Goal: Task Accomplishment & Management: Manage account settings

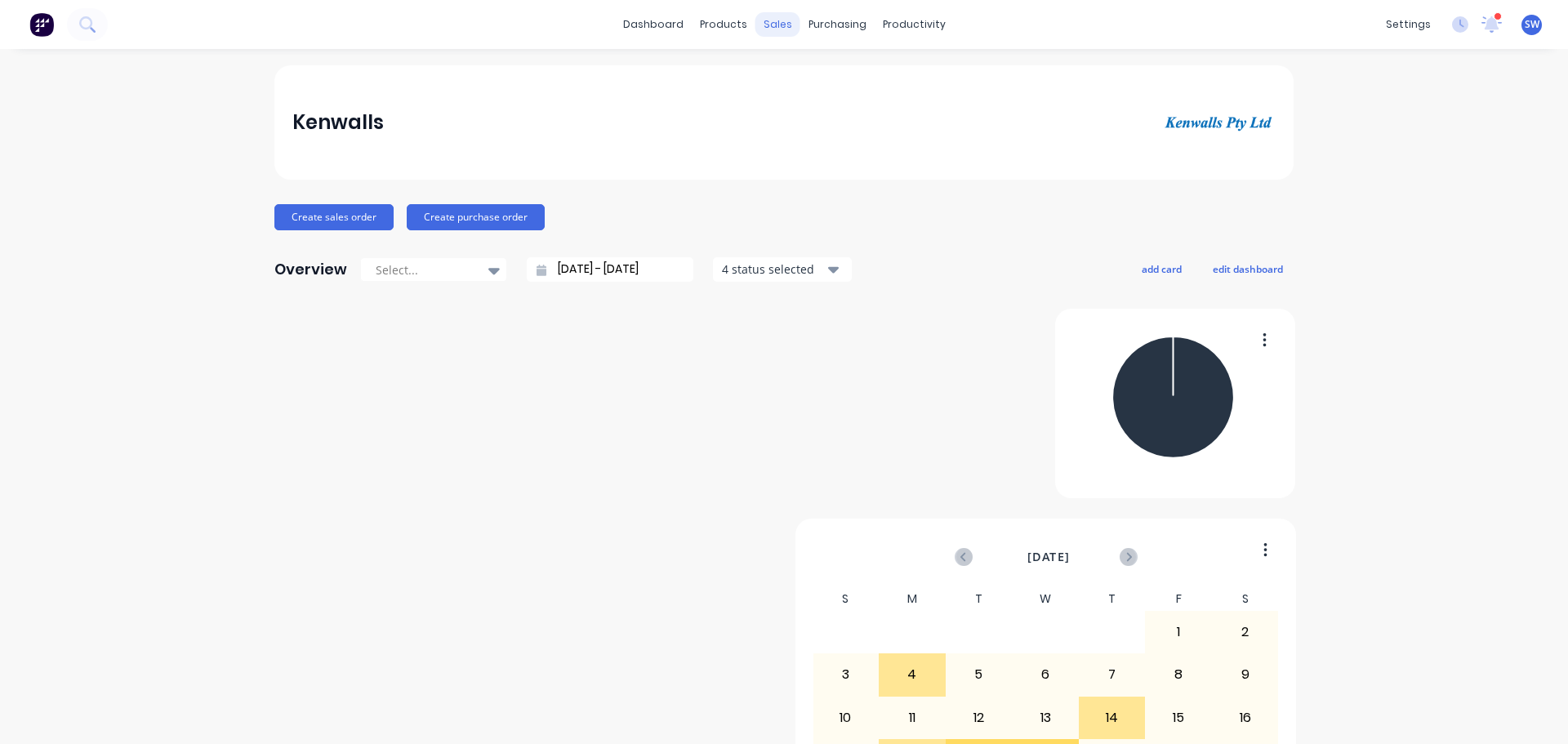
click at [773, 26] on div "sales" at bounding box center [777, 24] width 45 height 25
drag, startPoint x: 782, startPoint y: 31, endPoint x: 761, endPoint y: 39, distance: 22.5
click at [782, 30] on div "sales" at bounding box center [777, 24] width 45 height 25
click at [820, 122] on div "Customers" at bounding box center [820, 115] width 59 height 15
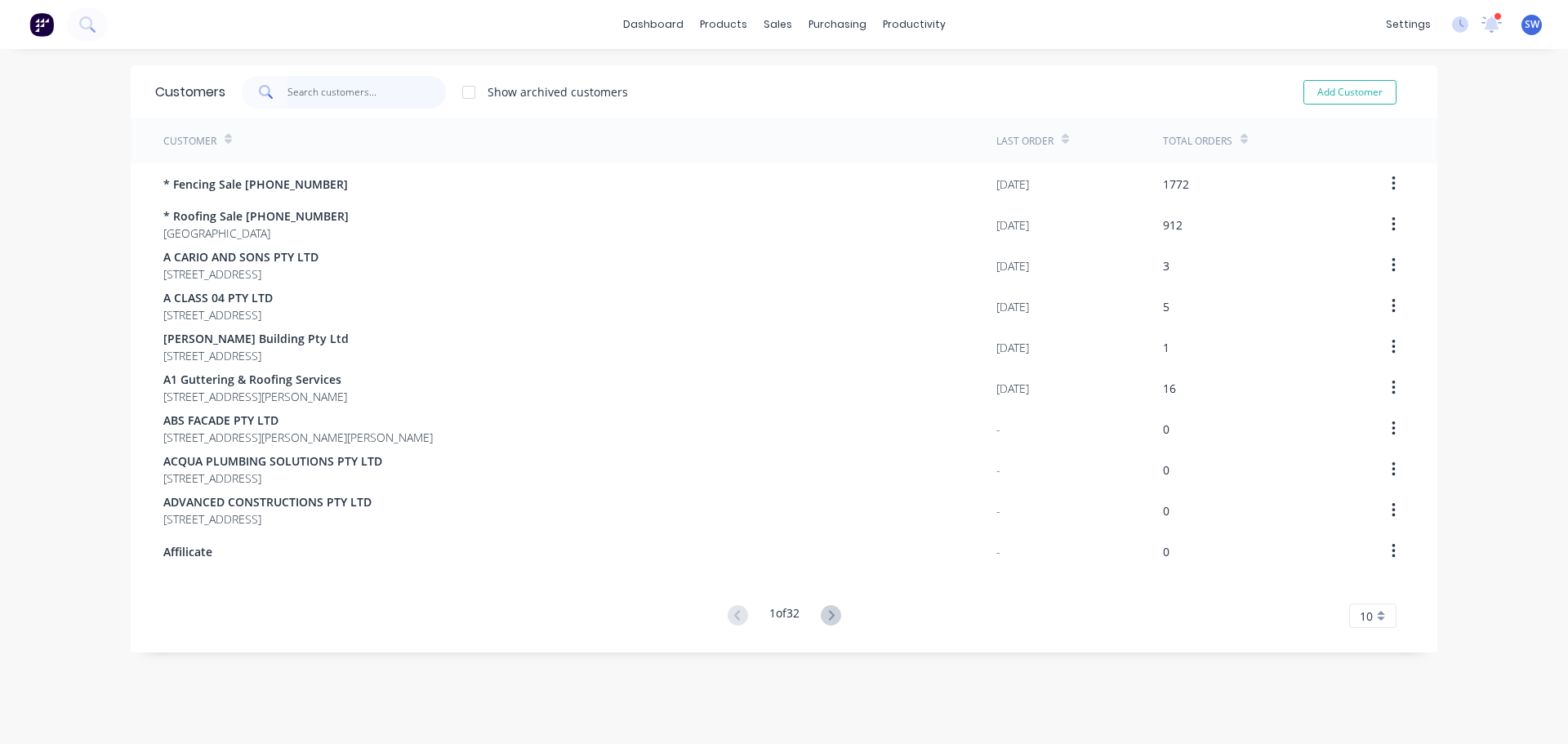
click at [312, 96] on input "text" at bounding box center [367, 93] width 159 height 33
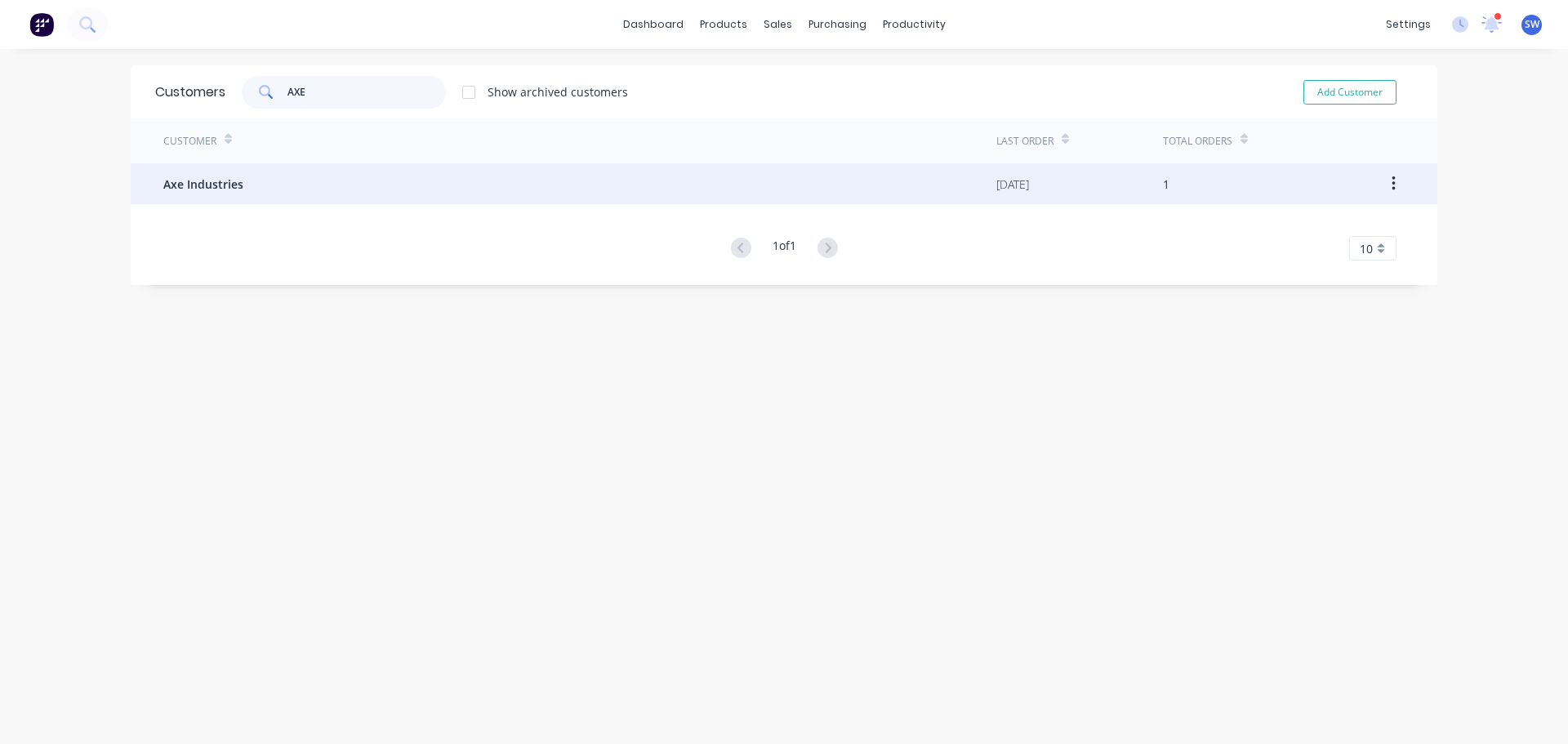
type input "AXE"
click at [302, 185] on div "Axe Industries" at bounding box center [579, 183] width 833 height 41
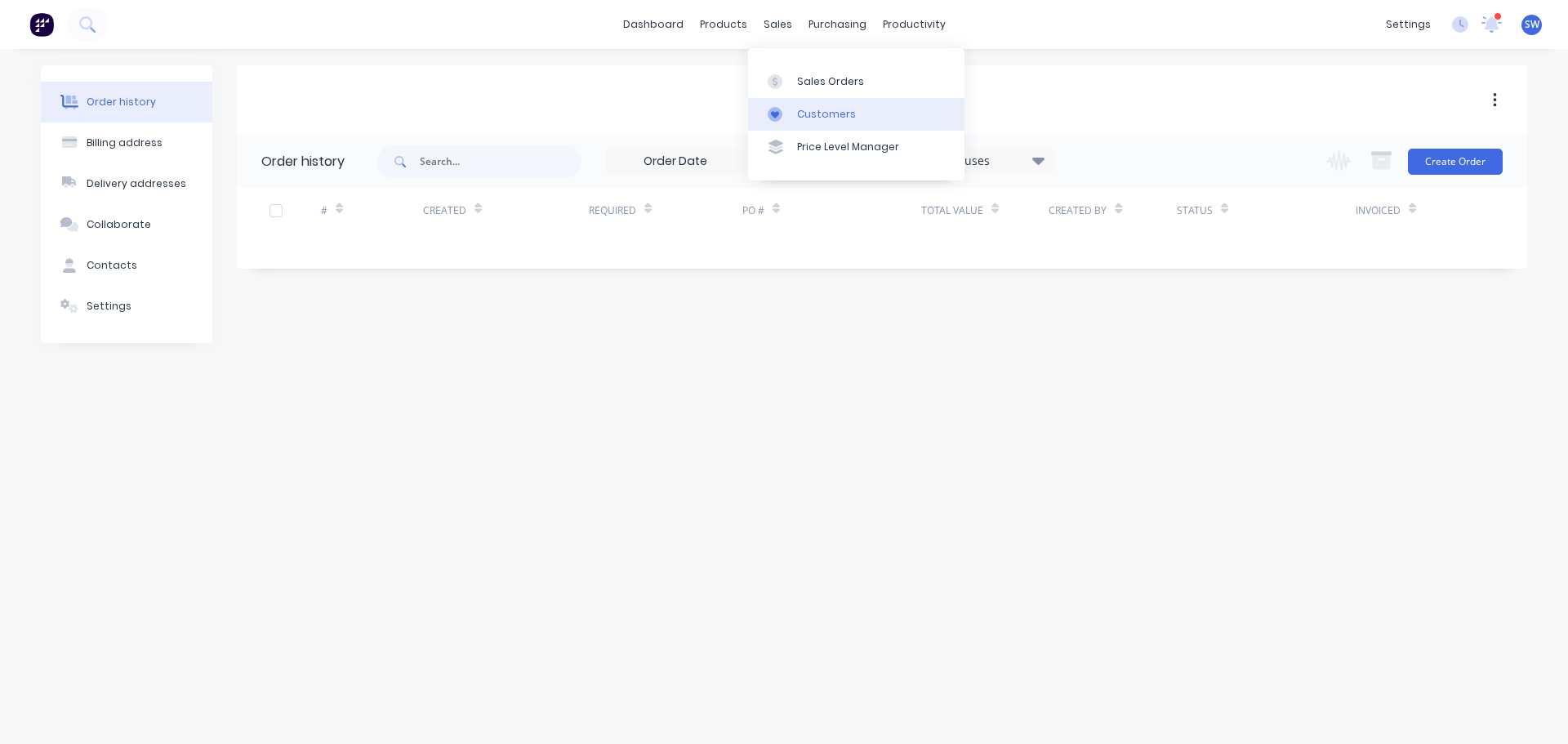
click at [817, 122] on div "Customers" at bounding box center [827, 115] width 59 height 15
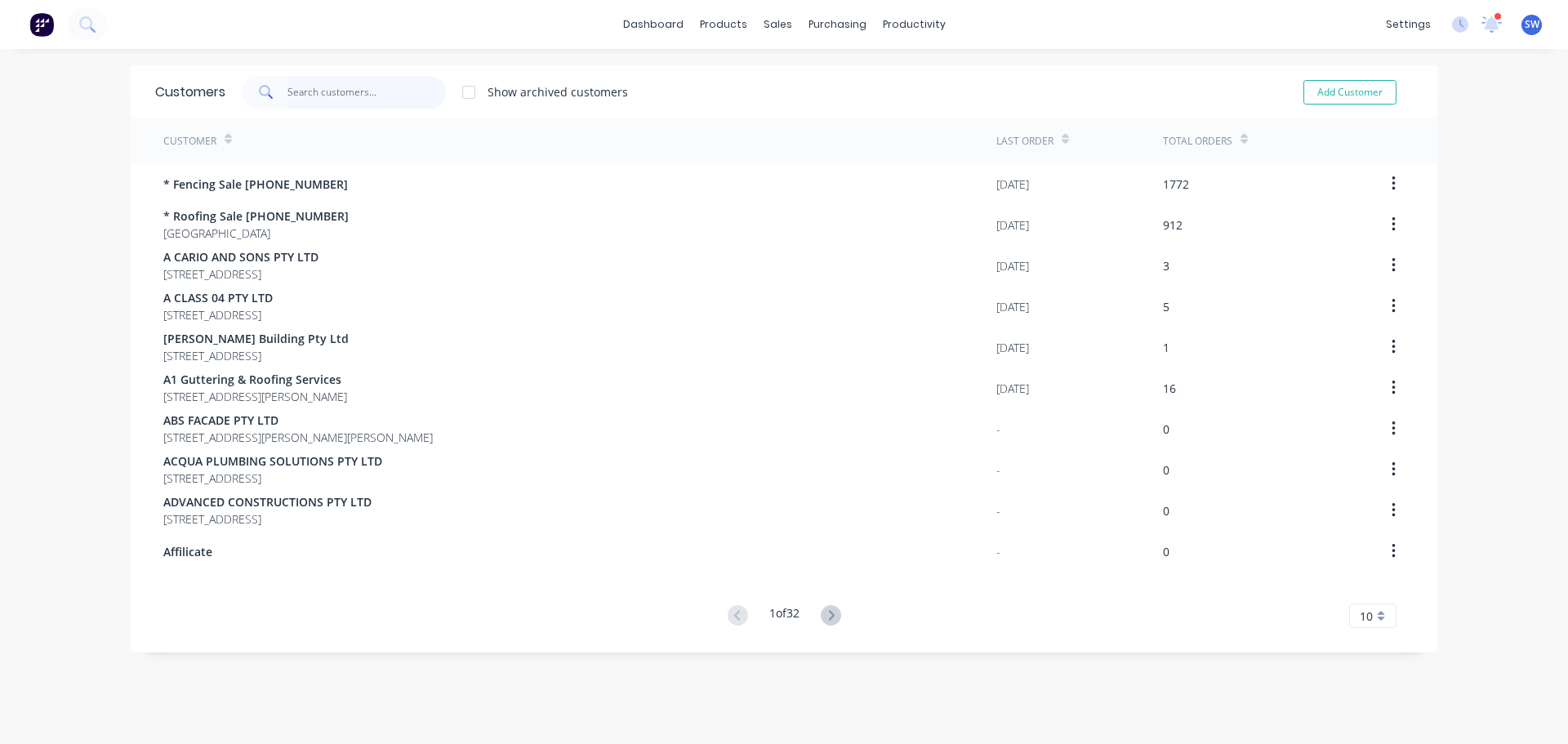
click at [374, 93] on input "text" at bounding box center [367, 93] width 159 height 33
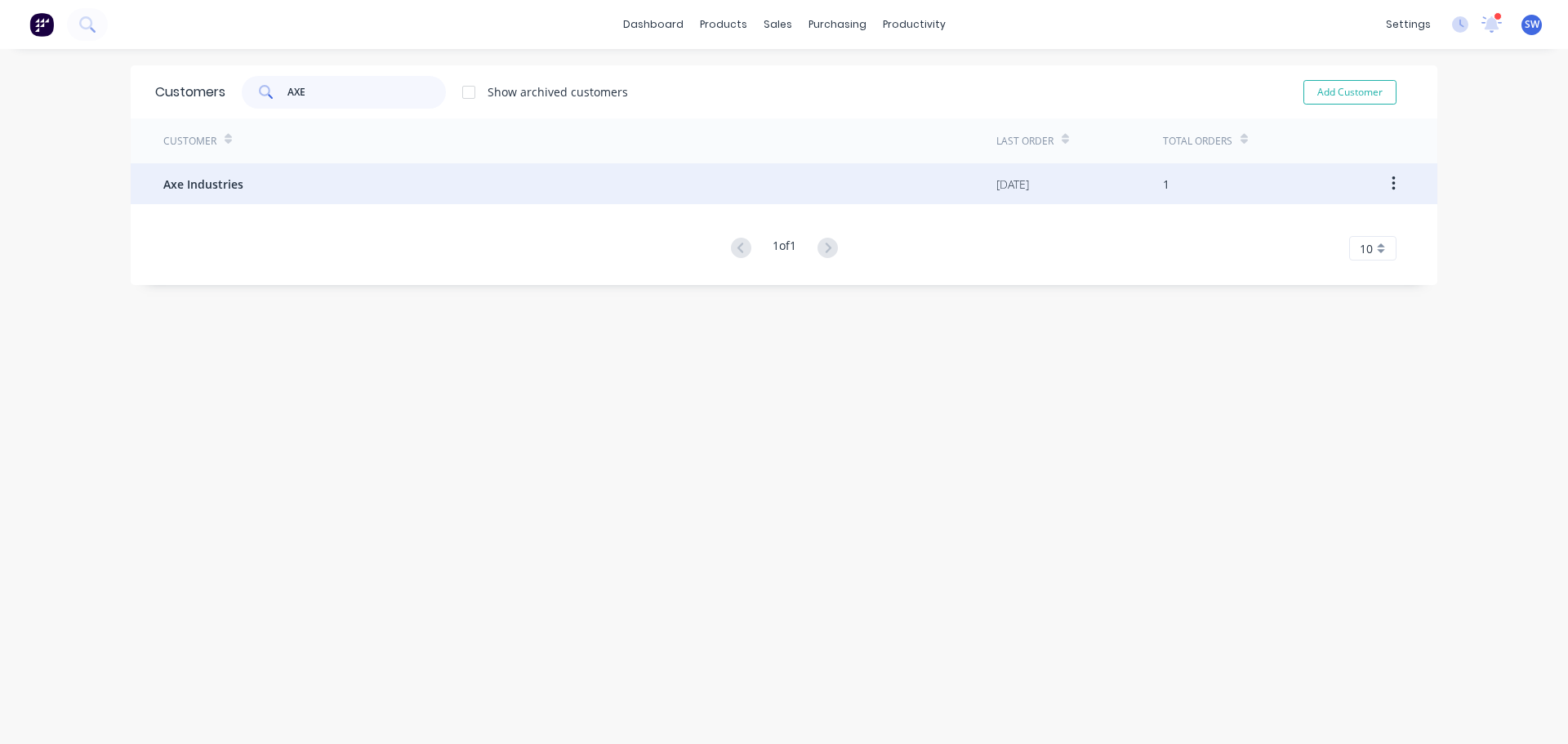
type input "AXE"
click at [1109, 184] on div "[DATE]" at bounding box center [1080, 183] width 167 height 41
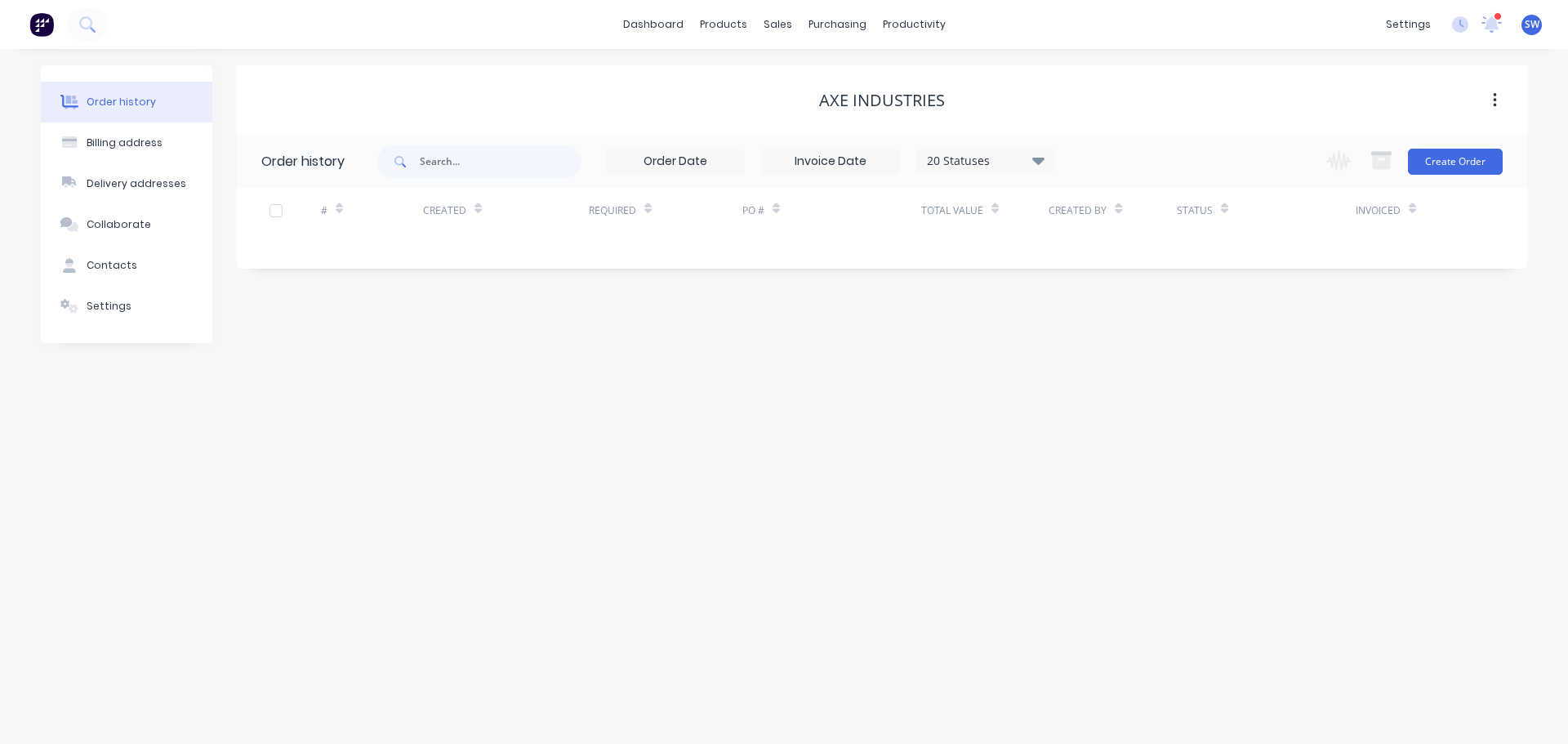
click at [1041, 163] on icon at bounding box center [1037, 159] width 12 height 19
click at [1121, 350] on label at bounding box center [1121, 350] width 0 height 0
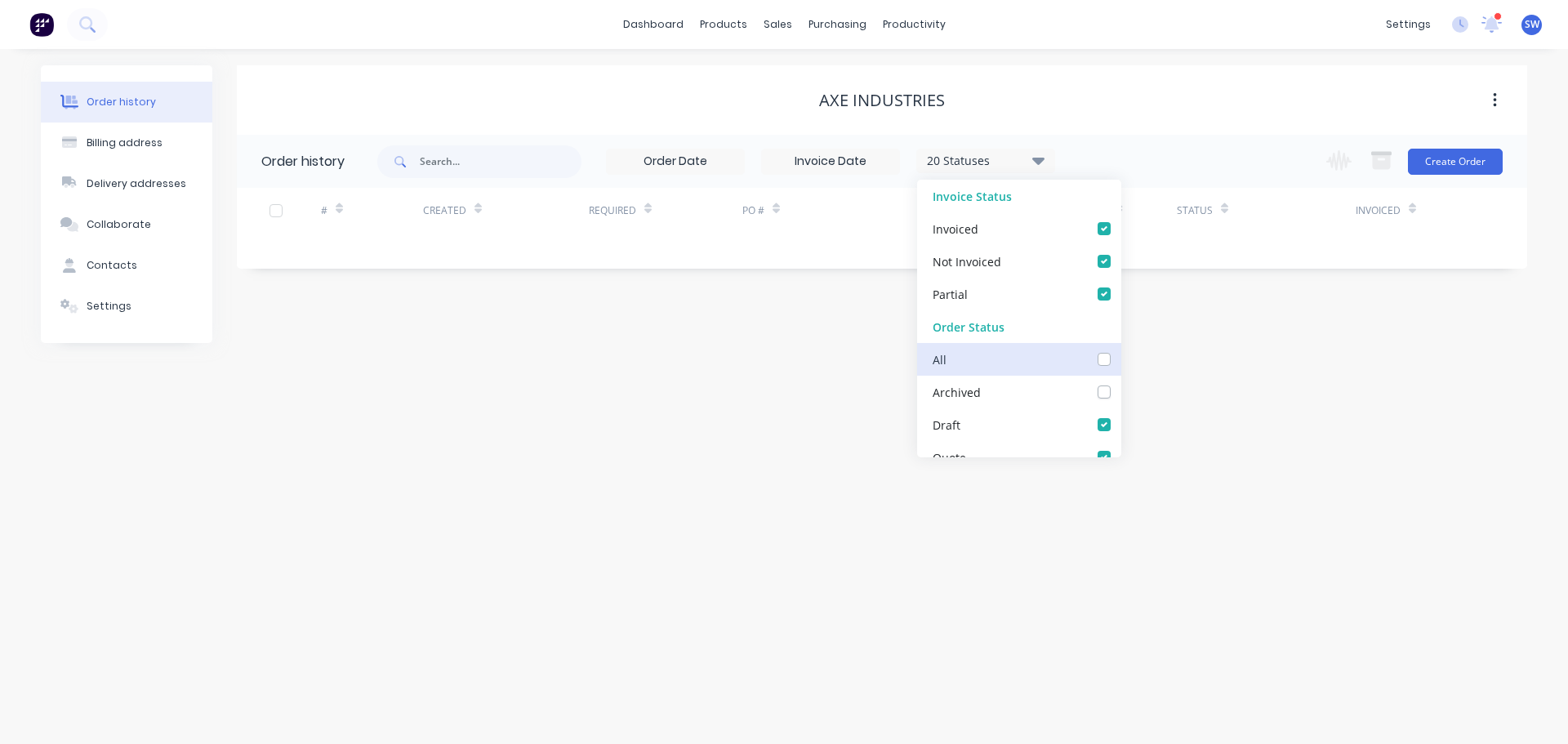
click at [1121, 356] on input "checkbox" at bounding box center [1127, 357] width 13 height 16
checkbox input "true"
click at [1216, 343] on div "Axe Industries Order history 21 Statuses Invoice Status Invoiced Not Invoiced P…" at bounding box center [882, 203] width 1290 height 278
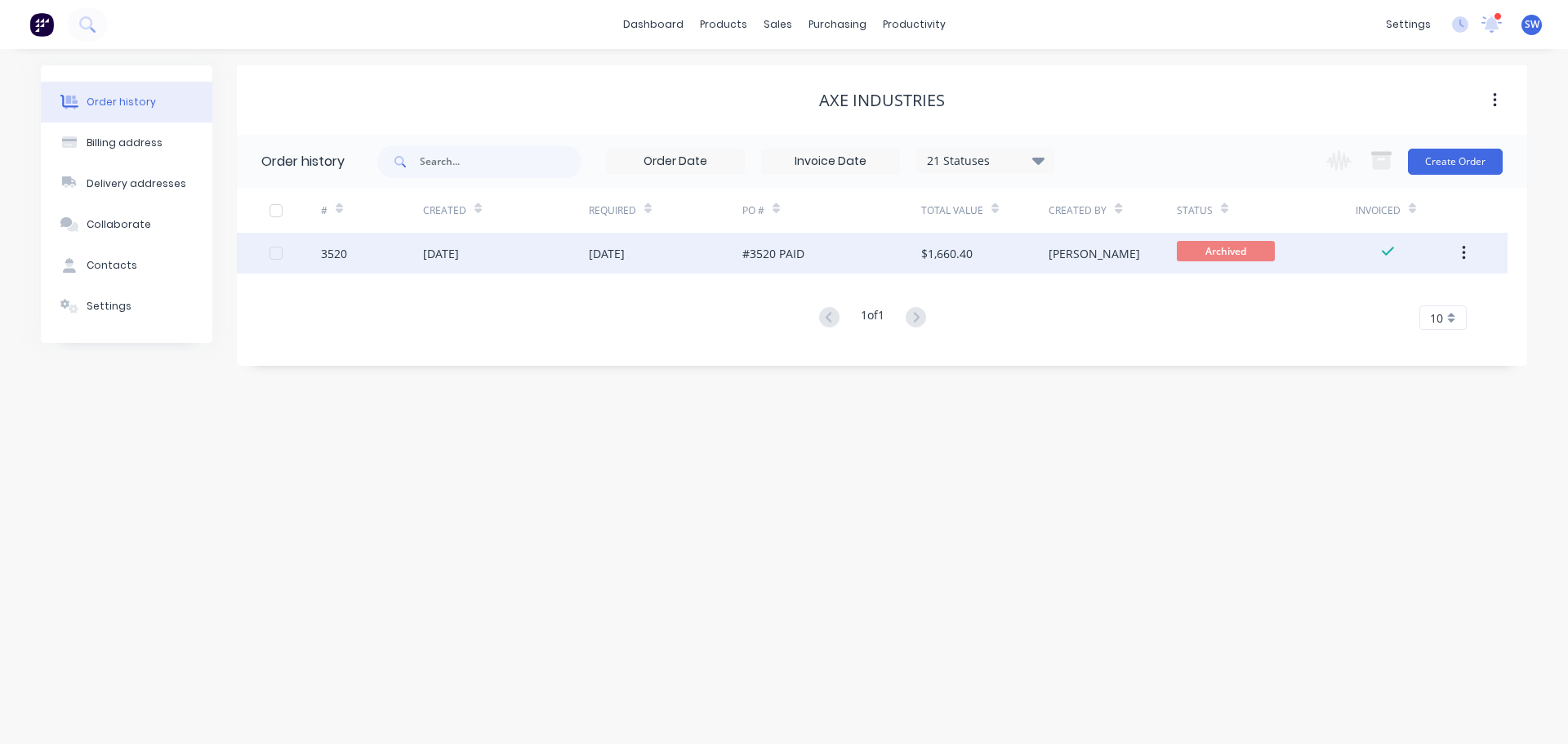
click at [853, 250] on div "#3520 PAID" at bounding box center [831, 253] width 179 height 41
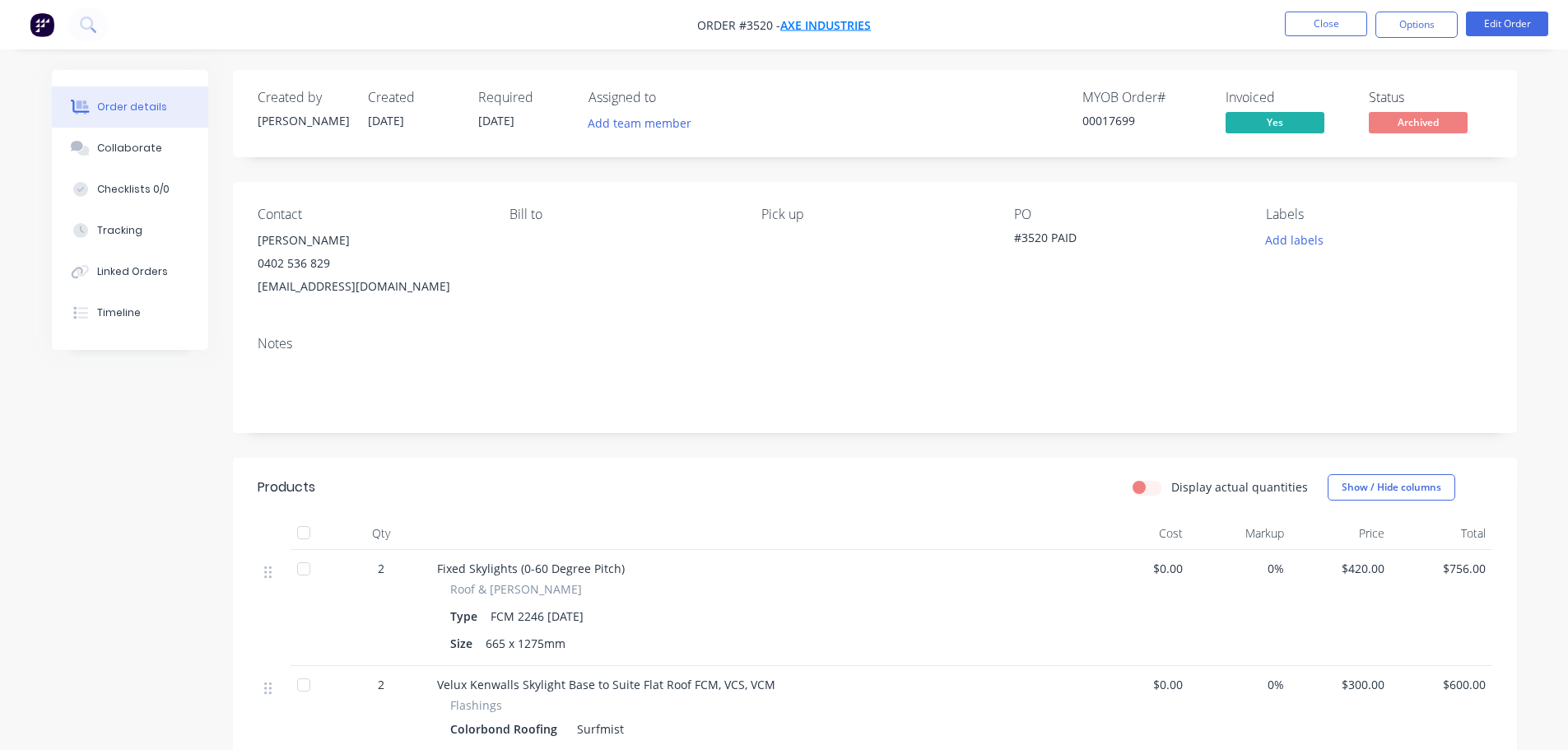
click at [832, 24] on span "Axe Industries" at bounding box center [826, 25] width 90 height 16
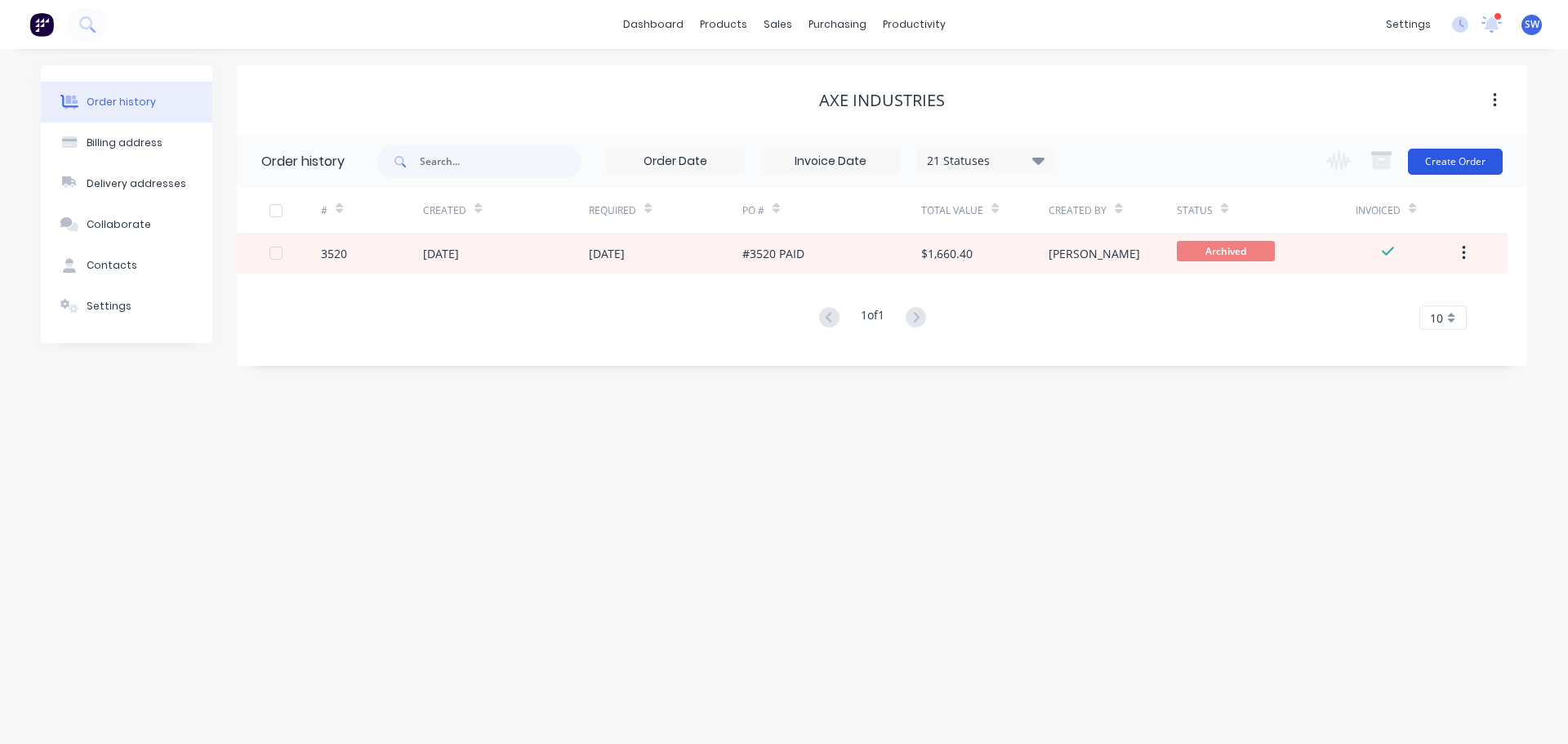
click at [1431, 161] on button "Create Order" at bounding box center [1454, 161] width 94 height 27
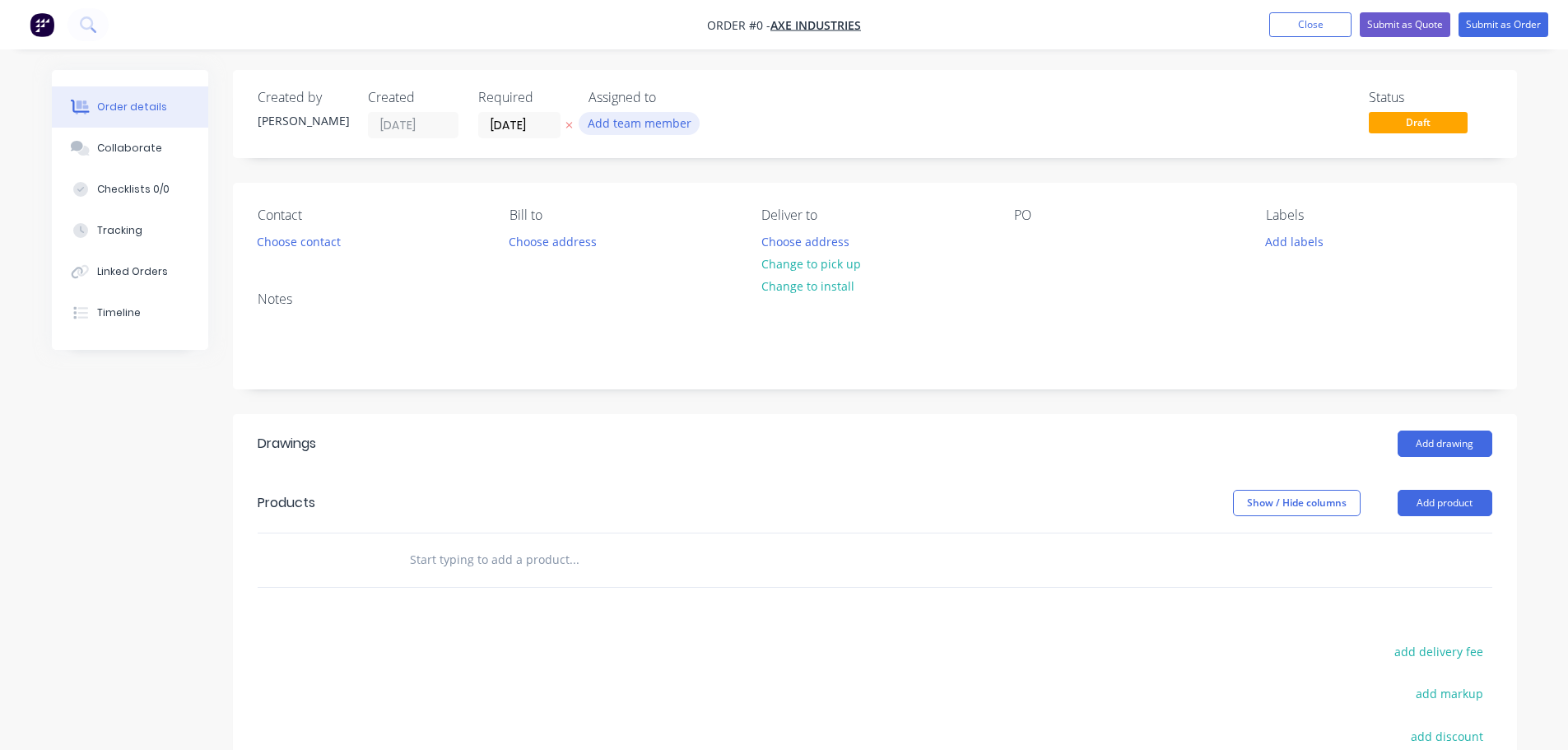
click at [662, 131] on button "Add team member" at bounding box center [638, 123] width 121 height 22
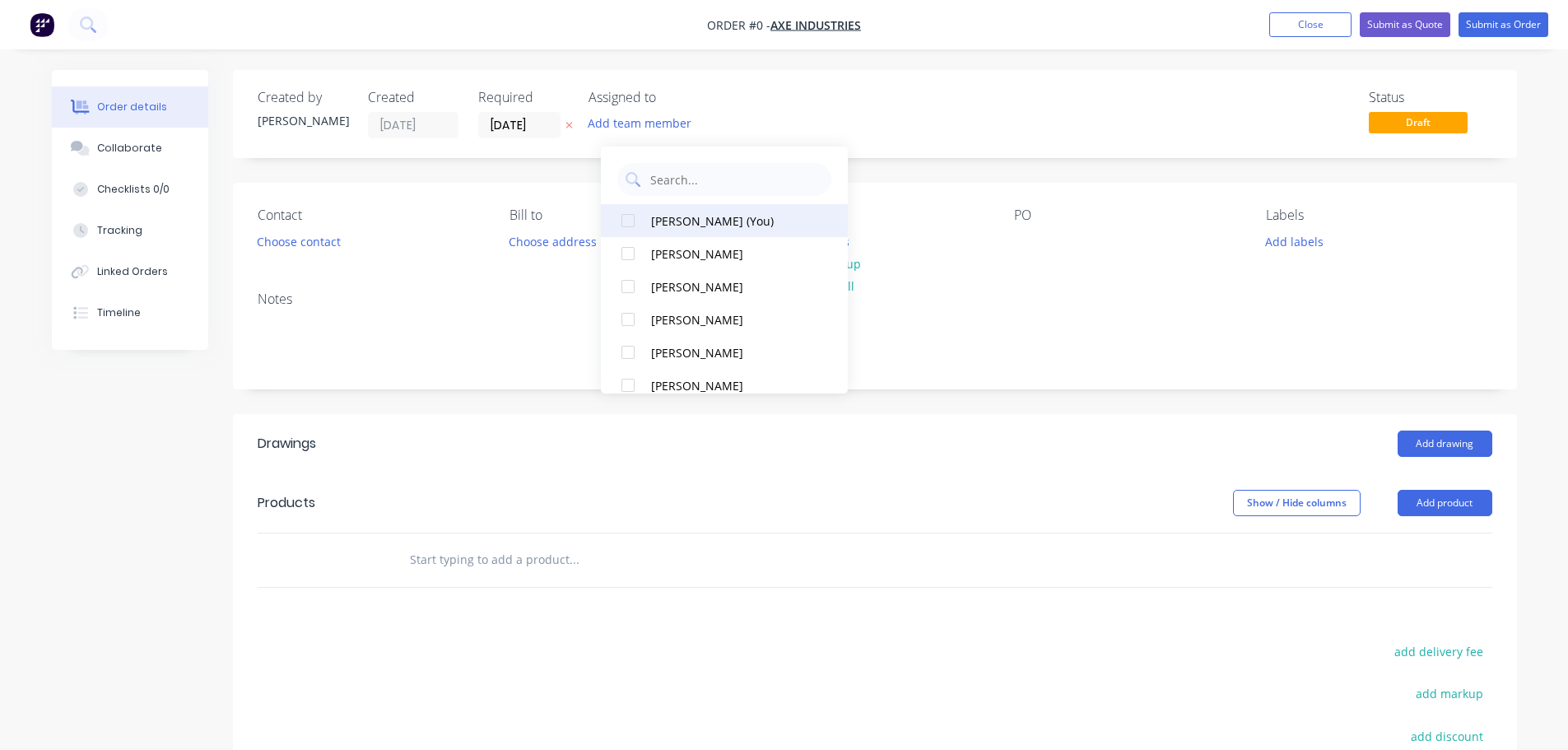
click at [621, 219] on div at bounding box center [628, 221] width 33 height 33
click at [283, 260] on div "Order details Collaborate Checklists 0/0 Tracking Linked Orders Timeline Order …" at bounding box center [784, 538] width 1498 height 938
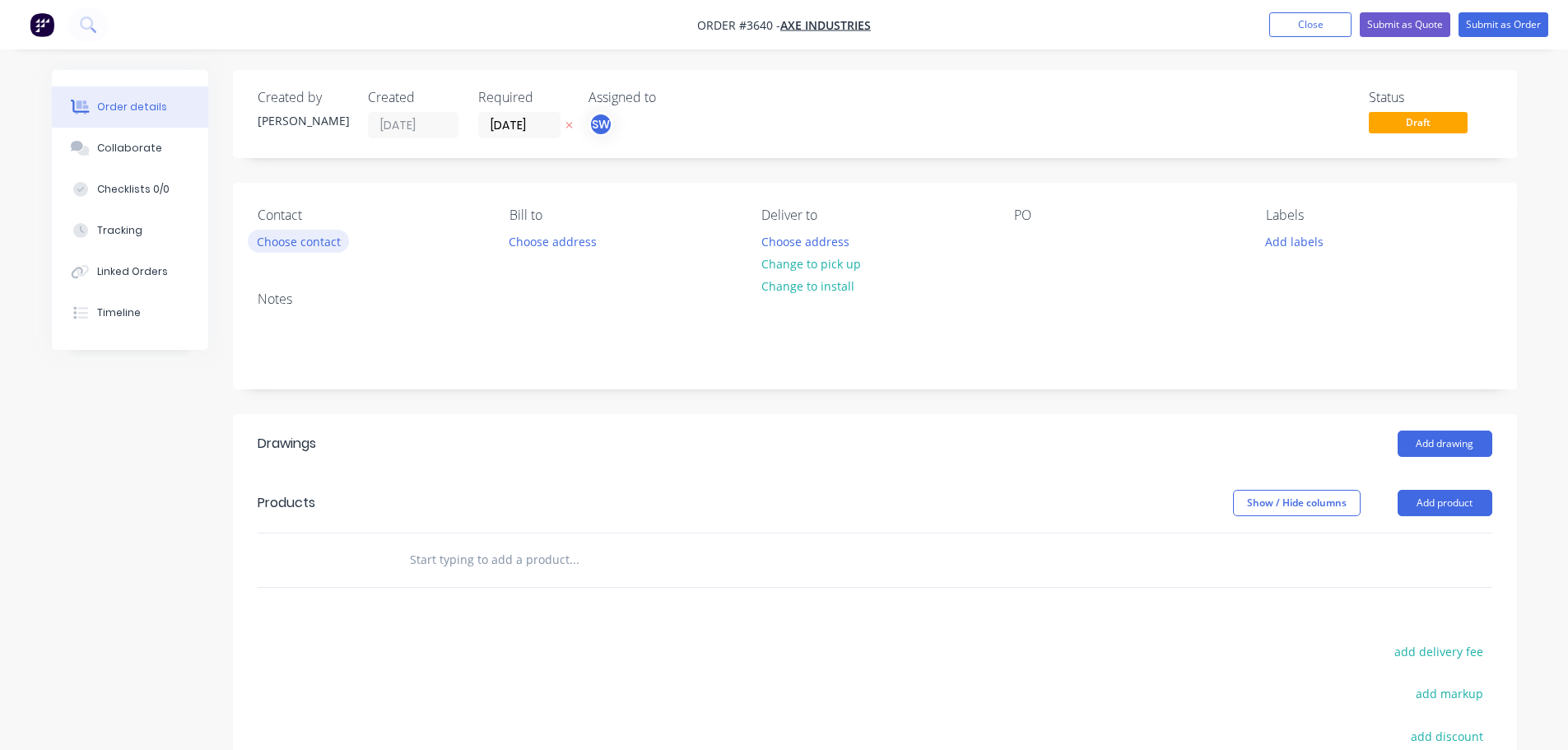
click at [283, 252] on button "Choose contact" at bounding box center [298, 241] width 102 height 22
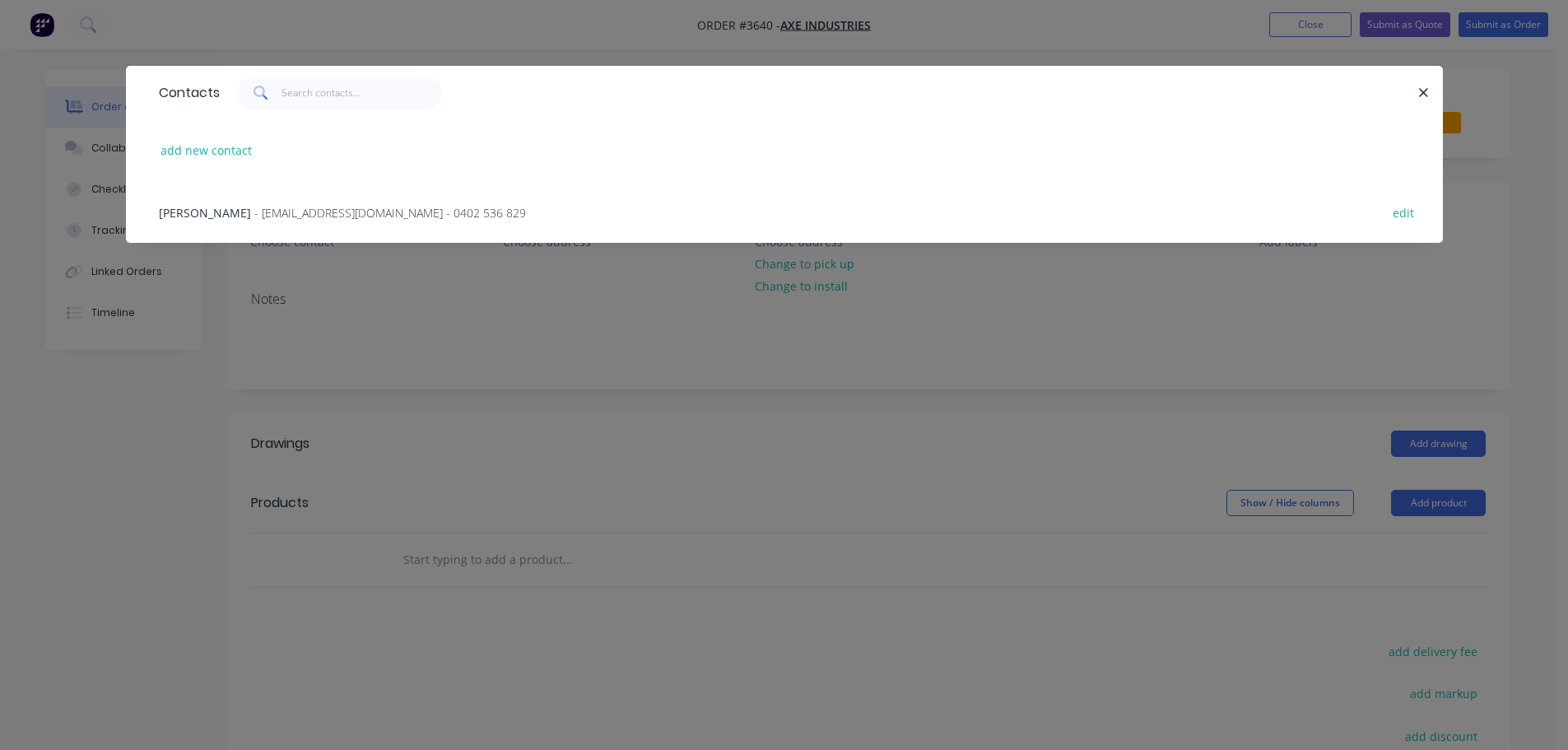
click at [302, 221] on span "- [EMAIL_ADDRESS][DOMAIN_NAME] - 0402 536 829" at bounding box center [390, 212] width 271 height 16
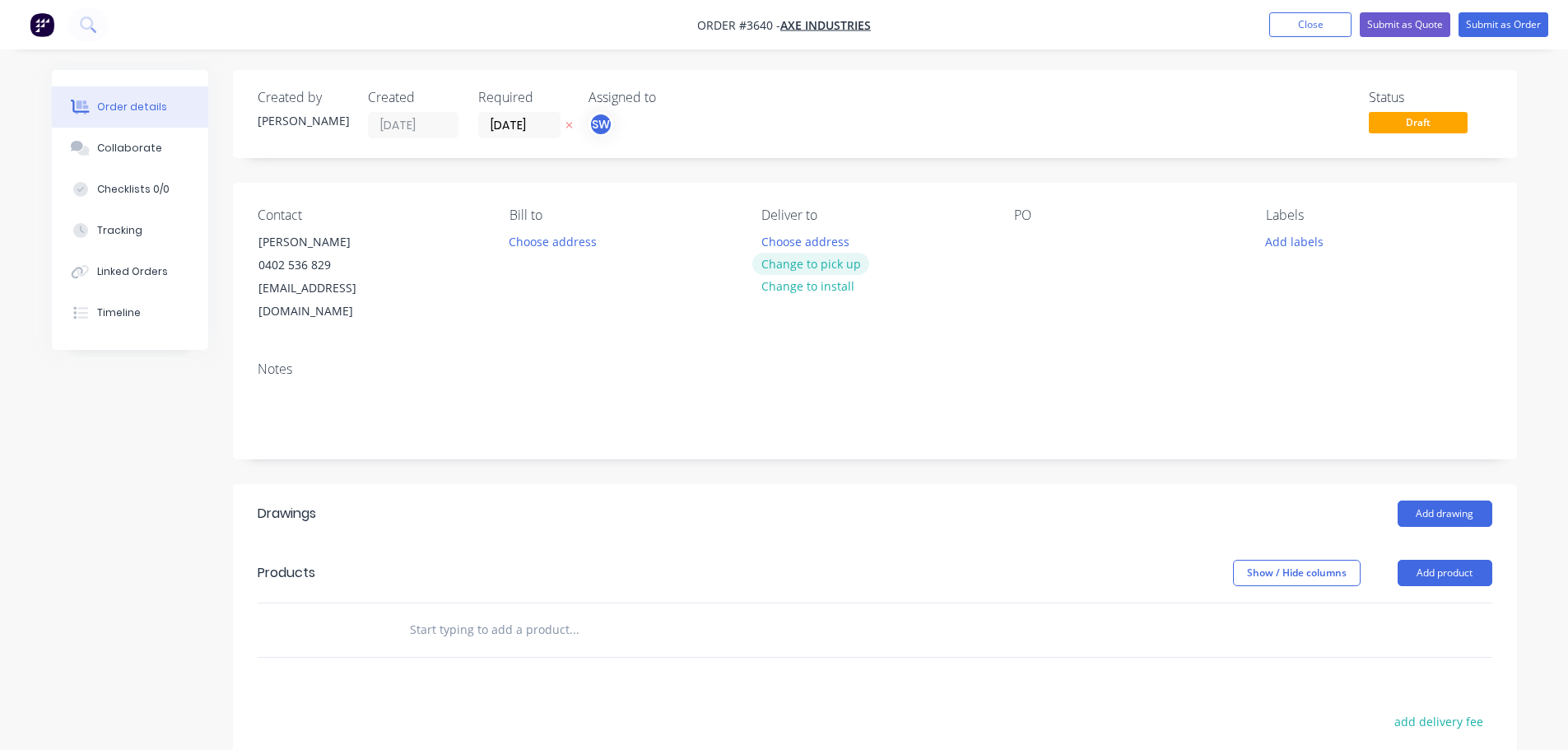
click at [815, 275] on button "Change to pick up" at bounding box center [810, 264] width 117 height 22
click at [1034, 253] on div at bounding box center [1027, 242] width 27 height 24
click at [1026, 500] on div "Created by [PERSON_NAME] Created [DATE] Required [DATE] Assigned to SW Status D…" at bounding box center [874, 562] width 1284 height 983
click at [1437, 586] on button "Add product" at bounding box center [1444, 573] width 94 height 27
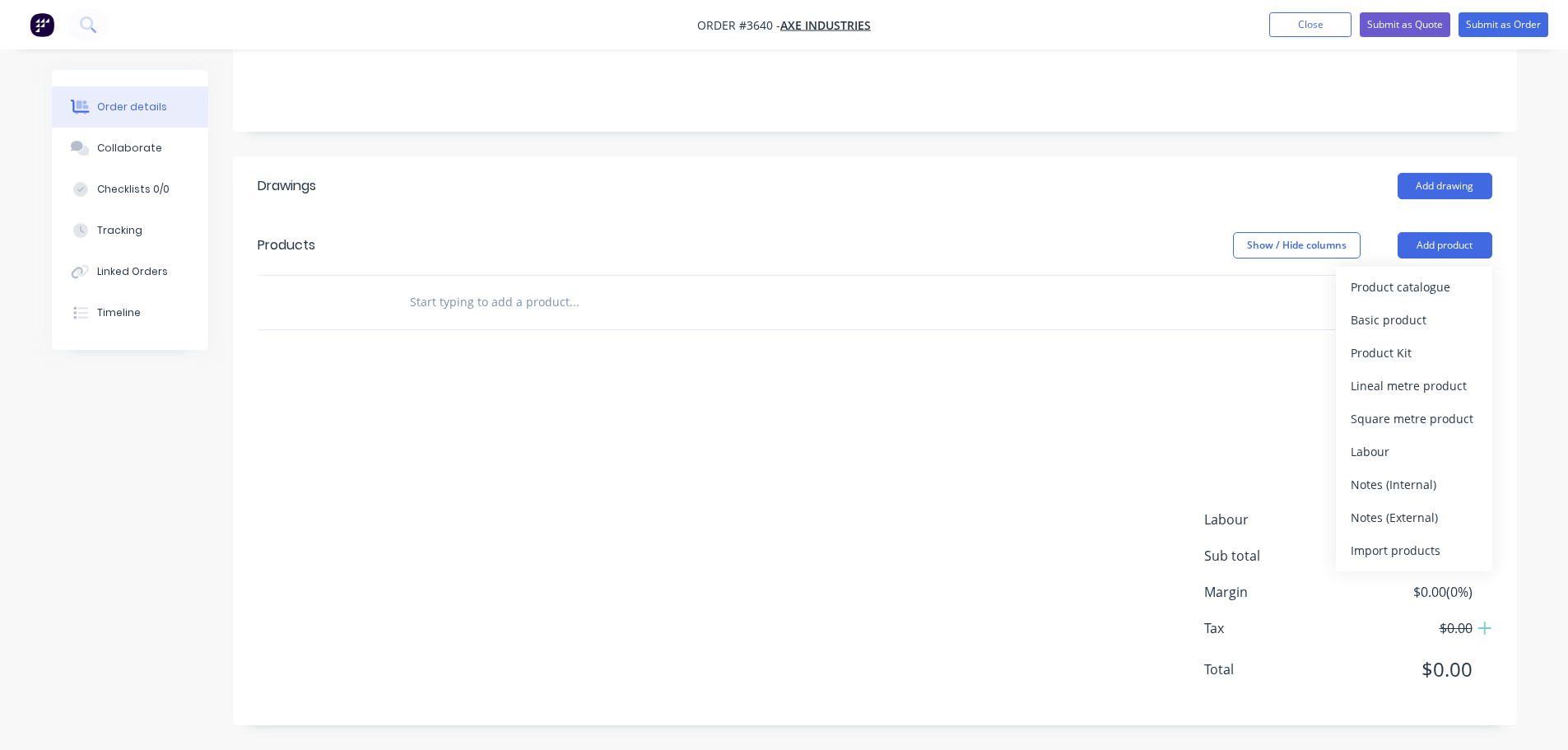
scroll to position [412, 0]
click at [1405, 284] on div "Product catalogue" at bounding box center [1413, 287] width 127 height 24
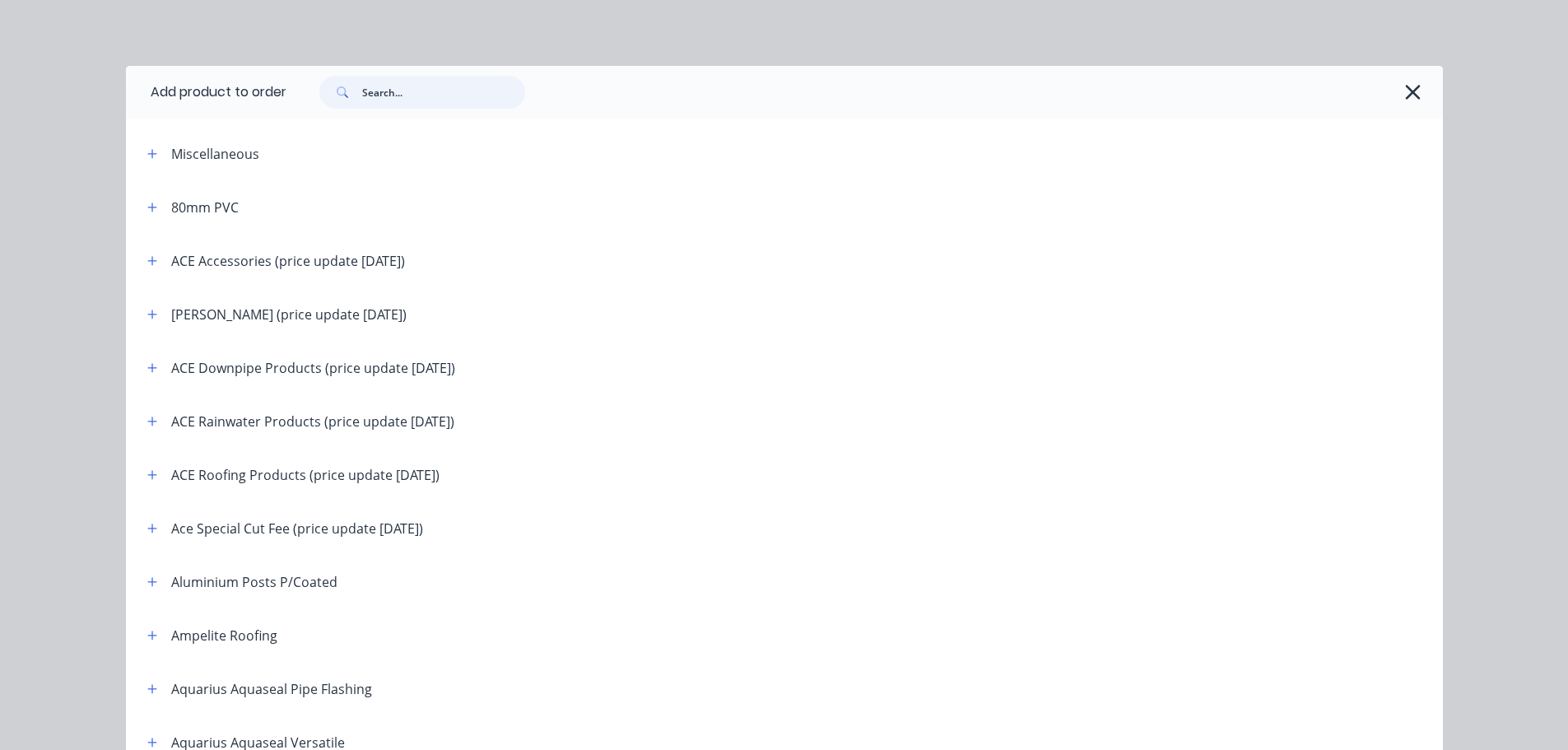
click at [448, 100] on input "text" at bounding box center [443, 92] width 163 height 33
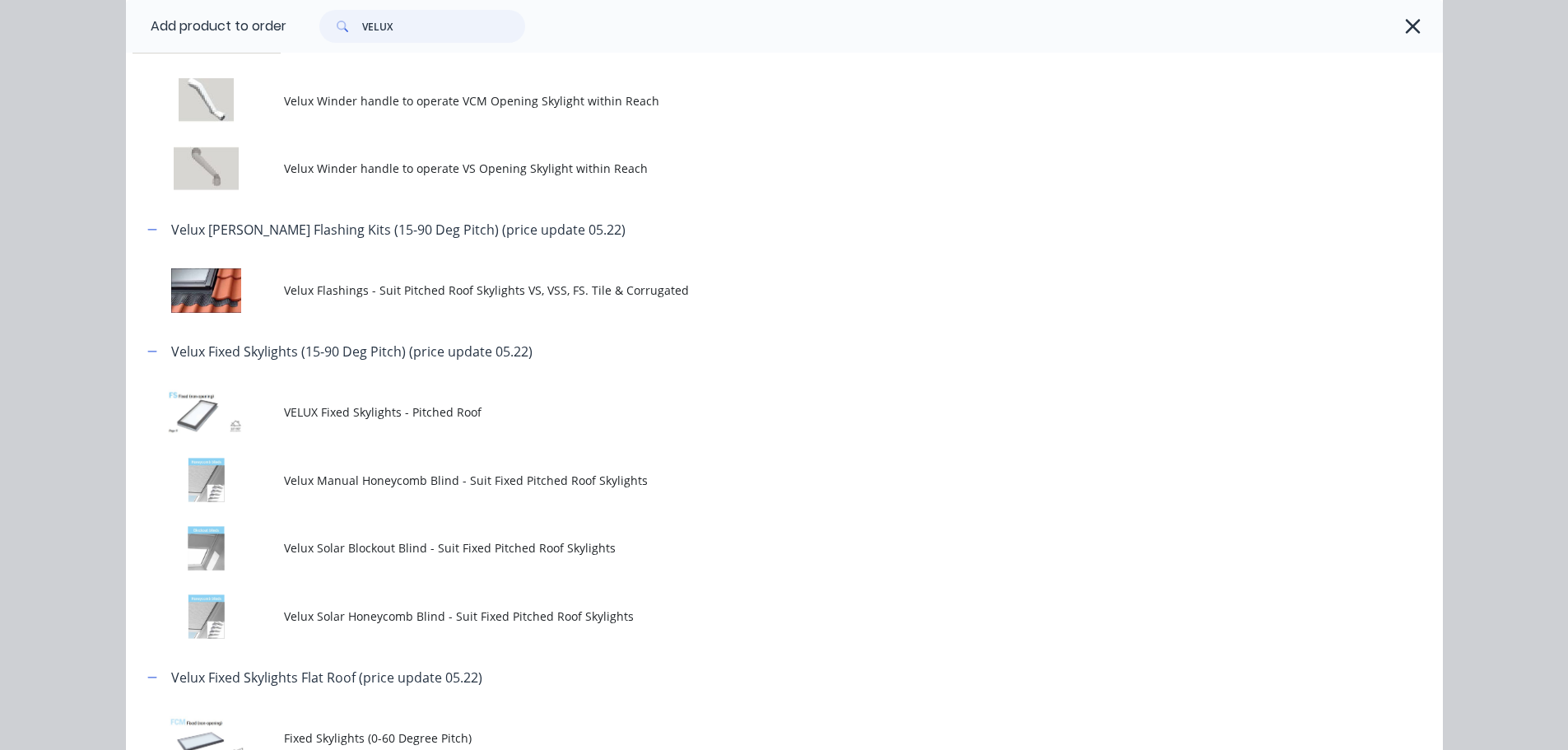
scroll to position [659, 0]
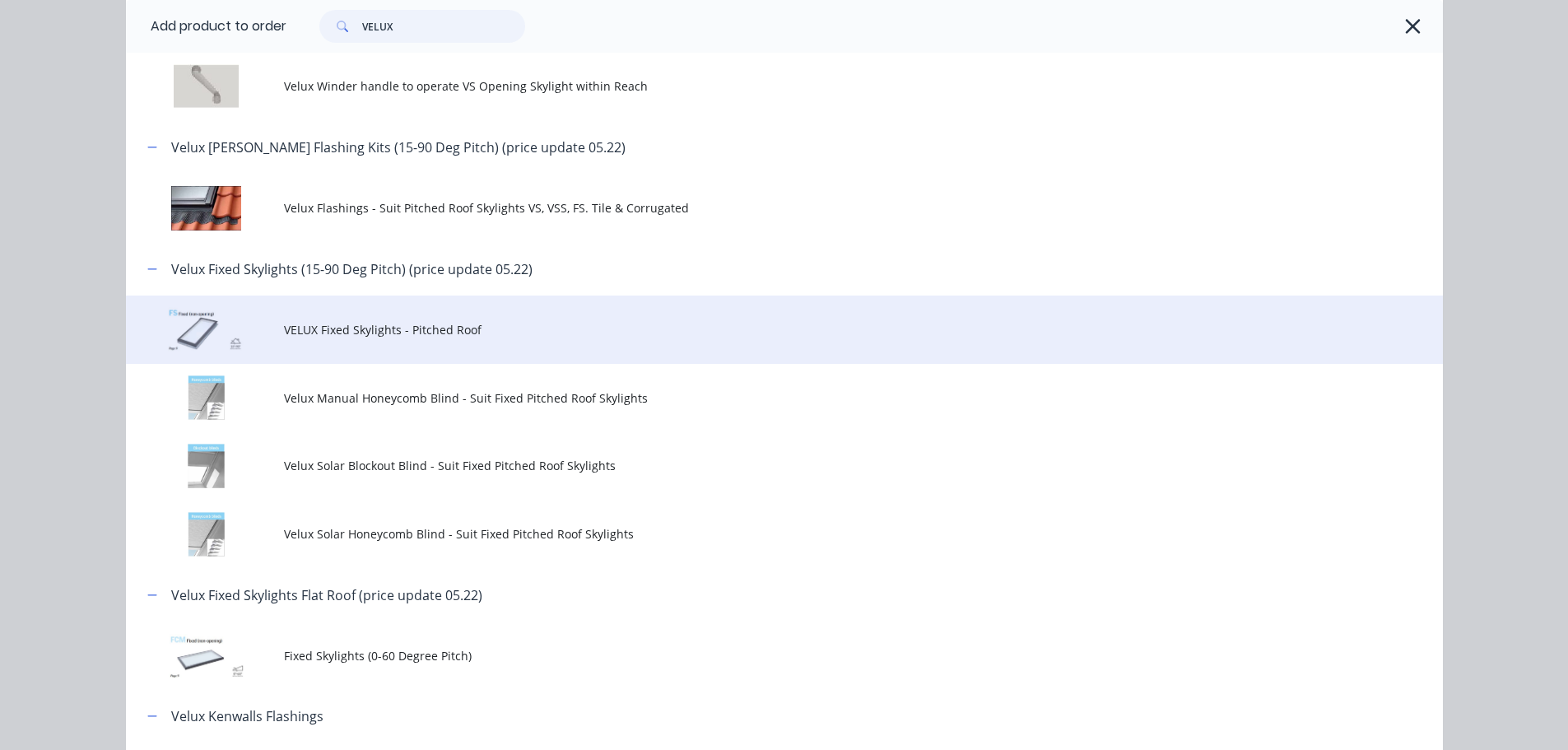
type input "VELUX"
click at [791, 338] on span "VELUX Fixed Skylights - Pitched Roof" at bounding box center [746, 330] width 926 height 18
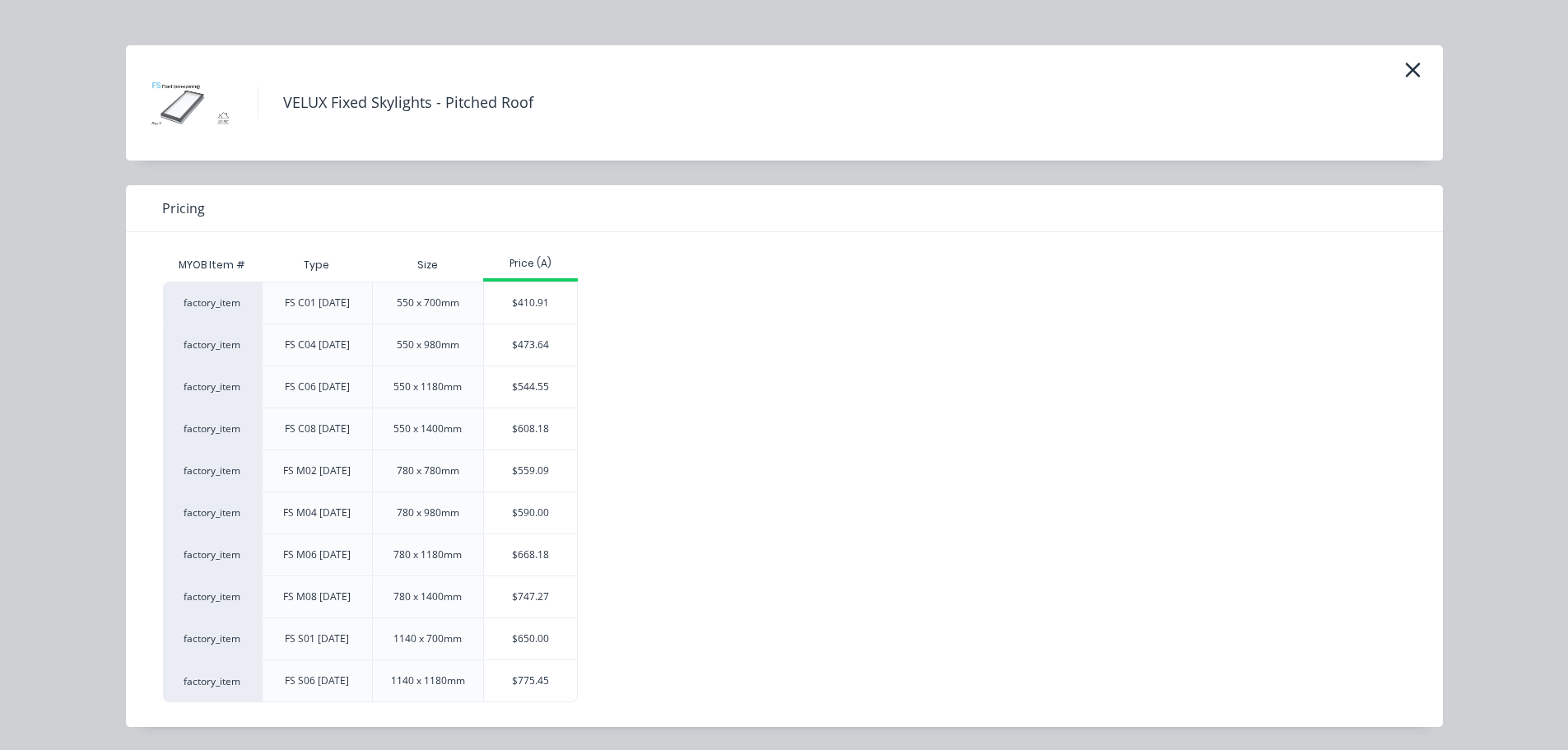
scroll to position [82, 0]
click at [541, 407] on div "$544.55" at bounding box center [530, 387] width 93 height 42
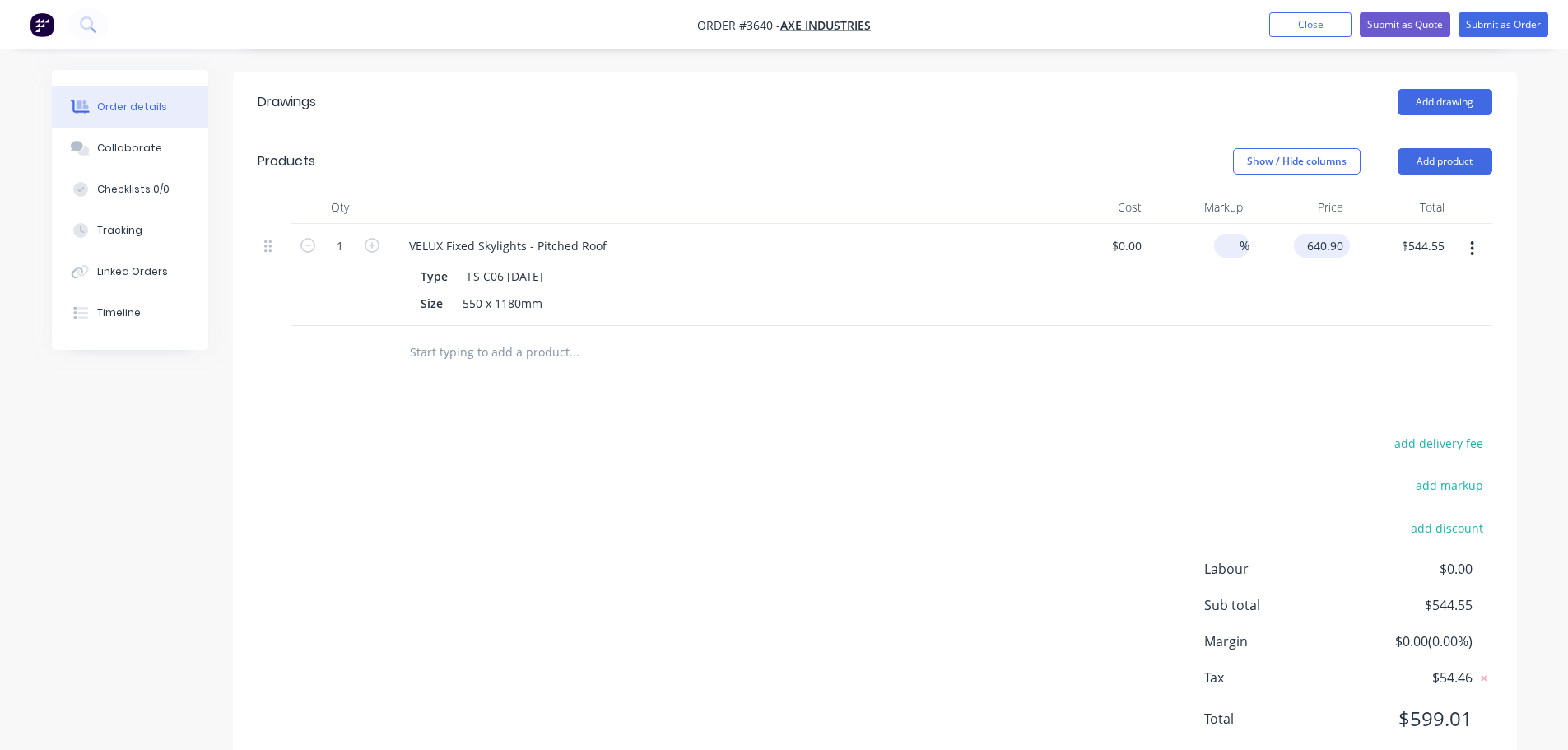
type input "$640.90"
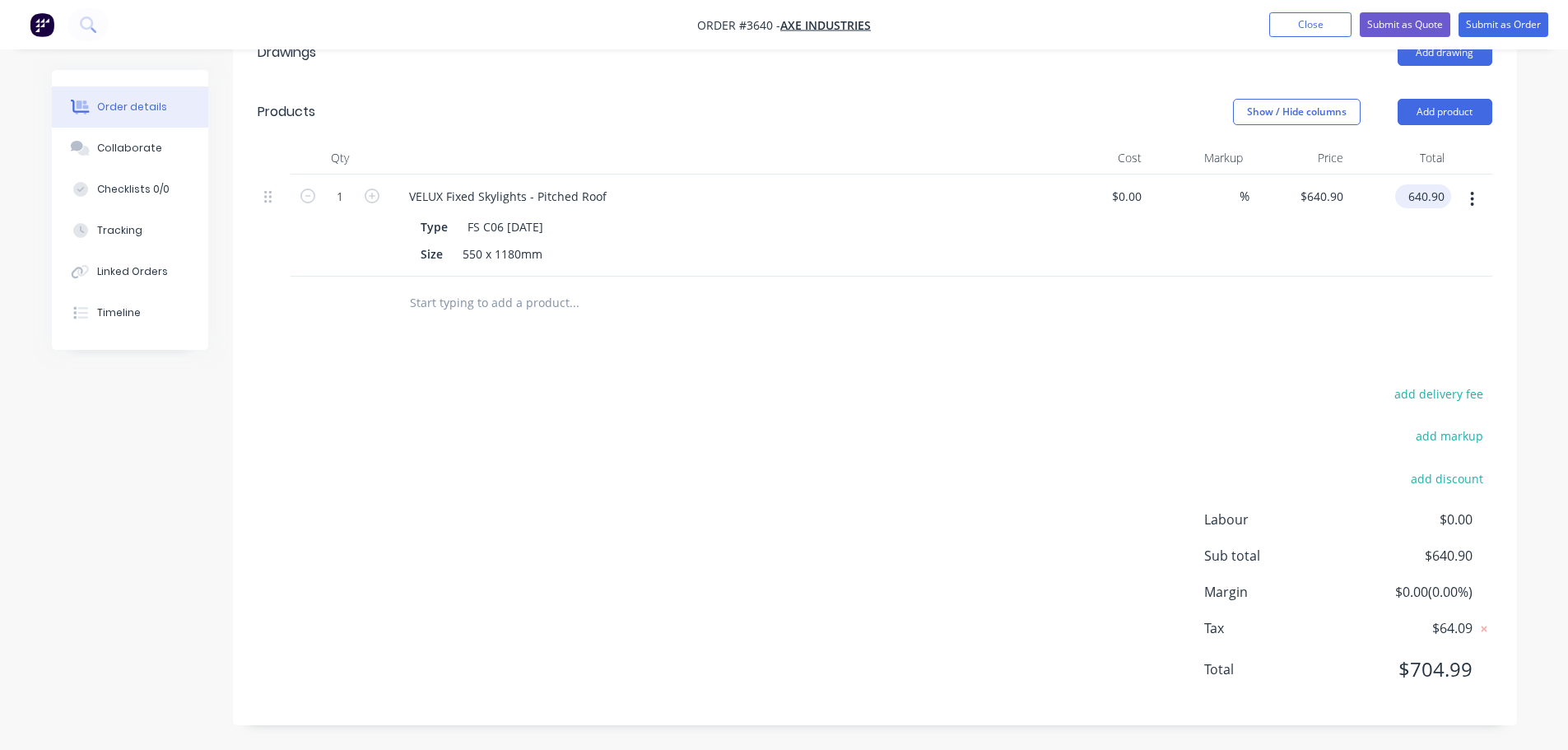
scroll to position [524, 0]
type input "$640.90"
click at [1250, 330] on div at bounding box center [874, 303] width 1235 height 54
click at [1429, 118] on button "Add product" at bounding box center [1444, 112] width 94 height 27
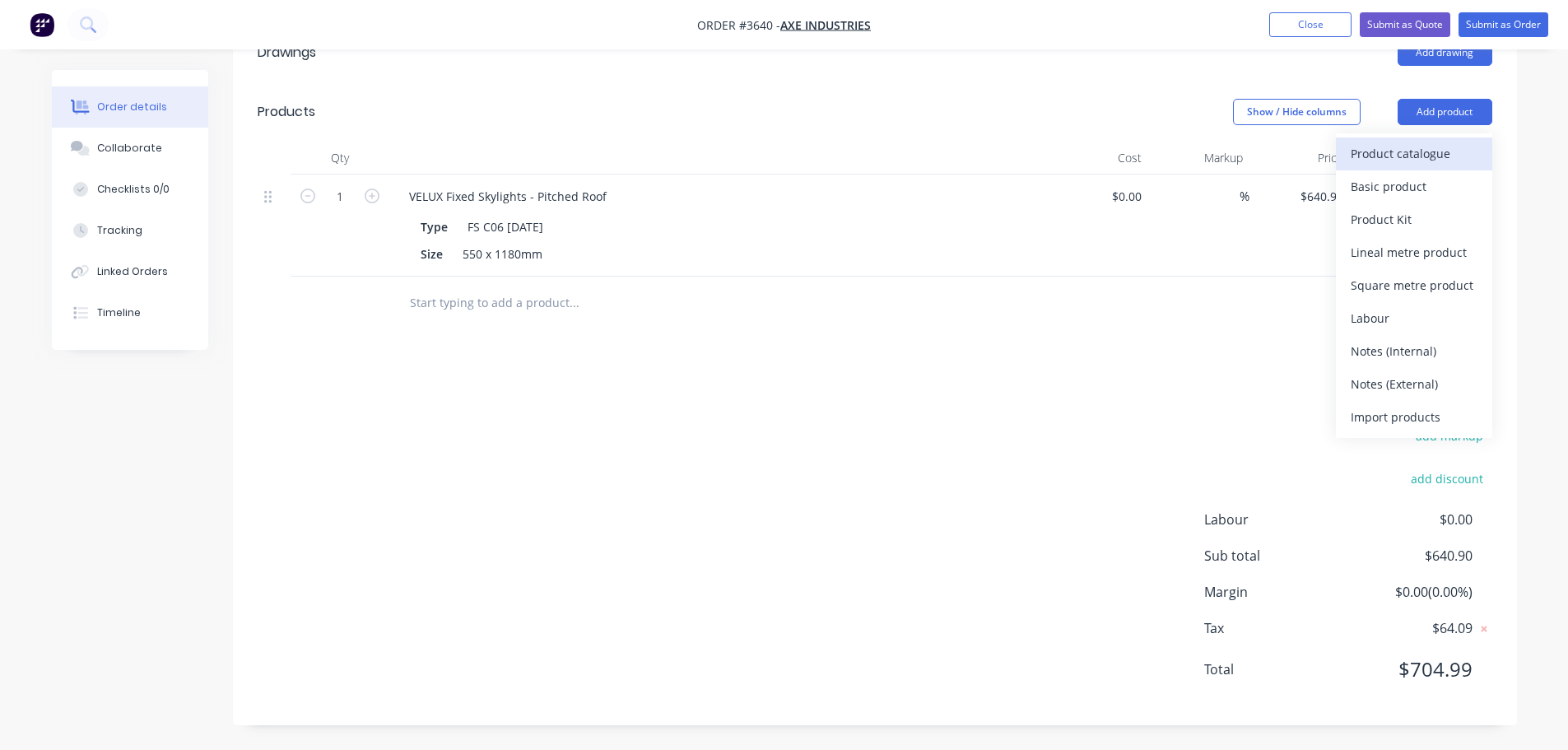
click at [1372, 165] on div "Product catalogue" at bounding box center [1413, 153] width 127 height 24
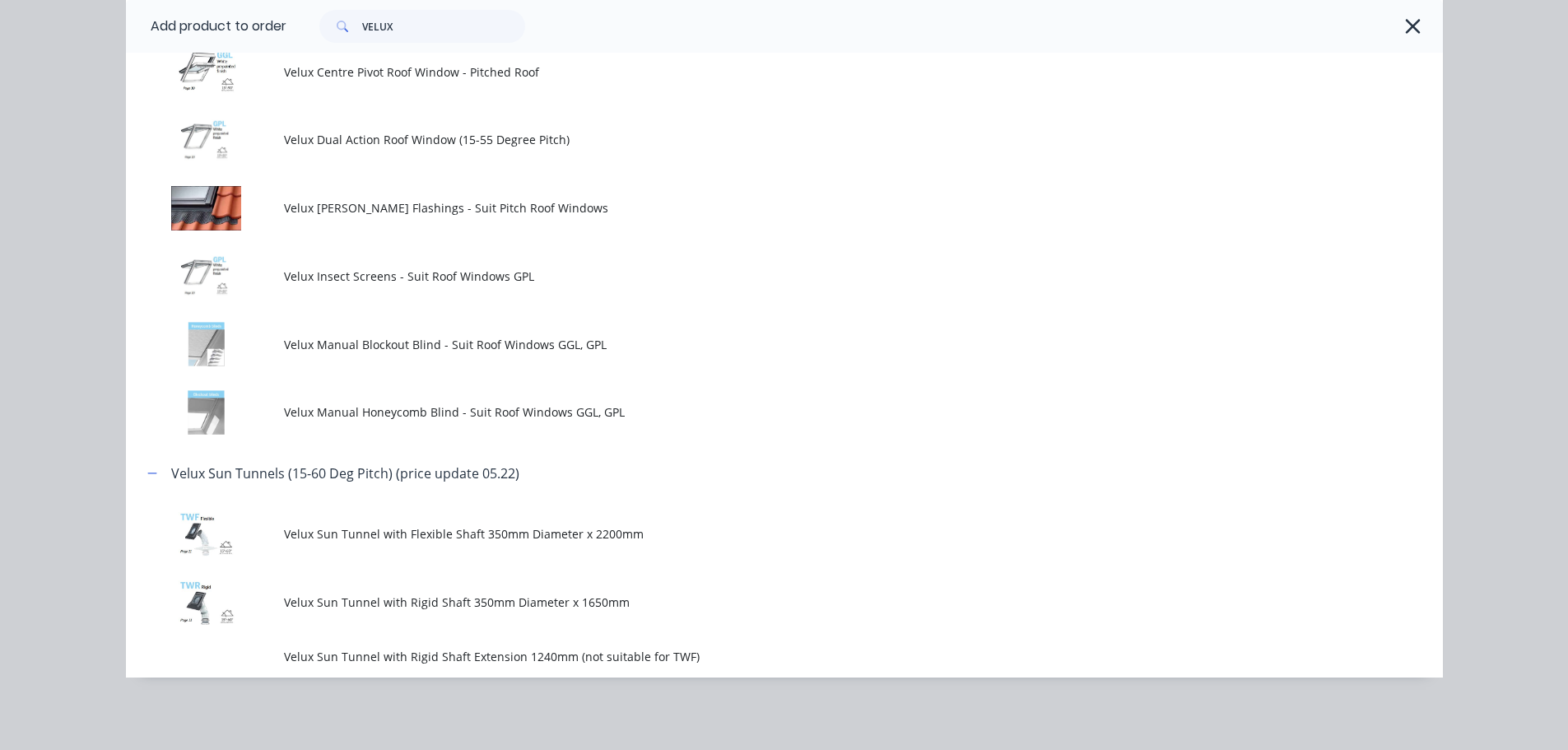
scroll to position [632, 0]
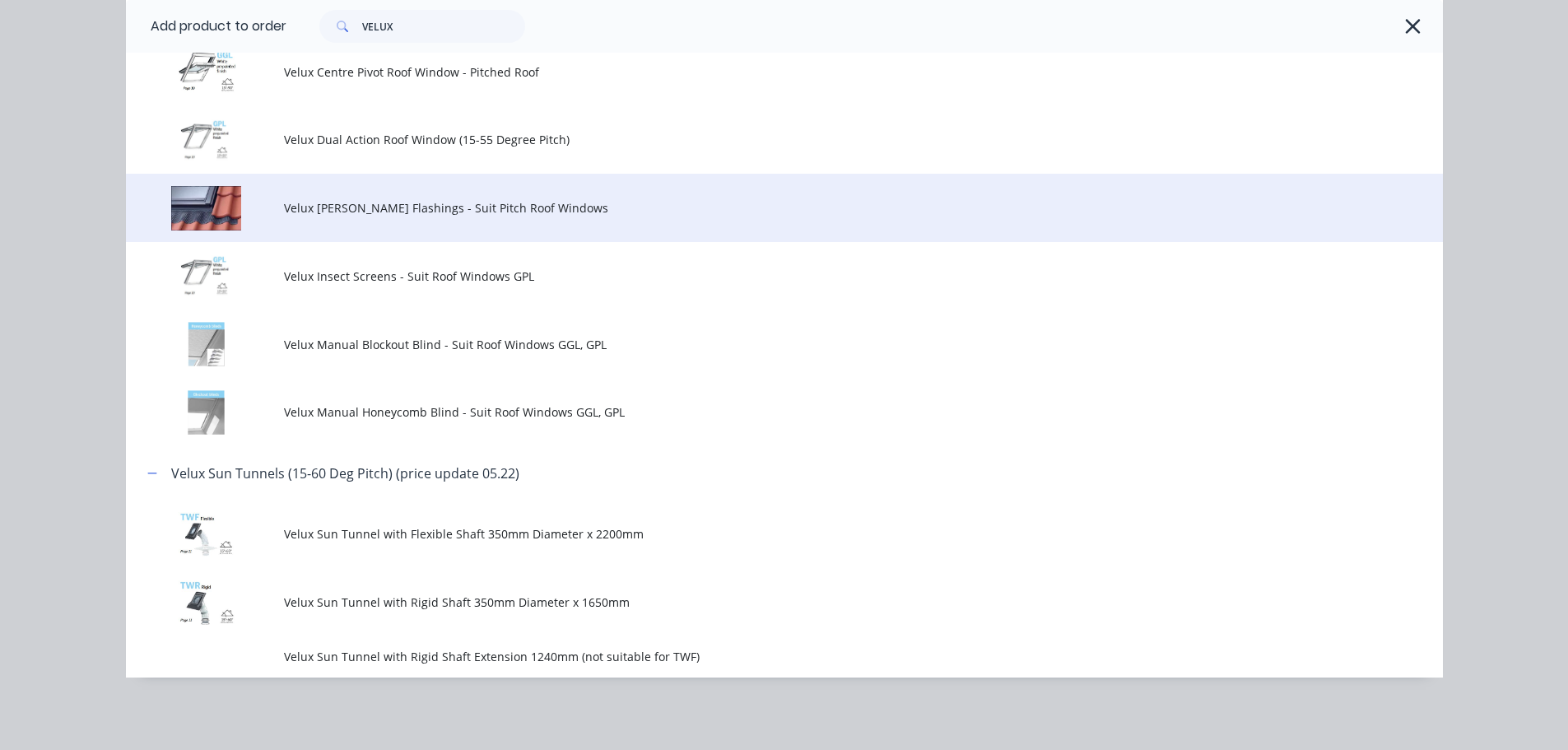
click at [540, 200] on span "Velux [PERSON_NAME] Flashings - Suit Pitch Roof Windows" at bounding box center [746, 208] width 926 height 18
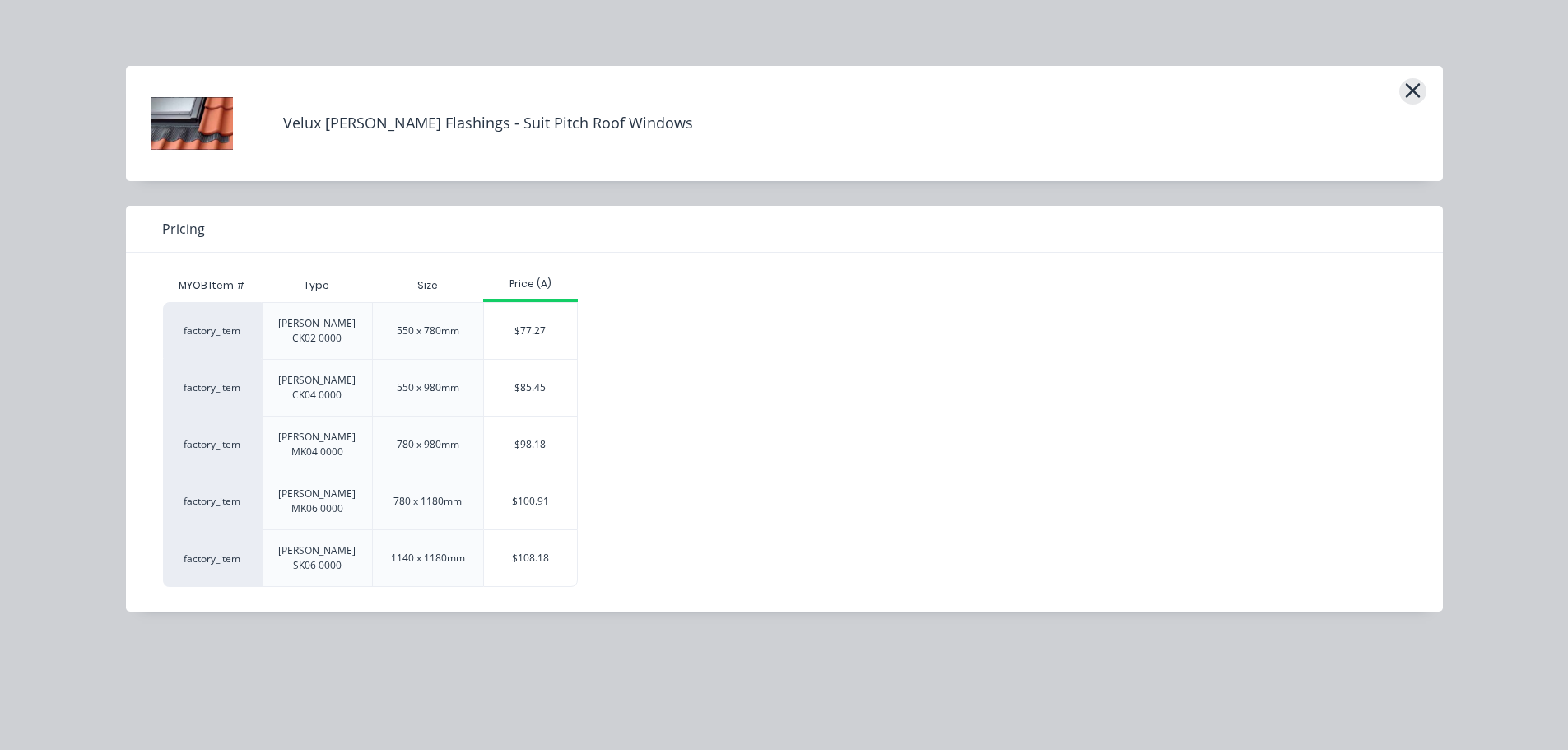
click at [1416, 99] on icon "button" at bounding box center [1412, 91] width 18 height 23
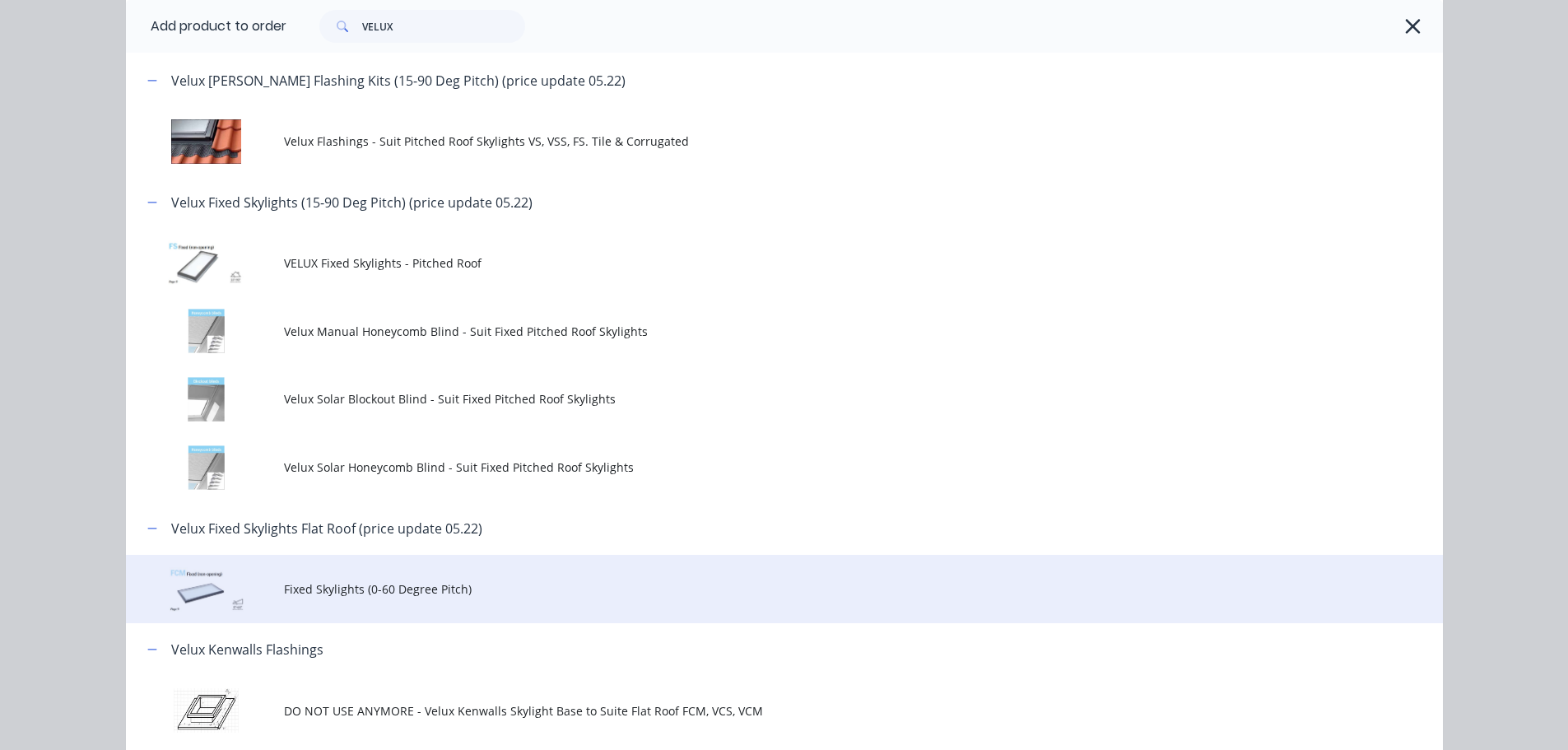
scroll to position [685, 0]
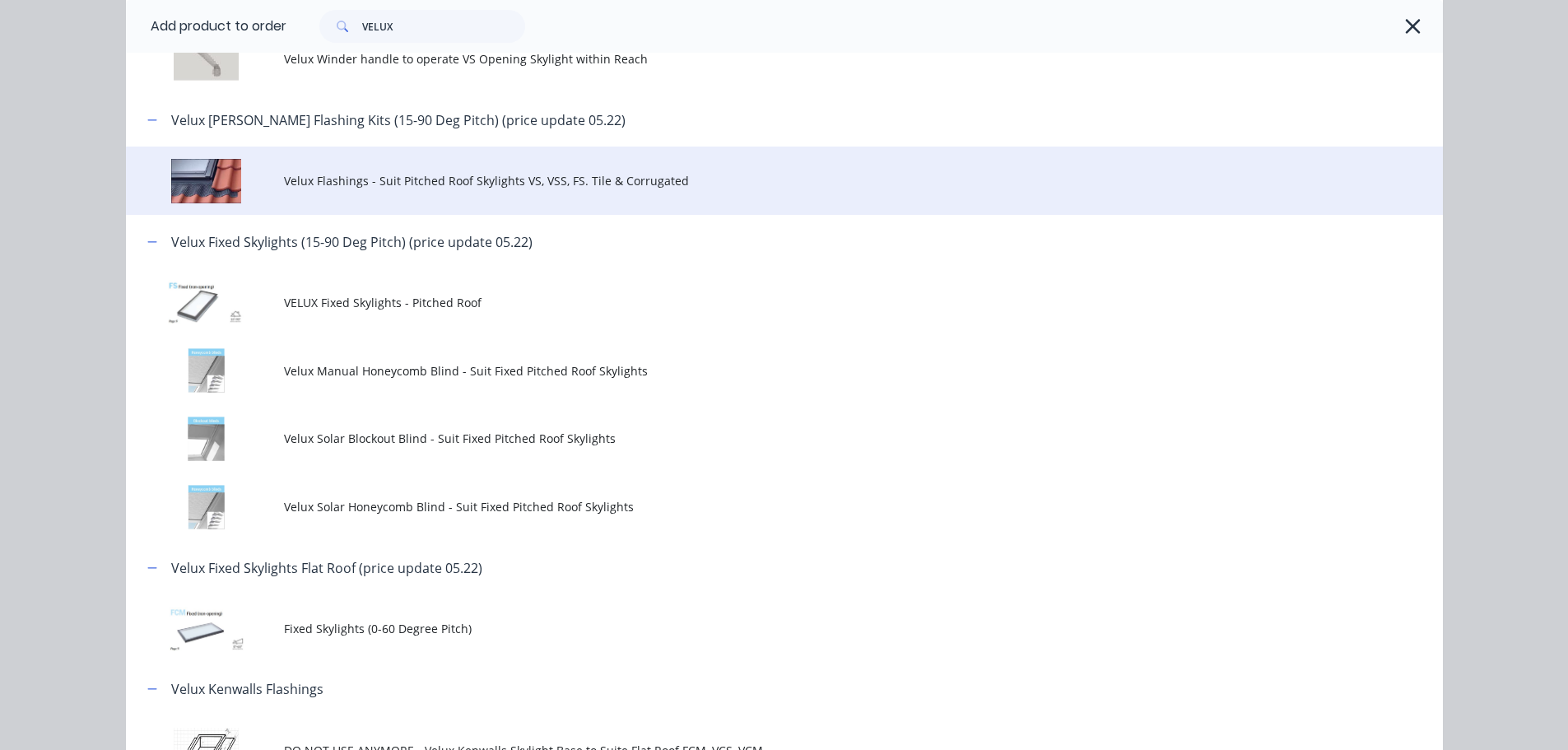
click at [798, 189] on span "Velux Flashings - Suit Pitched Roof Skylights VS, VSS, FS. Tile & Corrugated" at bounding box center [746, 180] width 926 height 18
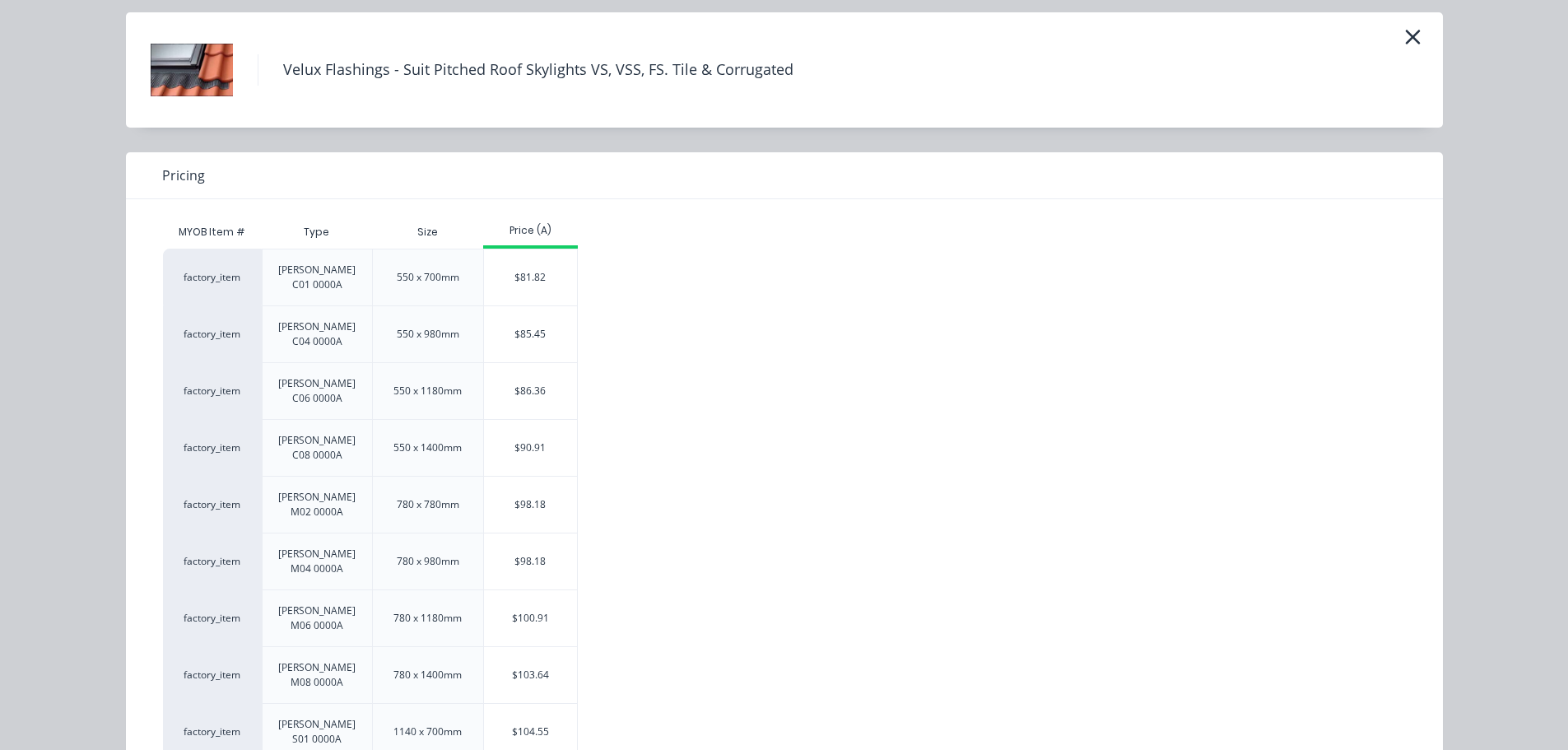
scroll to position [82, 0]
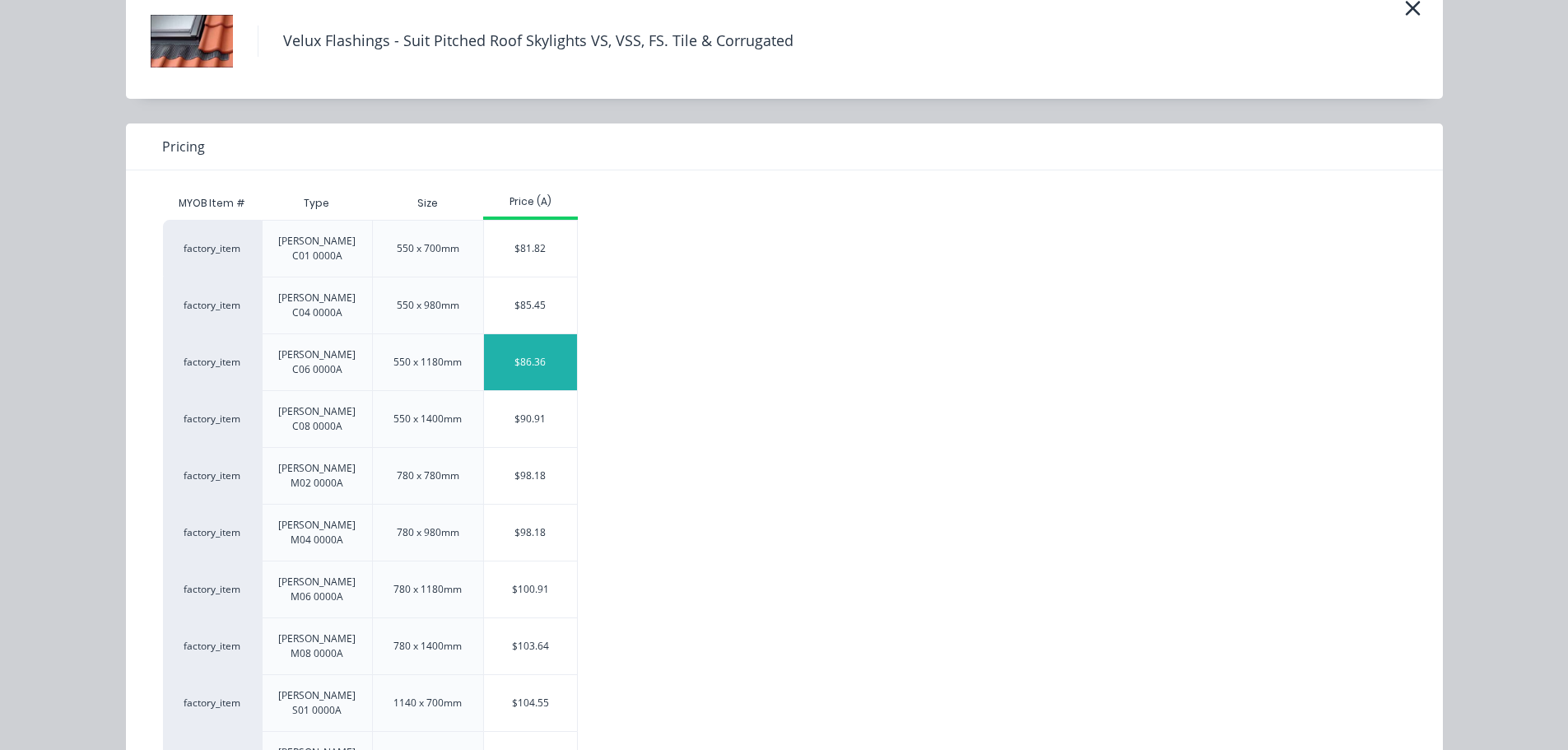
click at [513, 390] on div "$86.36" at bounding box center [530, 362] width 93 height 56
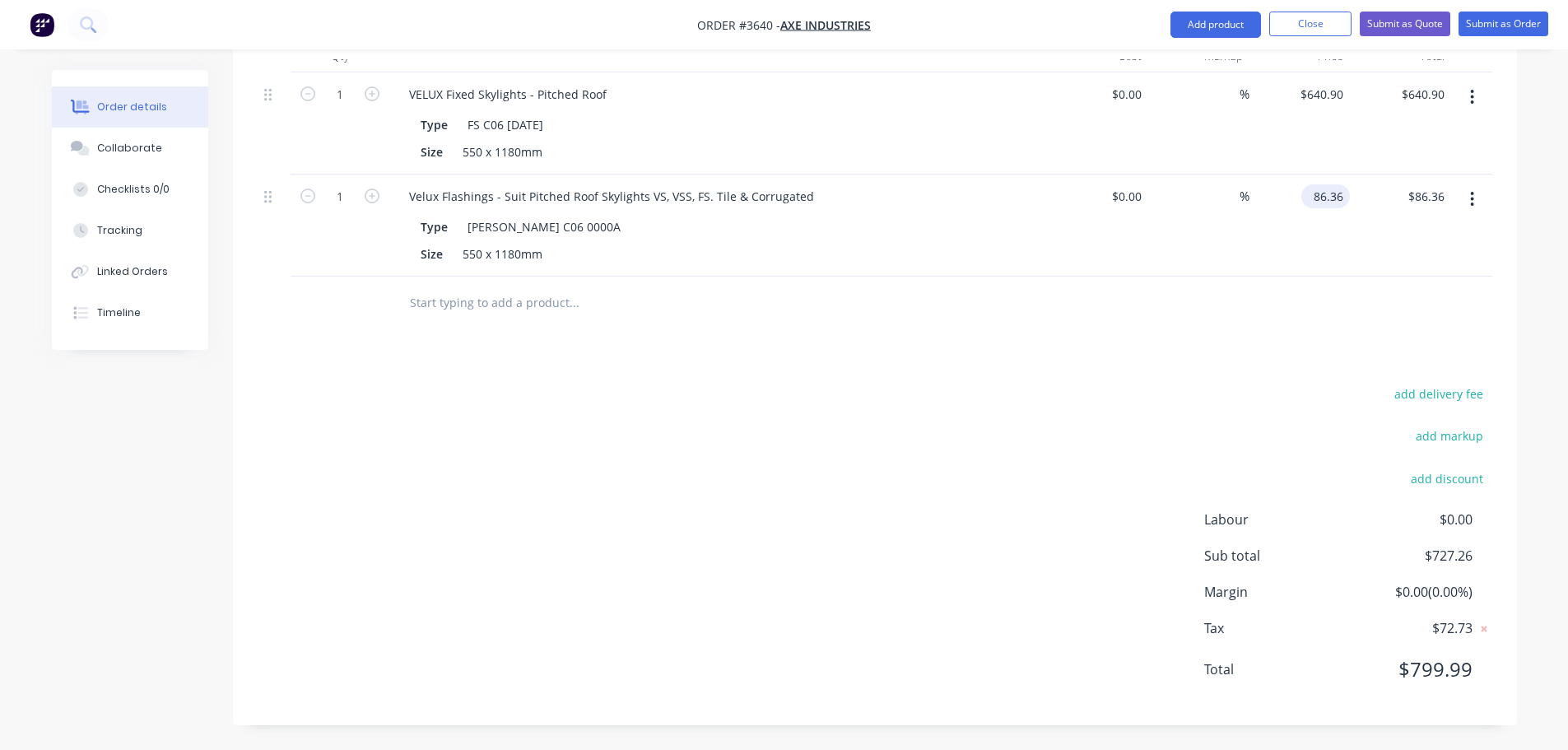
click at [1339, 208] on input "86.36" at bounding box center [1328, 197] width 42 height 24
type input "104.55"
type input "86.36"
type input "$104.55"
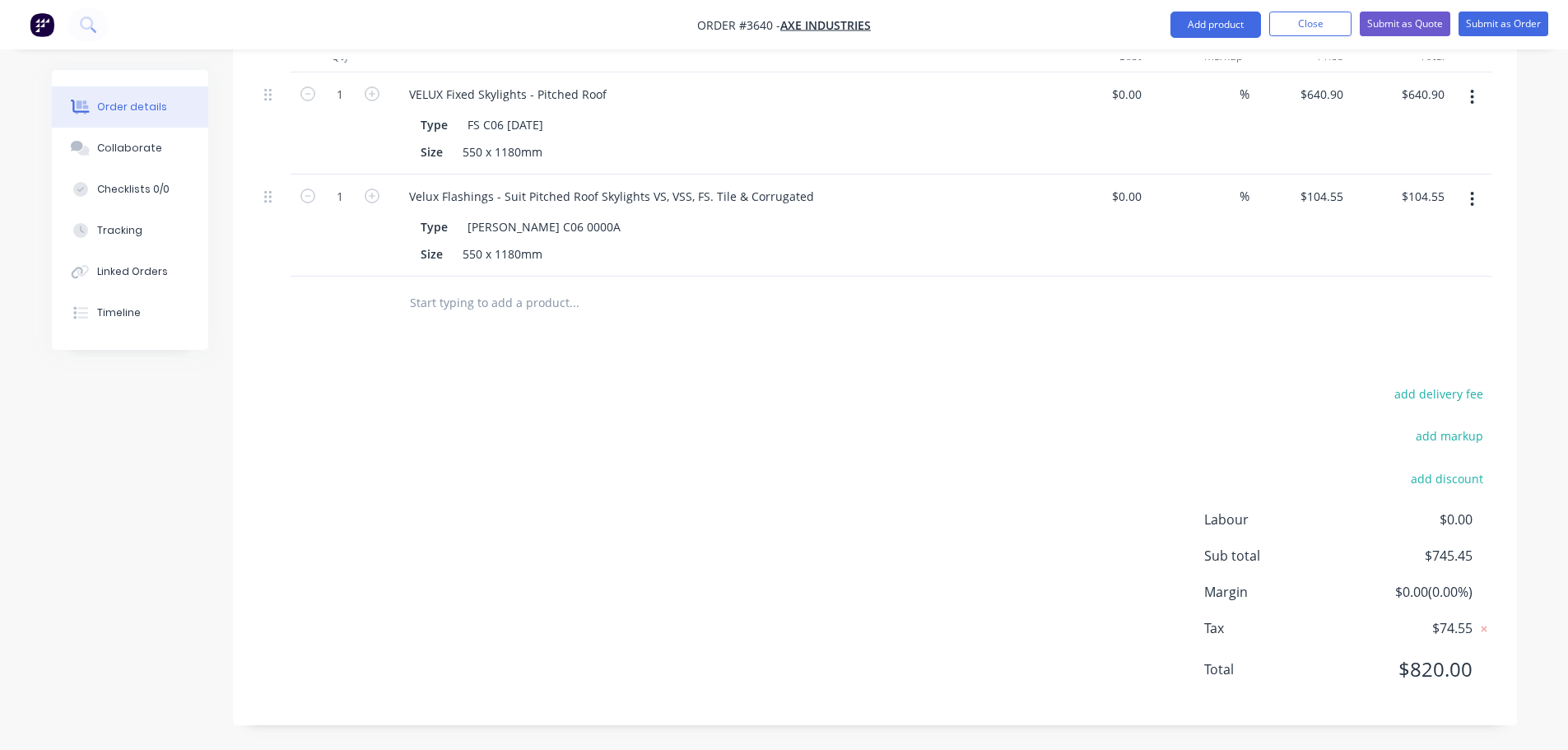
click at [1287, 425] on div "add delivery fee" at bounding box center [1389, 403] width 206 height 42
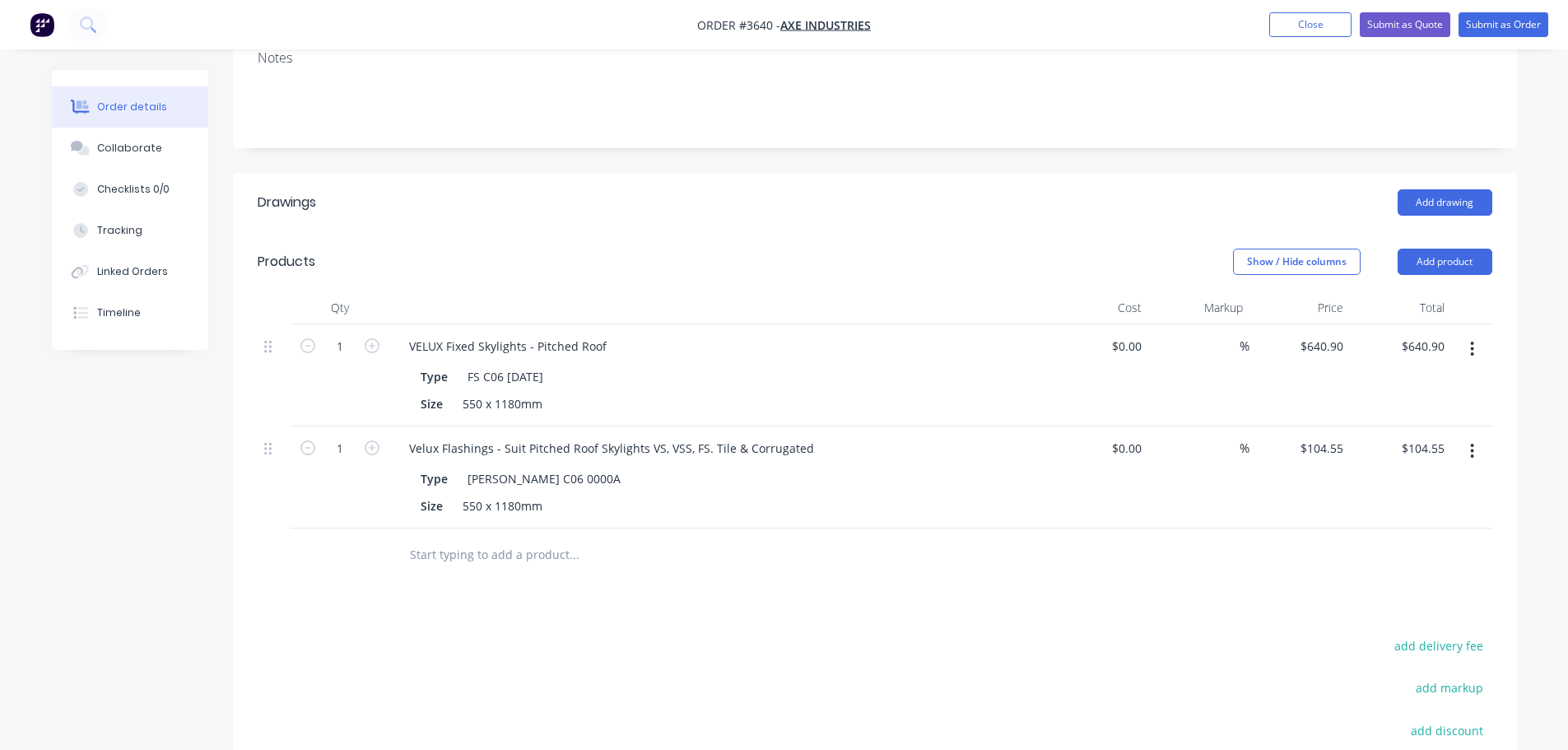
scroll to position [303, 0]
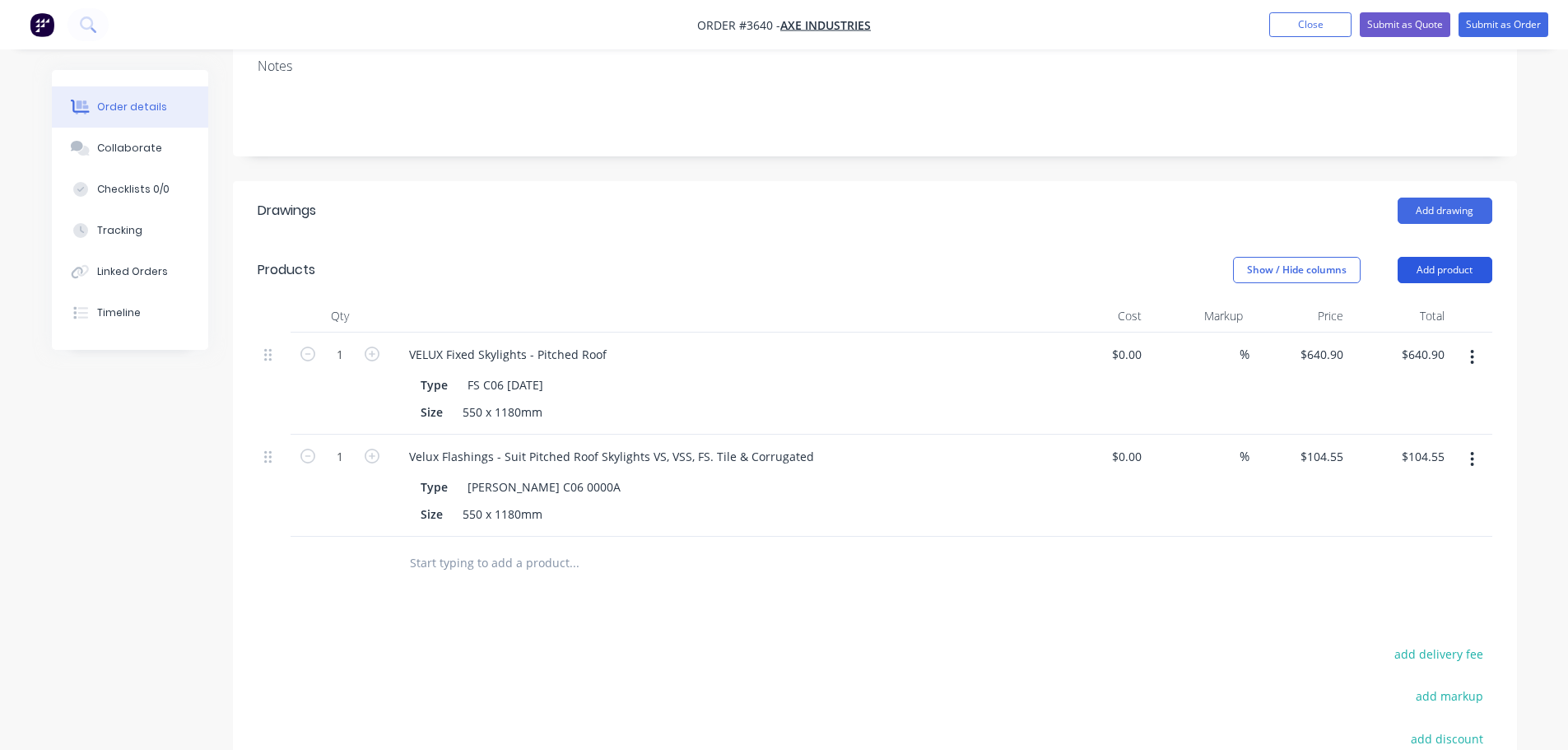
click at [1444, 284] on button "Add product" at bounding box center [1444, 270] width 94 height 27
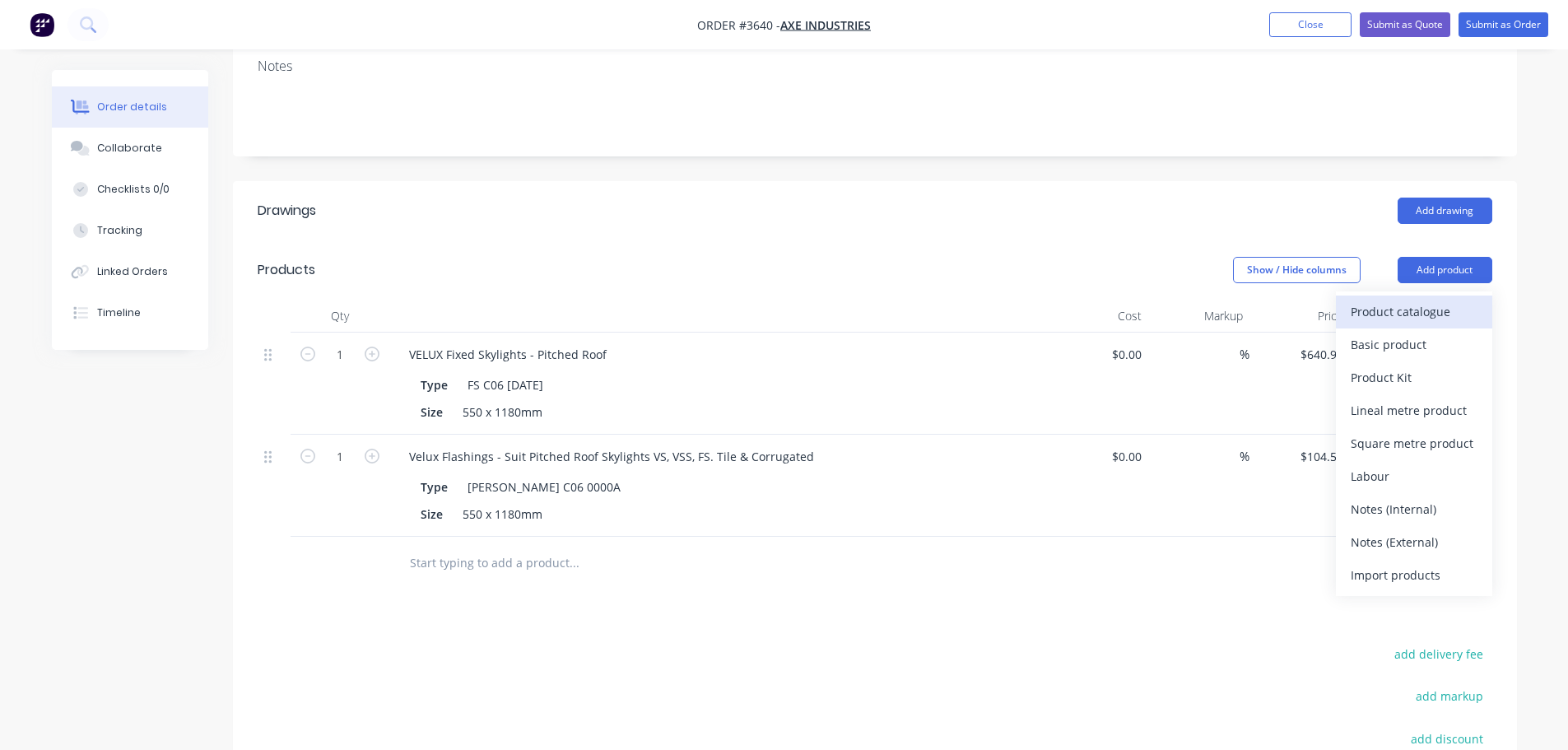
click at [1428, 323] on div "Product catalogue" at bounding box center [1413, 311] width 127 height 24
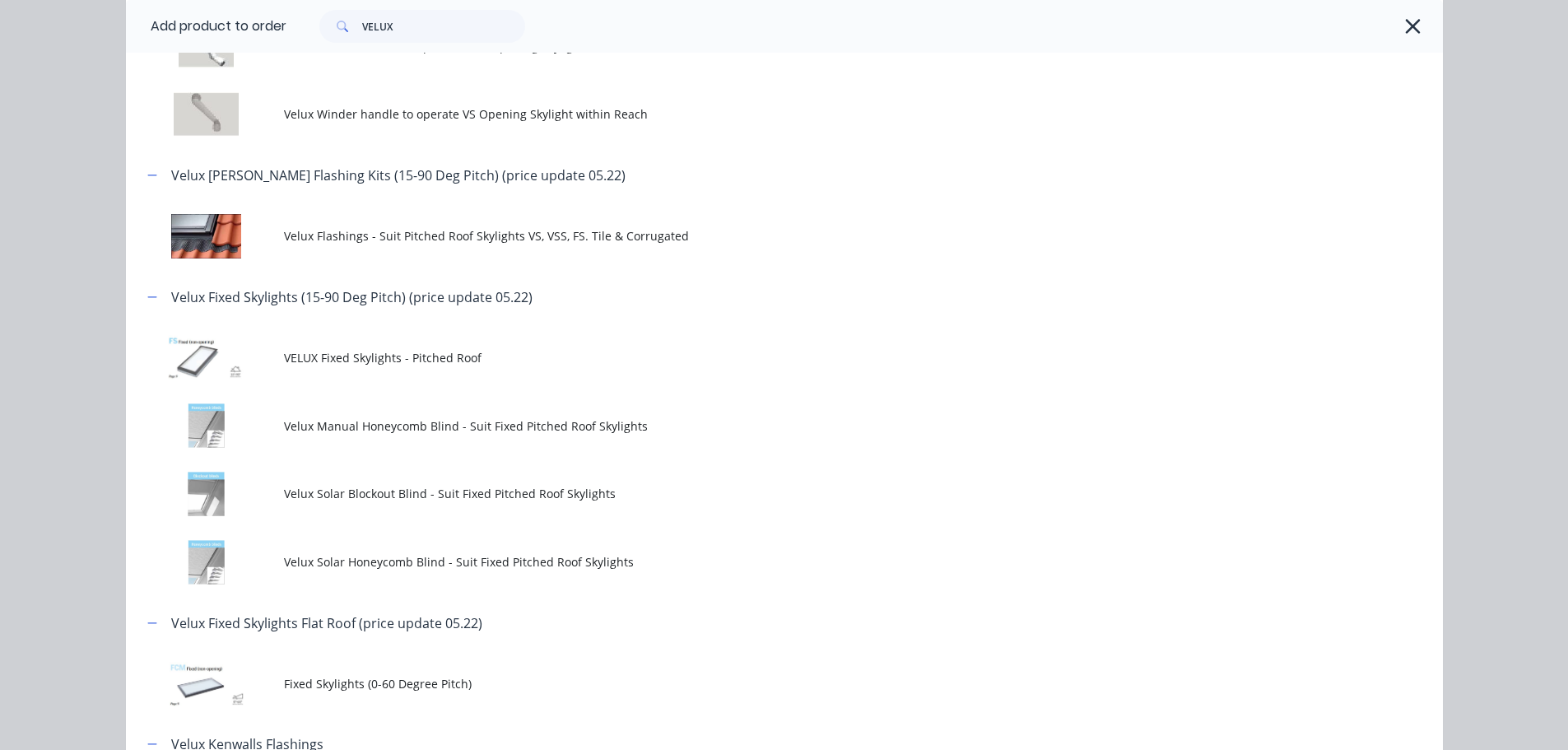
scroll to position [659, 0]
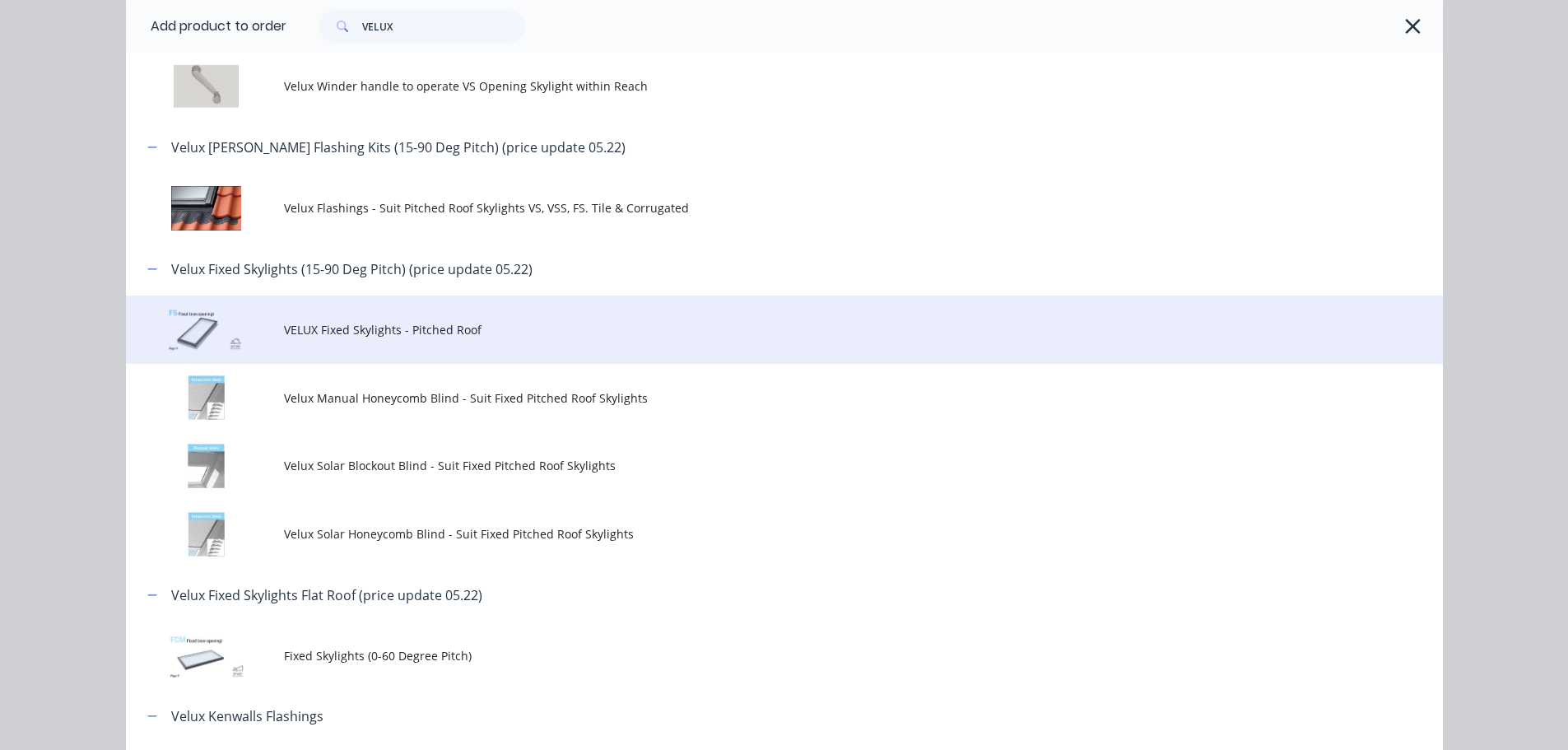
click at [428, 338] on span "VELUX Fixed Skylights - Pitched Roof" at bounding box center [746, 330] width 926 height 18
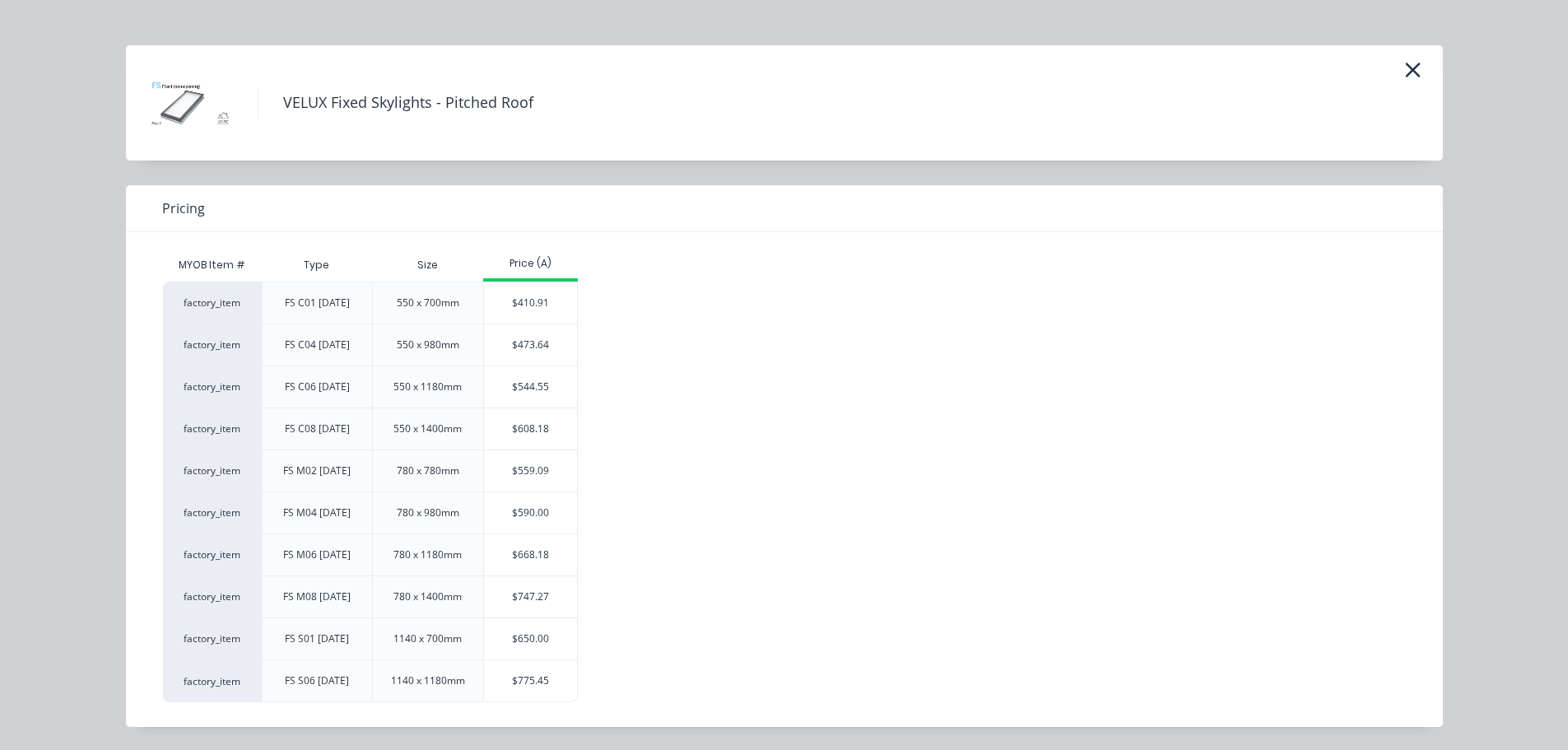
scroll to position [467, 0]
click at [501, 667] on div "$775.45" at bounding box center [530, 681] width 93 height 42
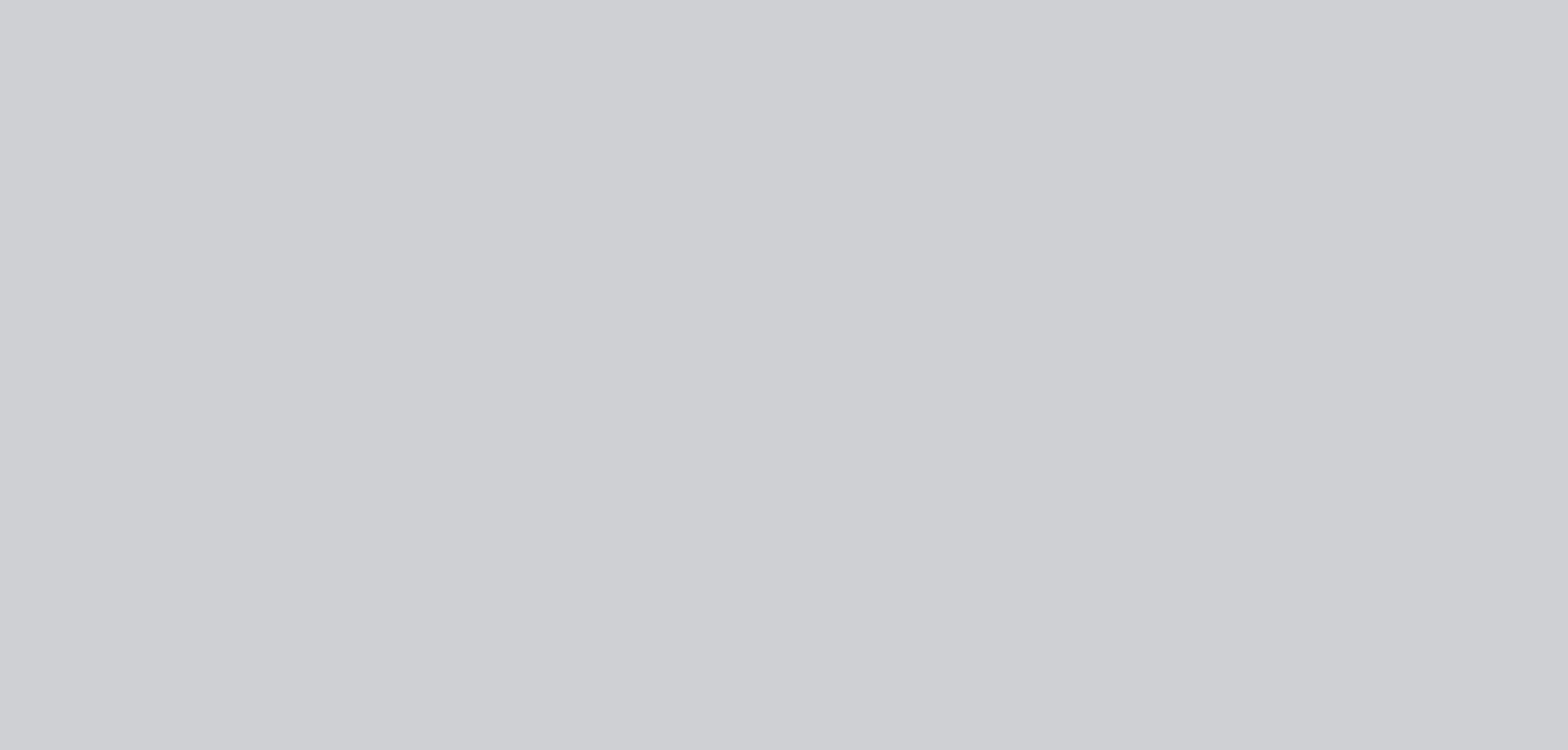
scroll to position [0, 0]
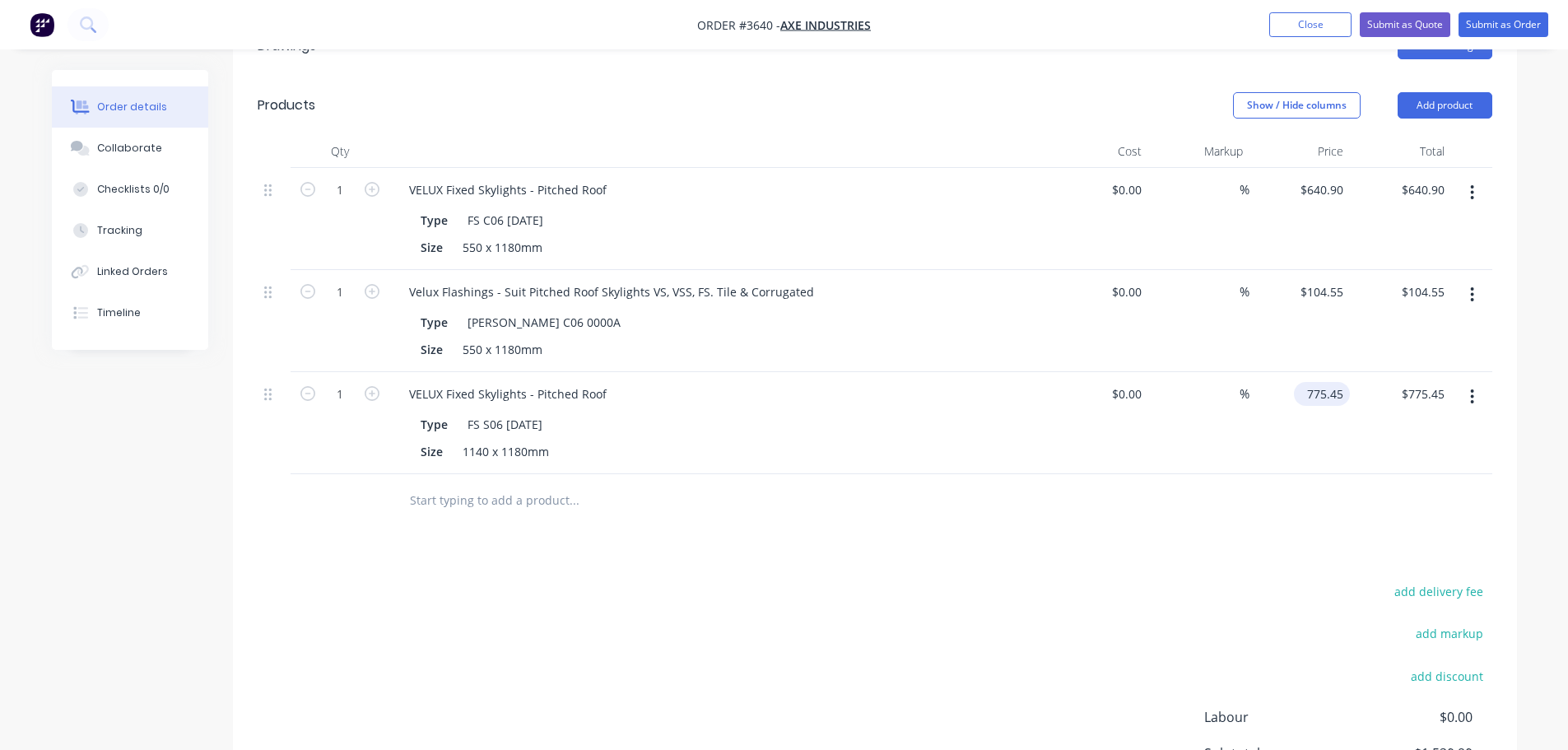
click at [1331, 405] on input "775.45" at bounding box center [1324, 393] width 49 height 24
type input "$914.55"
click at [1430, 118] on button "Add product" at bounding box center [1444, 105] width 94 height 27
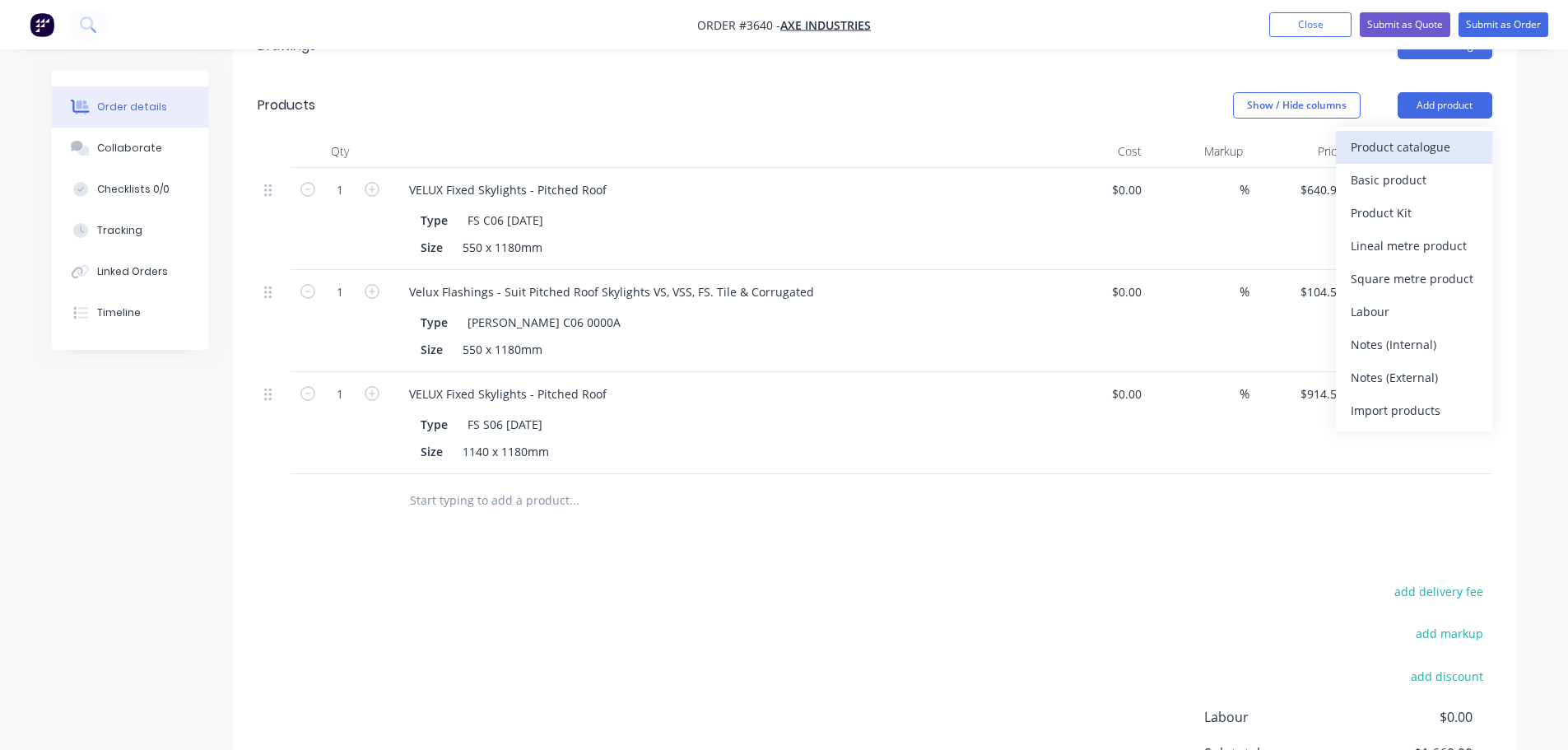
click at [1405, 159] on div "Product catalogue" at bounding box center [1413, 147] width 127 height 24
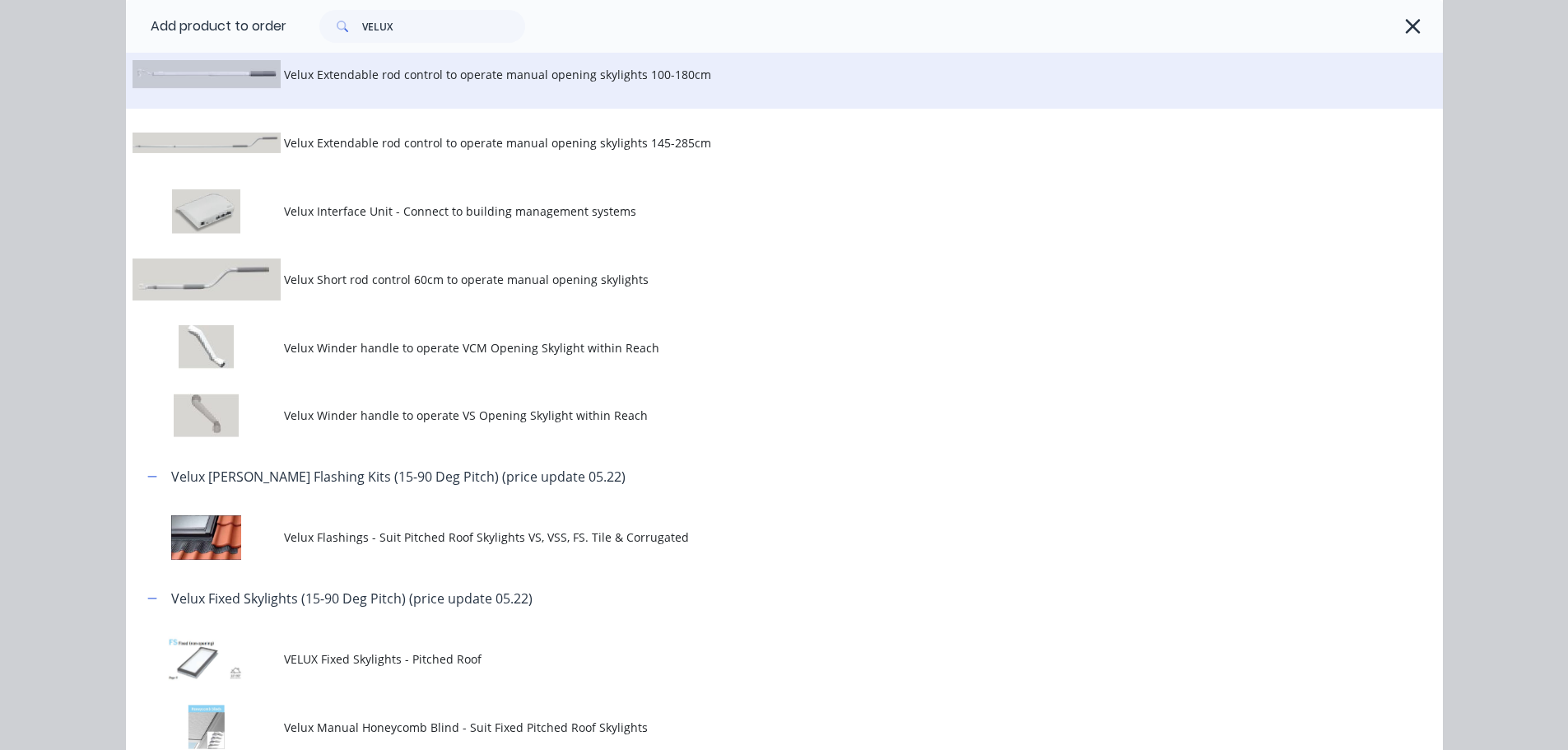
scroll to position [659, 0]
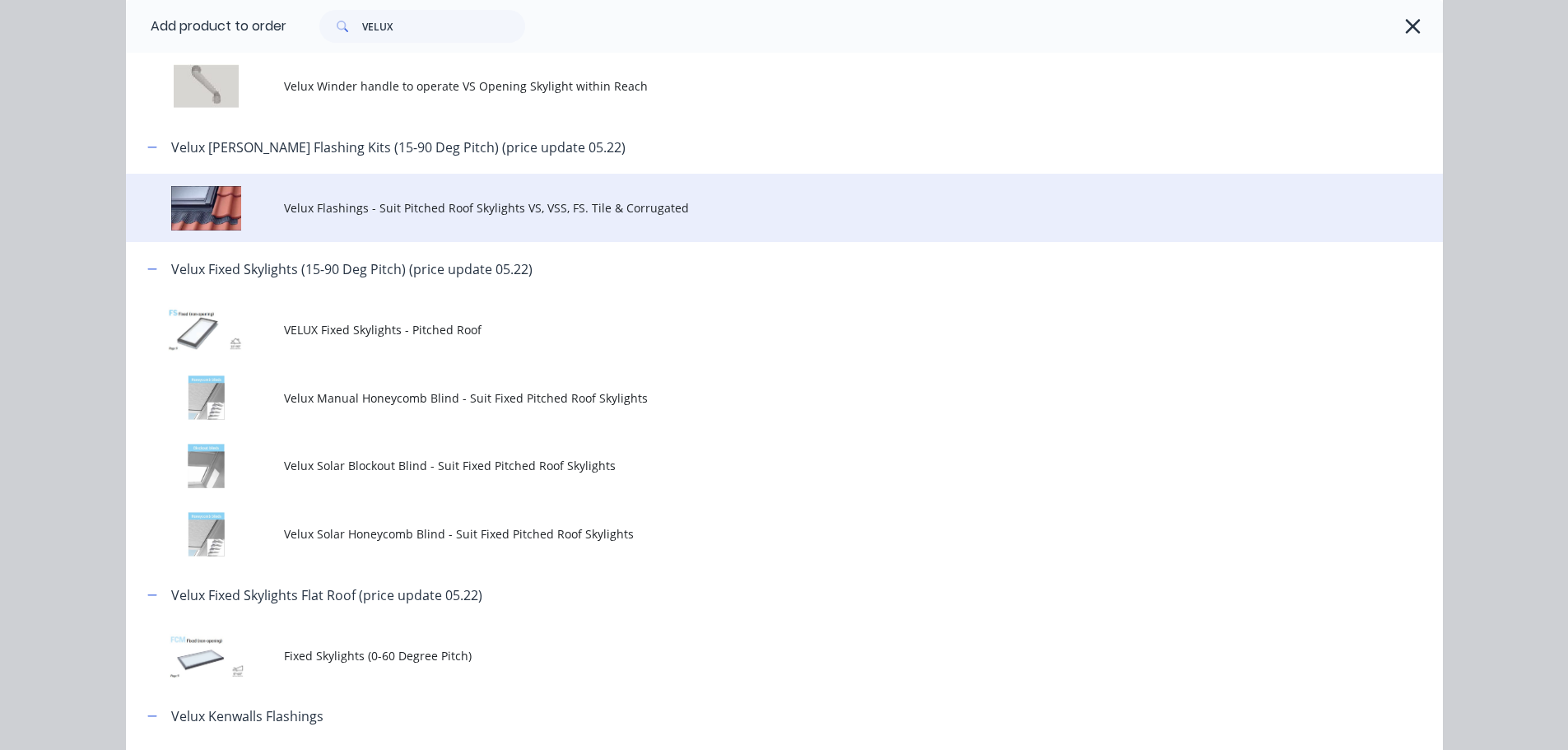
click at [455, 216] on span "Velux Flashings - Suit Pitched Roof Skylights VS, VSS, FS. Tile & Corrugated" at bounding box center [746, 208] width 926 height 18
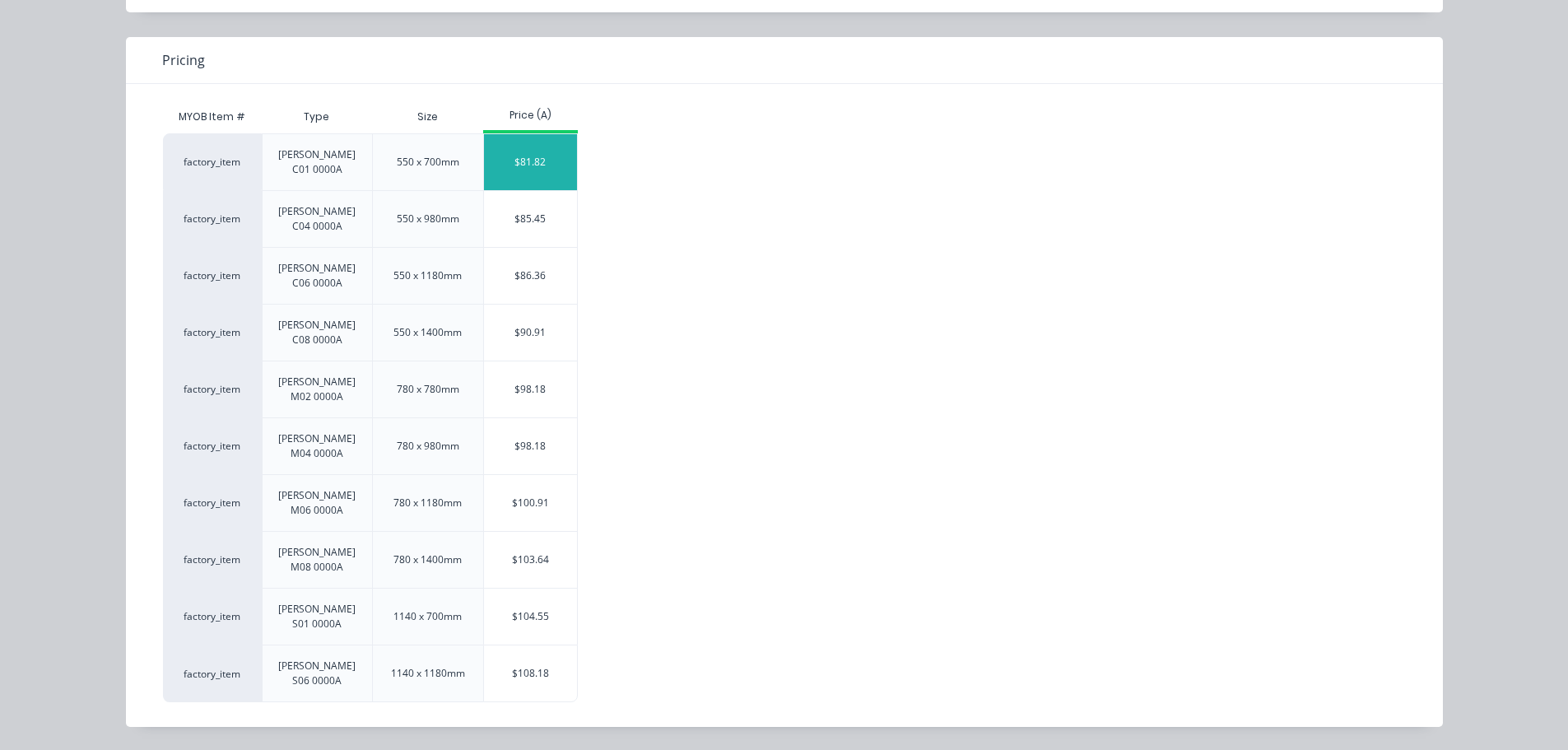
scroll to position [324, 0]
click at [542, 679] on div "$108.18" at bounding box center [530, 673] width 93 height 56
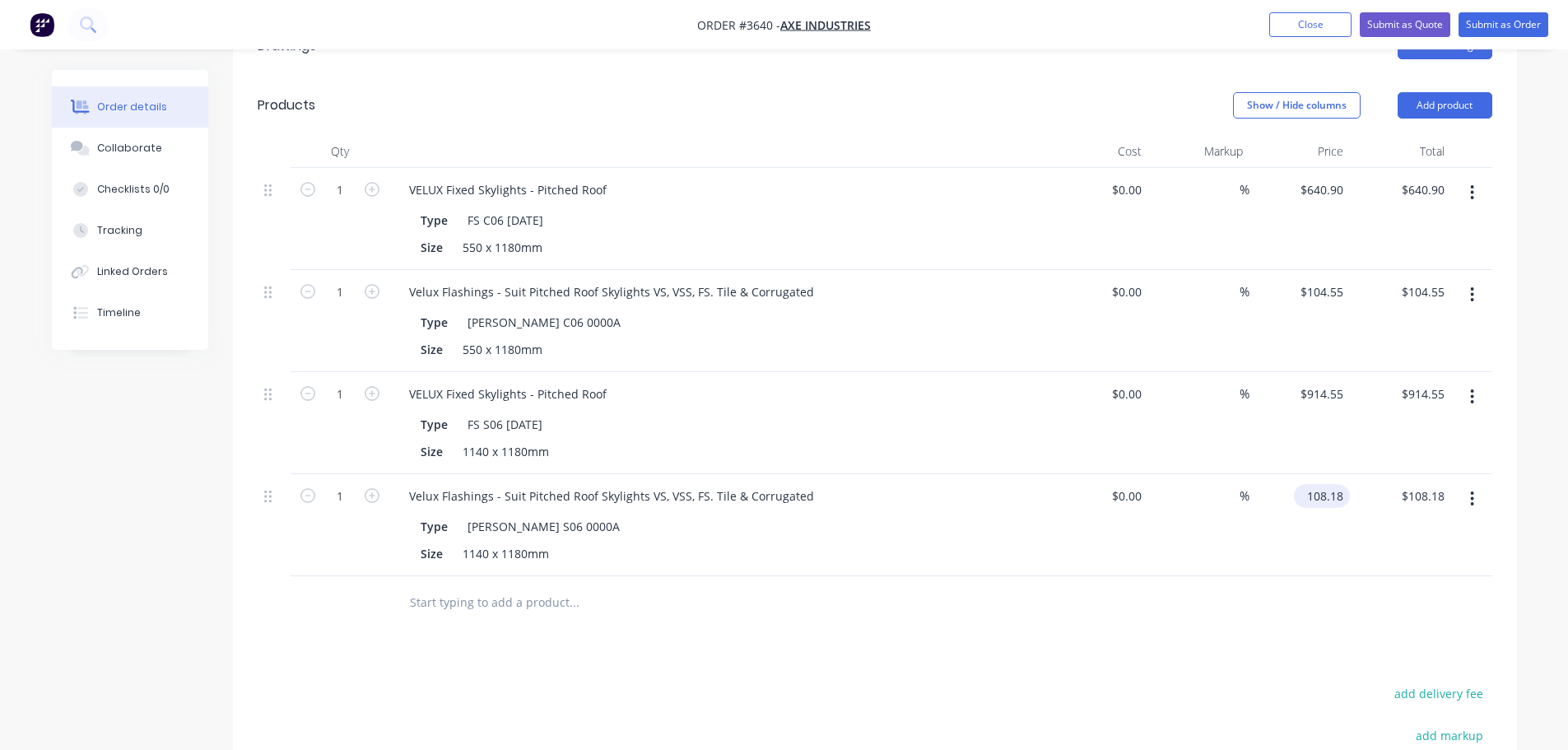
click at [1338, 508] on input "108.18" at bounding box center [1324, 496] width 49 height 24
type input "$147.27"
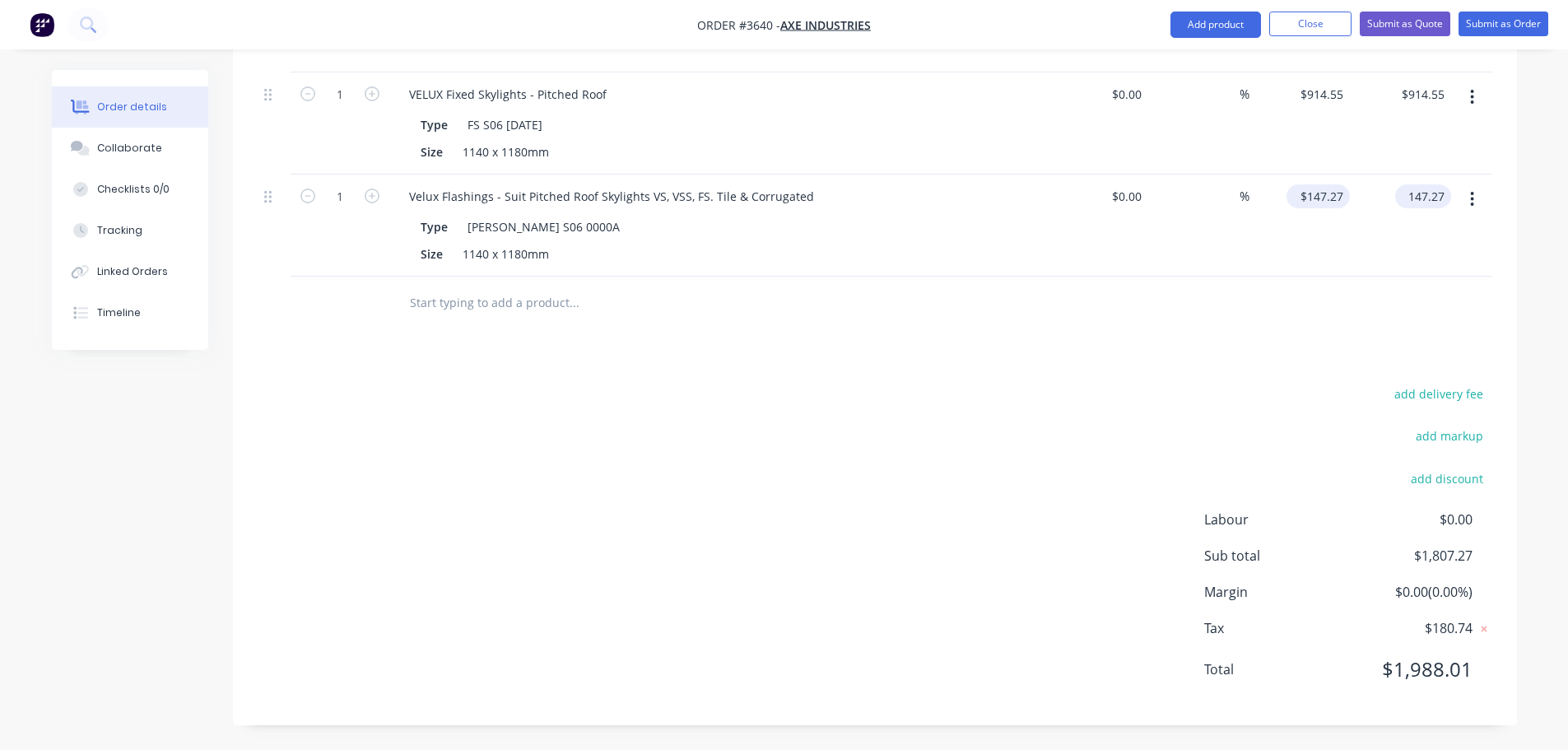
scroll to position [952, 0]
type input "$147.27"
click at [1003, 512] on div "add delivery fee add markup add discount Labour $0.00 Sub total $1,807.27 Margi…" at bounding box center [874, 541] width 1235 height 318
drag, startPoint x: 1453, startPoint y: 442, endPoint x: 1459, endPoint y: 456, distance: 15.2
click at [1459, 466] on button "add discount" at bounding box center [1446, 478] width 90 height 22
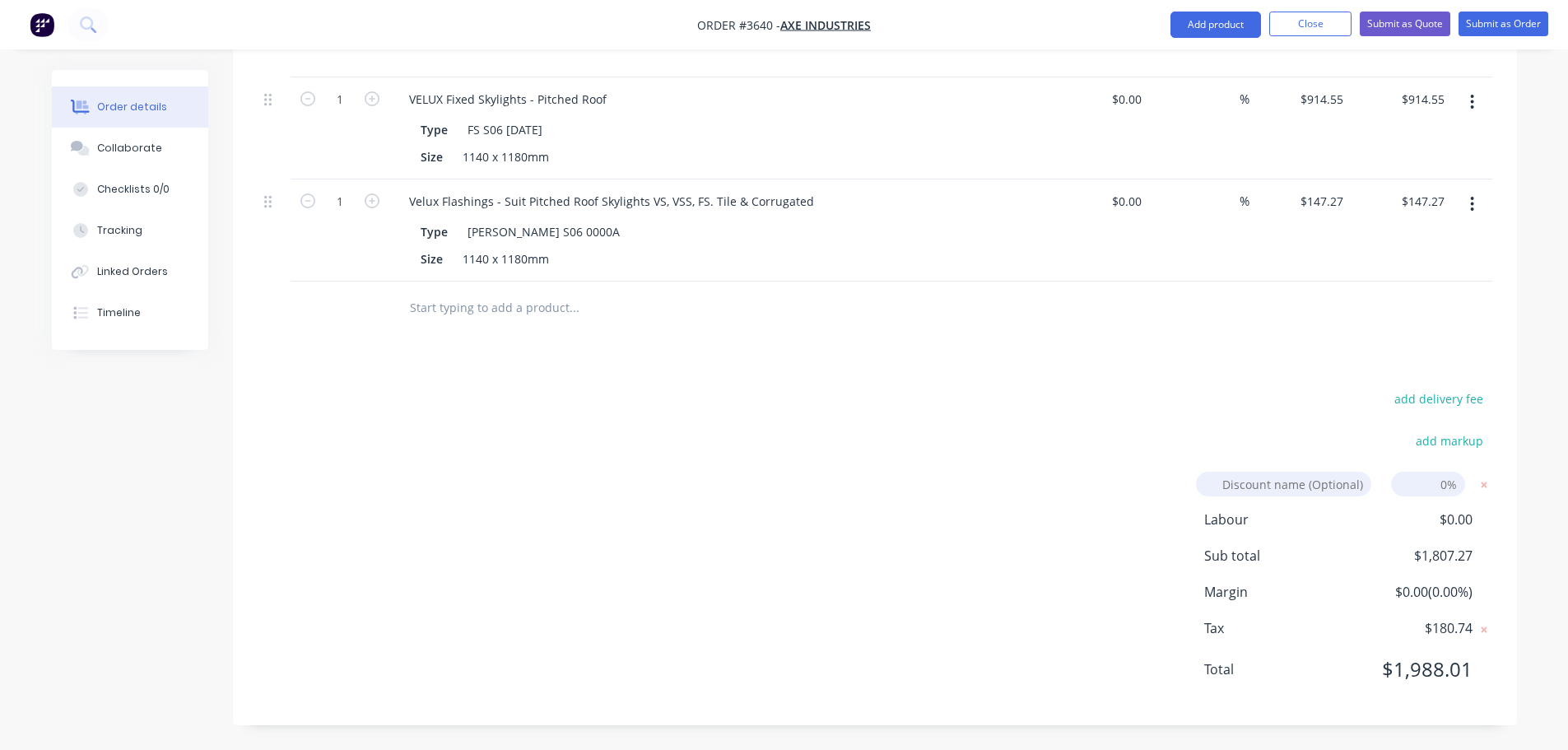
scroll to position [944, 0]
click at [1454, 472] on input at bounding box center [1428, 484] width 74 height 25
type input "12"
click input "submit" at bounding box center [0, 0] width 0 height 0
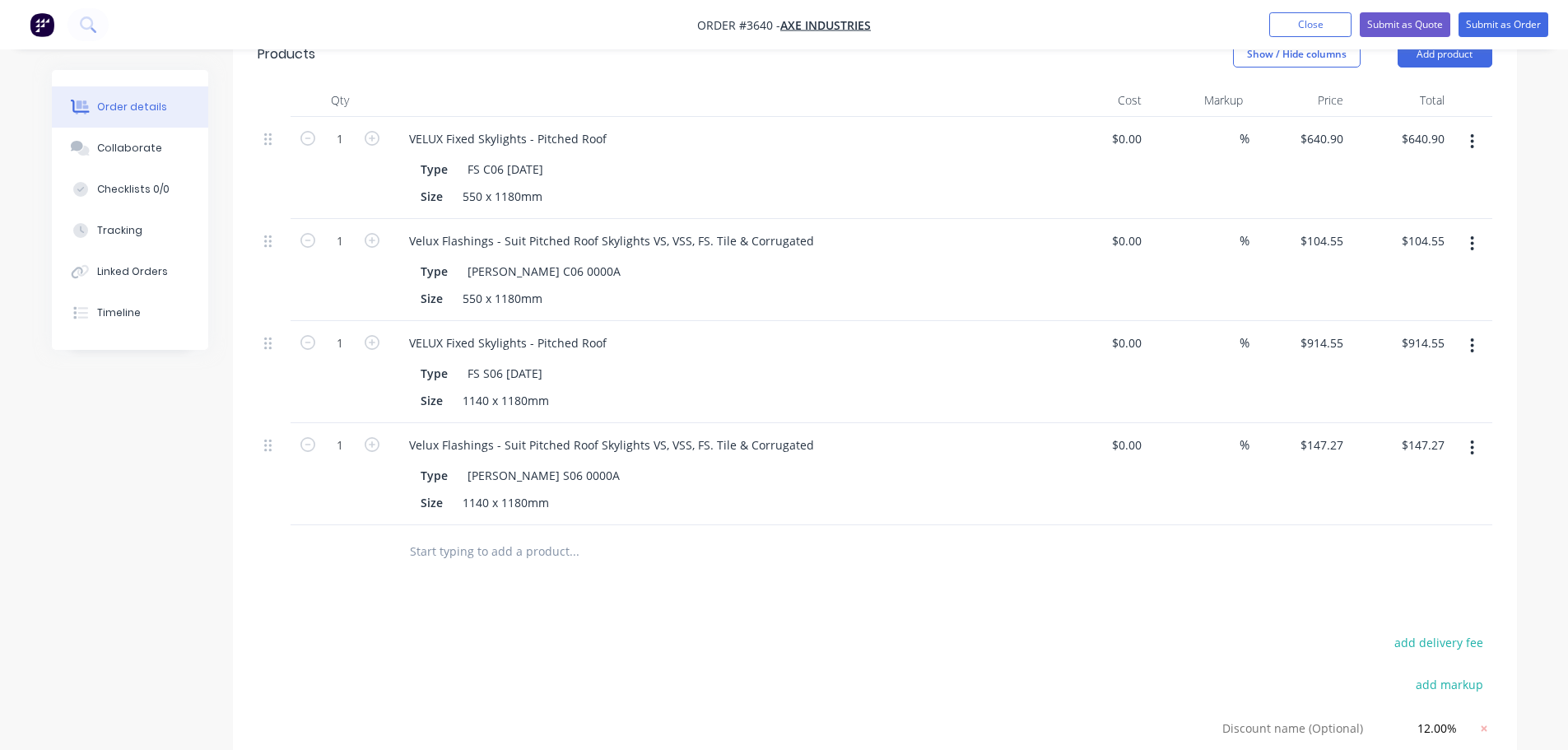
scroll to position [533, 0]
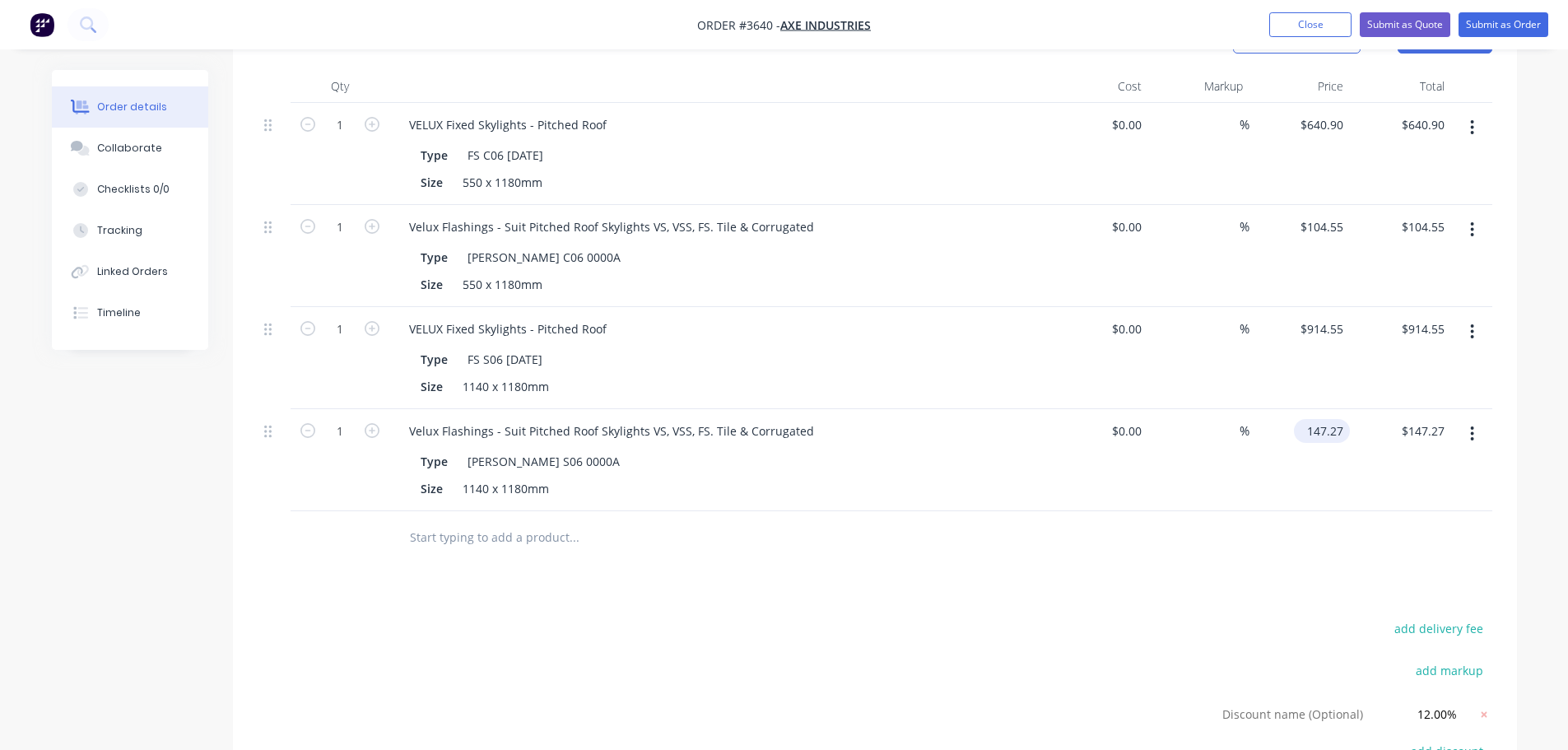
click at [1345, 442] on input "147.27" at bounding box center [1324, 431] width 49 height 24
type input "$147.30"
type input "147.30"
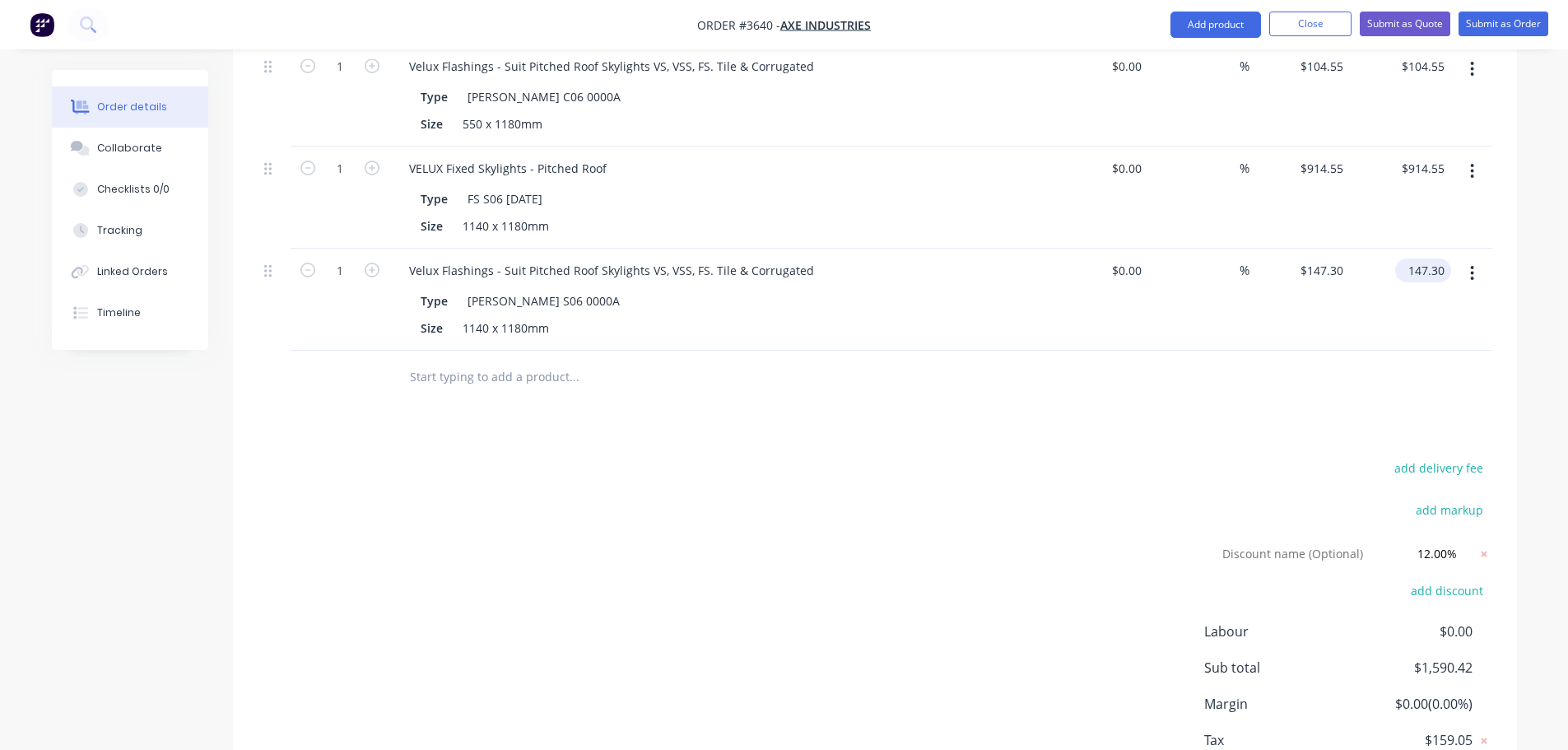
scroll to position [662, 0]
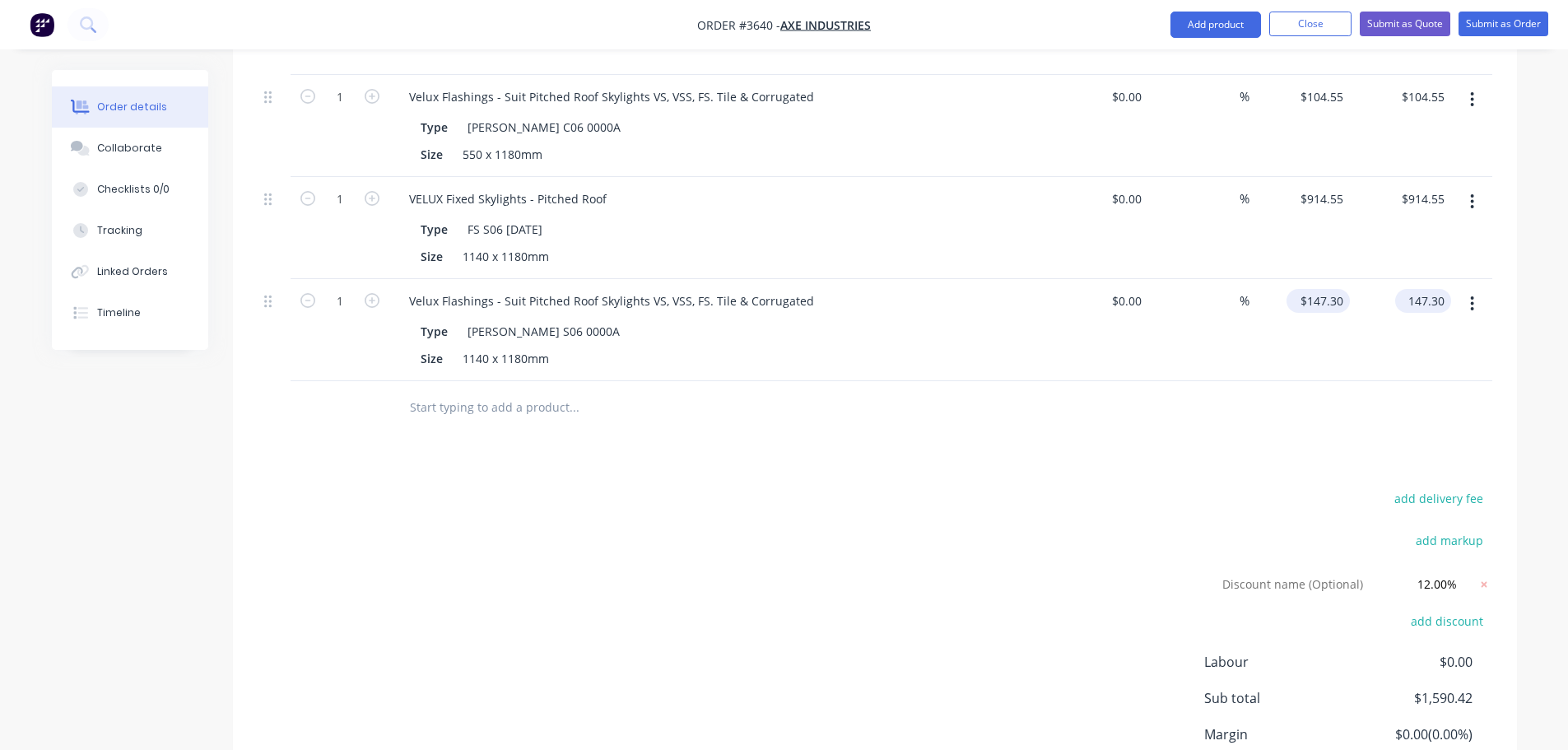
type input "147.3"
type input "$147.30"
click at [1335, 313] on input "147.3" at bounding box center [1321, 301] width 56 height 24
type input "$147.35"
type input "147.35"
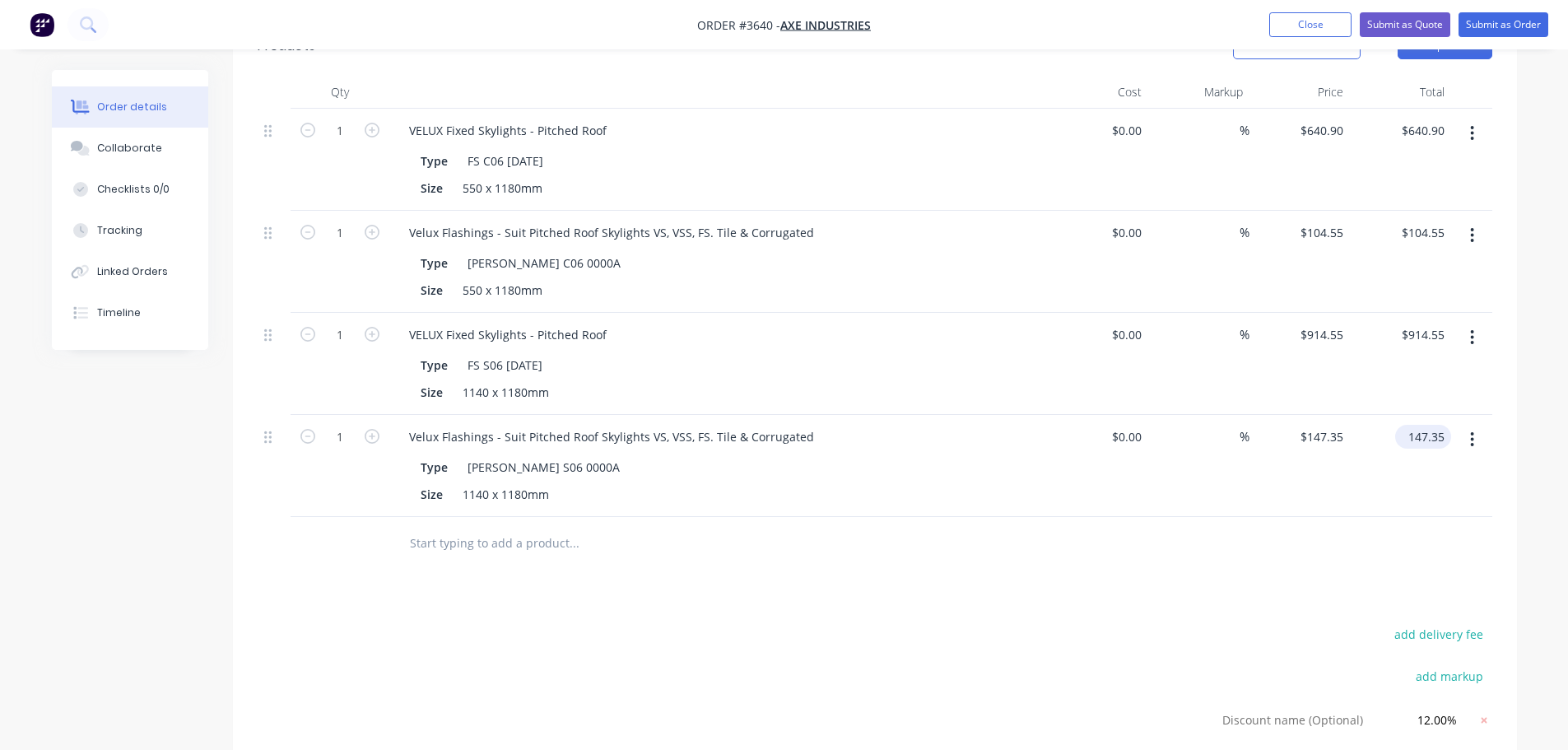
scroll to position [498, 0]
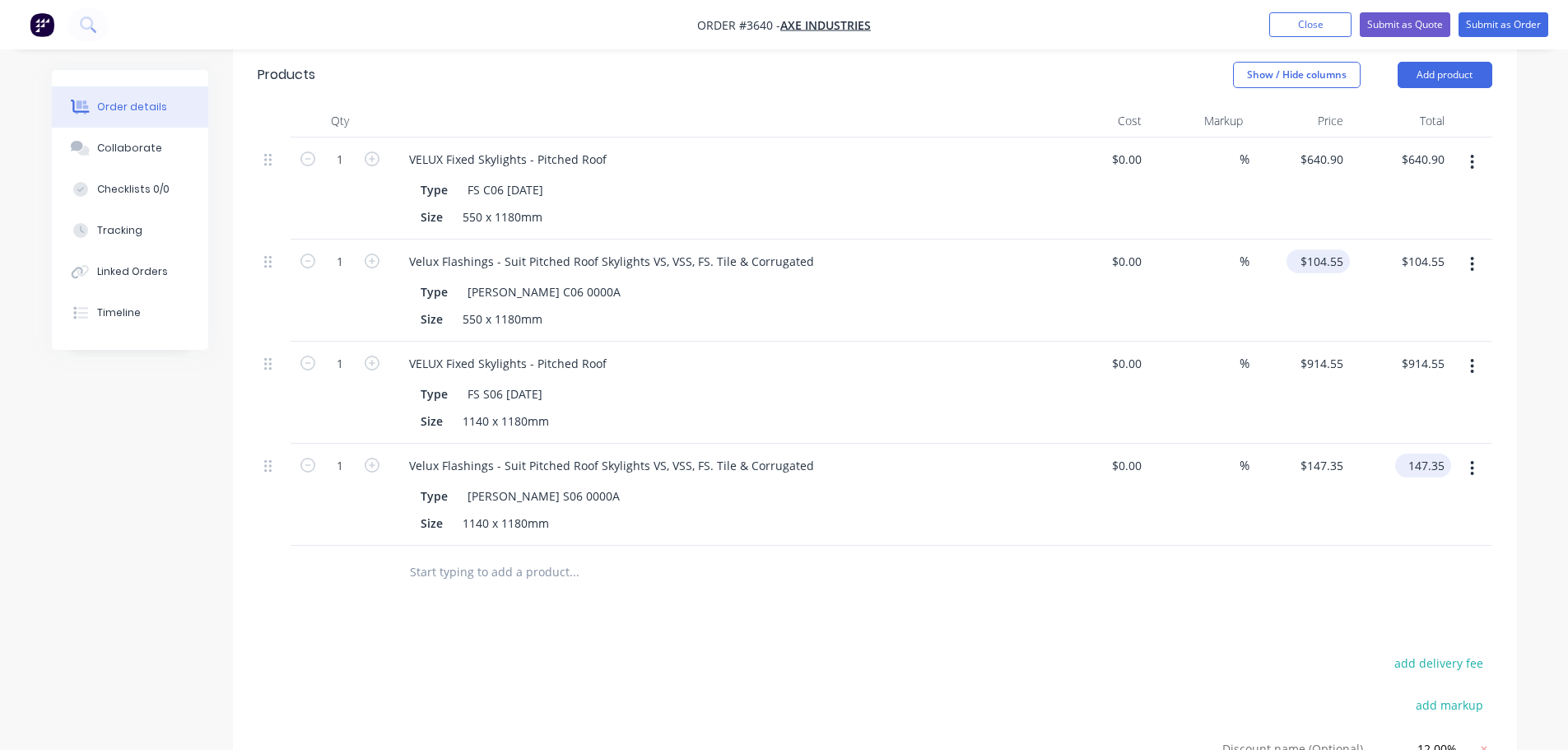
type input "104.55"
type input "$147.35"
click at [1337, 273] on input "104.55" at bounding box center [1321, 261] width 56 height 24
type input "$105.00"
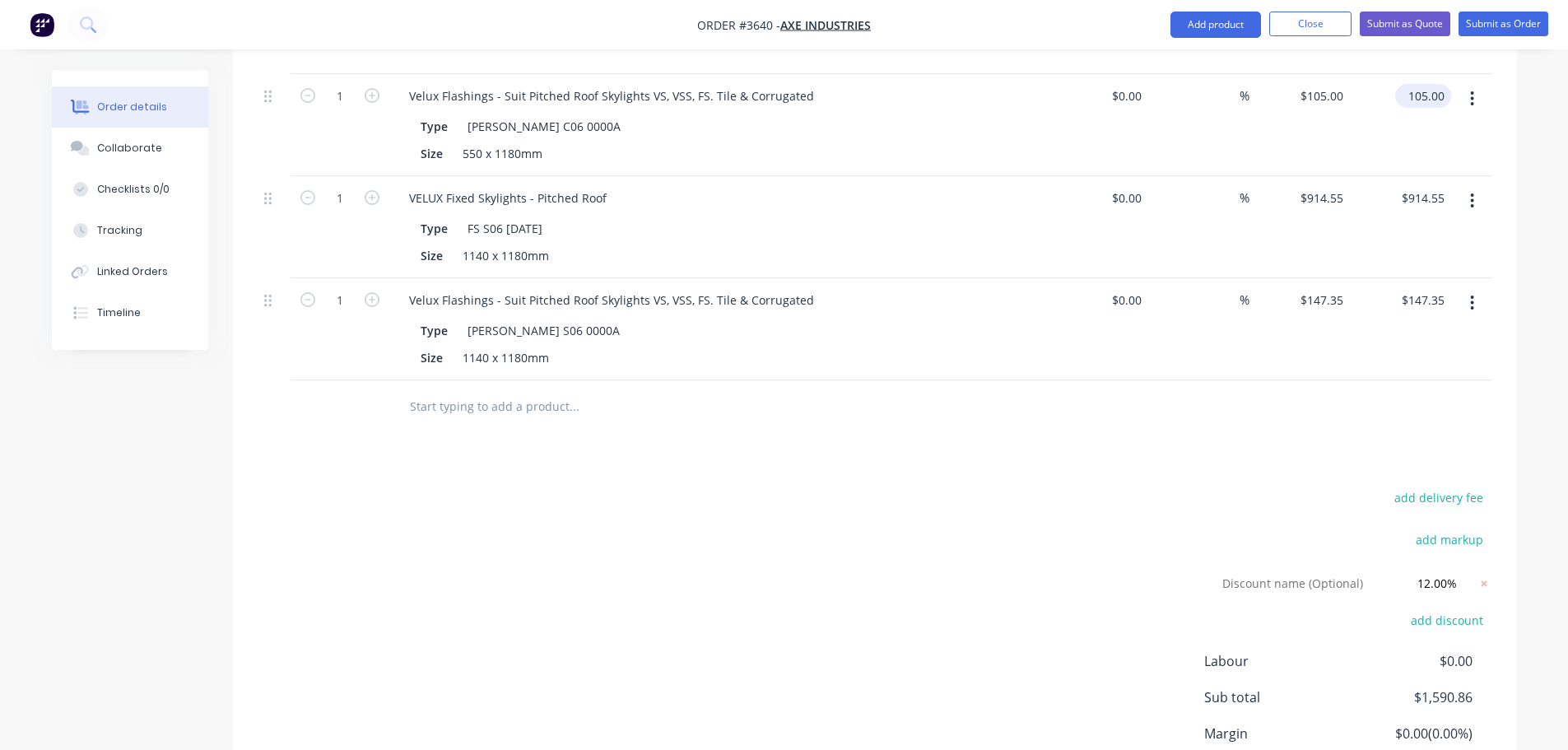
scroll to position [662, 0]
type input "$105.00"
click at [1326, 313] on input "147.35" at bounding box center [1321, 301] width 56 height 24
type input "$147.40"
type input "147.40"
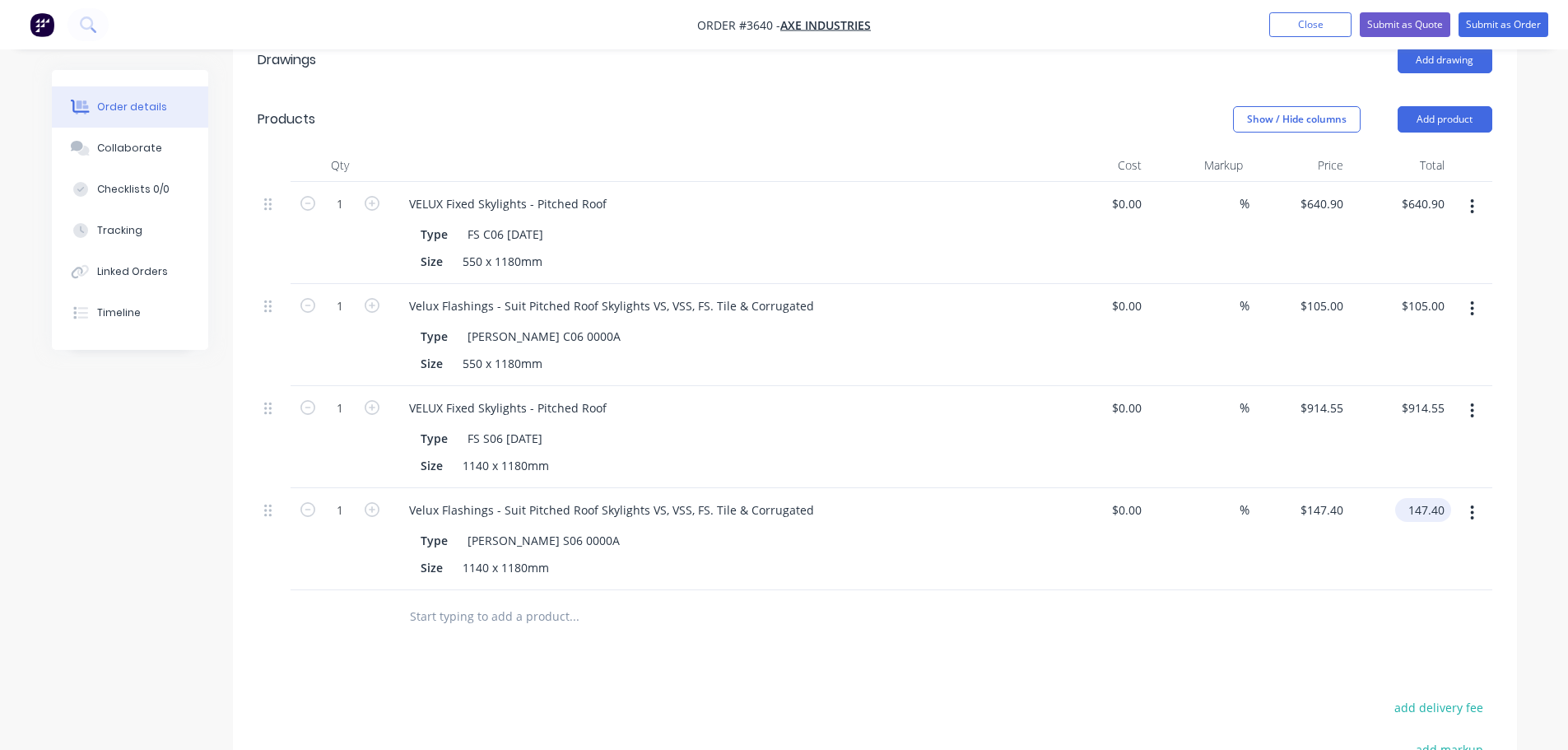
scroll to position [580, 0]
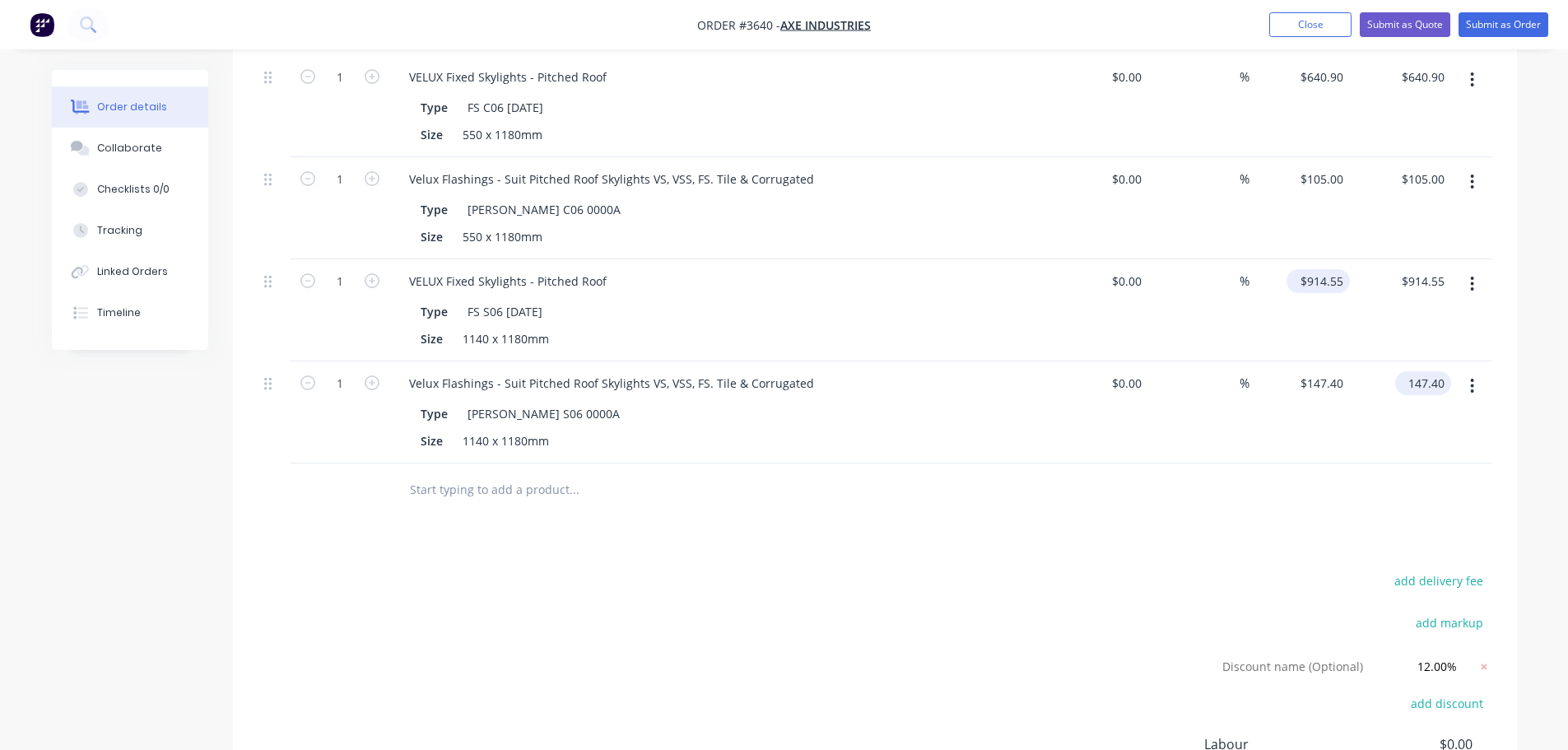
type input "914.55"
type input "$147.40"
click at [1313, 293] on input "914.55" at bounding box center [1321, 281] width 56 height 24
type input "$914.50"
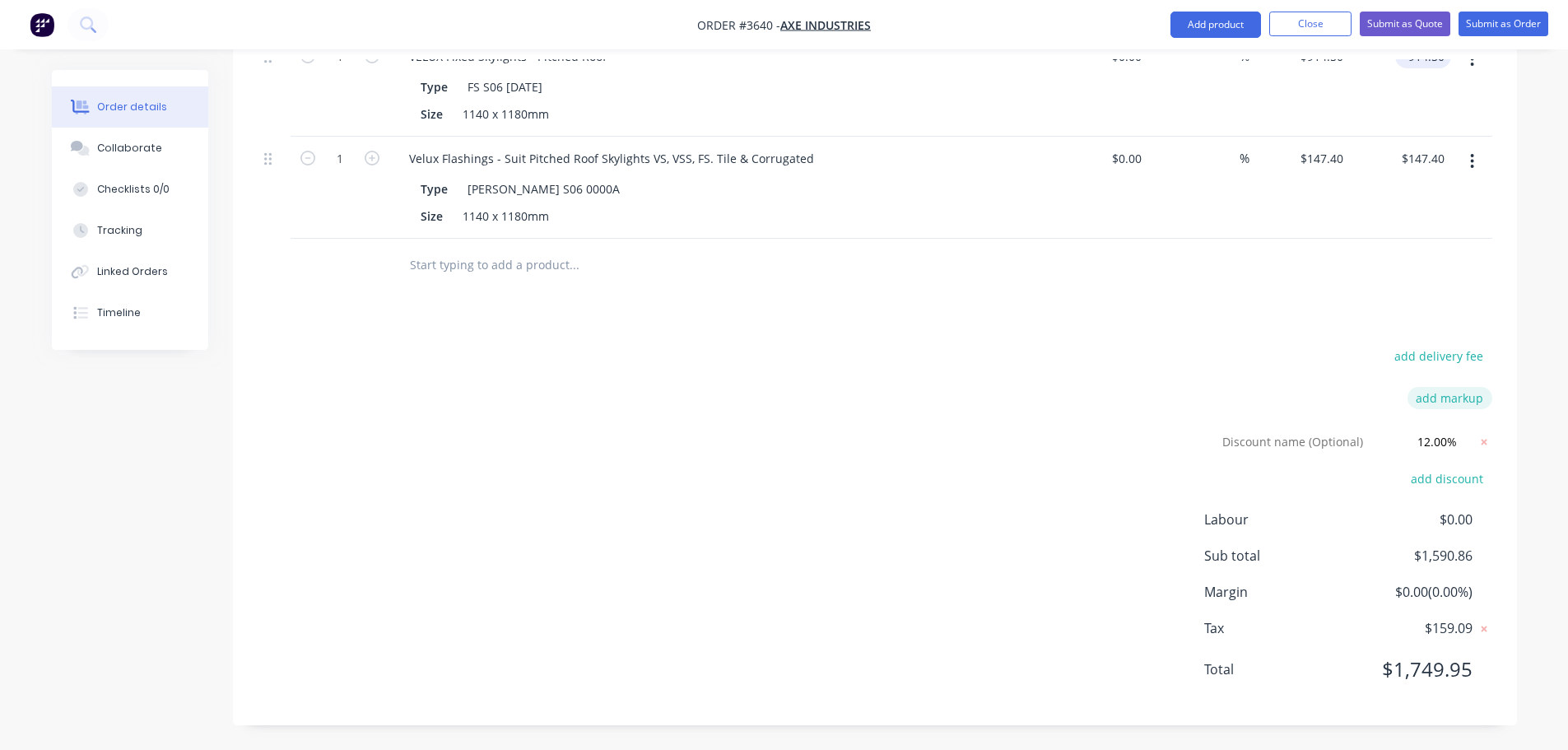
scroll to position [910, 0]
type input "$914.50"
click at [1309, 170] on input "147.4" at bounding box center [1321, 159] width 56 height 24
type input "$147.50"
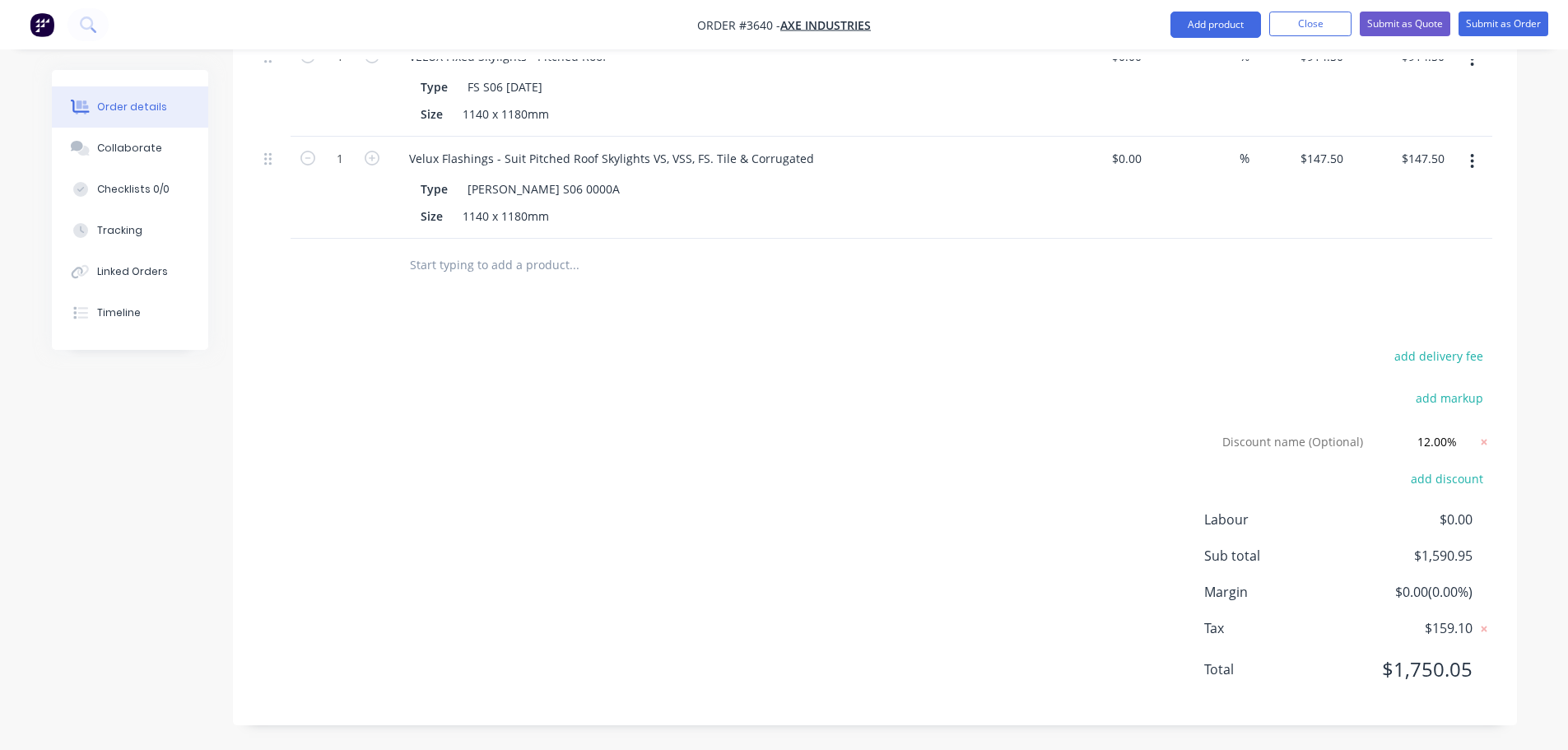
click at [1282, 371] on div "Drawings Add drawing Products Show / Hide columns Add product Qty Cost Markup P…" at bounding box center [874, 201] width 1284 height 1046
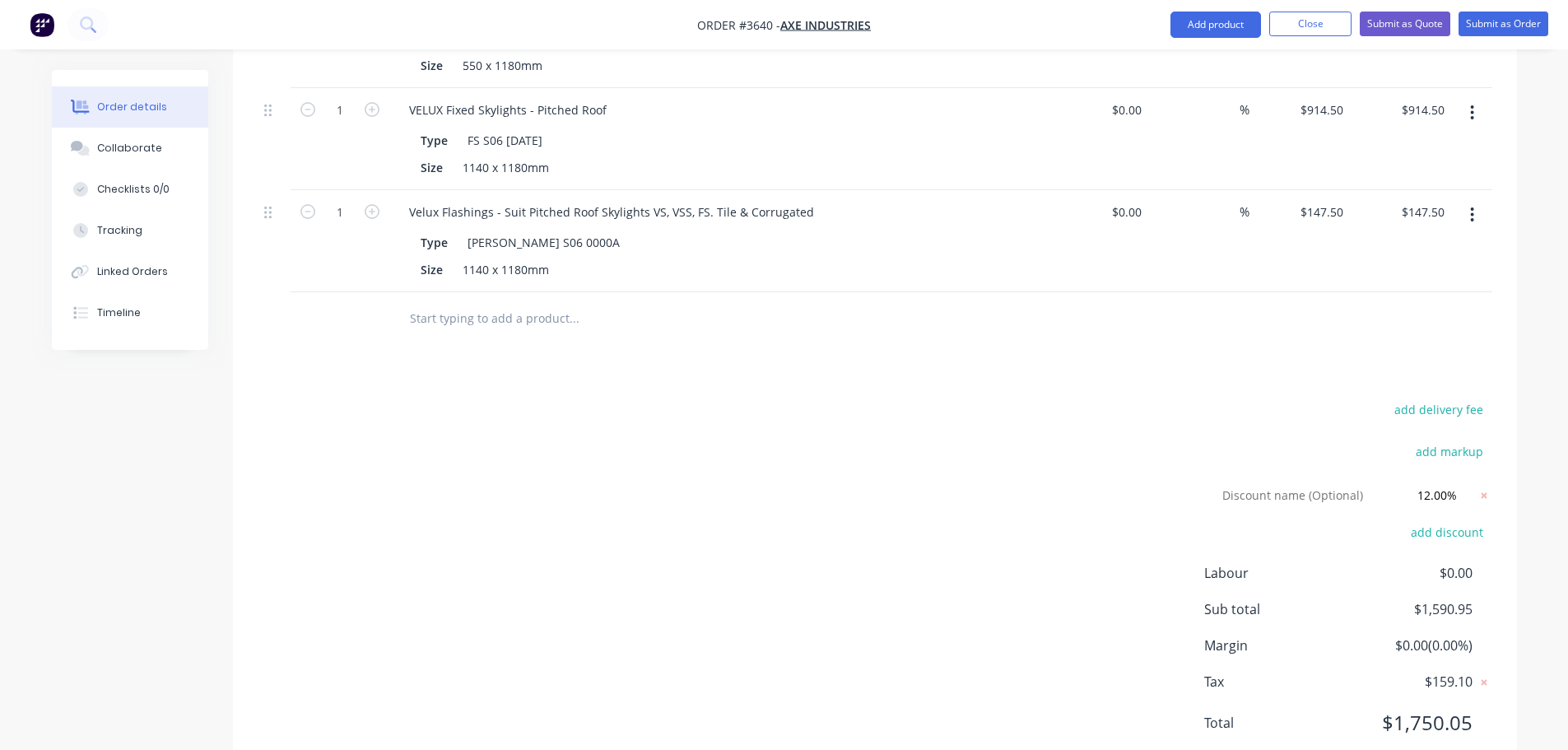
scroll to position [744, 0]
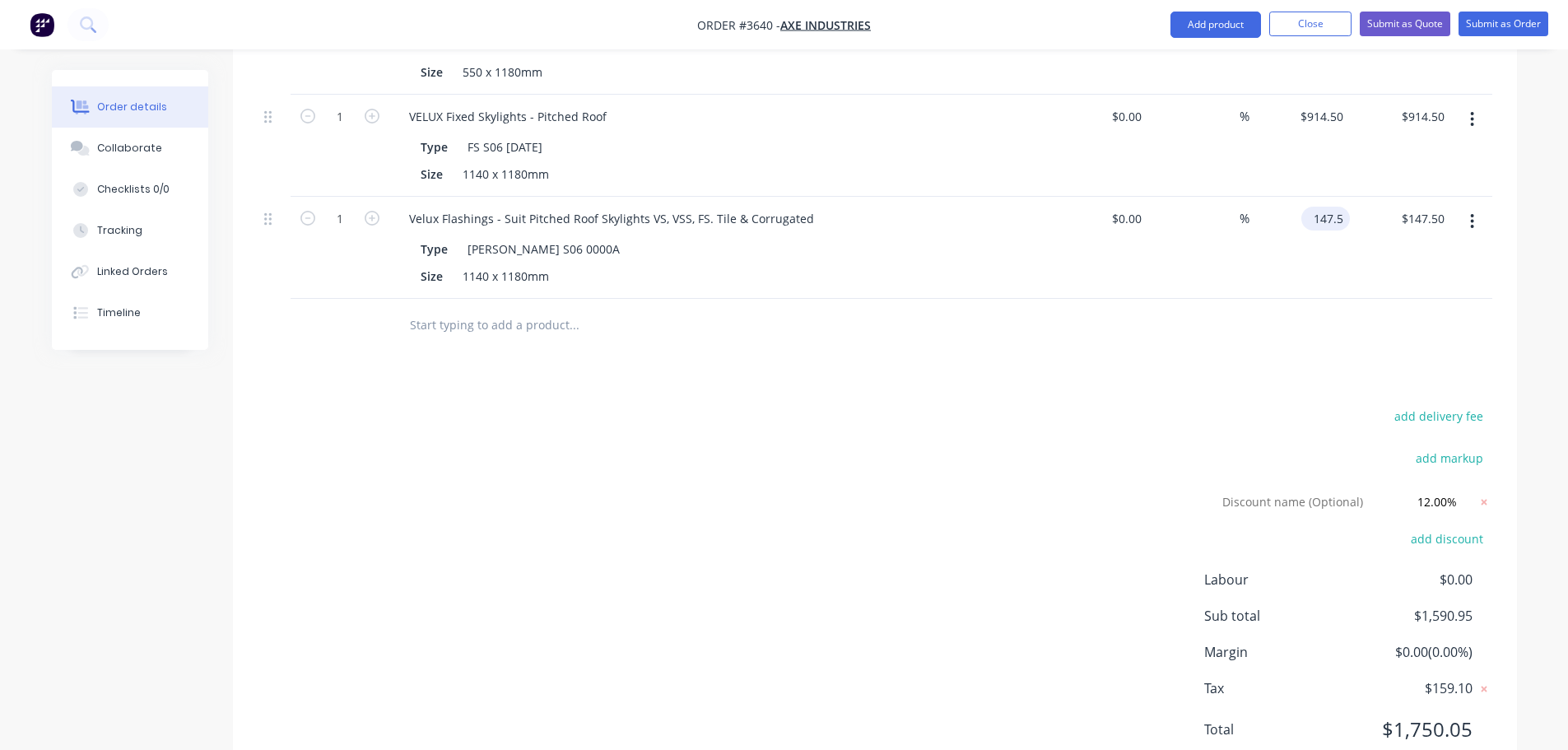
click at [1321, 231] on input "147.5" at bounding box center [1328, 219] width 42 height 24
type input "$147.45"
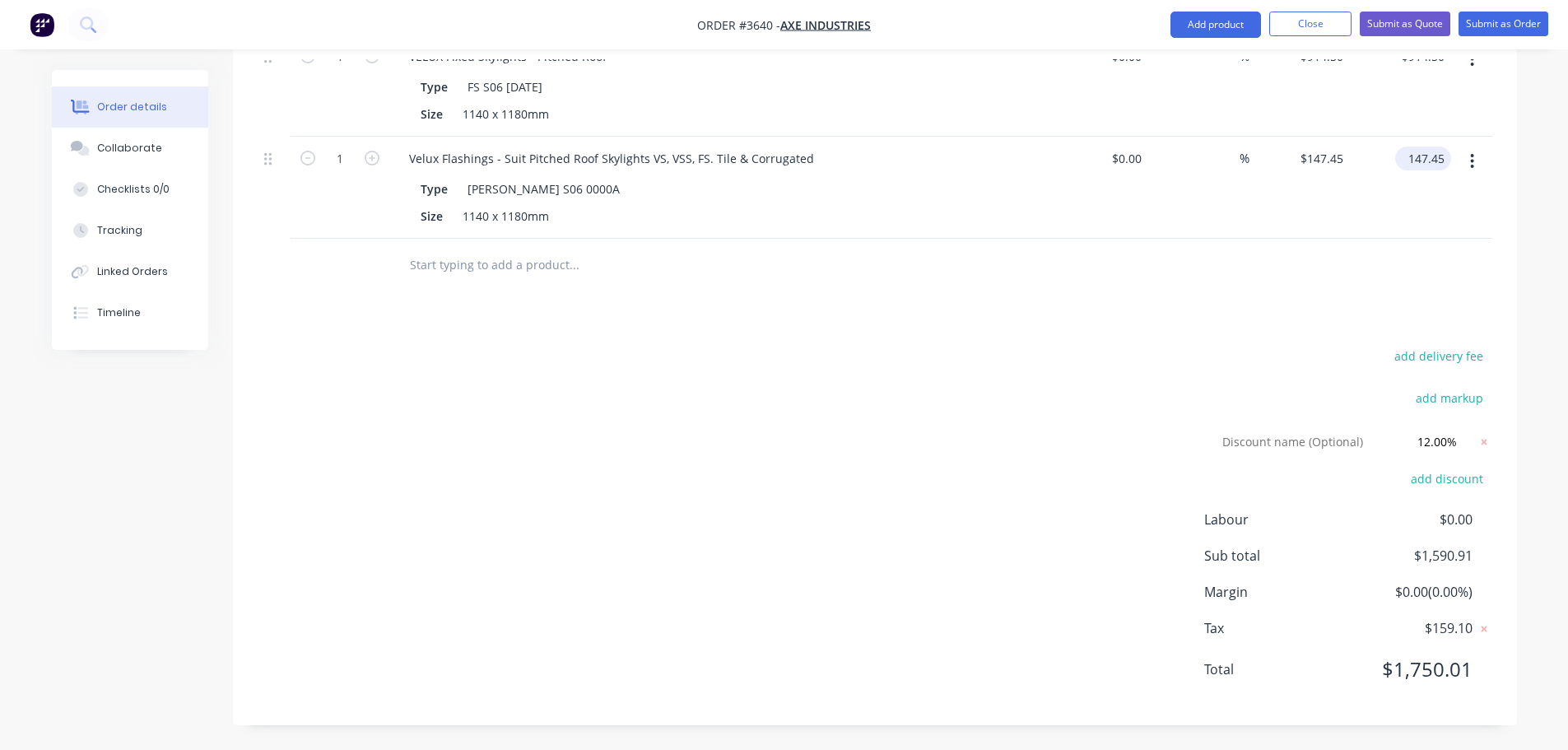
scroll to position [662, 0]
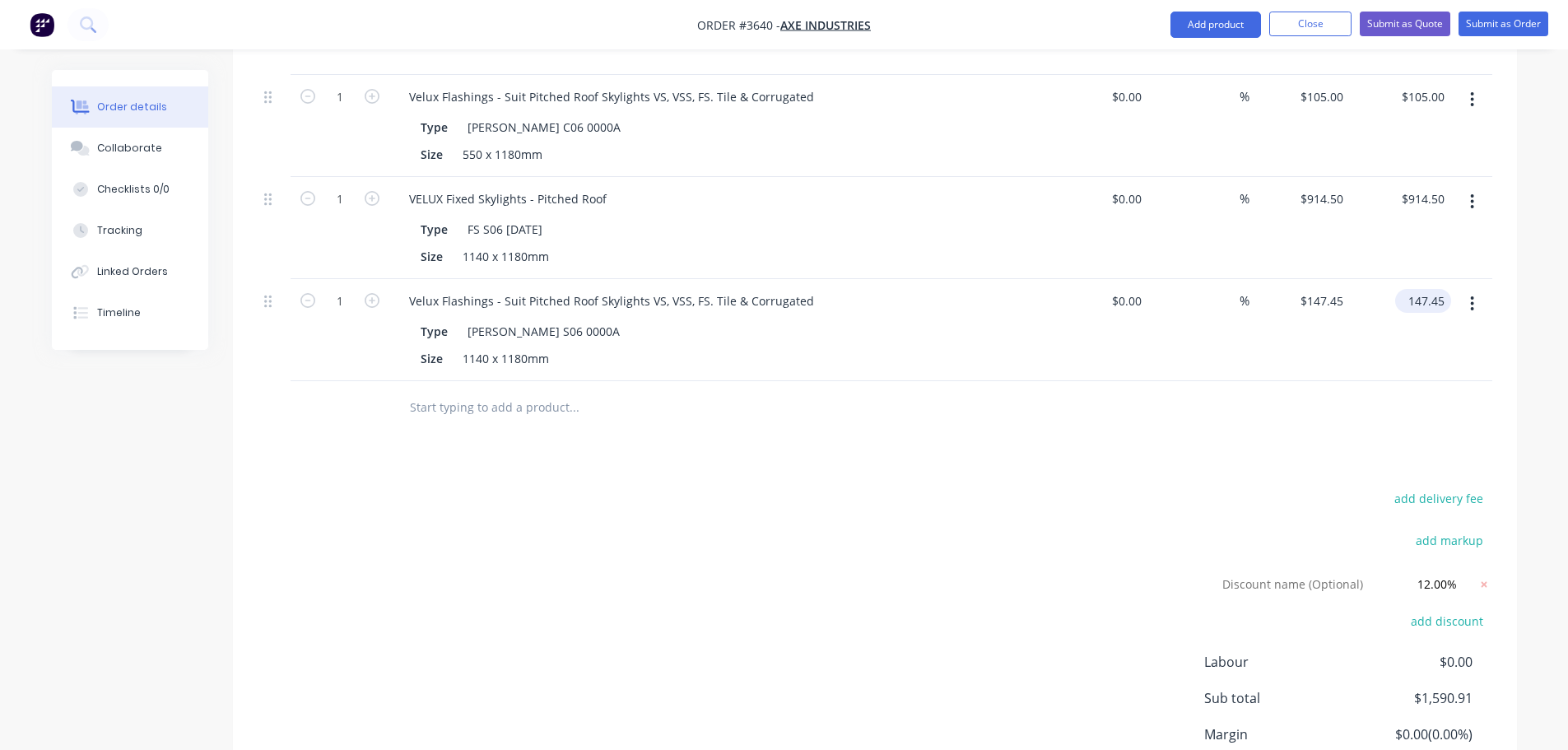
type input "$147.45"
click at [1113, 685] on div "add delivery fee add markup Discount name (Optional) 12.00% 12.00% 0% add disco…" at bounding box center [874, 665] width 1235 height 356
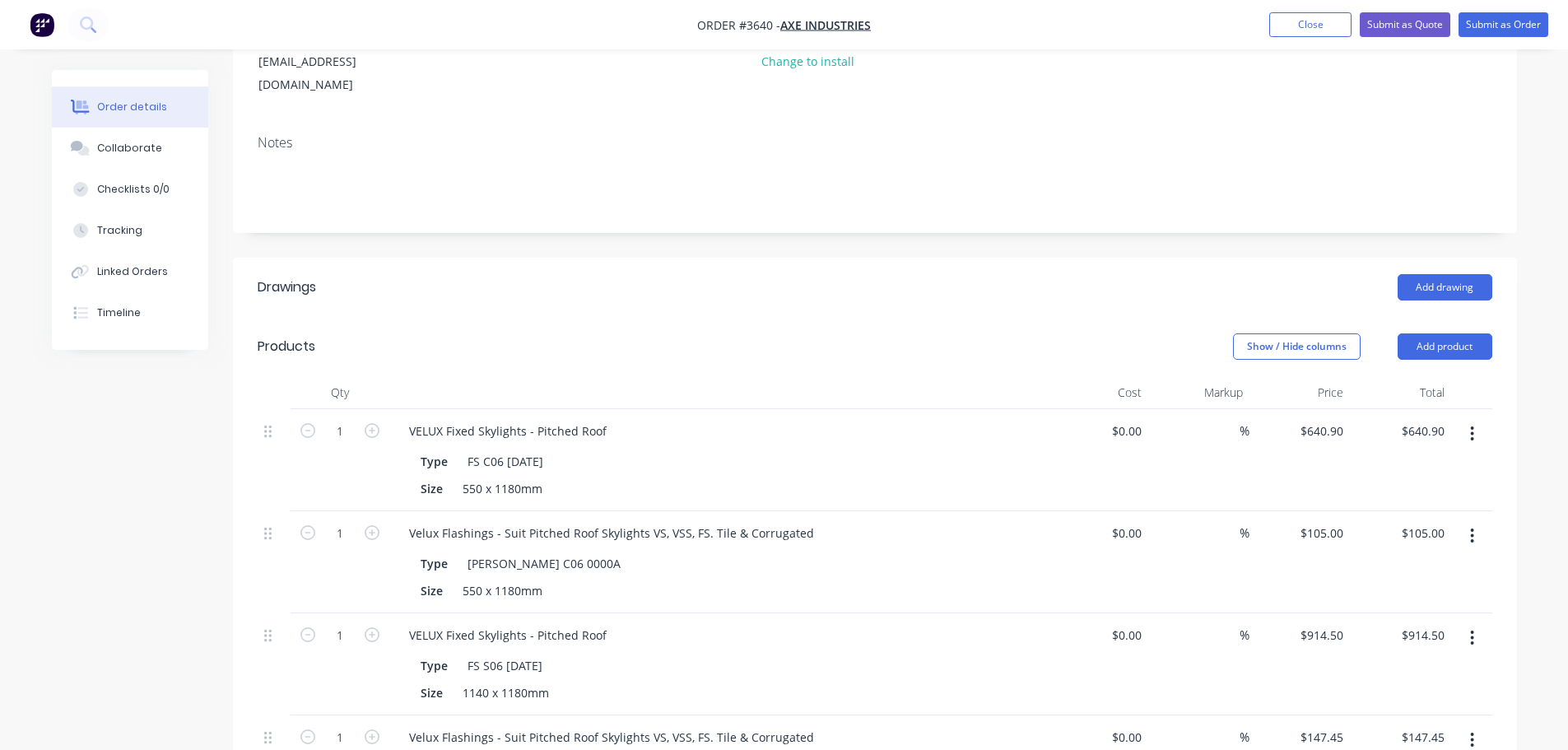
scroll to position [4, 0]
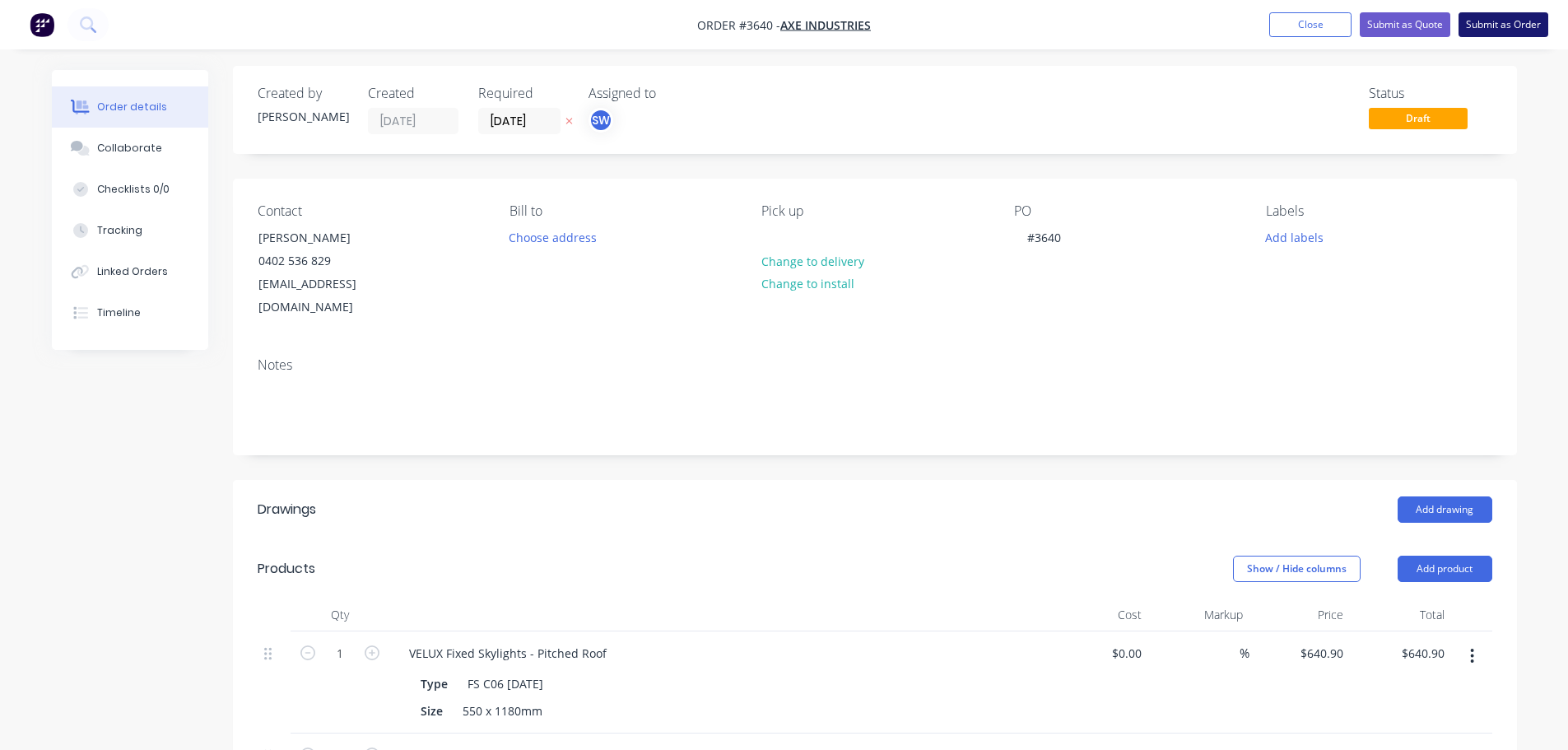
click at [1502, 23] on button "Submit as Order" at bounding box center [1502, 24] width 90 height 25
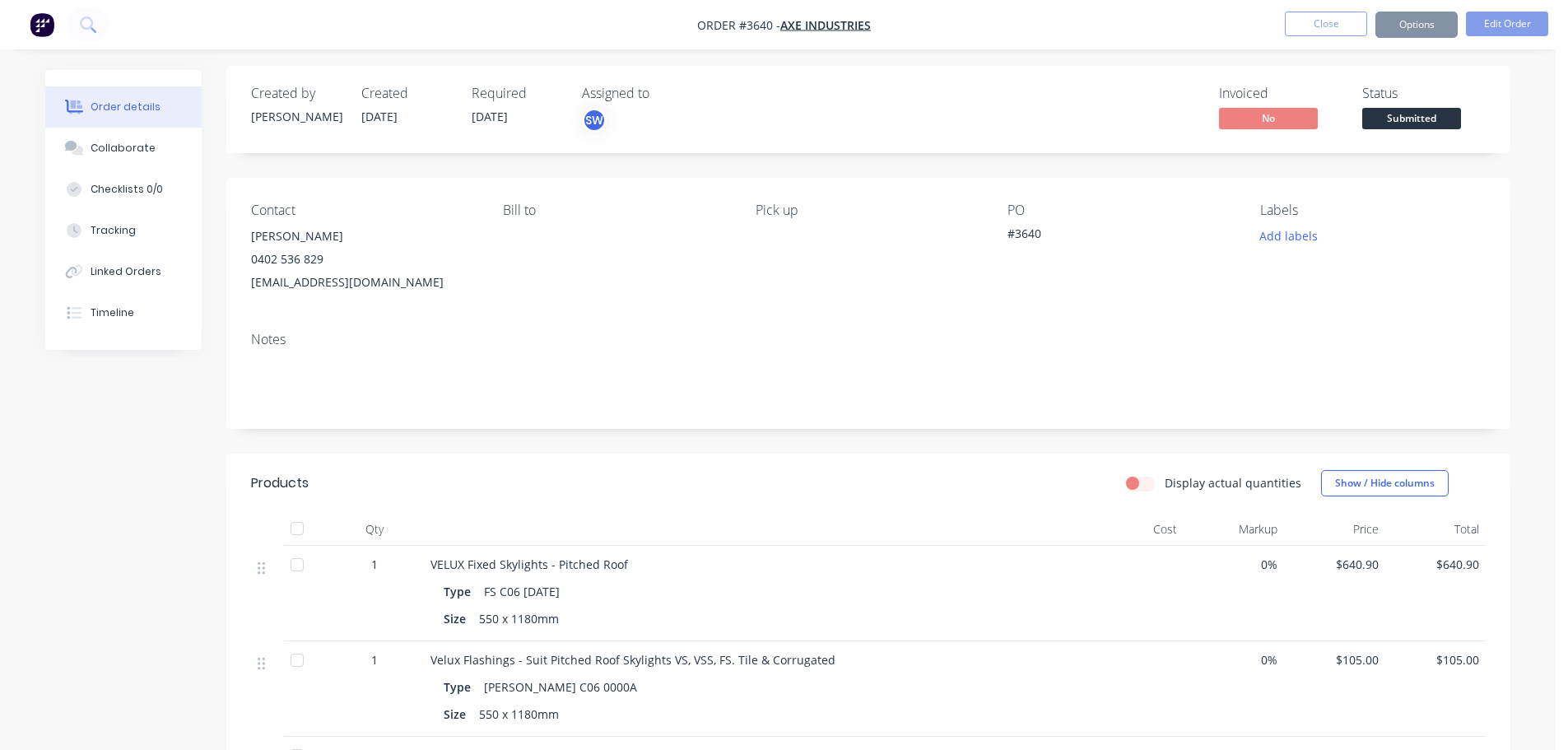
scroll to position [0, 0]
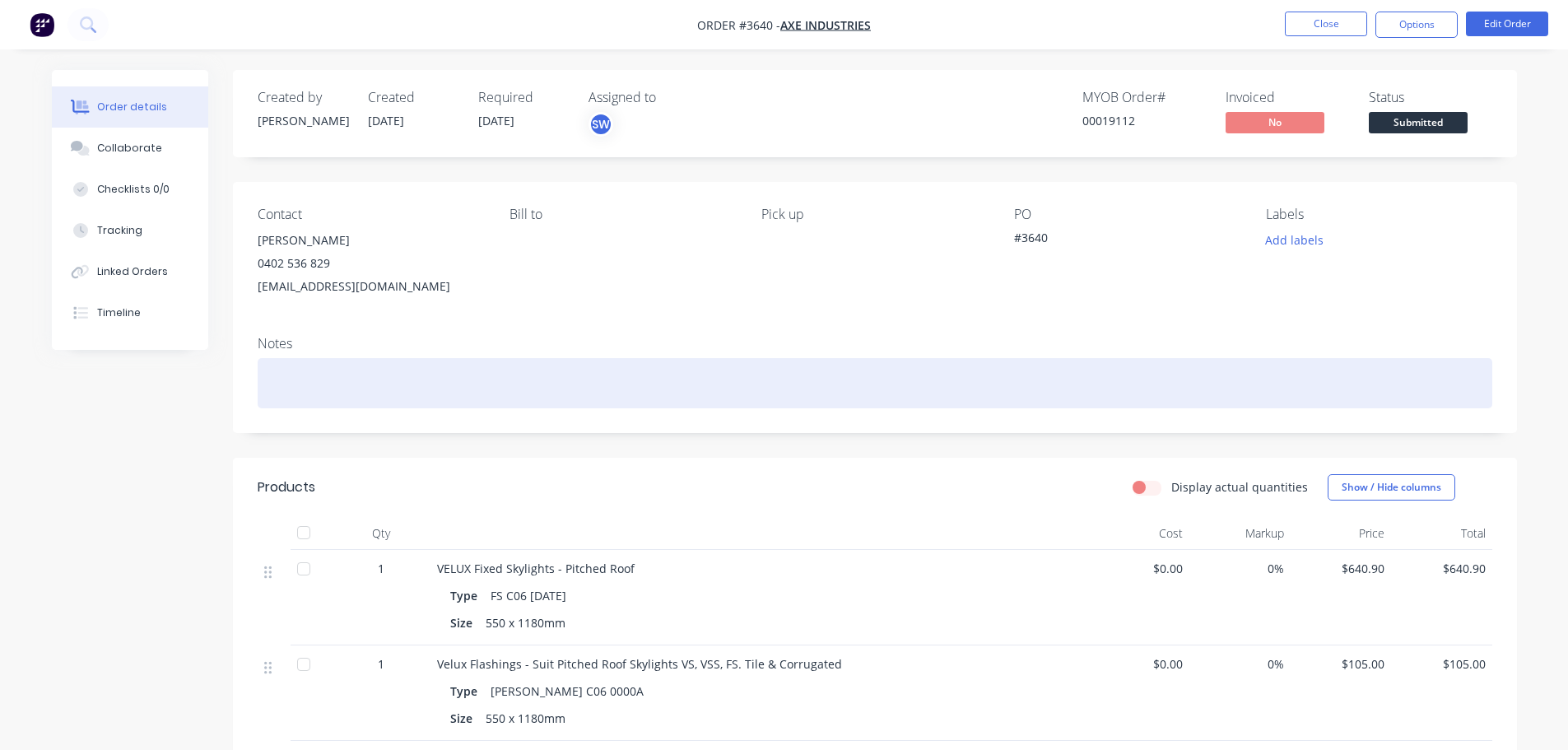
click at [344, 408] on div at bounding box center [874, 383] width 1235 height 50
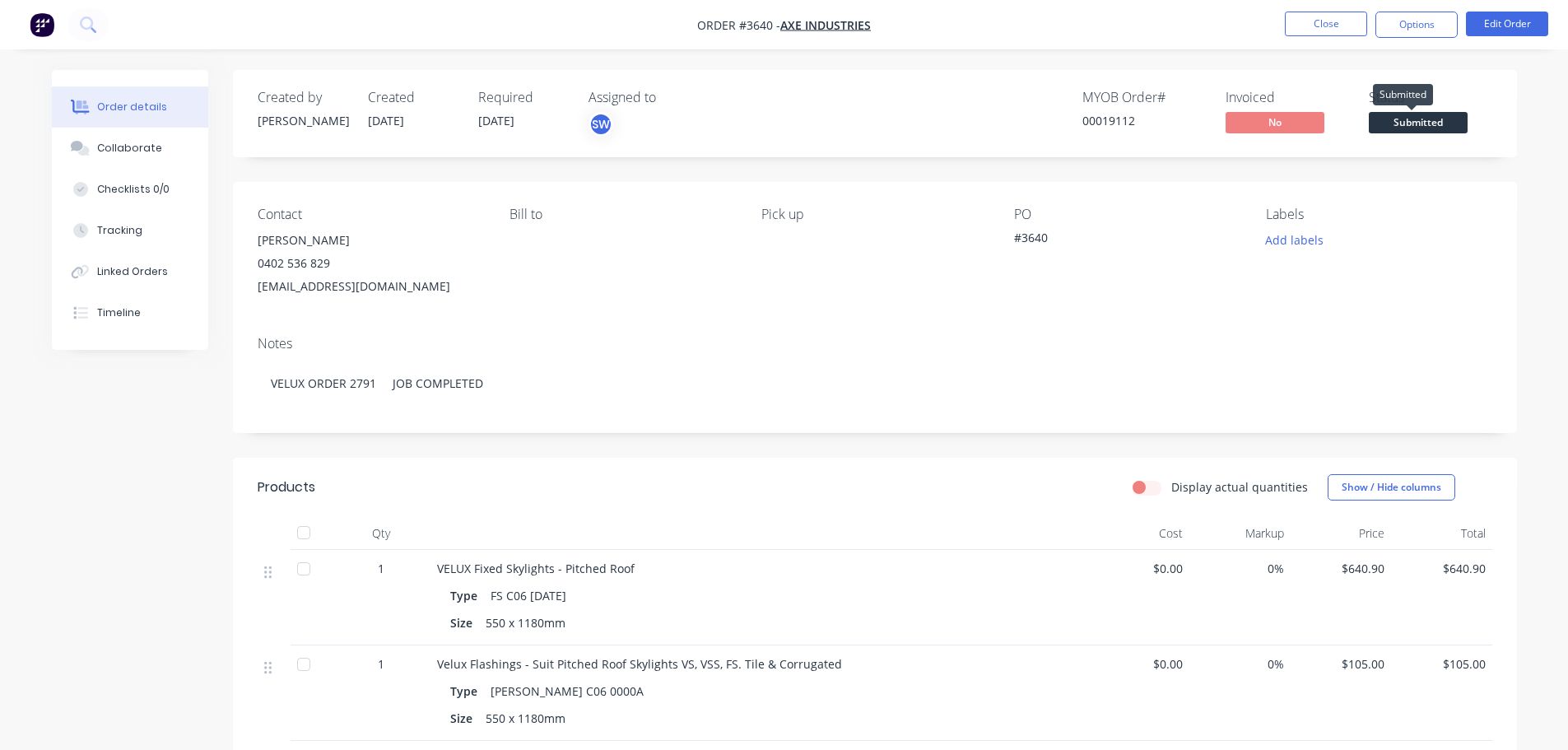
click at [1418, 132] on span "Submitted" at bounding box center [1417, 122] width 99 height 20
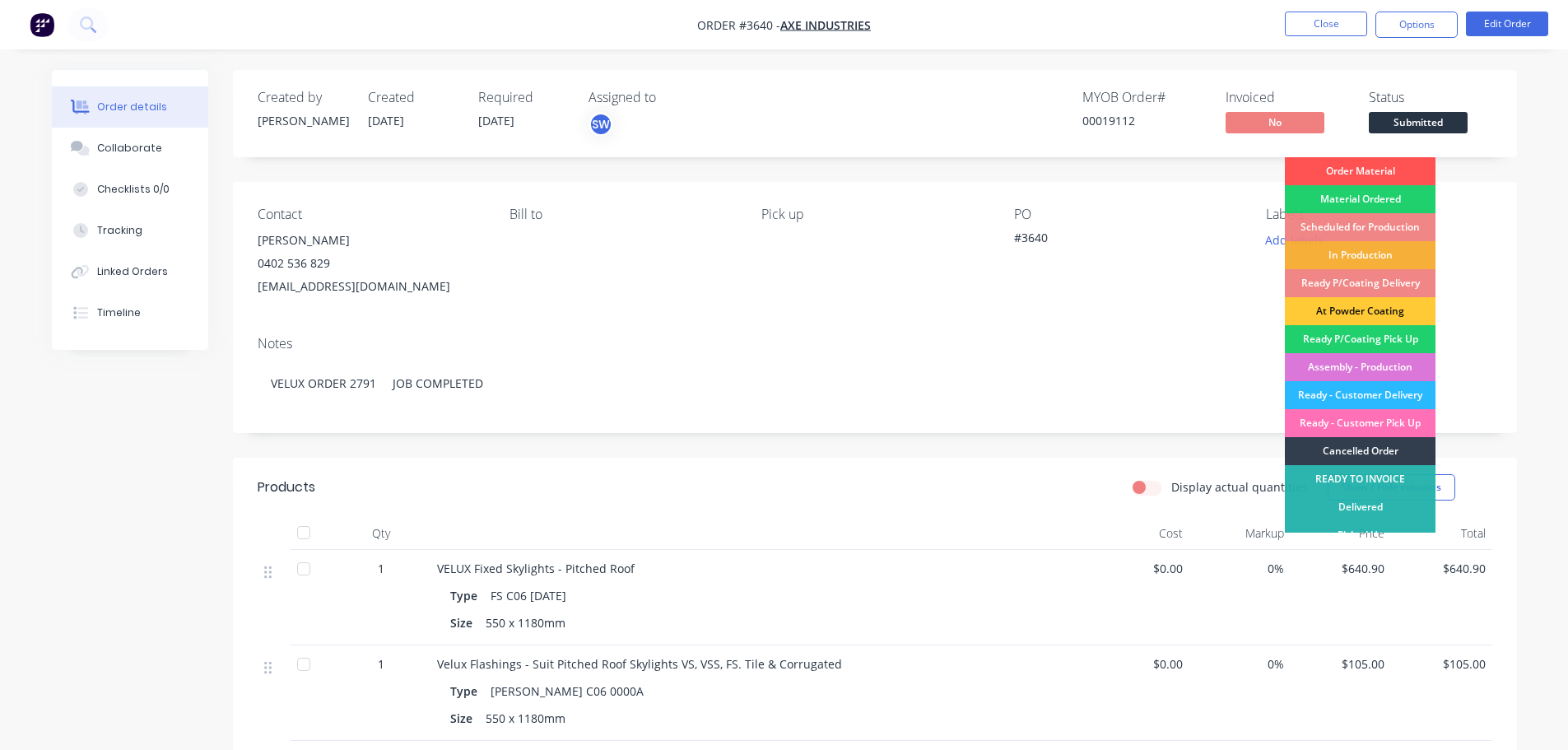
click at [1390, 437] on div "Ready - Customer Pick Up" at bounding box center [1359, 423] width 151 height 28
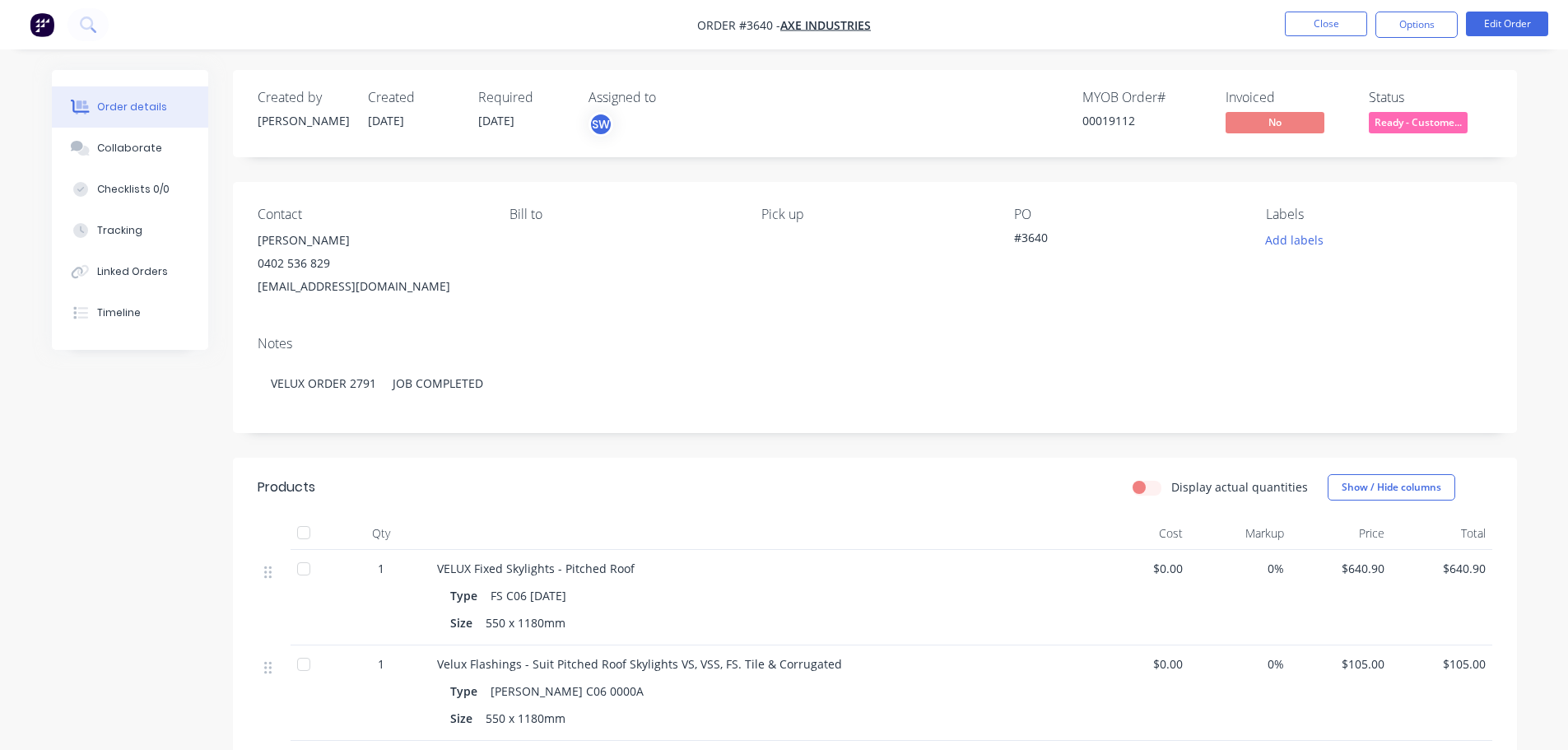
click at [1418, 132] on span "Ready - Custome..." at bounding box center [1417, 122] width 99 height 20
drag, startPoint x: 1527, startPoint y: 353, endPoint x: 1441, endPoint y: 359, distance: 86.2
click at [1526, 353] on div "Order details Collaborate Checklists 0/0 Tracking Linked Orders Timeline Order …" at bounding box center [784, 665] width 1498 height 1191
click at [1243, 132] on span "No" at bounding box center [1274, 122] width 99 height 20
click at [1421, 30] on button "Options" at bounding box center [1416, 24] width 82 height 27
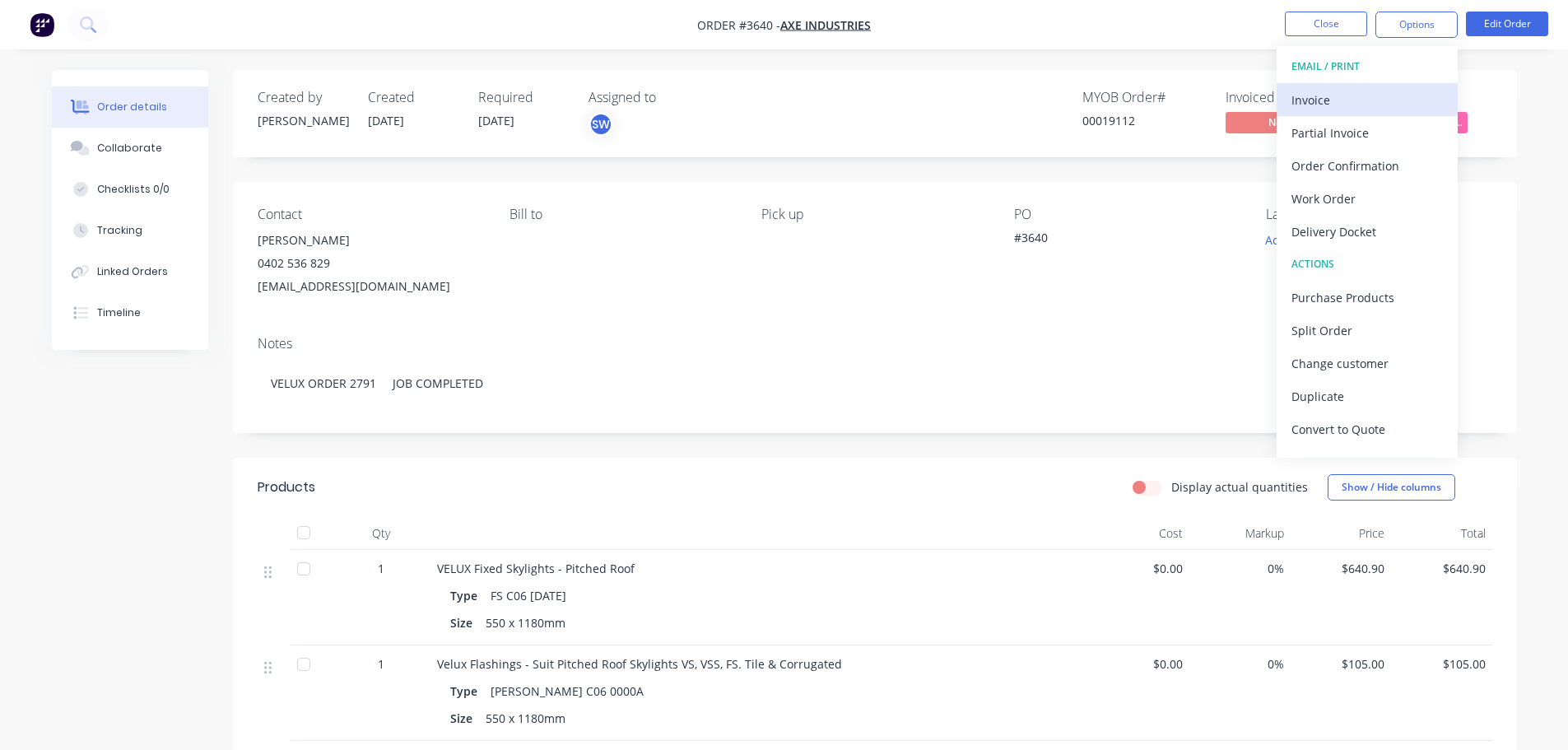
click at [1326, 103] on div "Invoice" at bounding box center [1367, 100] width 151 height 24
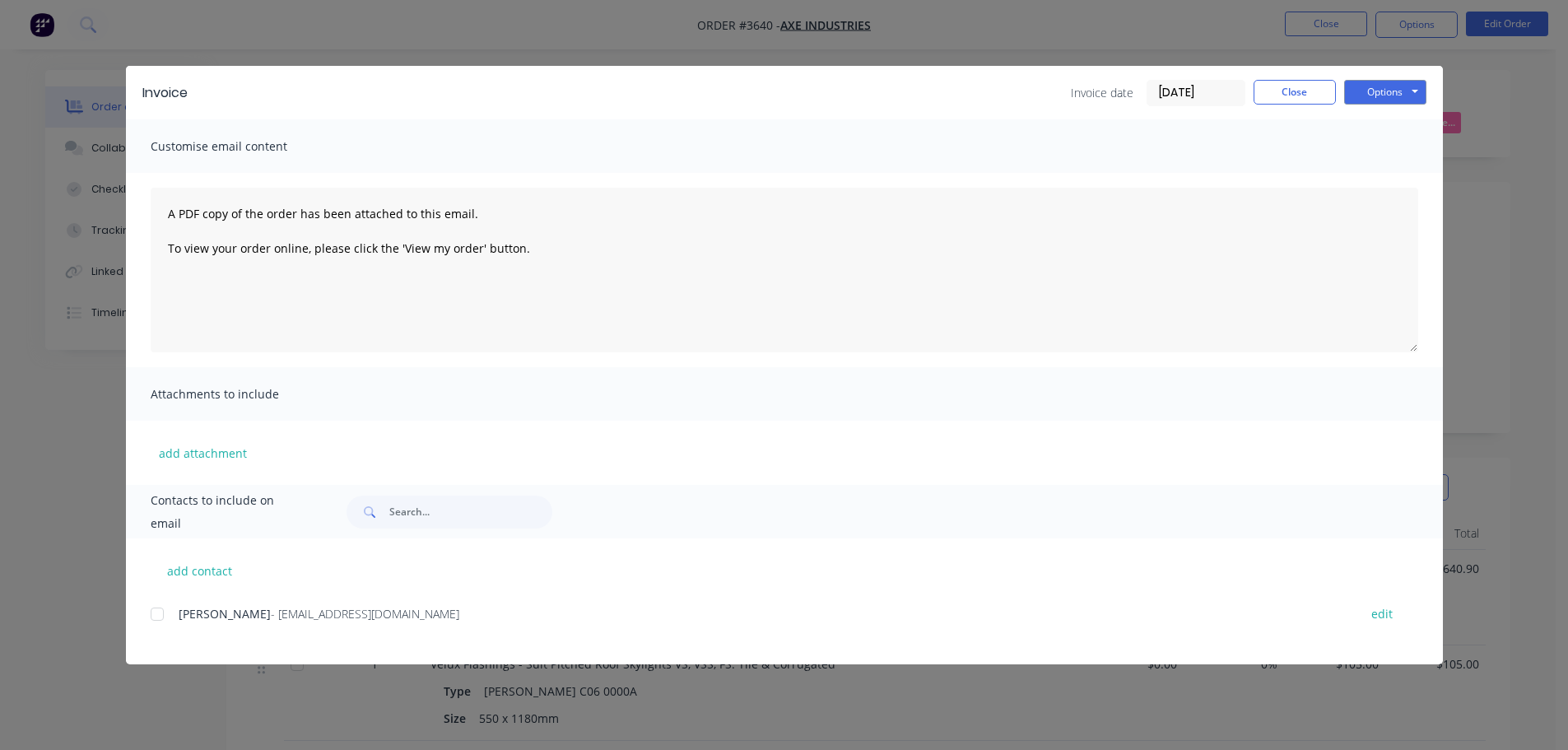
click at [155, 631] on div at bounding box center [157, 614] width 33 height 33
click at [1392, 100] on button "Options" at bounding box center [1384, 91] width 82 height 25
click at [1377, 189] on button "Email" at bounding box center [1396, 175] width 105 height 27
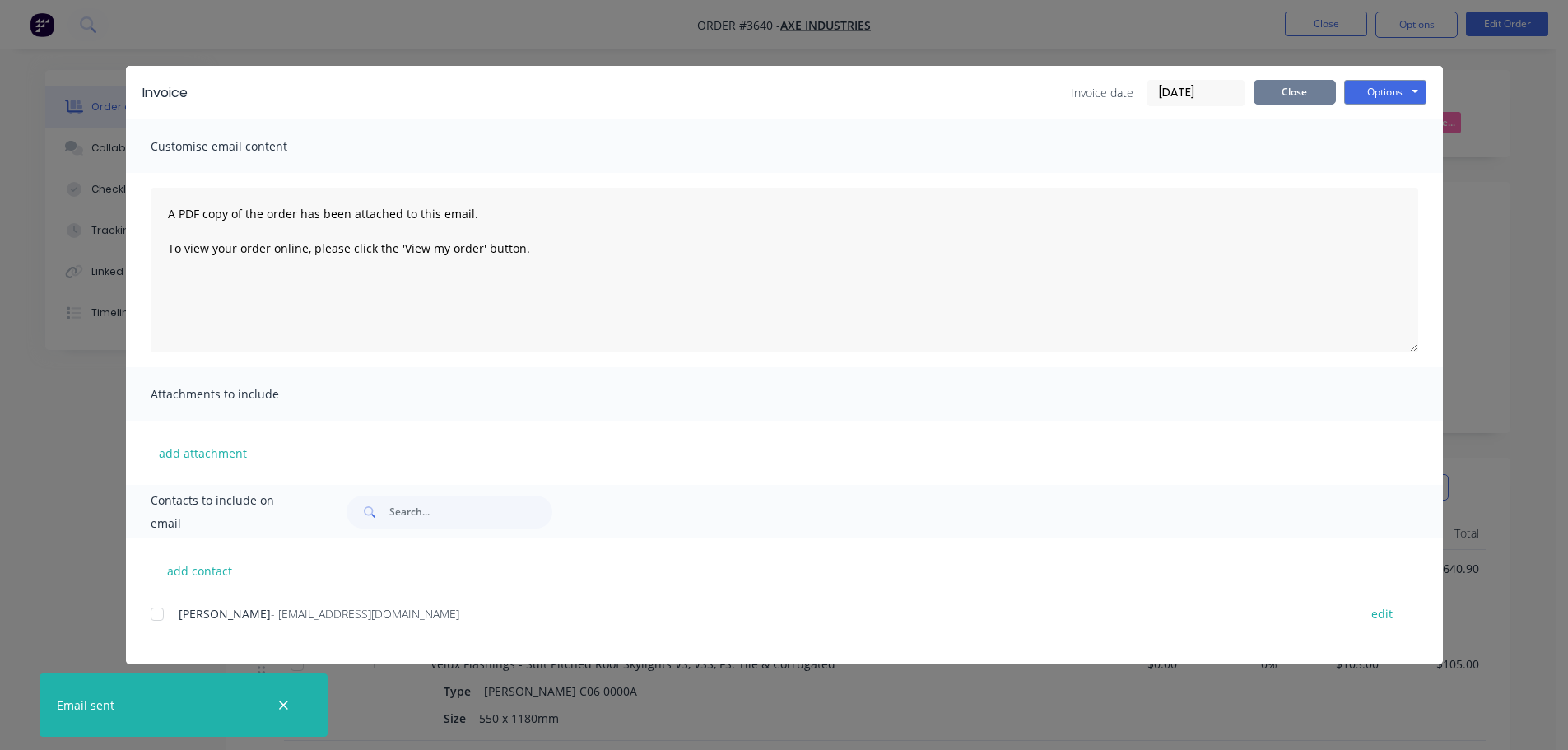
click at [1281, 101] on button "Close" at bounding box center [1294, 91] width 82 height 25
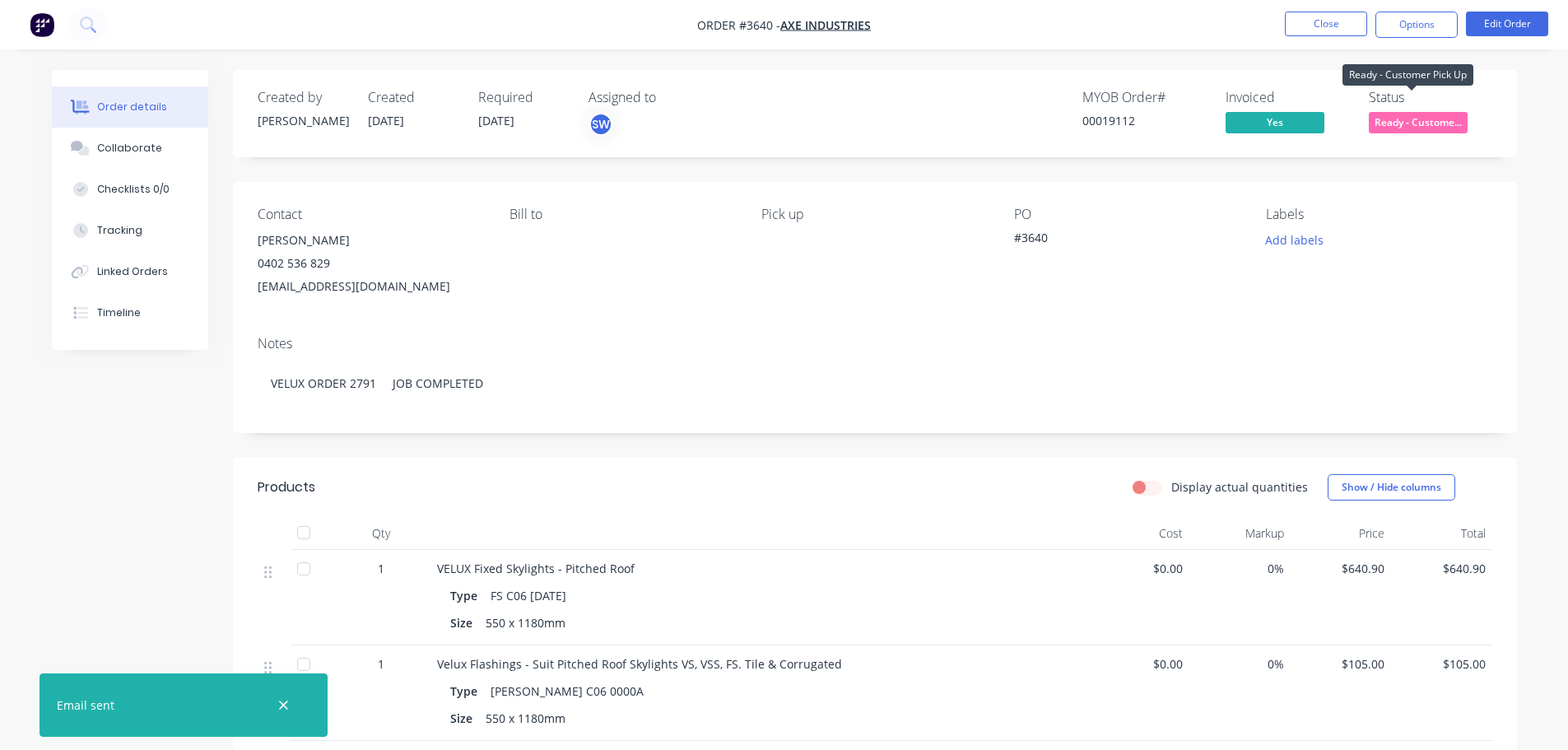
click at [1413, 132] on span "Ready - Custome..." at bounding box center [1417, 122] width 99 height 20
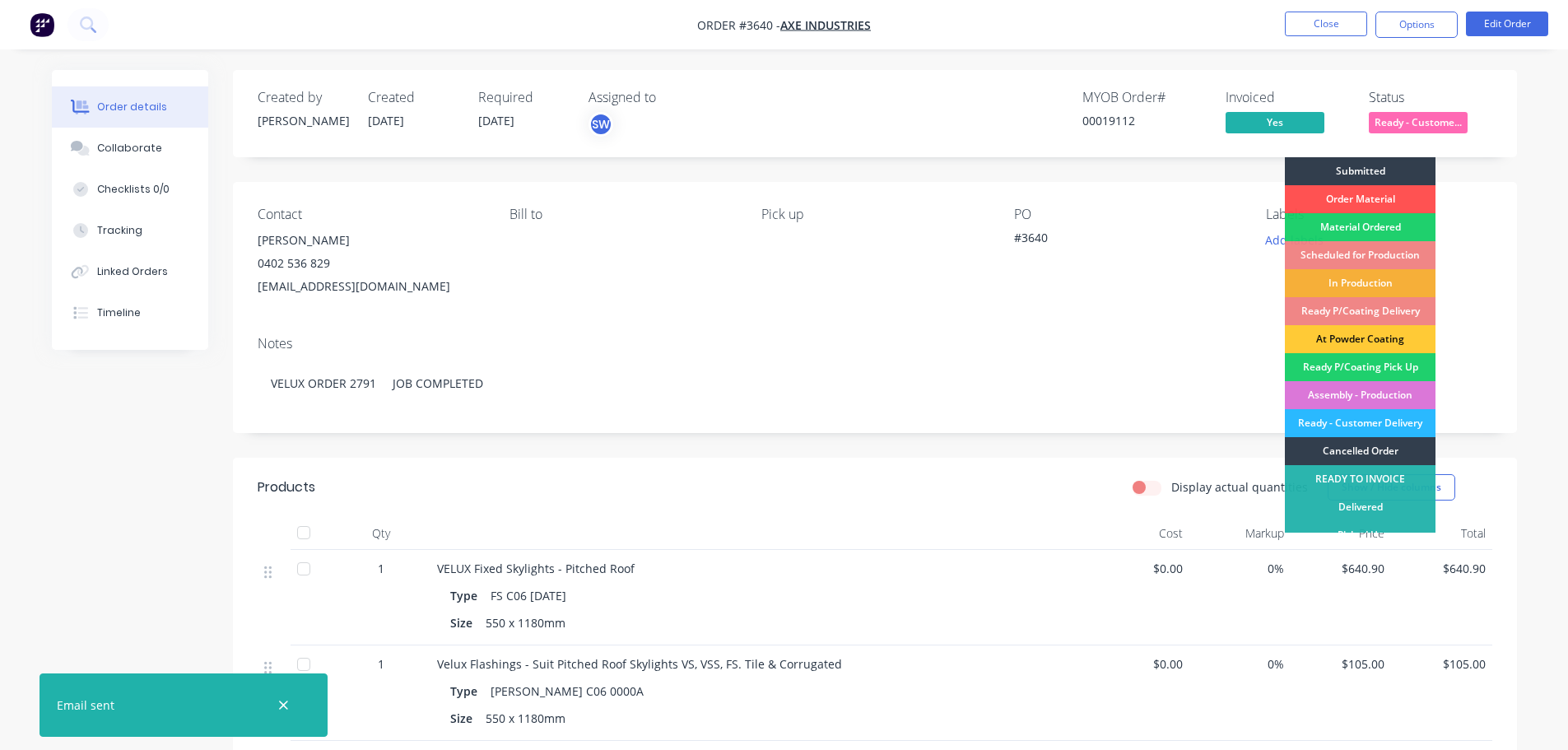
click at [1516, 265] on div "Order details Collaborate Checklists 0/0 Tracking Linked Orders Timeline Order …" at bounding box center [784, 665] width 1498 height 1191
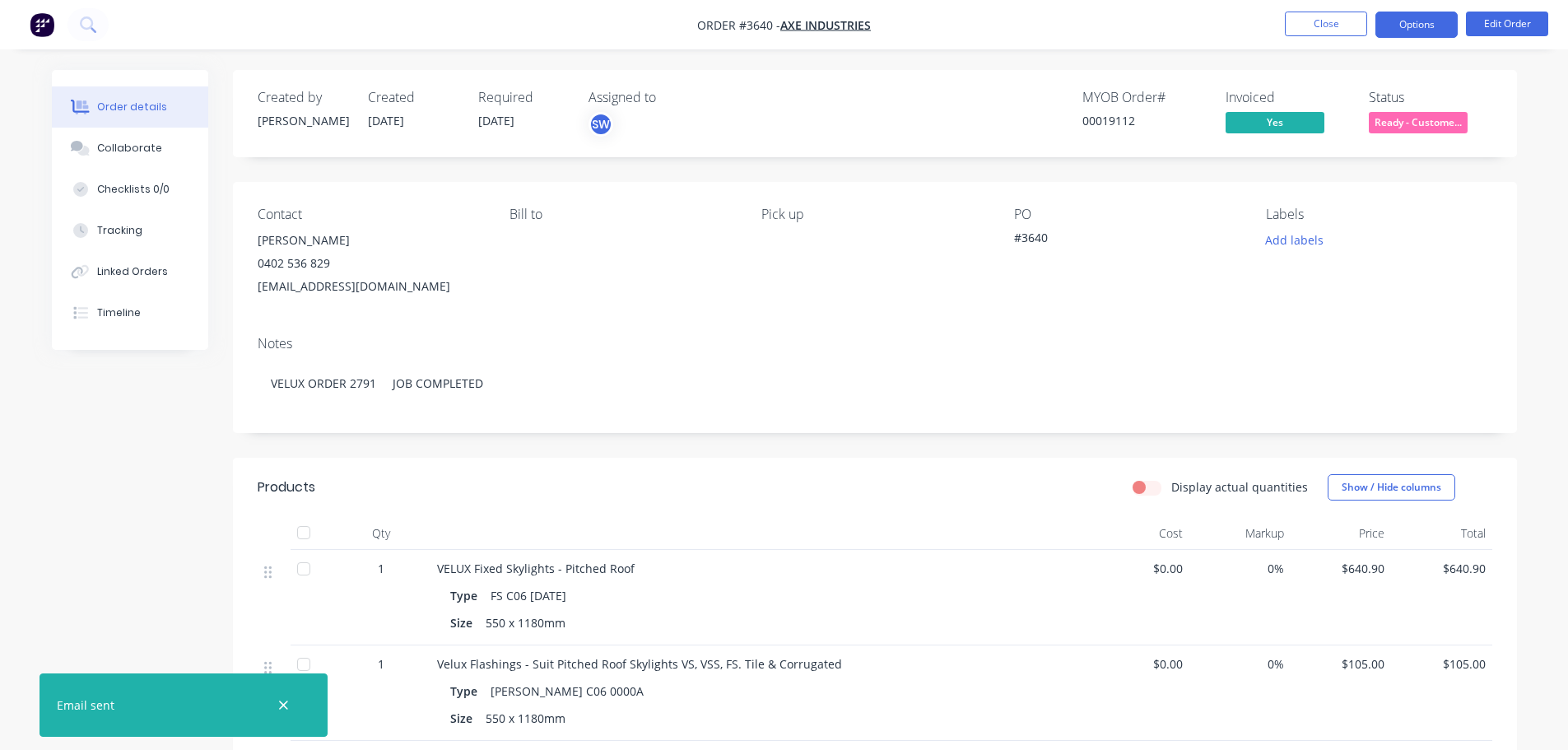
click at [1401, 25] on button "Options" at bounding box center [1416, 24] width 82 height 27
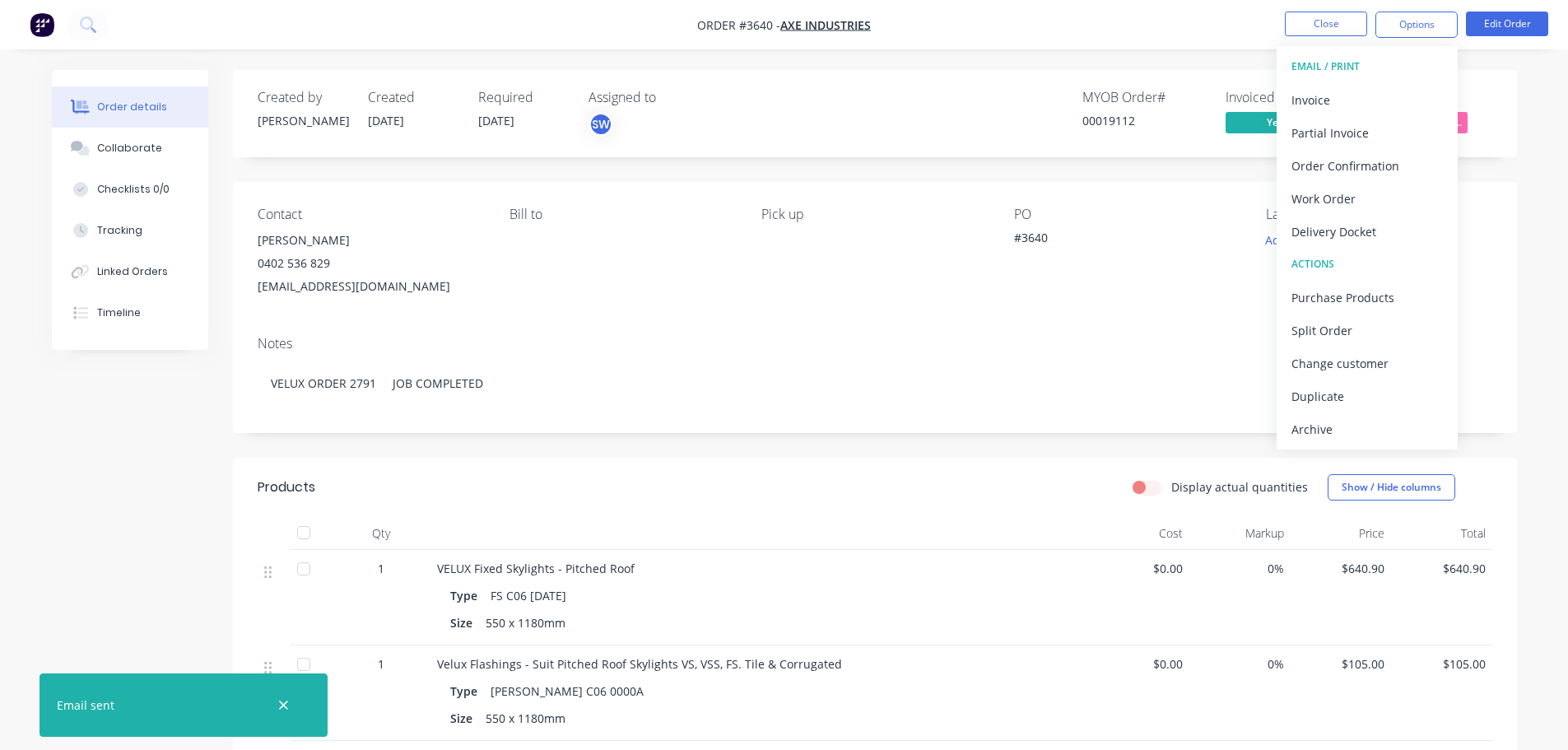
click at [1511, 279] on div "Contact [PERSON_NAME] [PHONE_NUMBER] [EMAIL_ADDRESS][DOMAIN_NAME] Bill to Pick …" at bounding box center [874, 252] width 1284 height 140
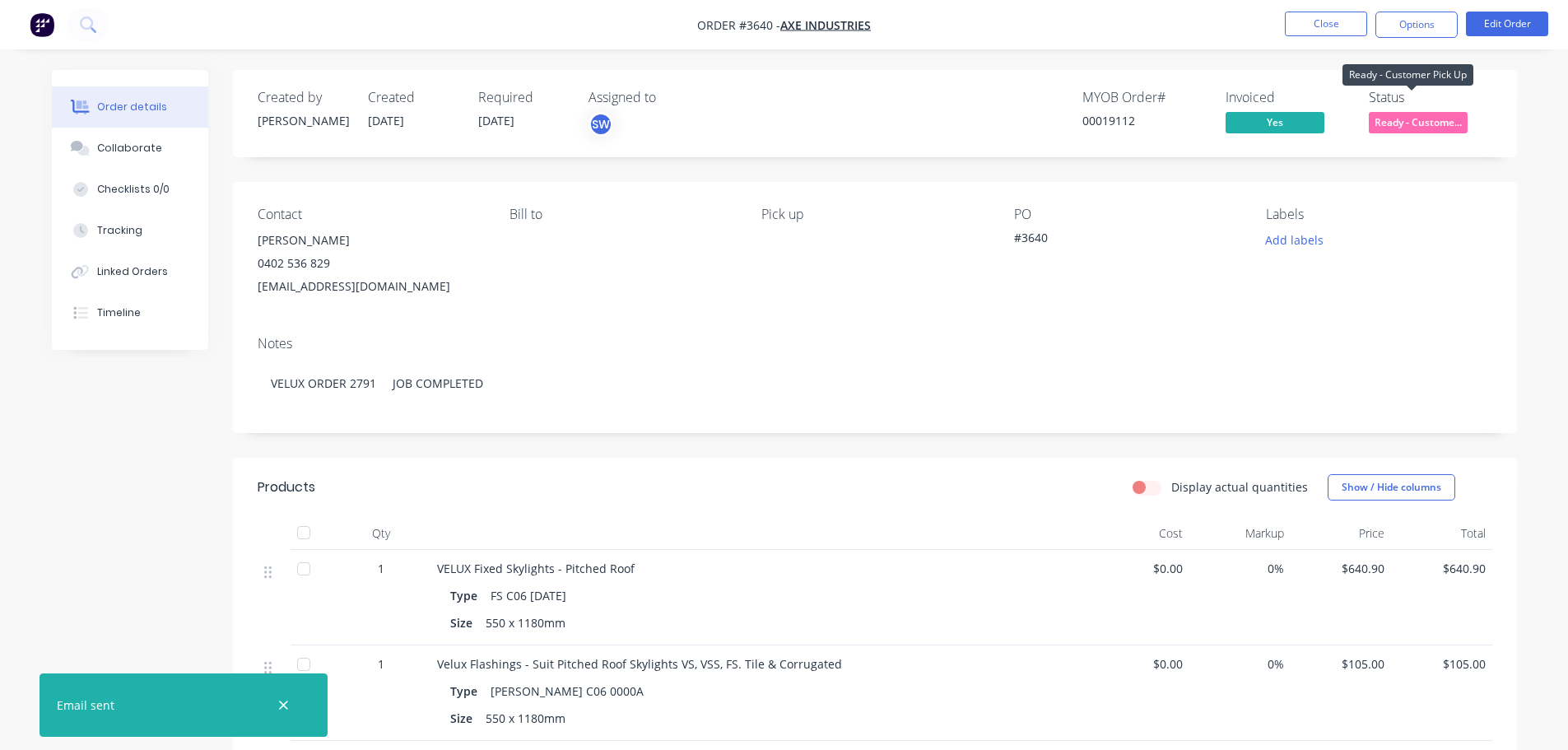
click at [1409, 132] on span "Ready - Custome..." at bounding box center [1417, 122] width 99 height 20
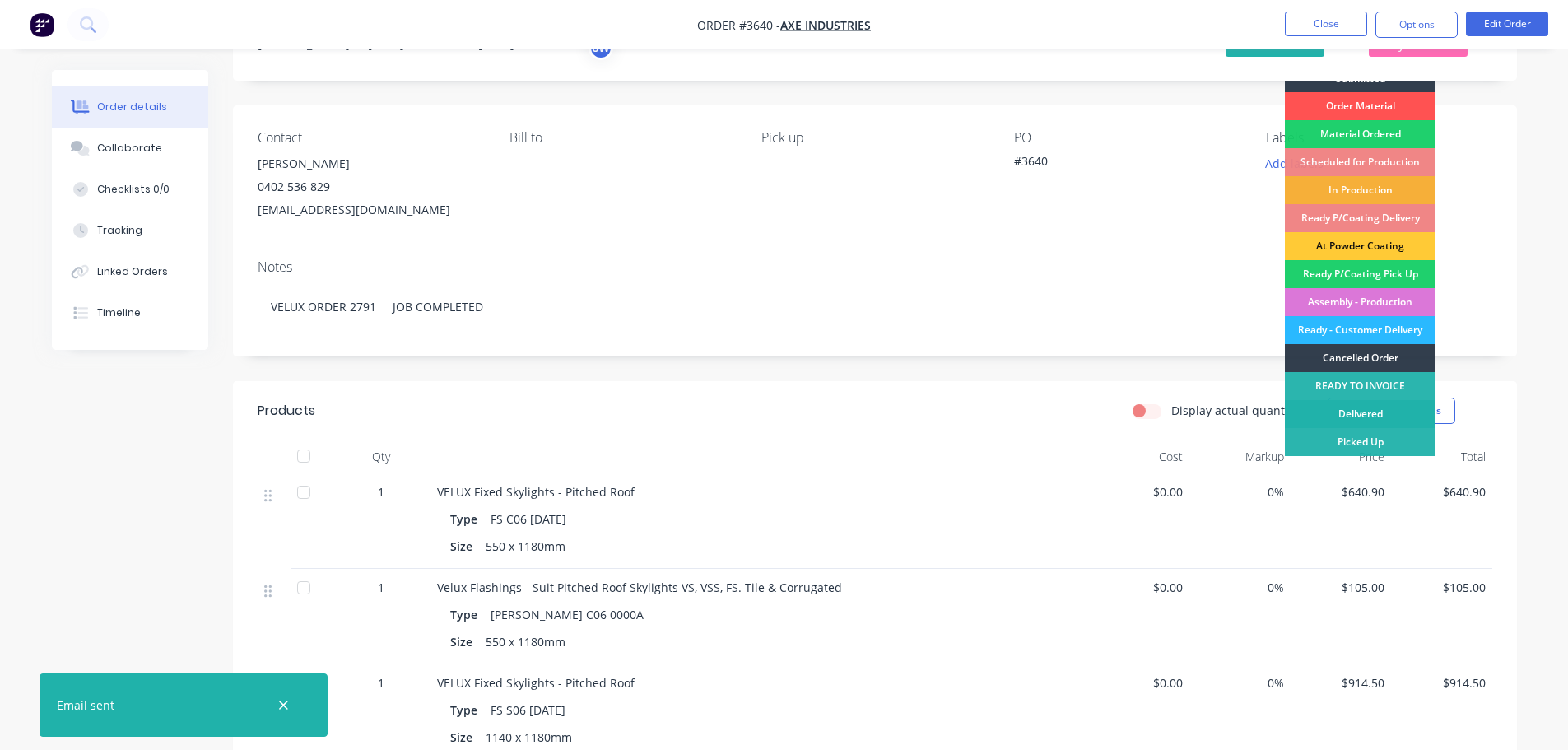
scroll to position [164, 0]
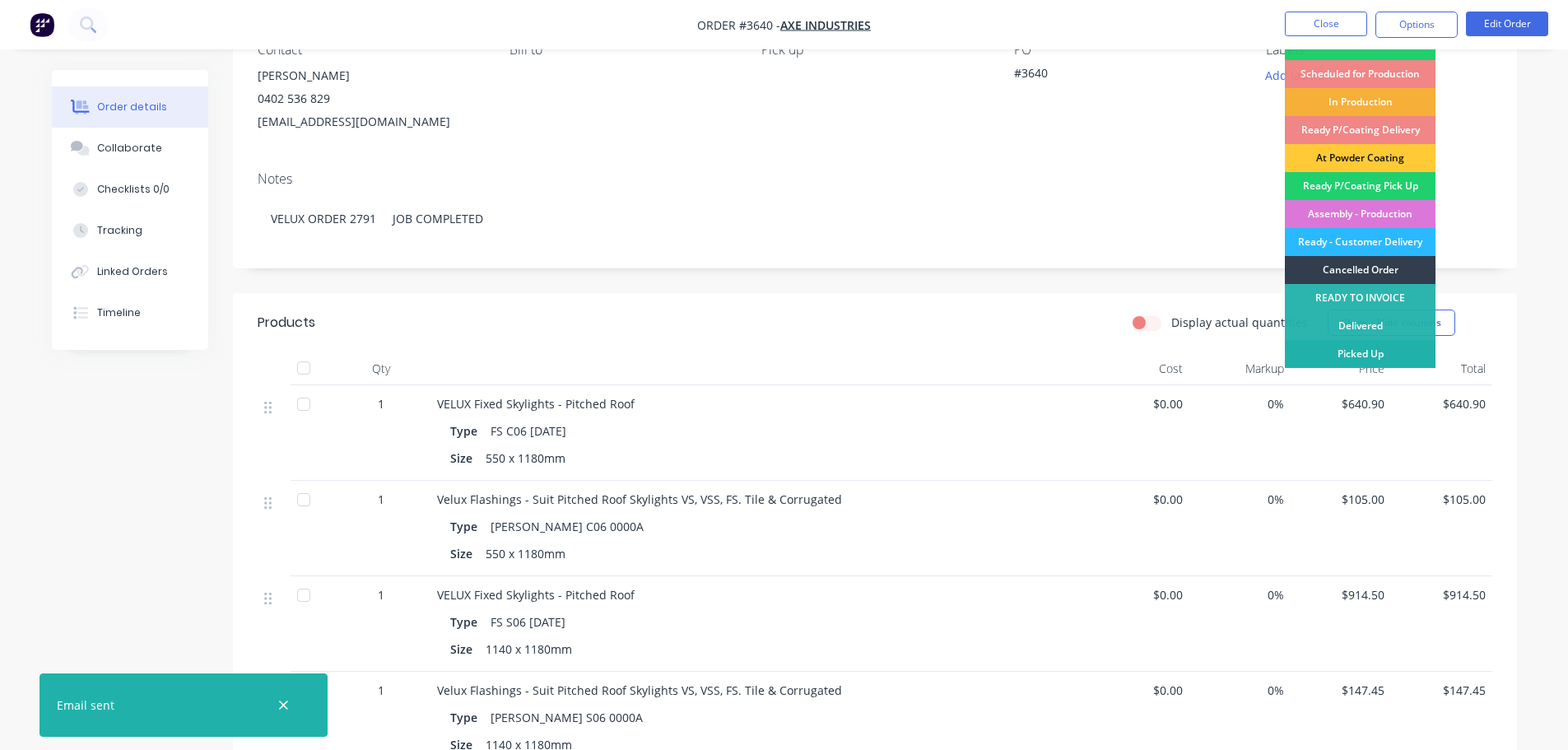
click at [1363, 350] on div "Picked Up" at bounding box center [1359, 354] width 151 height 28
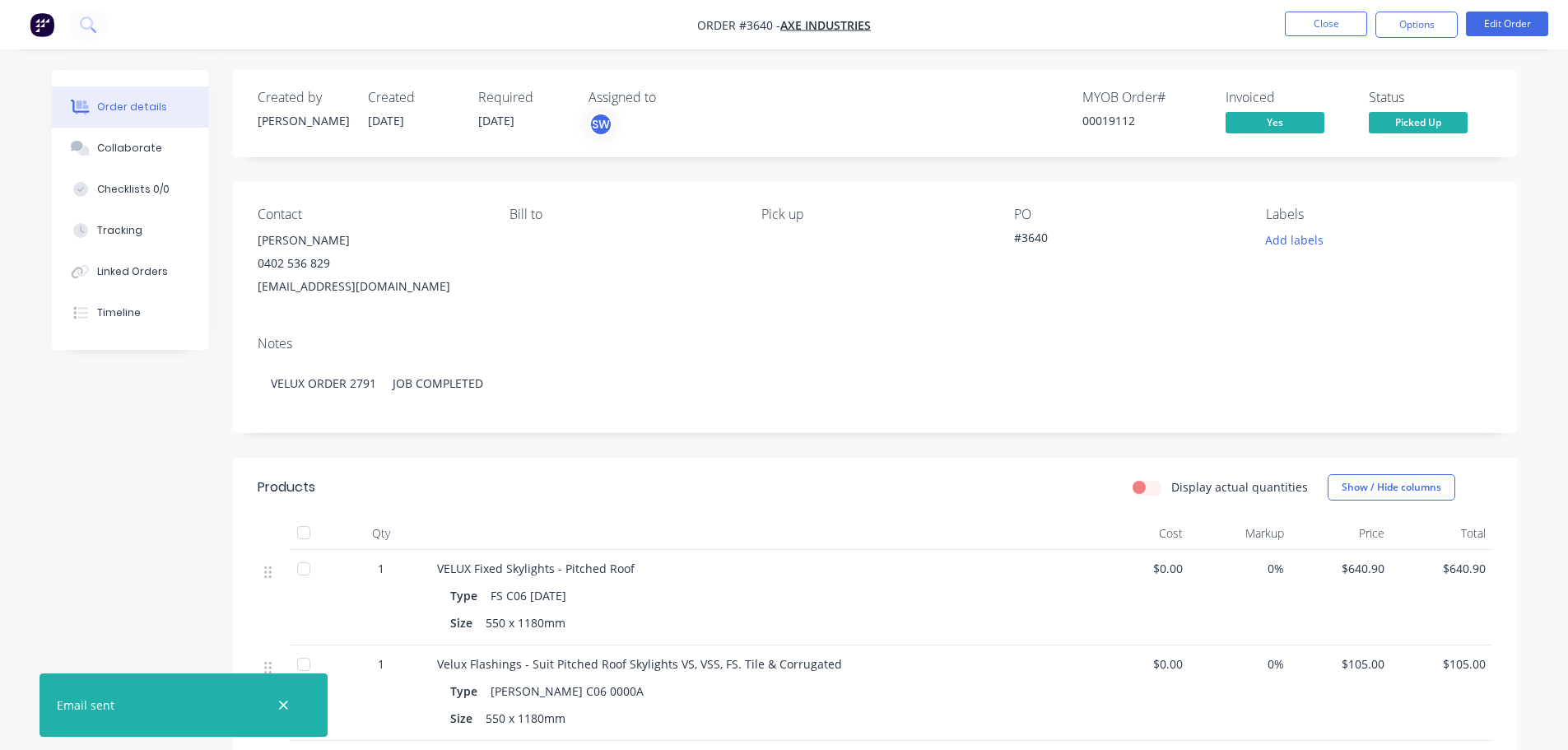
click at [1521, 193] on div "Order details Collaborate Checklists 0/0 Tracking Linked Orders Timeline Order …" at bounding box center [784, 665] width 1498 height 1191
click at [1420, 130] on span "Picked Up" at bounding box center [1417, 122] width 99 height 20
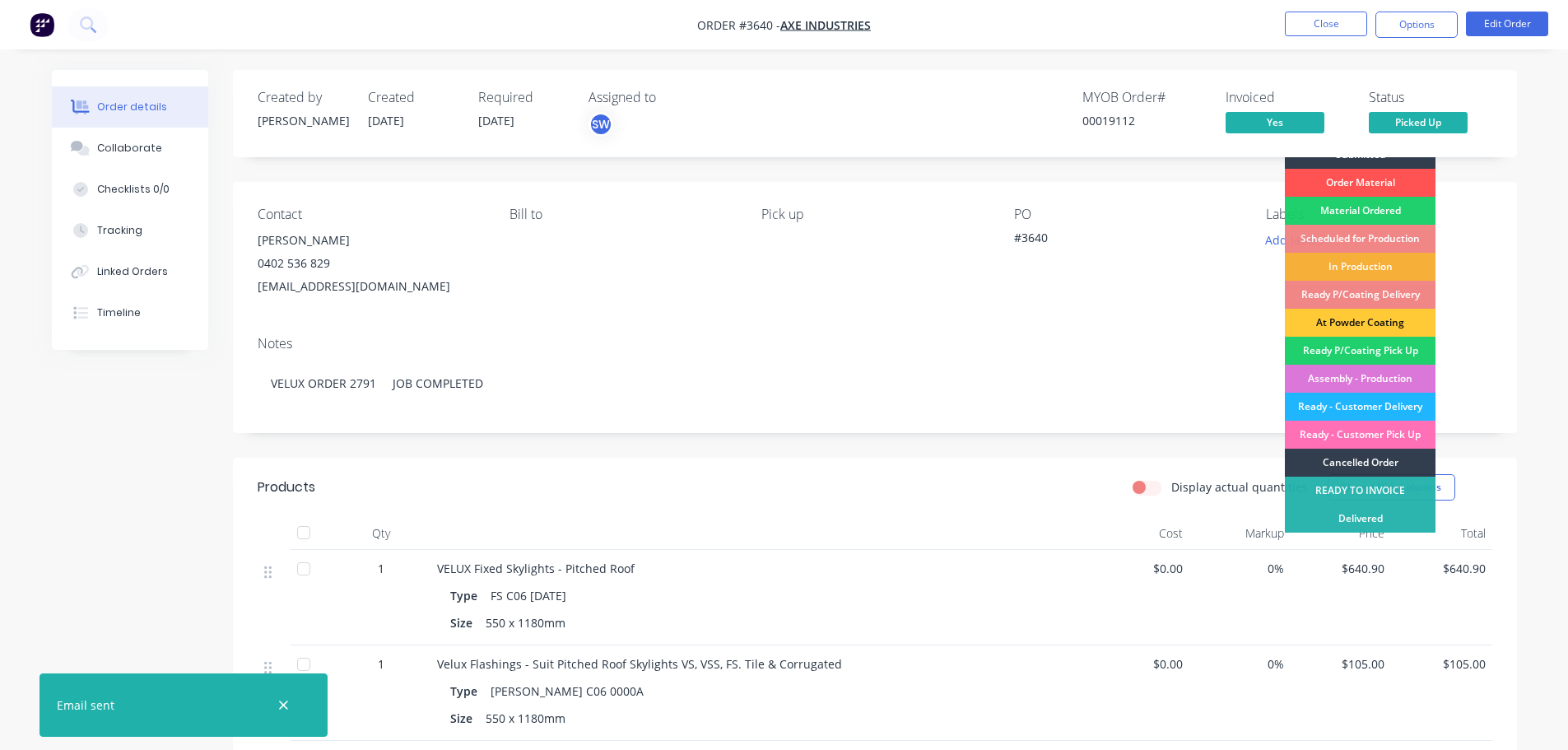
scroll to position [130, 0]
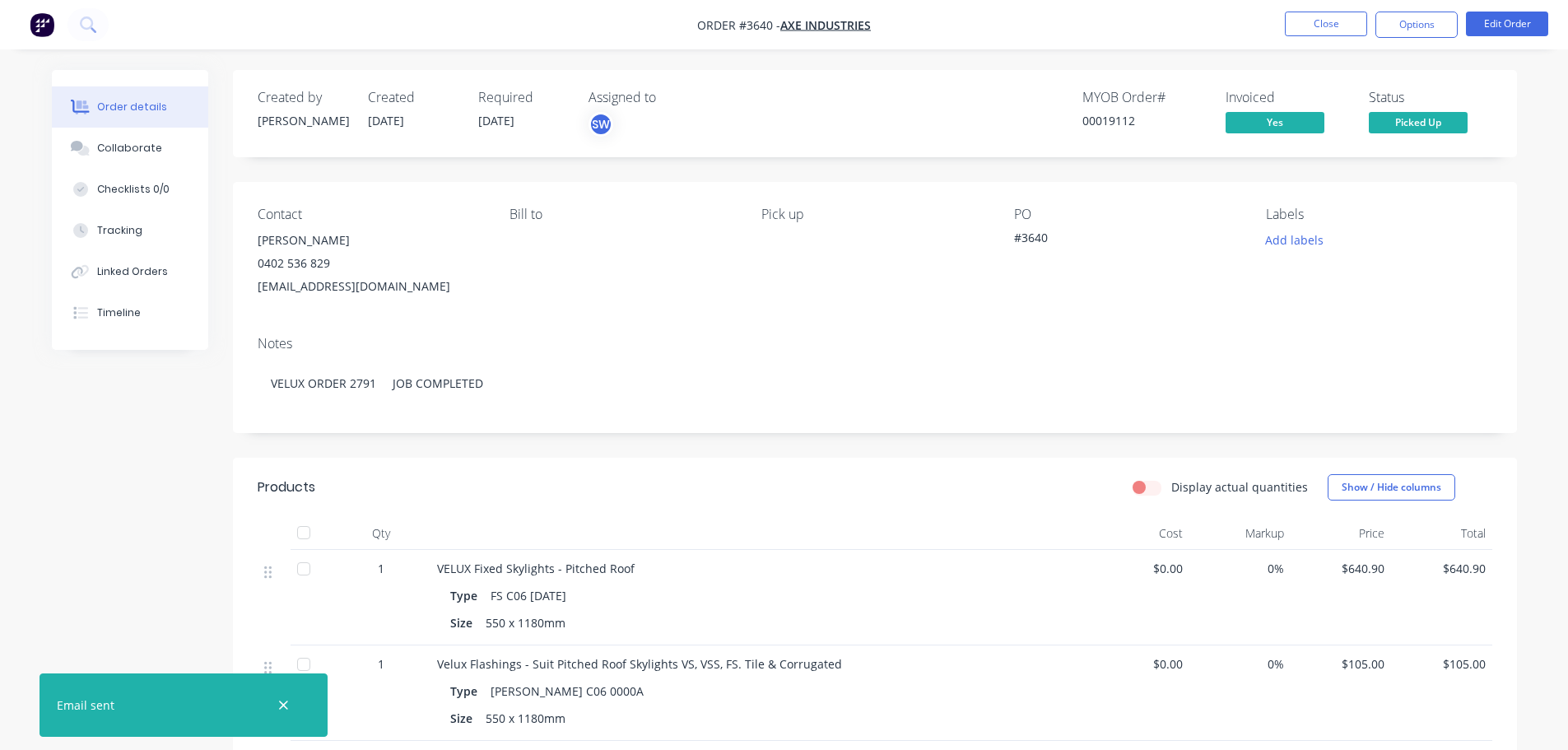
click at [1542, 306] on div "Order details Collaborate Checklists 0/0 Tracking Linked Orders Timeline Order …" at bounding box center [784, 630] width 1568 height 1261
click at [1396, 132] on span "Picked Up" at bounding box center [1417, 122] width 99 height 20
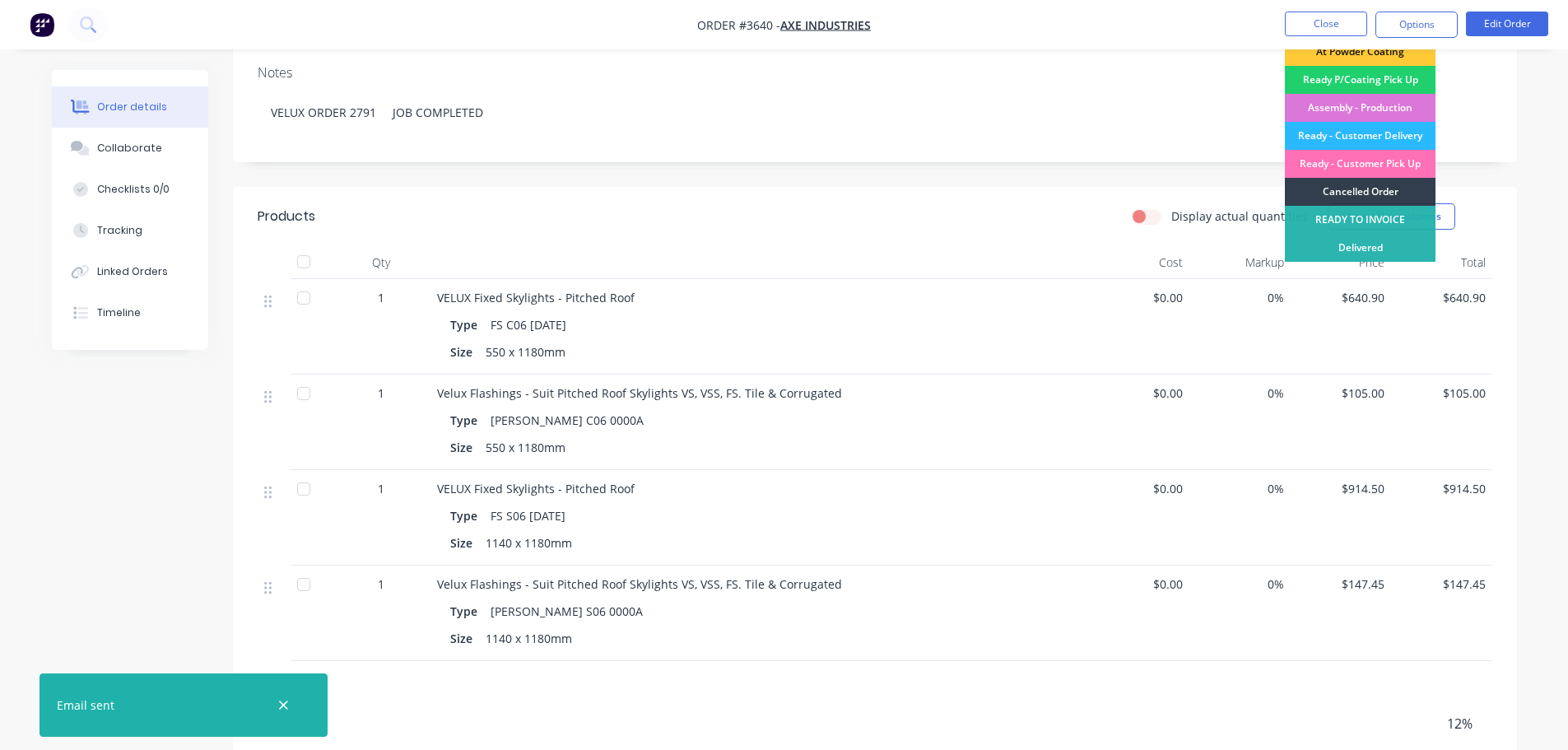
scroll to position [164, 0]
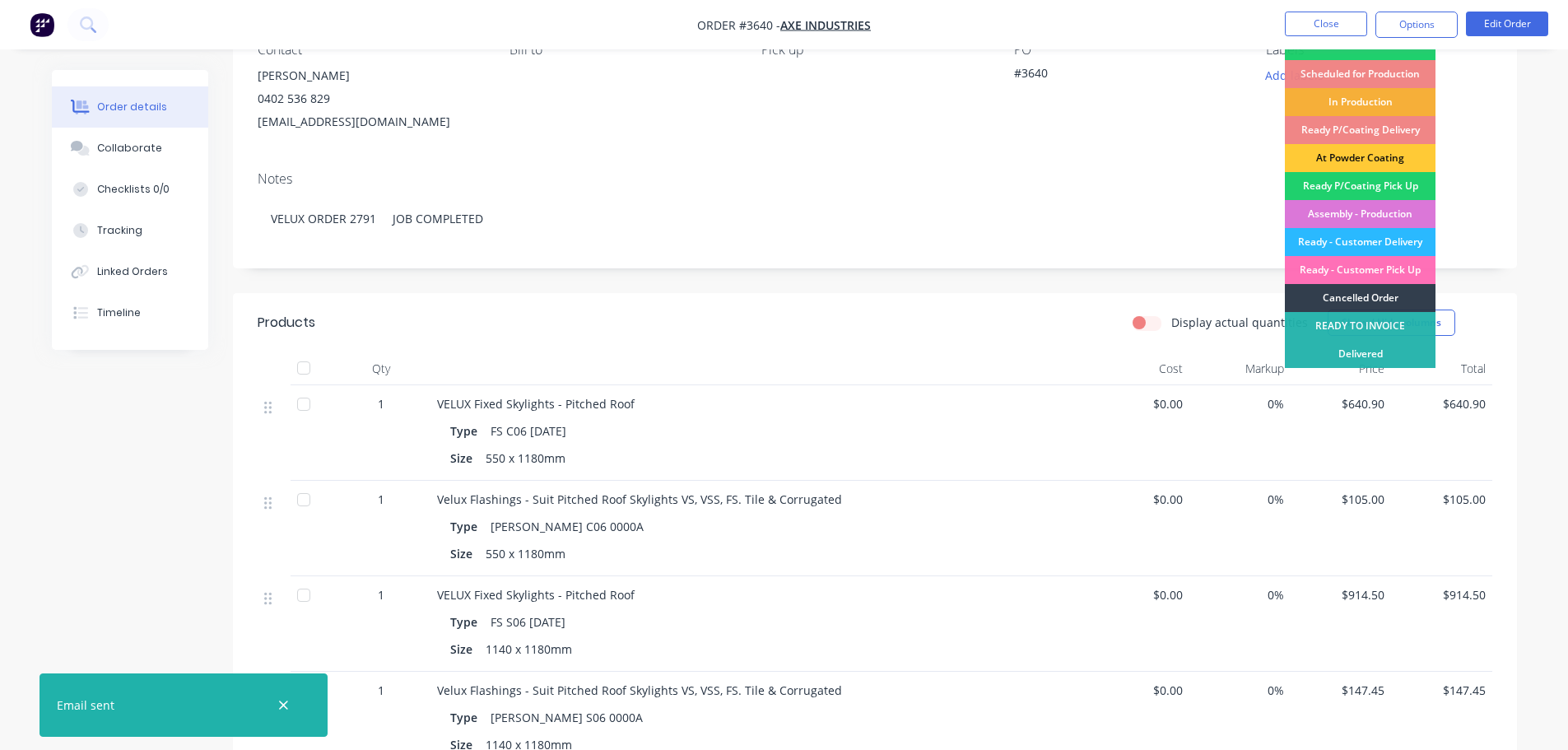
click at [1528, 352] on div "Order details Collaborate Checklists 0/0 Tracking Linked Orders Timeline Order …" at bounding box center [784, 501] width 1498 height 1191
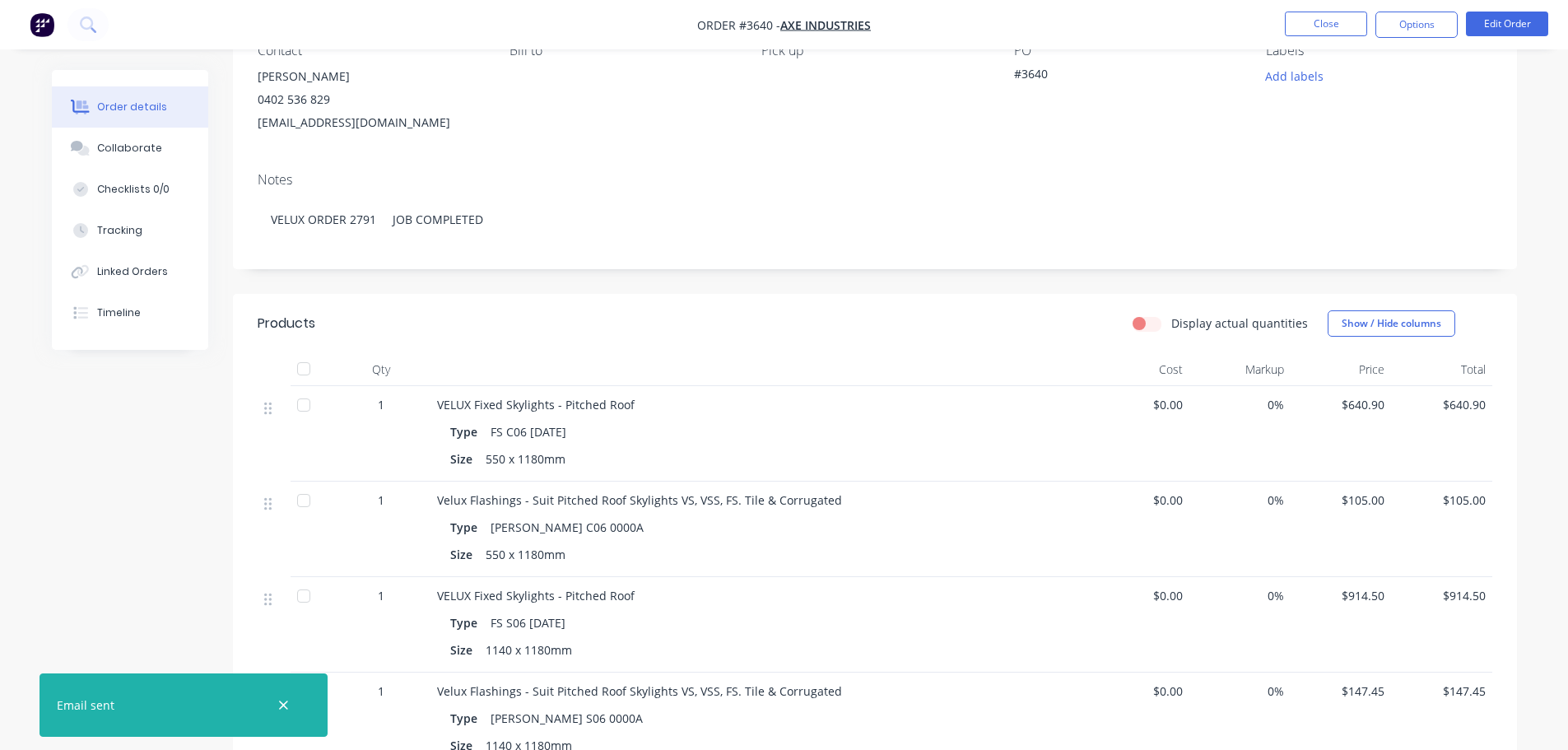
scroll to position [0, 0]
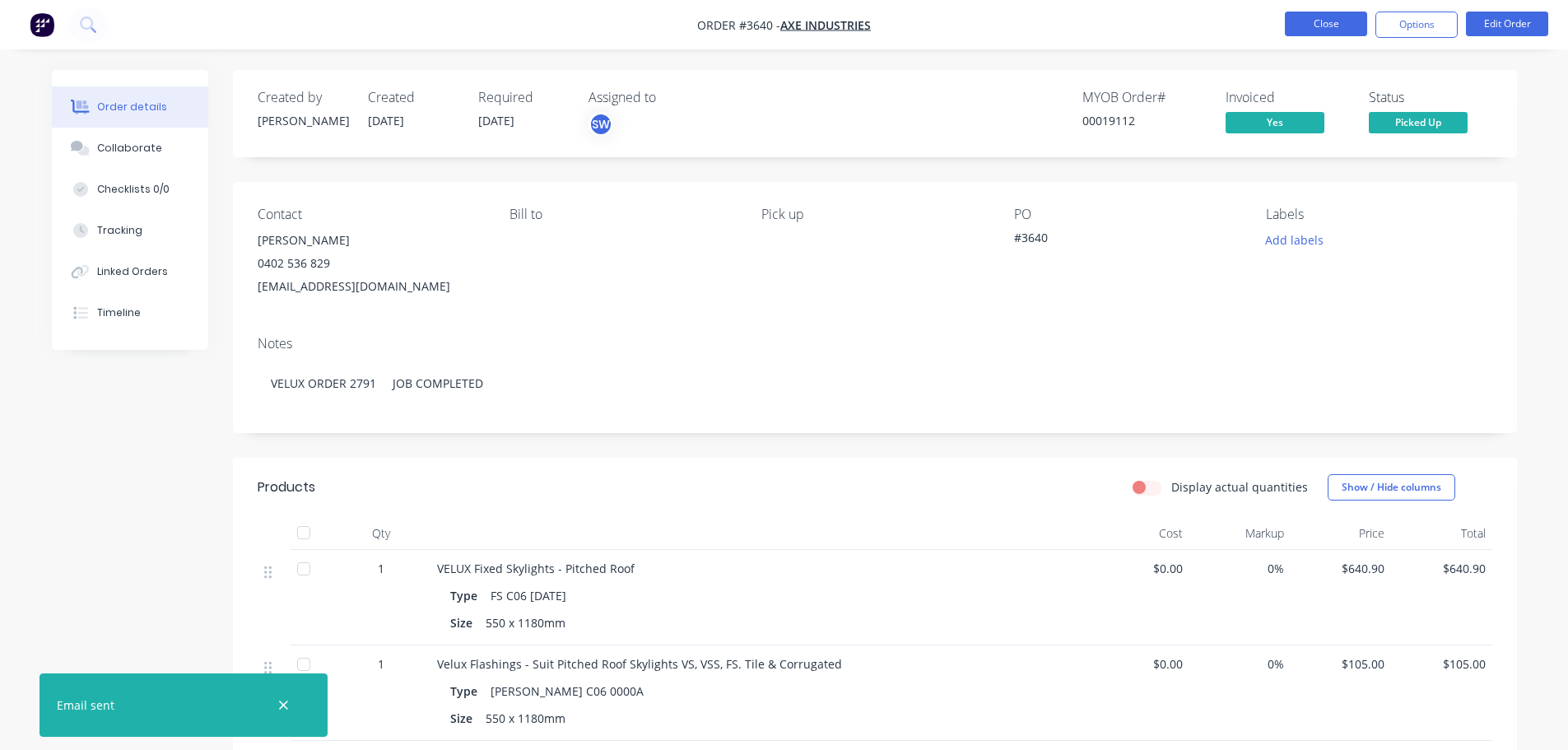
click at [1321, 23] on button "Close" at bounding box center [1325, 23] width 82 height 25
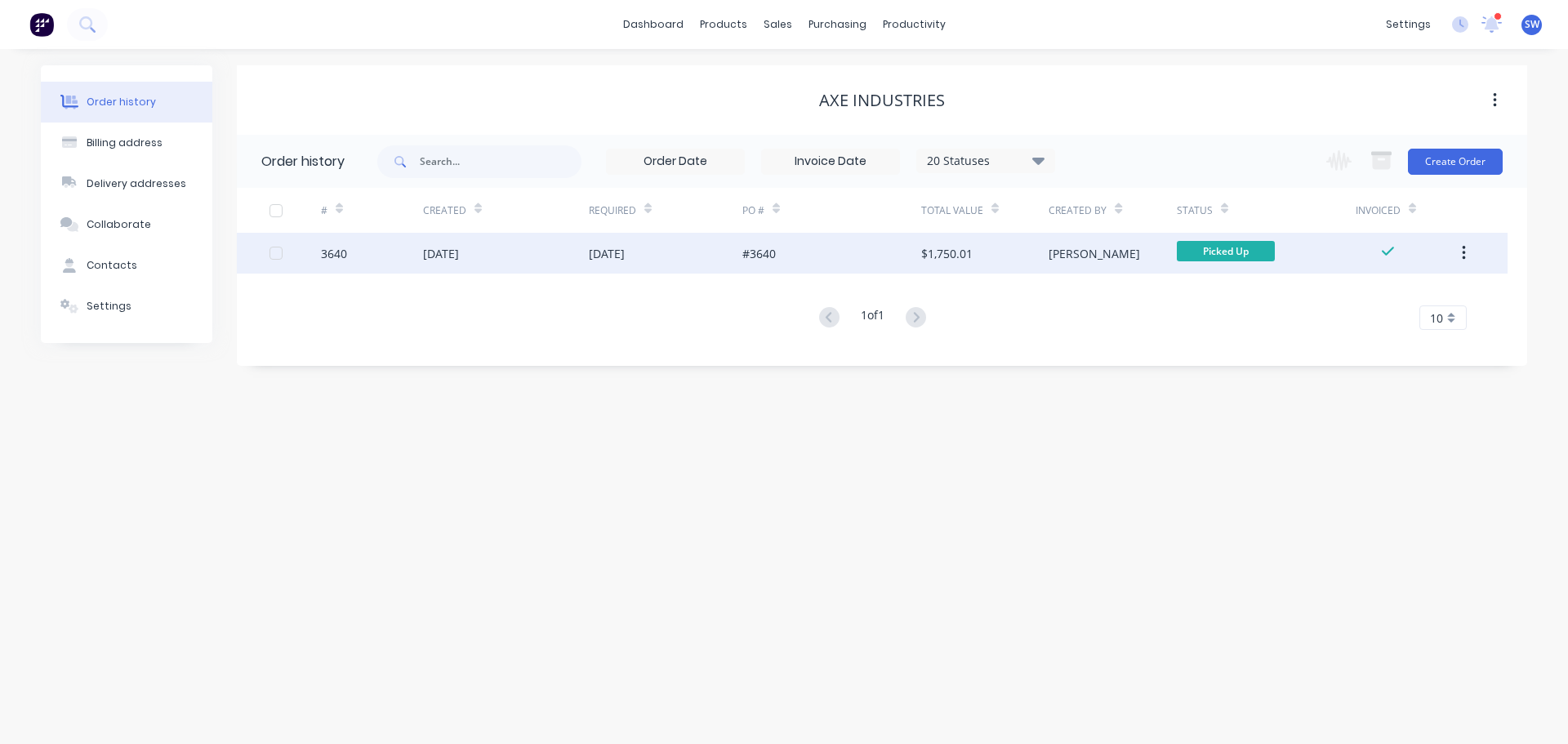
click at [853, 260] on div "#3640" at bounding box center [831, 253] width 179 height 41
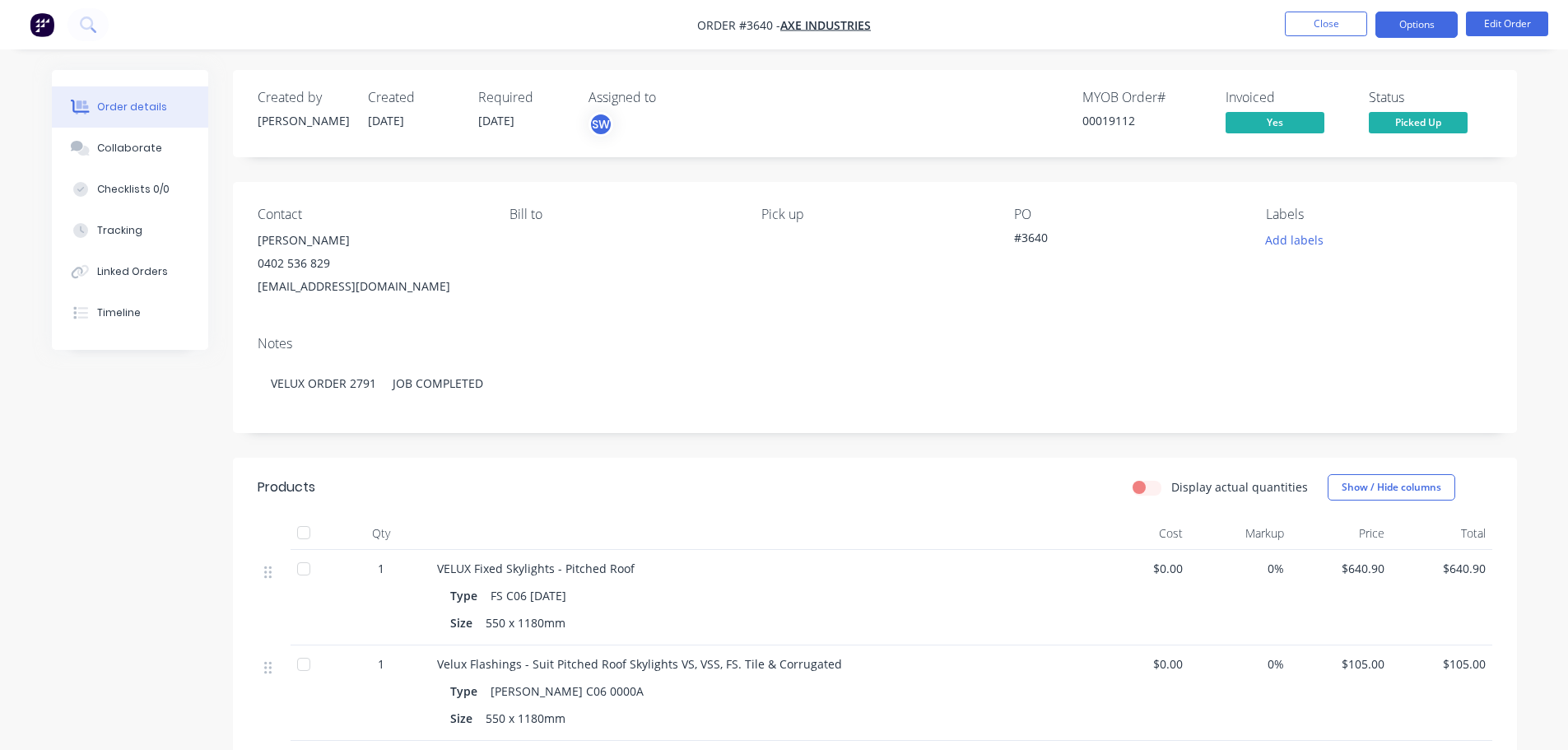
click at [1410, 27] on button "Options" at bounding box center [1416, 24] width 82 height 27
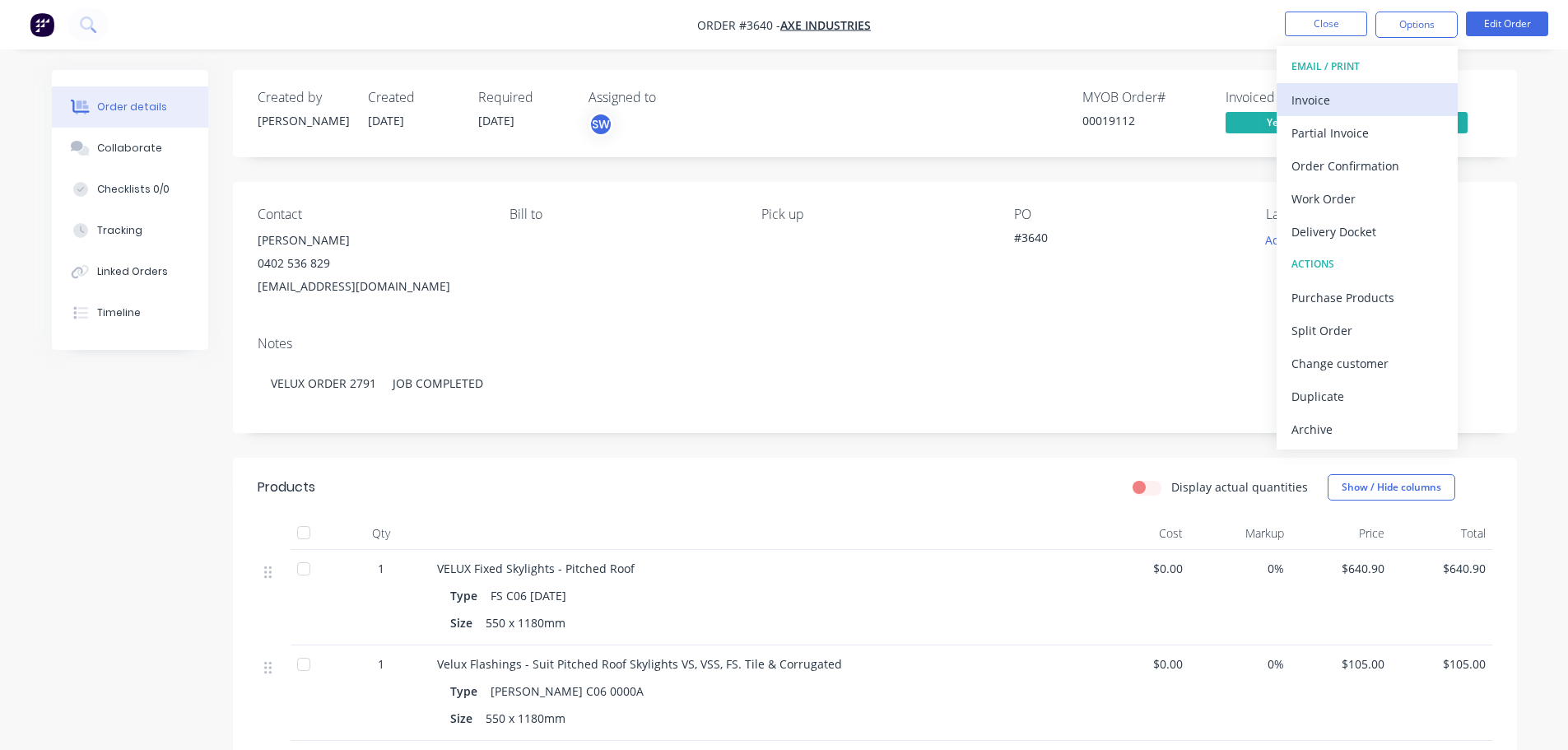
click at [1358, 94] on div "Invoice" at bounding box center [1367, 100] width 151 height 24
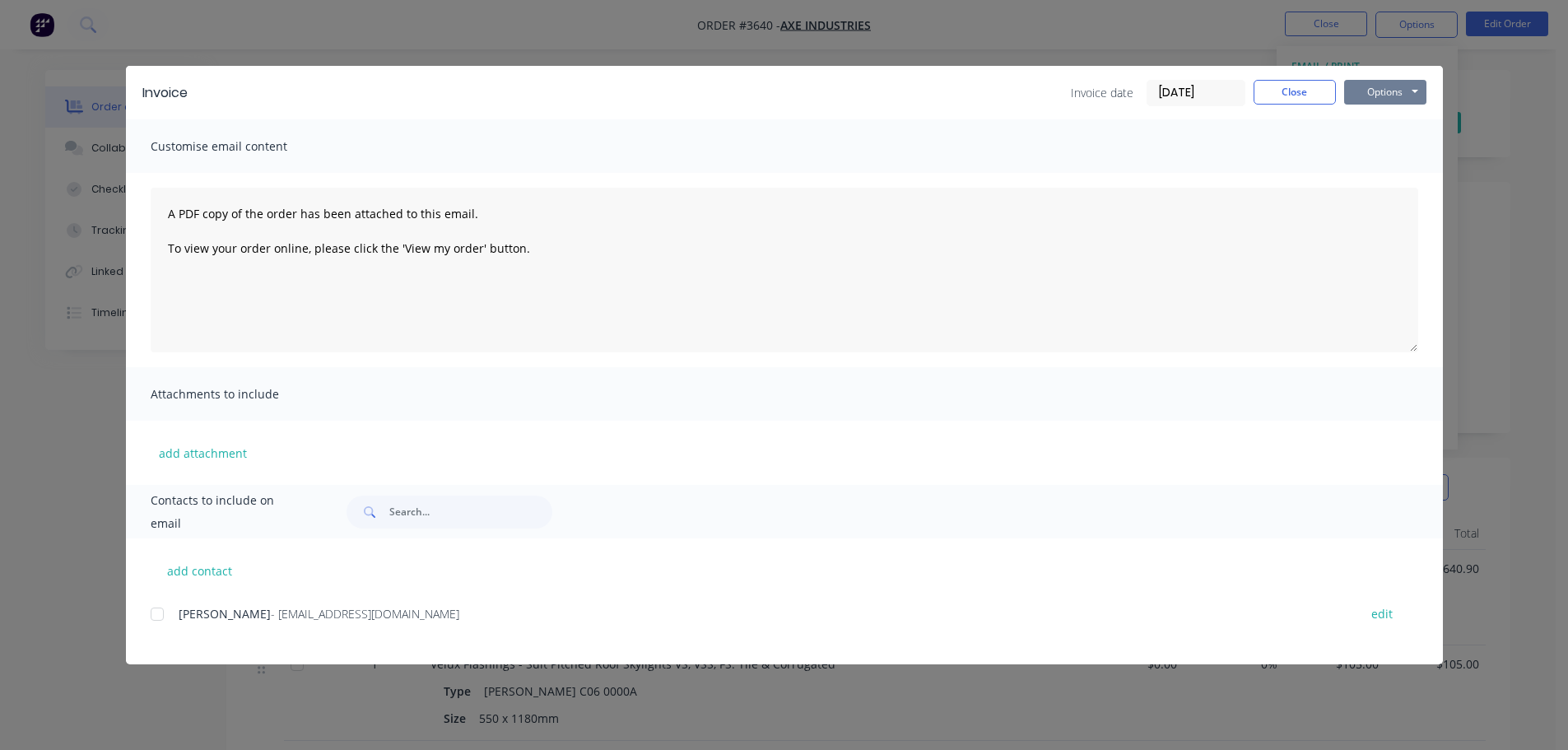
click at [1376, 102] on button "Options" at bounding box center [1384, 91] width 82 height 25
click at [1370, 158] on button "Print" at bounding box center [1396, 148] width 105 height 27
click at [1286, 96] on button "Close" at bounding box center [1294, 91] width 82 height 25
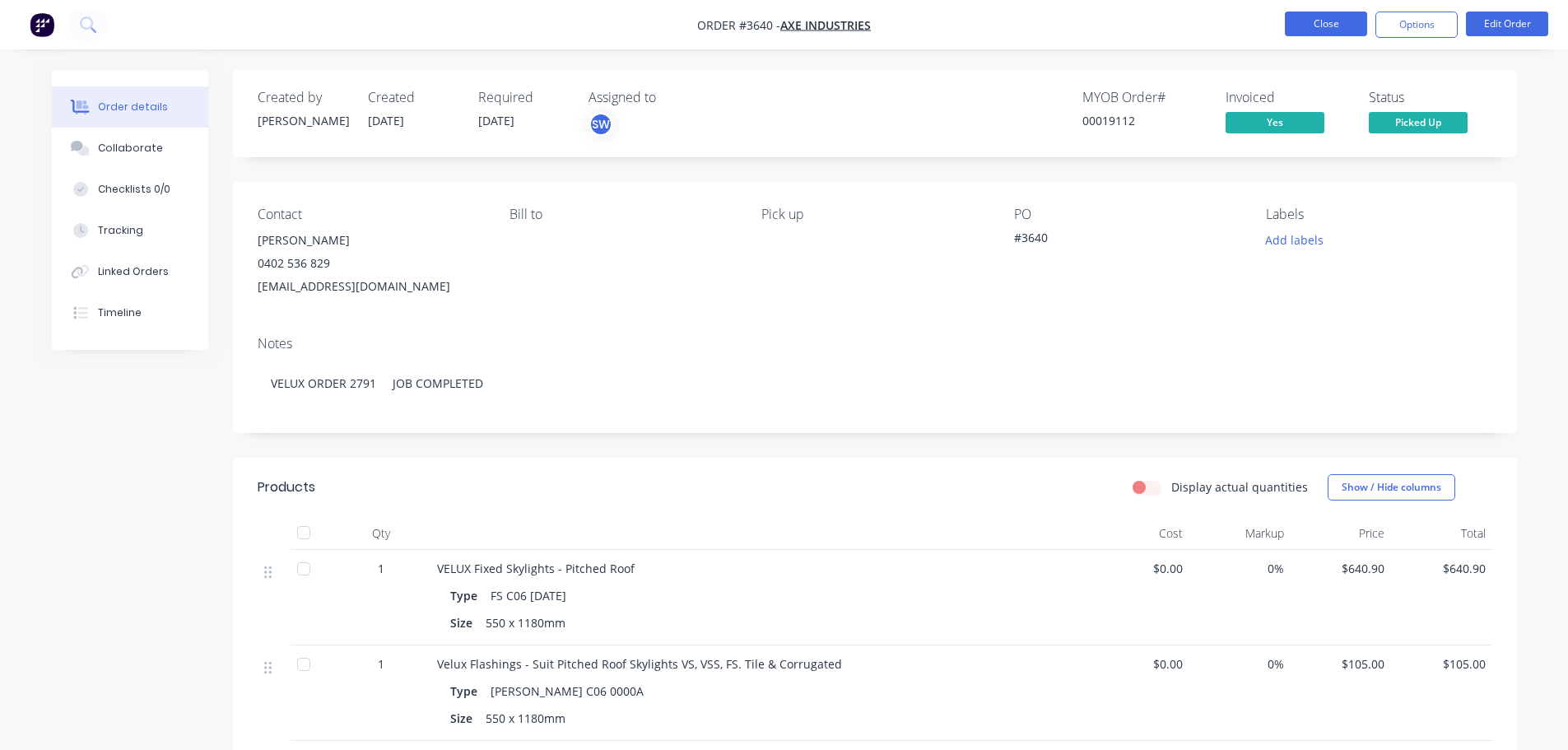
click at [1297, 27] on button "Close" at bounding box center [1325, 23] width 82 height 25
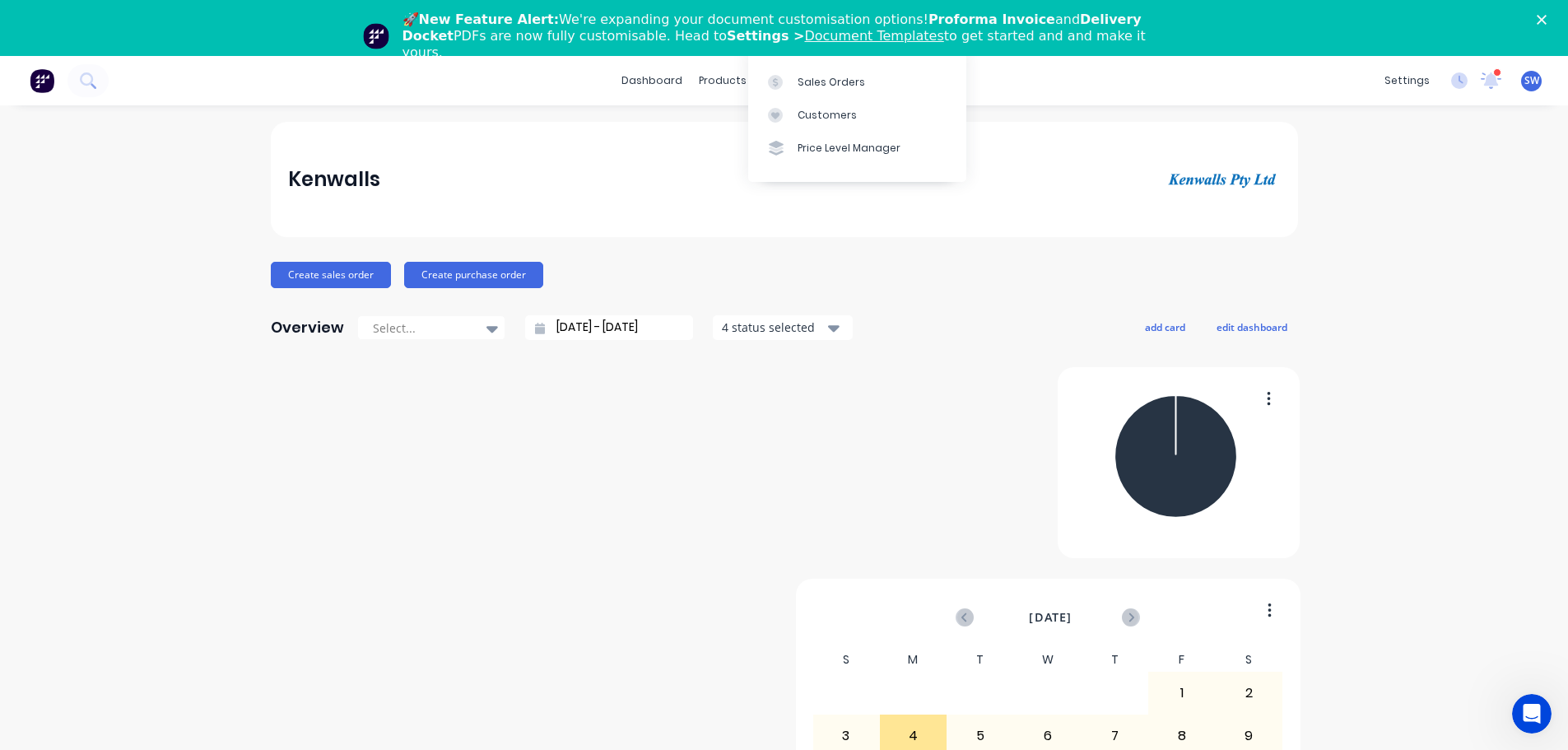
click at [771, 18] on div "🚀 New Feature Alert: We're expanding your document customisation options! Profo…" at bounding box center [790, 35] width 777 height 49
click at [1546, 20] on polygon "Close" at bounding box center [1541, 19] width 10 height 10
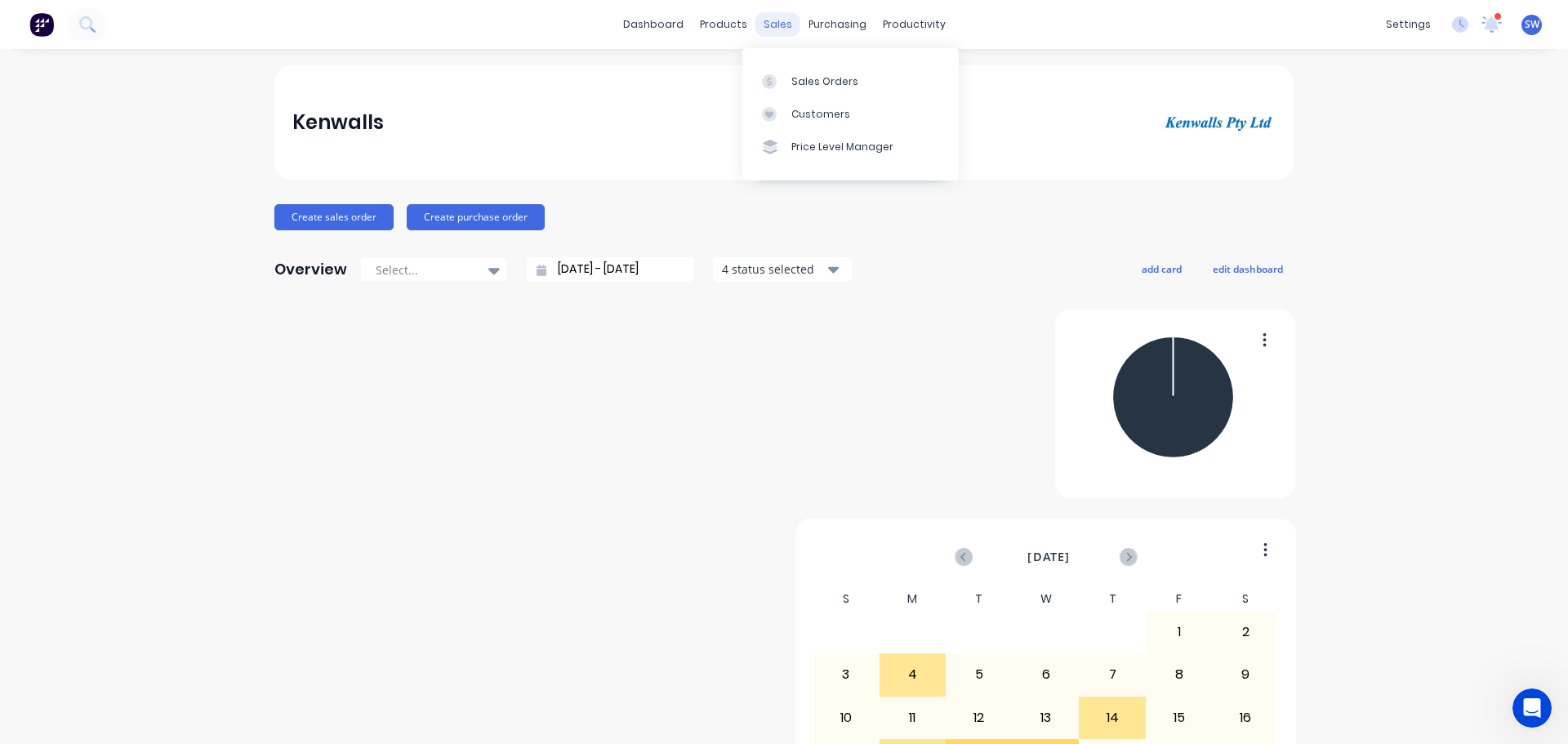
click at [770, 25] on div "sales" at bounding box center [777, 24] width 45 height 25
click at [825, 122] on div "Customers" at bounding box center [820, 115] width 59 height 15
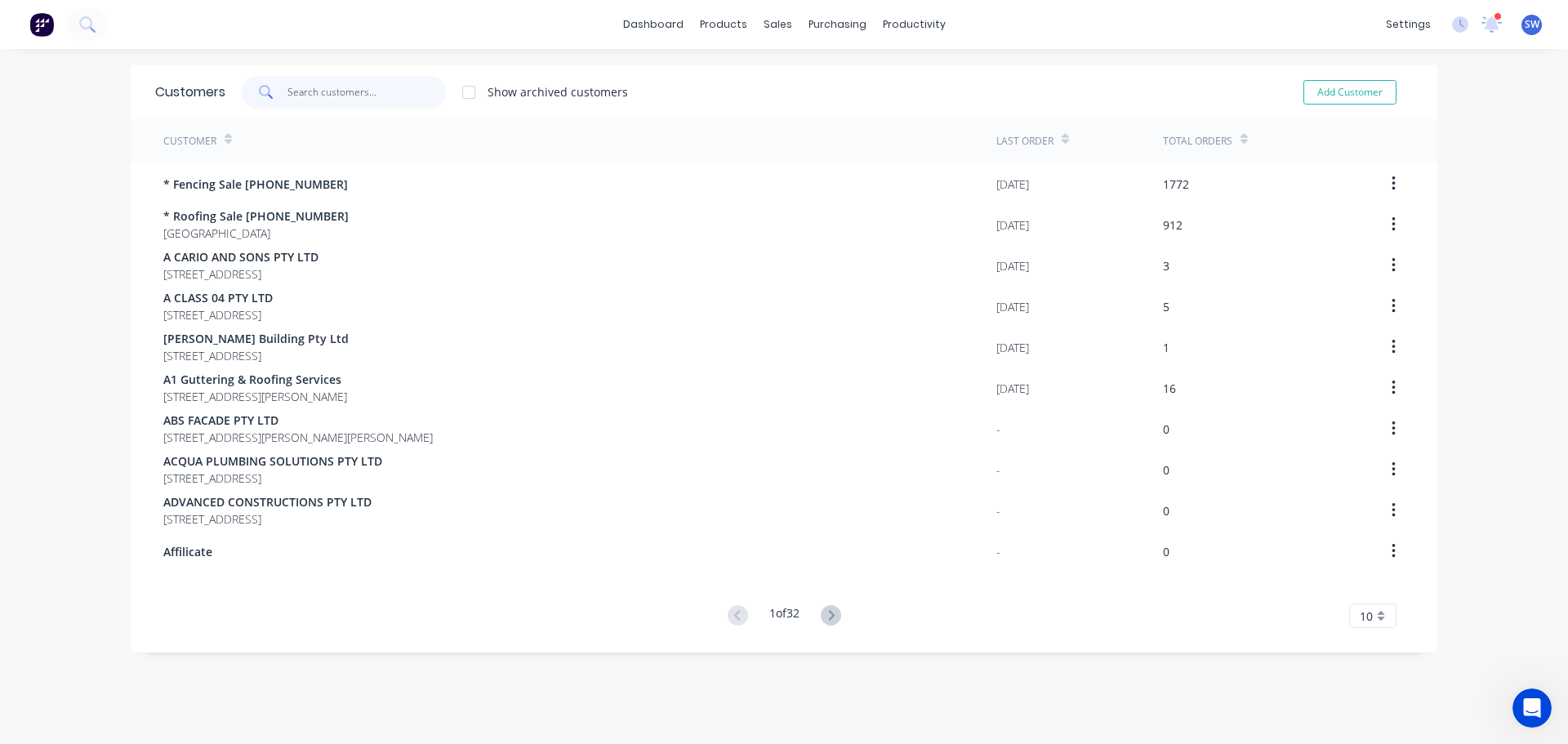
click at [319, 79] on input "text" at bounding box center [367, 93] width 159 height 33
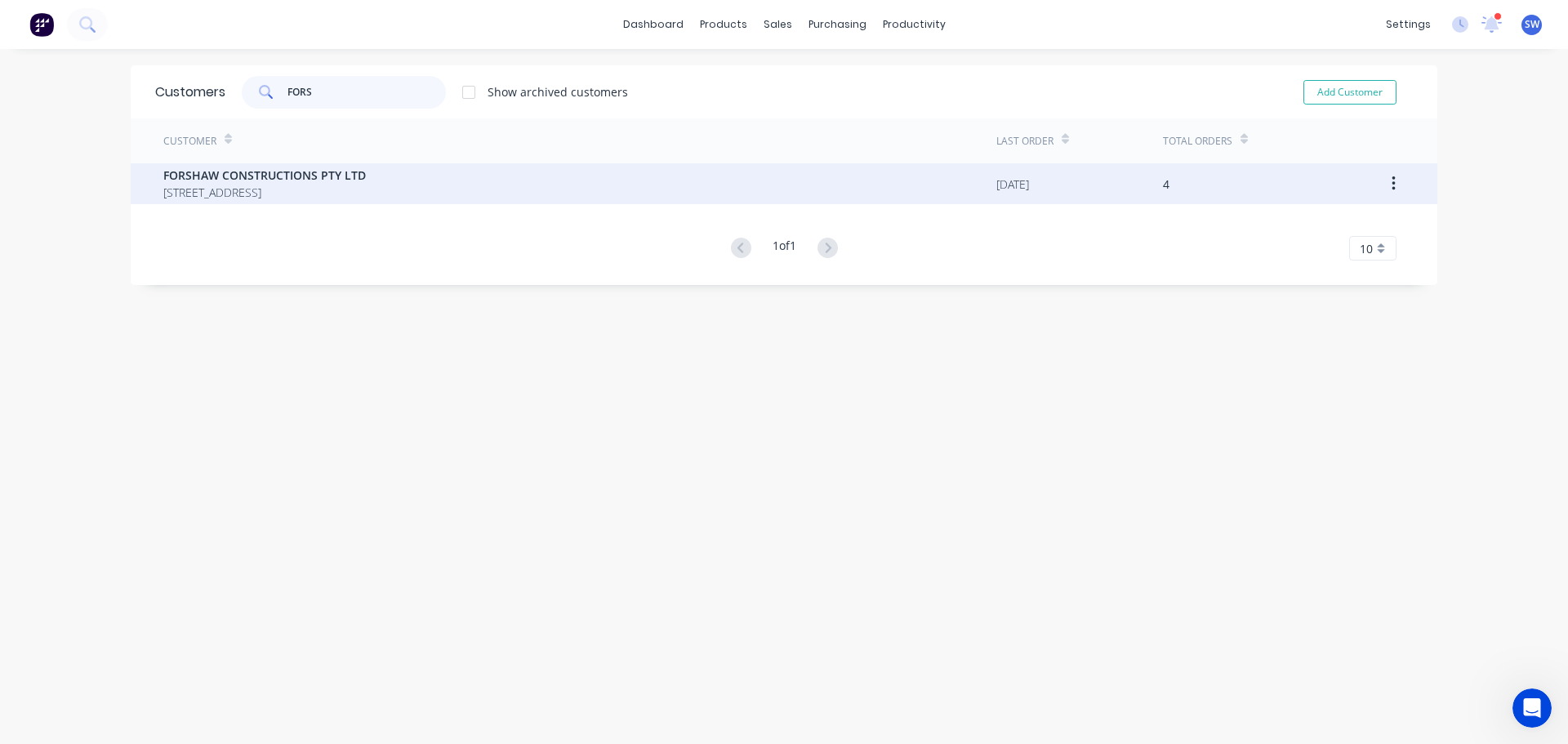
type input "FORS"
click at [556, 184] on div "FORSHAW CONSTRUCTIONS PTY LTD 7A MURRAWAL RD STANWELL PARK New South Wales 2508" at bounding box center [579, 183] width 833 height 41
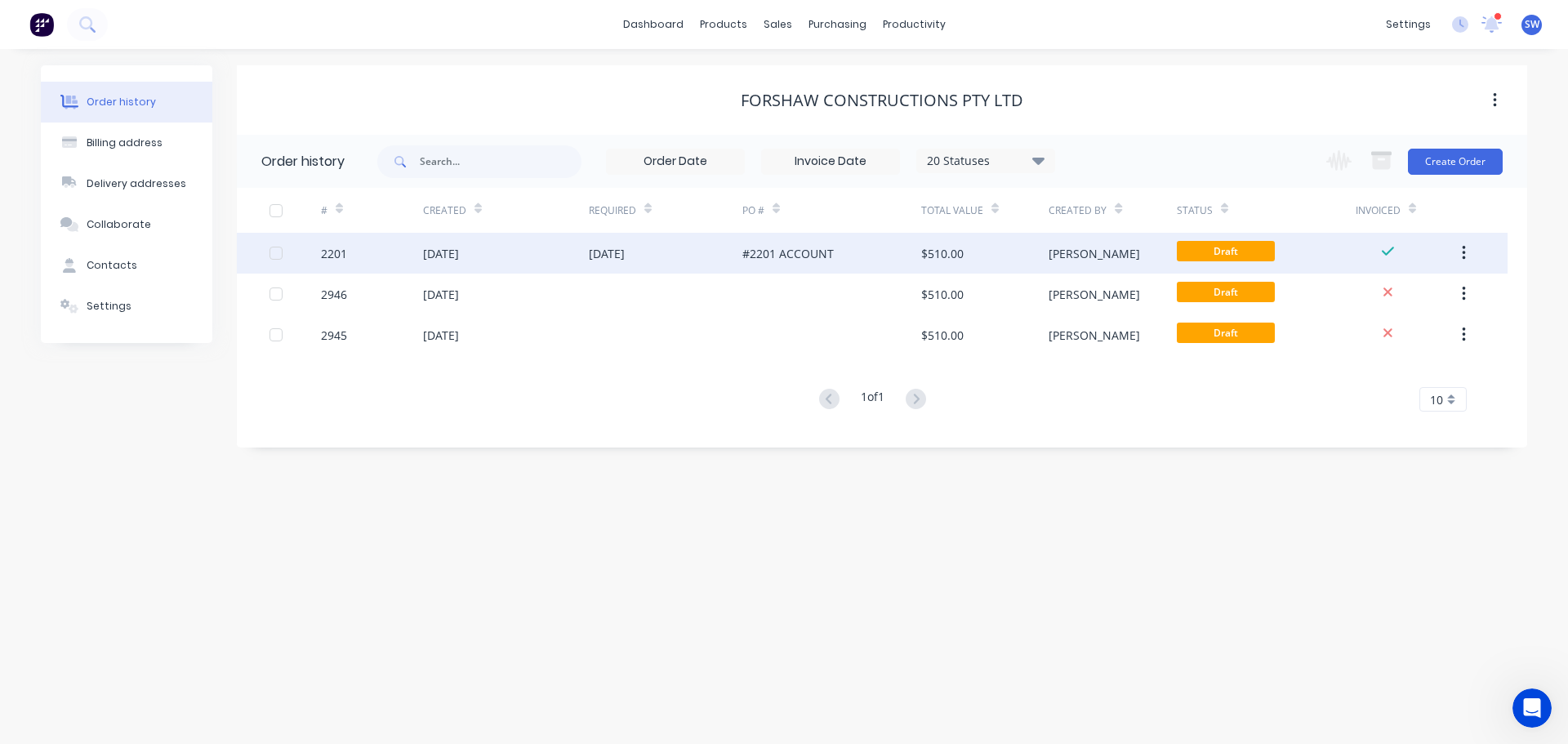
click at [852, 244] on div "#2201 ACCOUNT" at bounding box center [831, 253] width 179 height 41
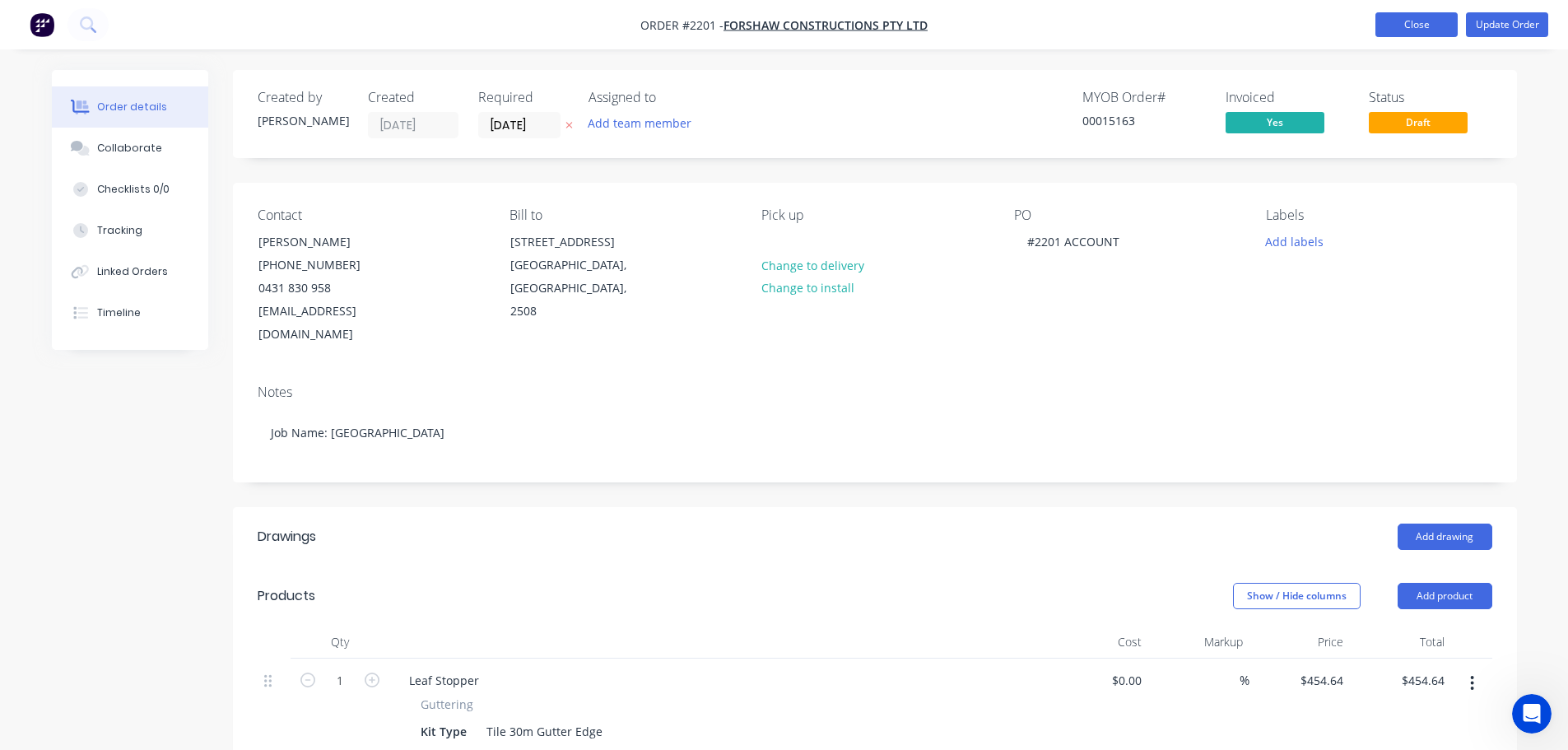
click at [1413, 35] on button "Close" at bounding box center [1416, 24] width 82 height 25
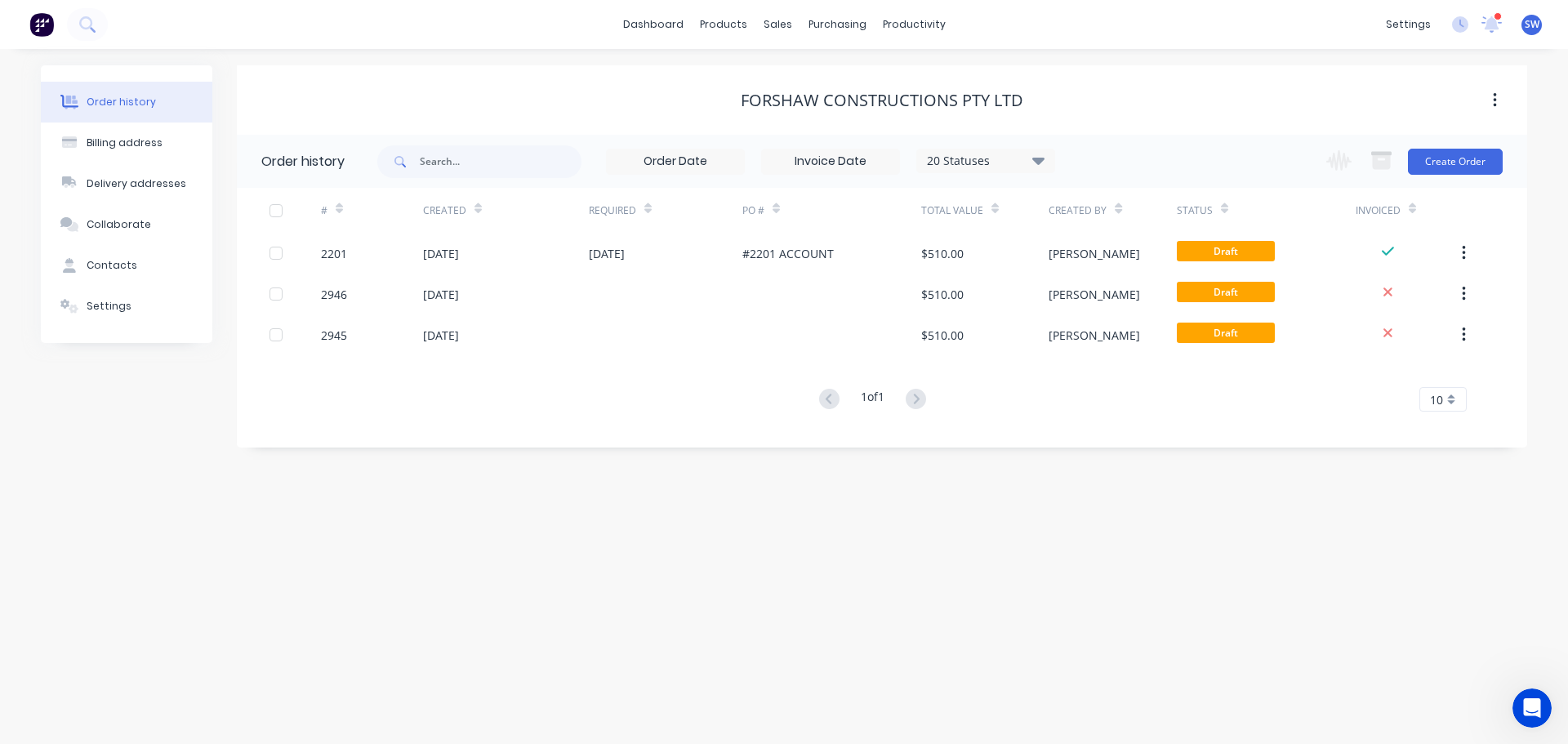
click at [1042, 518] on div "Order history Billing address Delivery addresses Collaborate Contacts Settings …" at bounding box center [784, 396] width 1568 height 695
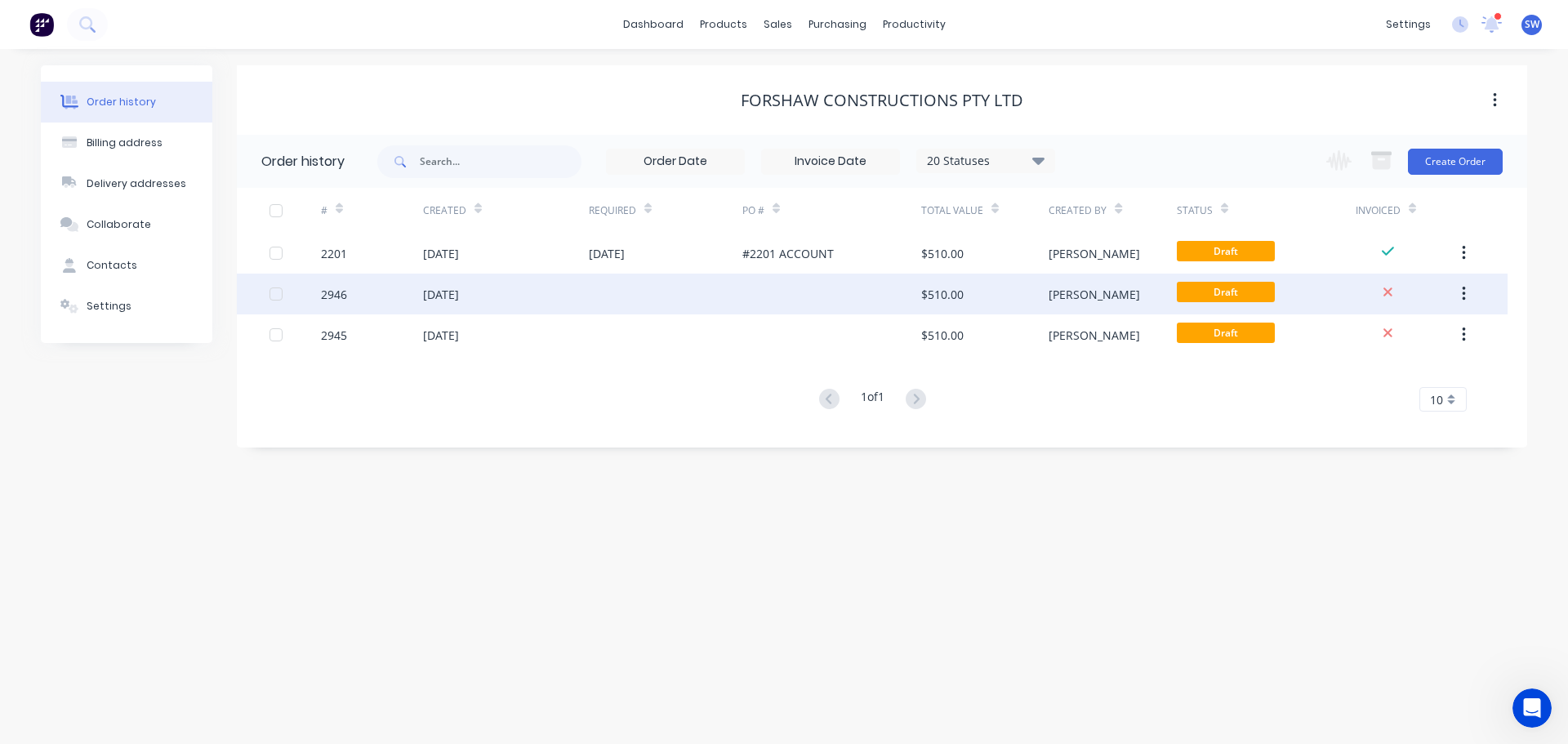
click at [819, 279] on div at bounding box center [831, 294] width 179 height 41
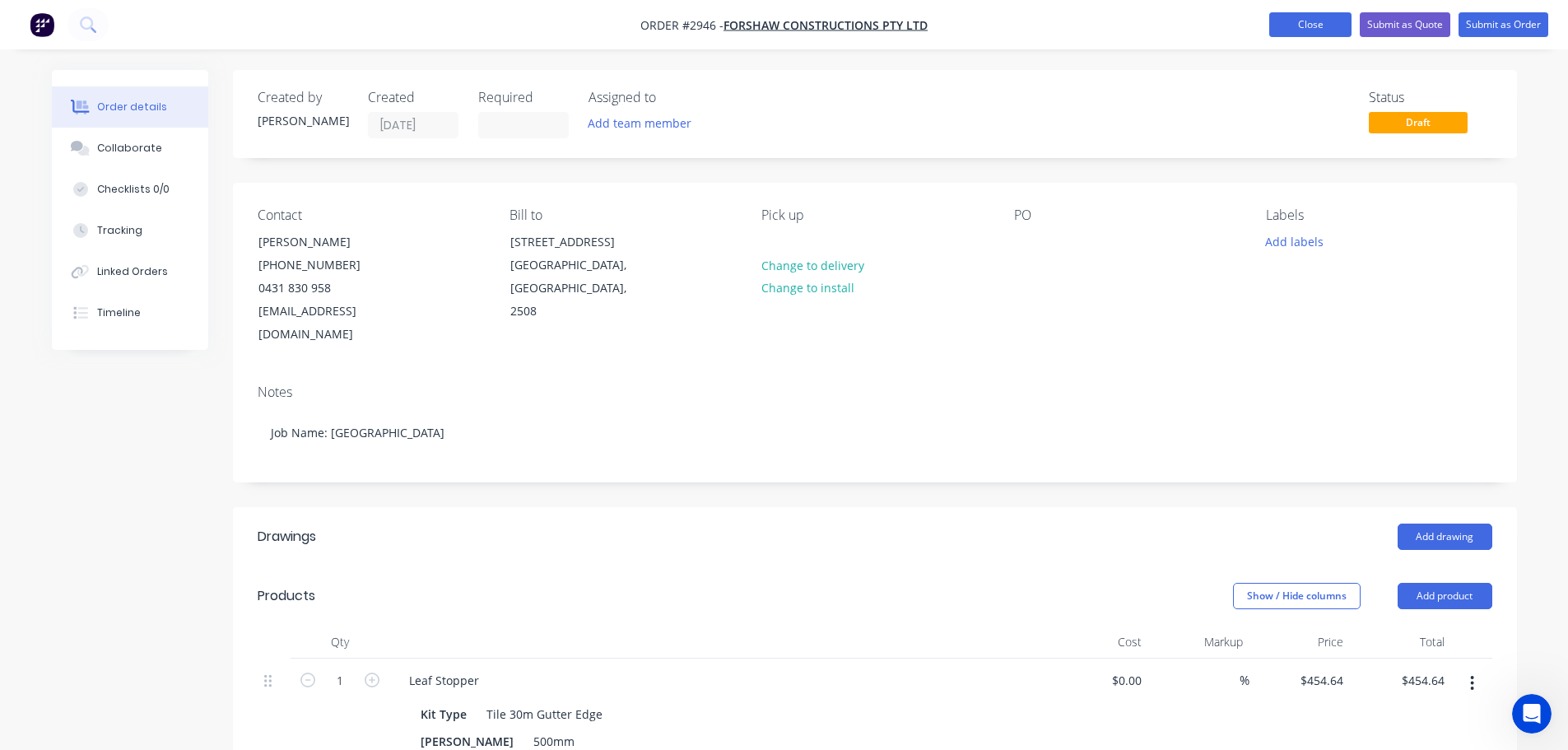
click at [1269, 12] on button "Close" at bounding box center [1309, 24] width 82 height 25
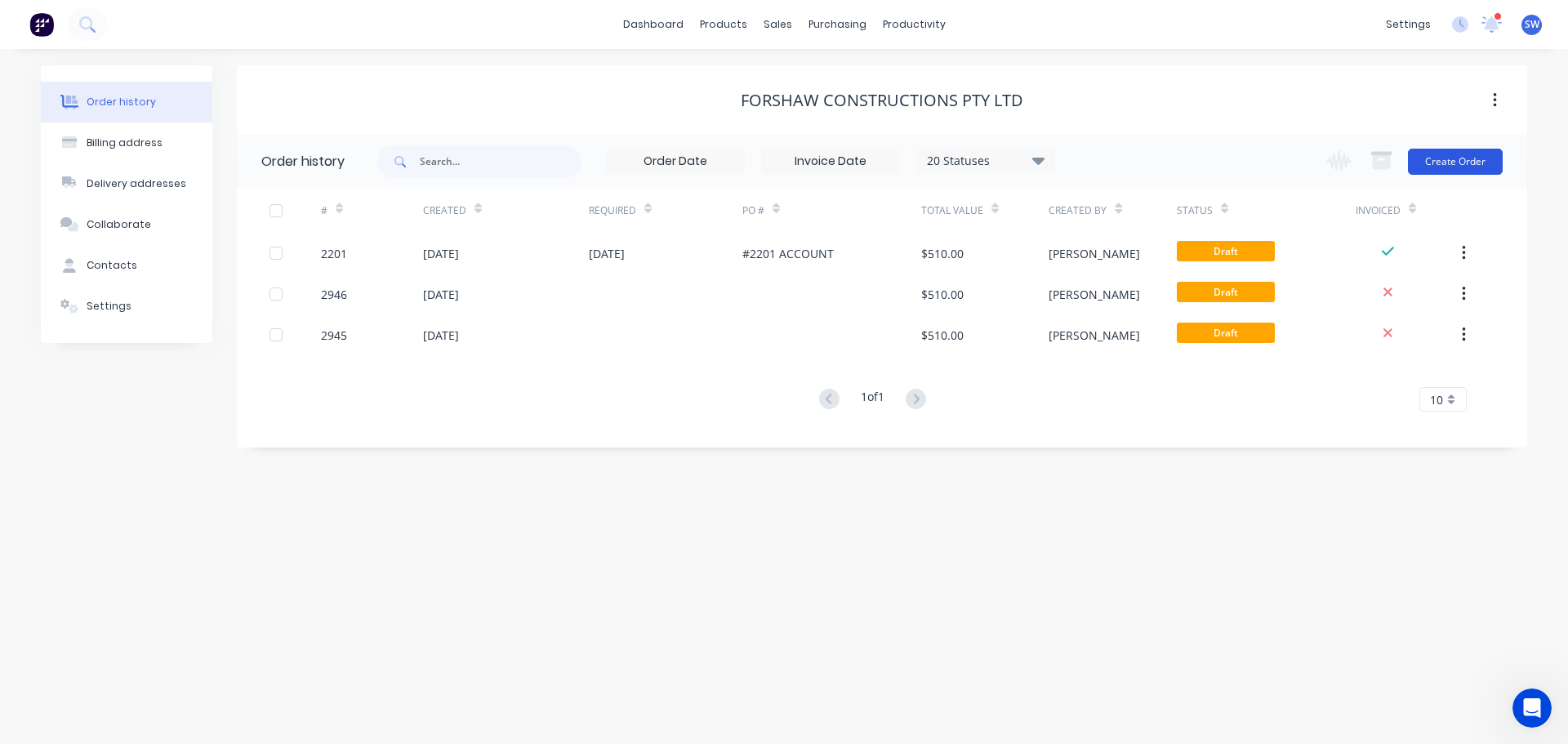
click at [1417, 156] on button "Create Order" at bounding box center [1454, 161] width 94 height 27
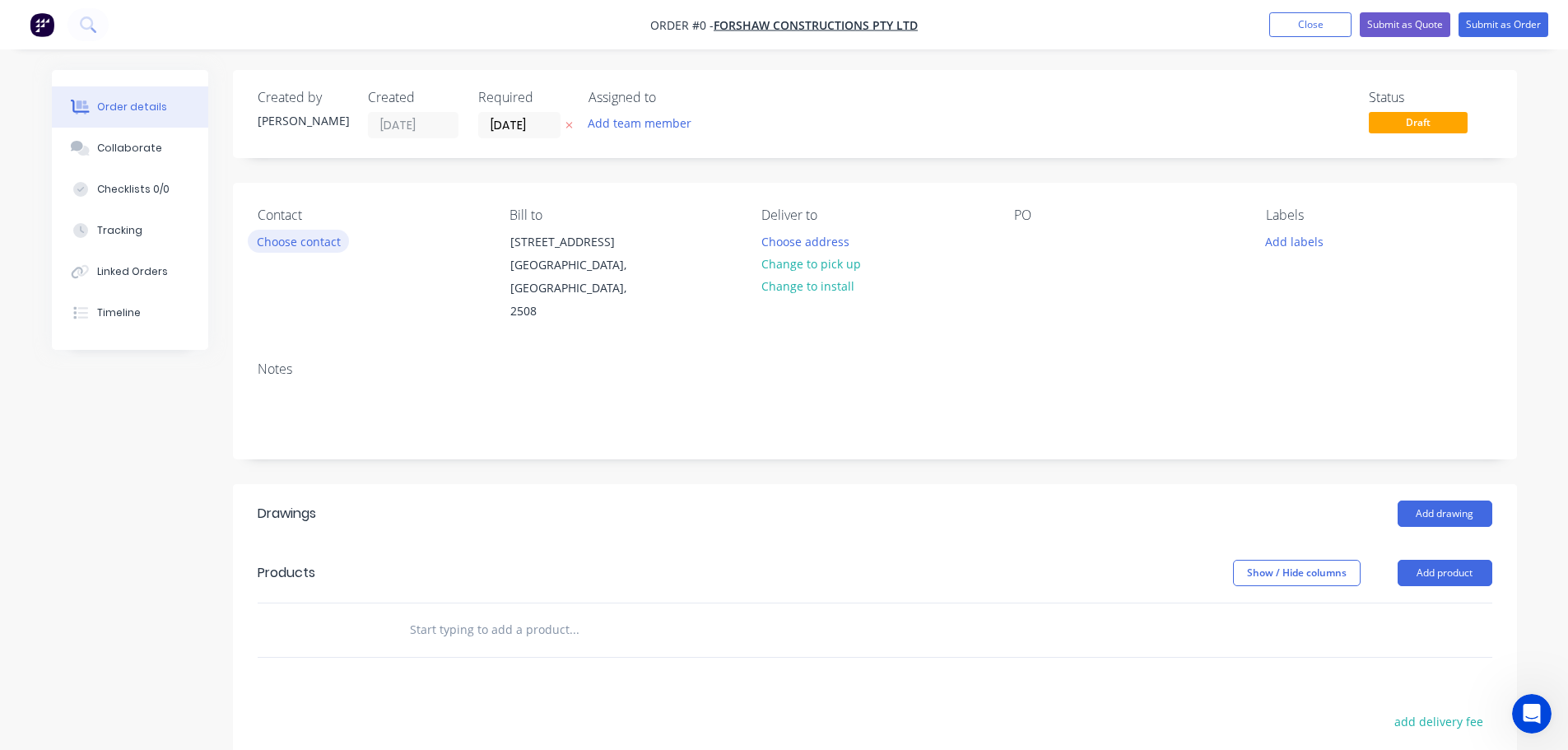
click at [261, 252] on button "Choose contact" at bounding box center [298, 241] width 102 height 22
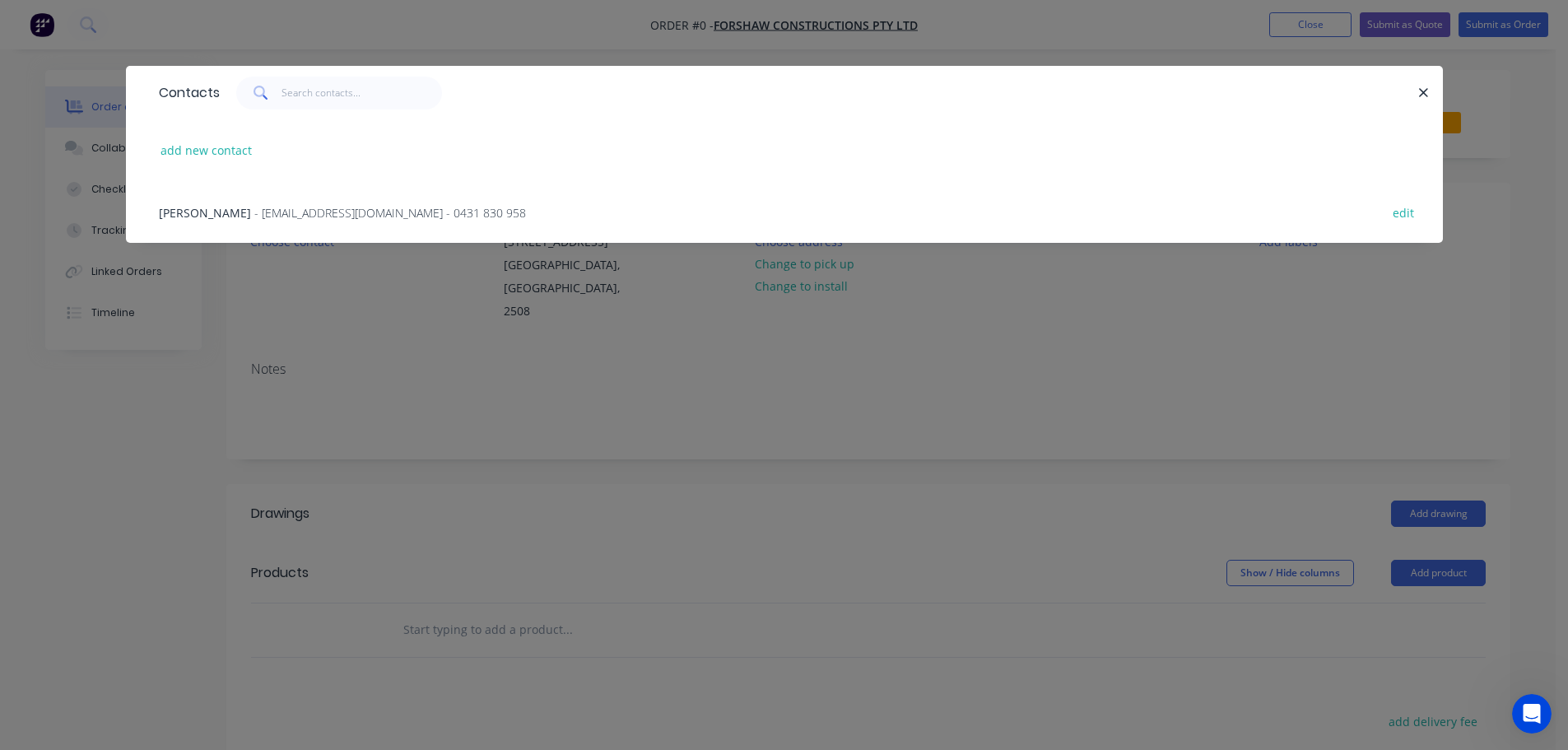
click at [295, 221] on span "- forshawconstructions@outlook.com - 0431 830 958" at bounding box center [390, 212] width 271 height 16
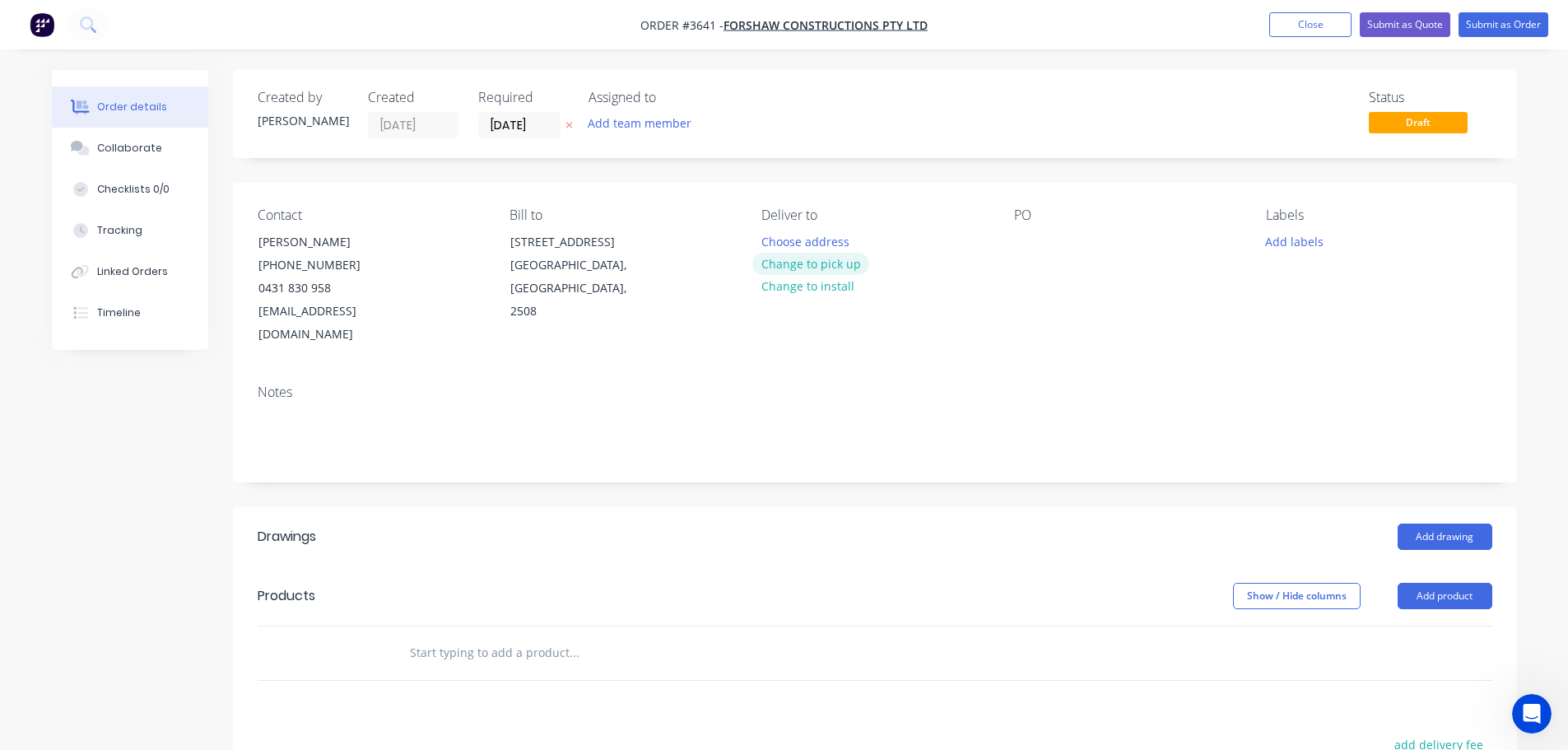
click at [813, 275] on button "Change to pick up" at bounding box center [810, 264] width 117 height 22
click at [1032, 253] on div at bounding box center [1027, 242] width 27 height 24
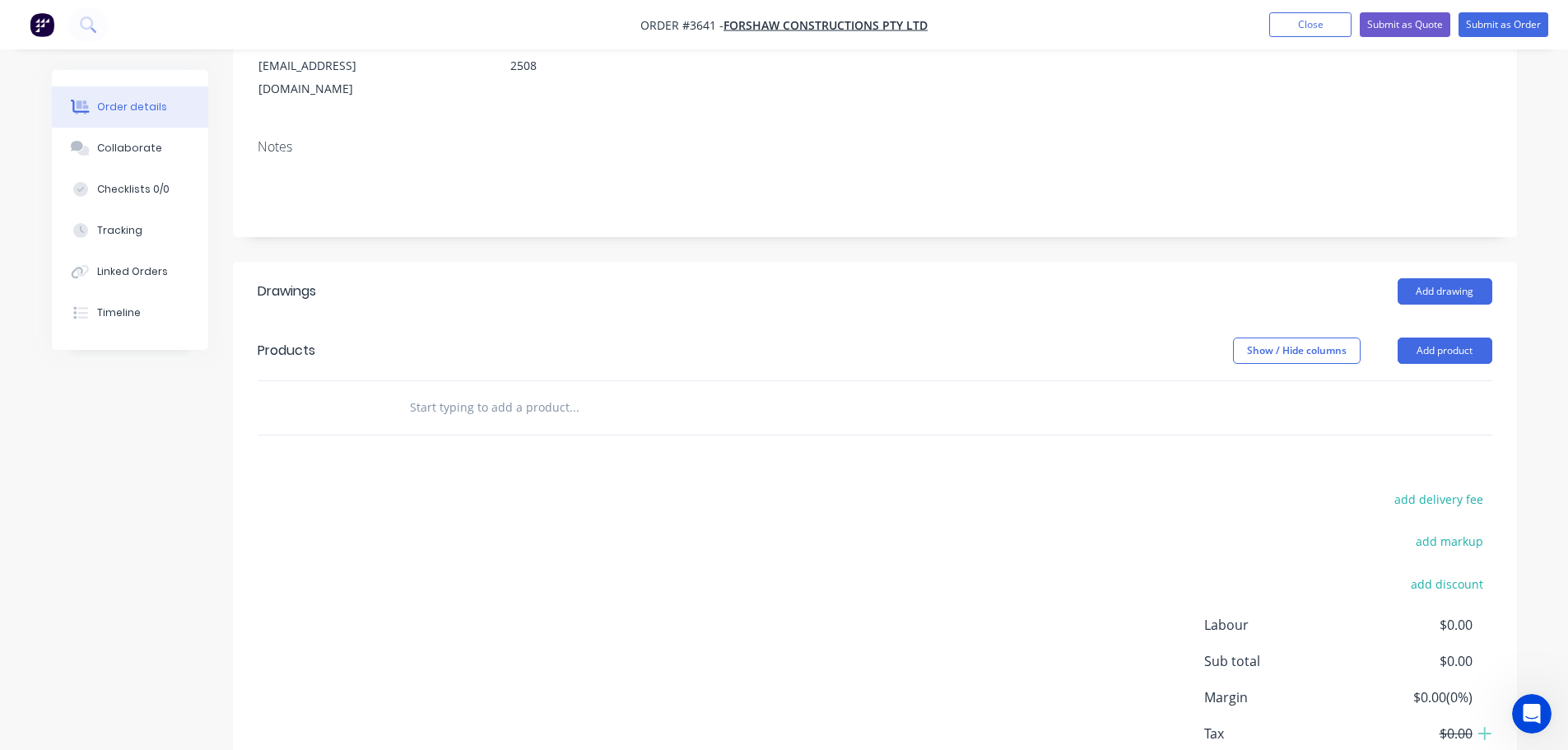
scroll to position [247, 0]
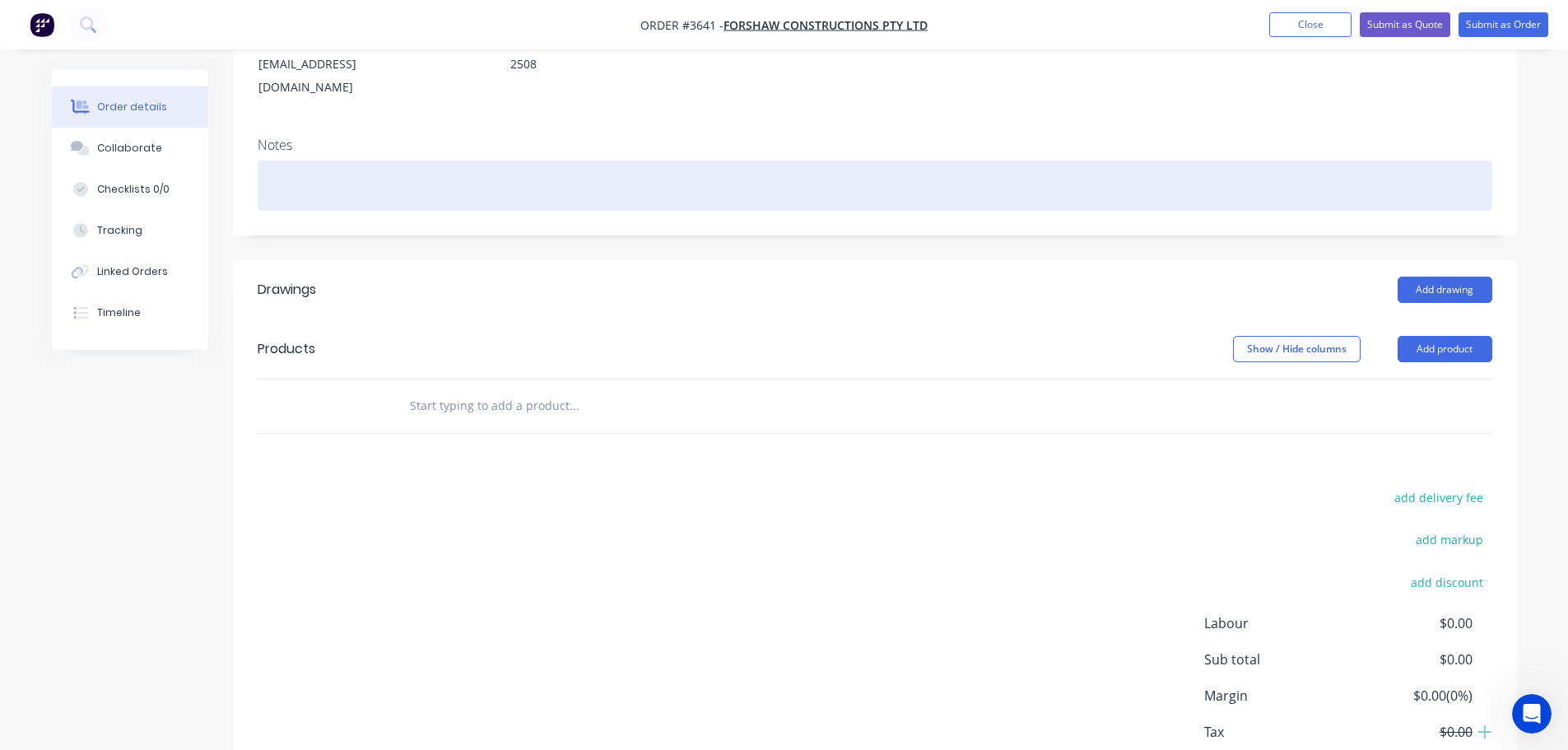
click at [354, 211] on div at bounding box center [874, 186] width 1235 height 50
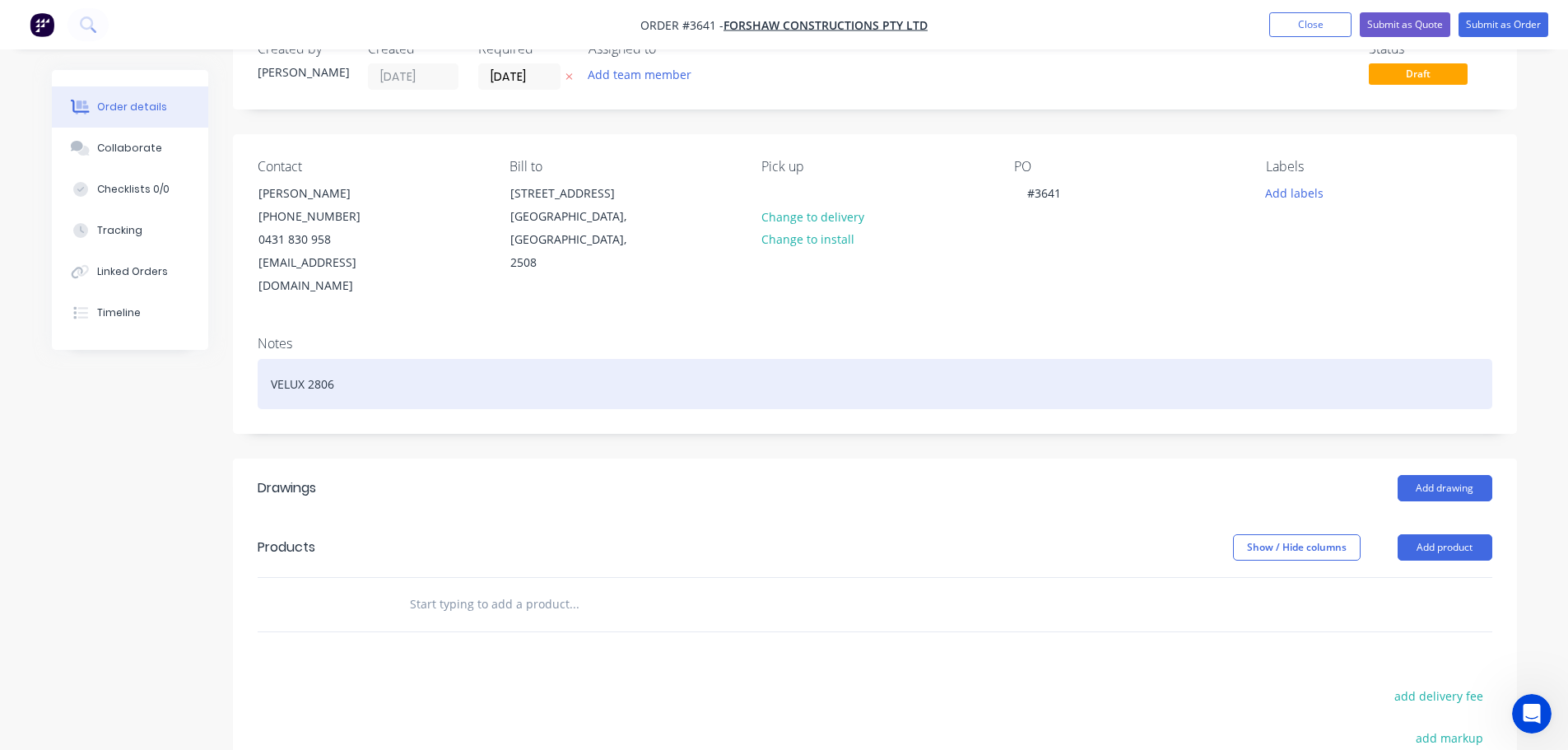
scroll to position [0, 0]
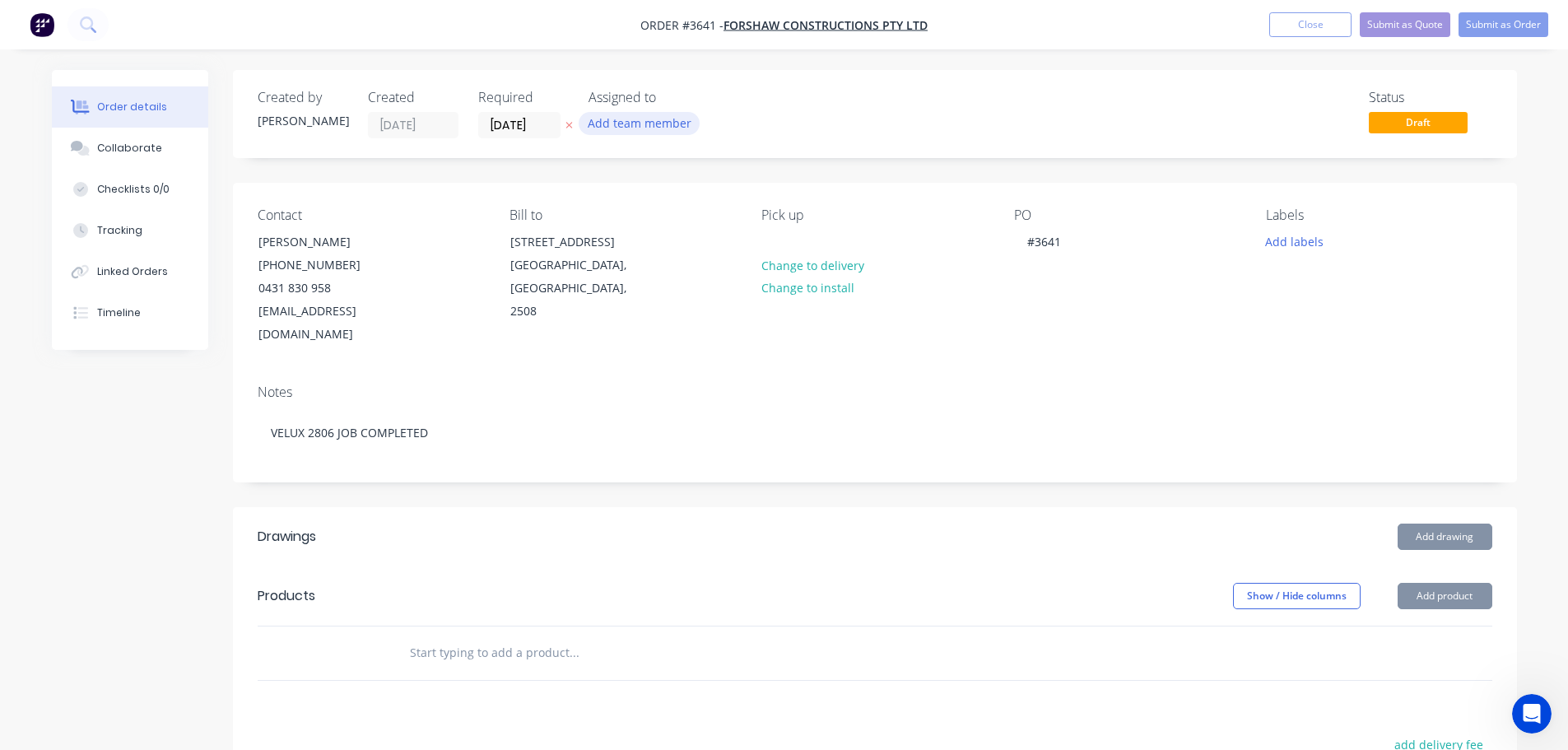
click at [667, 131] on button "Add team member" at bounding box center [638, 123] width 121 height 22
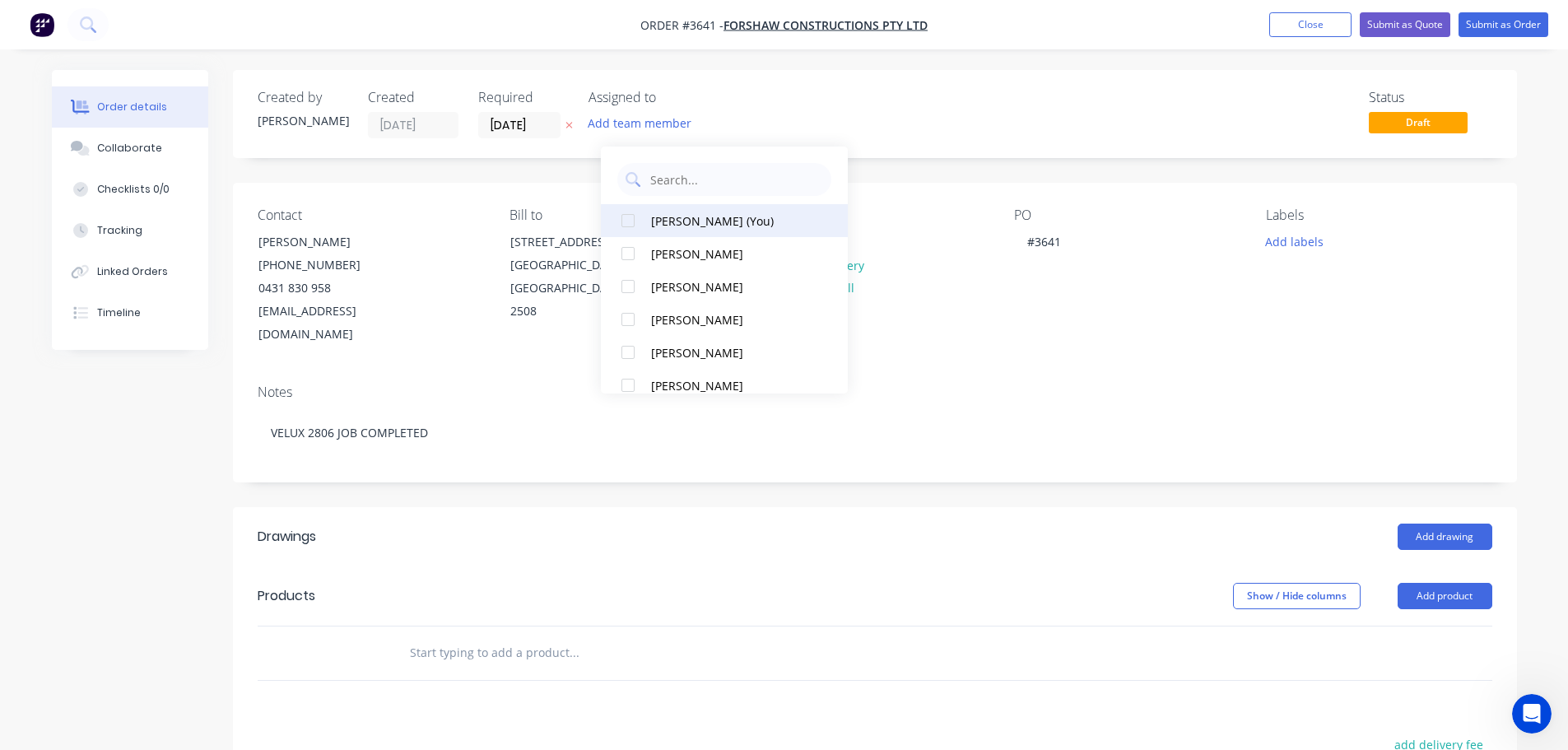
click at [626, 225] on div at bounding box center [628, 221] width 33 height 33
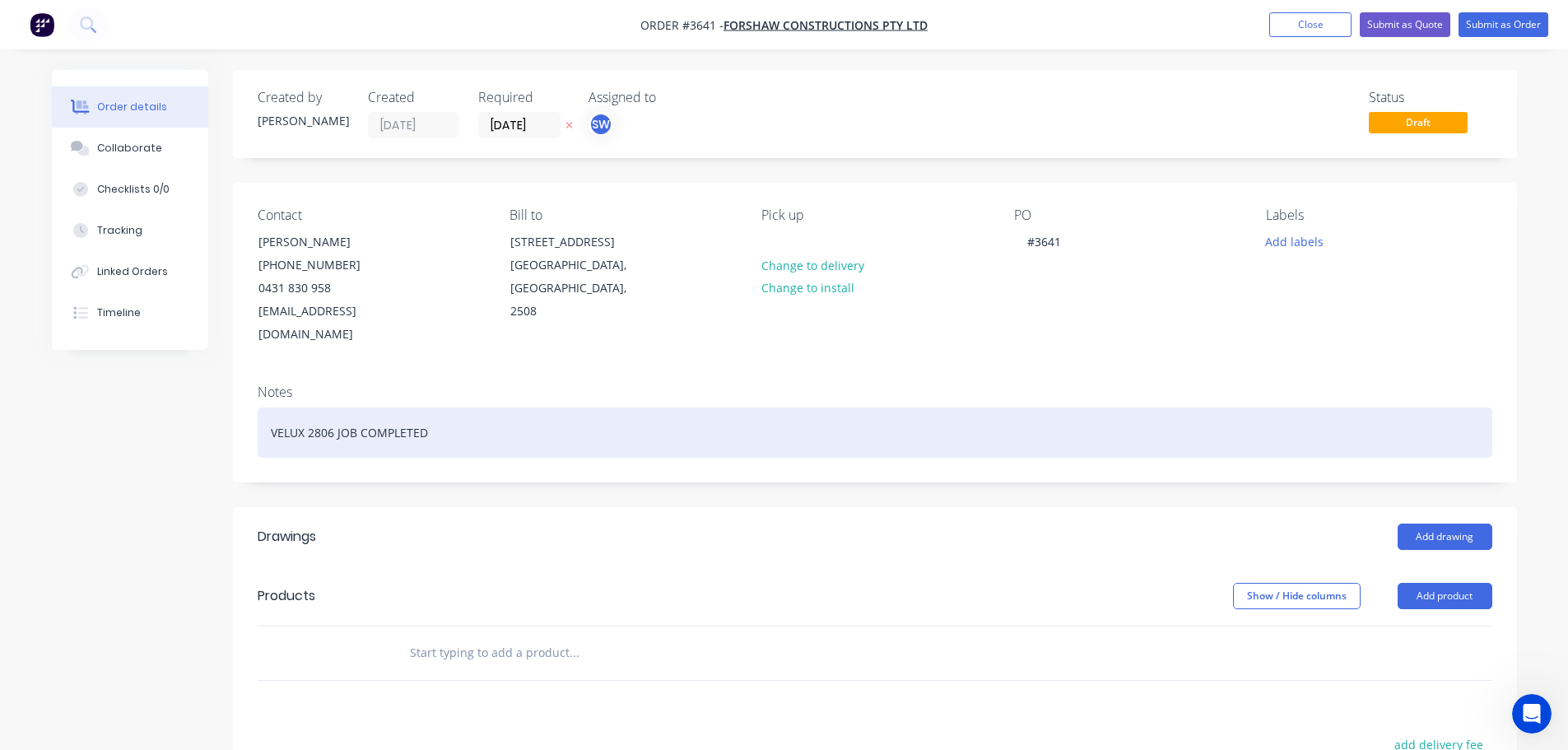
click at [351, 457] on div "VELUX 2806 JOB COMPLETED" at bounding box center [874, 432] width 1235 height 50
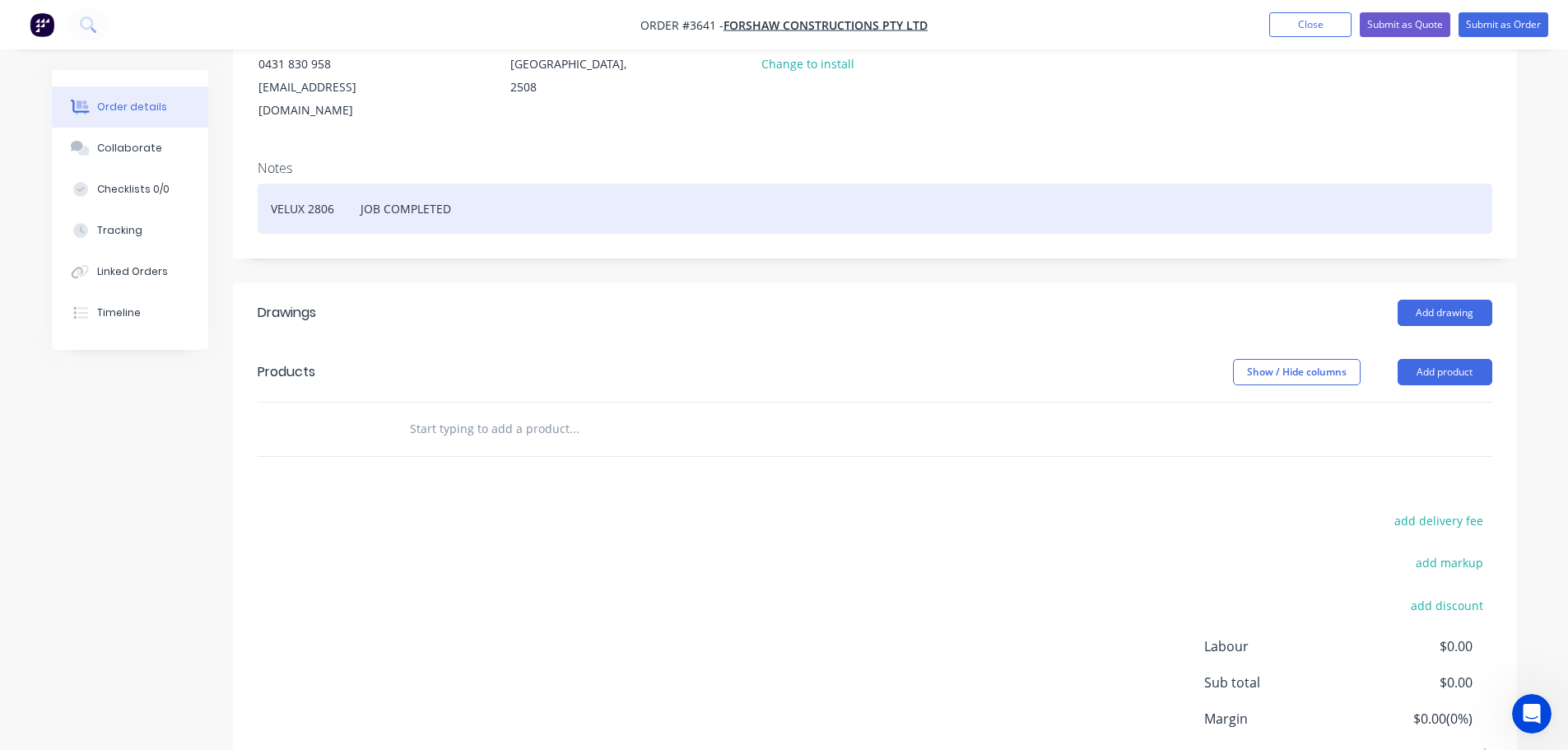
scroll to position [247, 0]
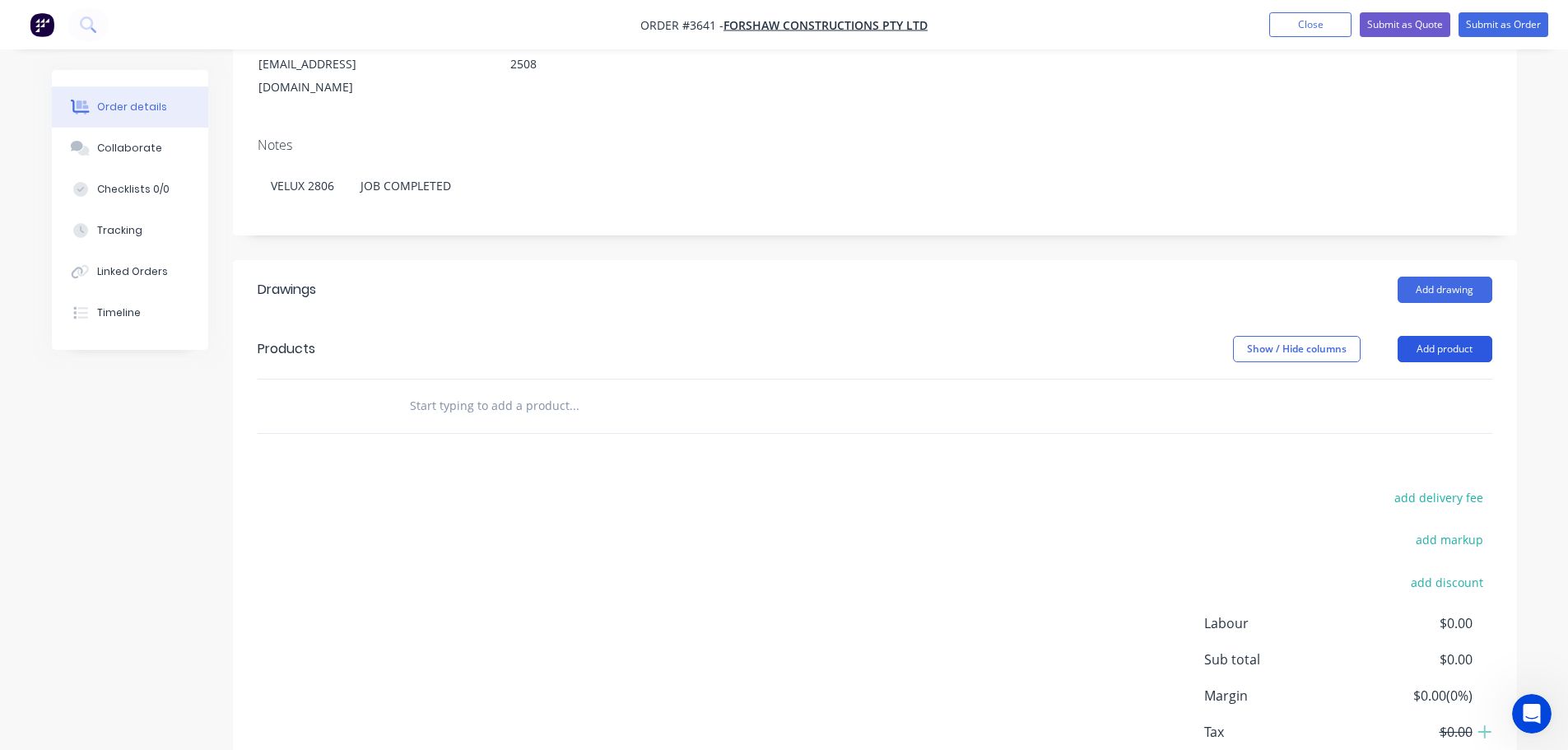
click at [1447, 362] on button "Add product" at bounding box center [1444, 349] width 94 height 27
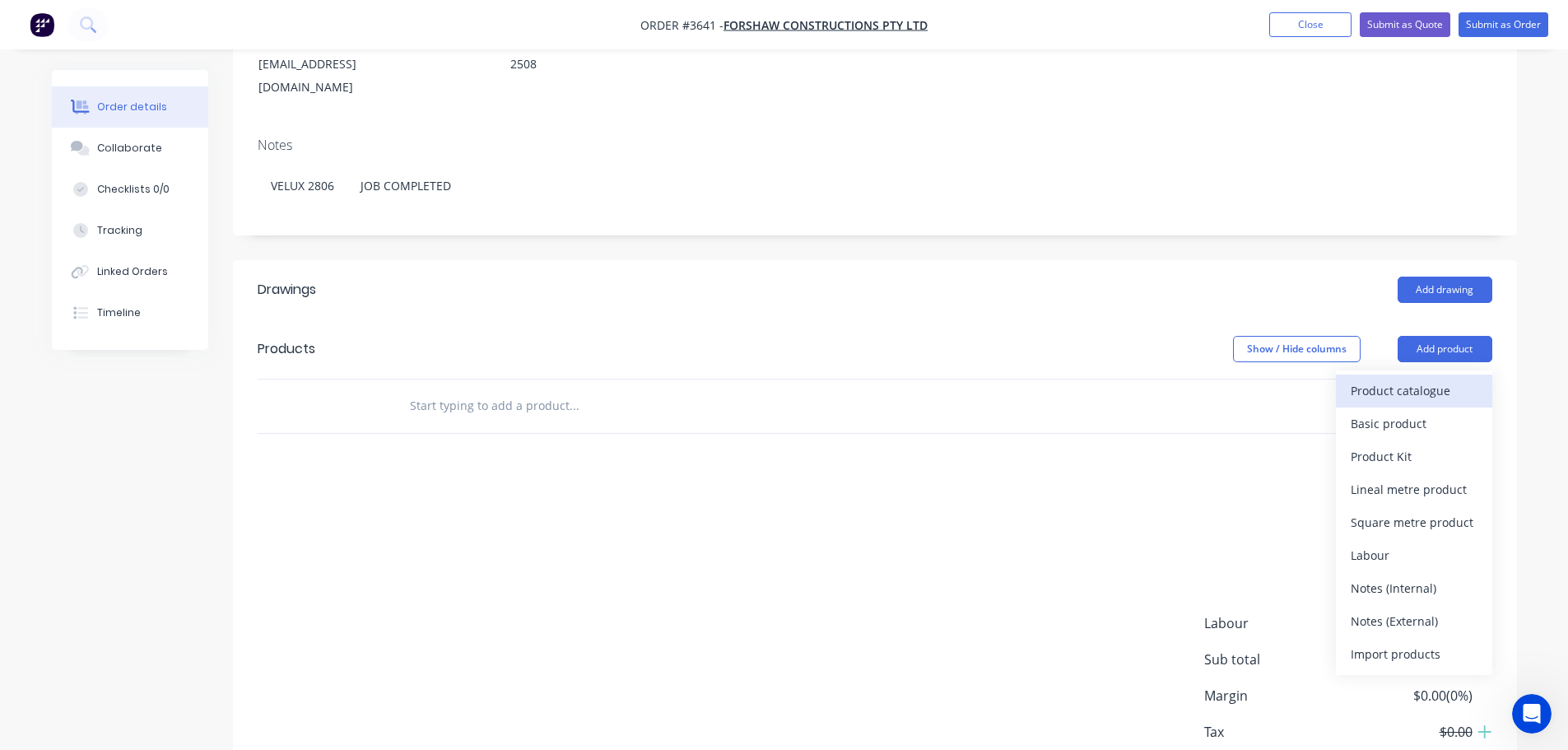
click at [1431, 403] on div "Product catalogue" at bounding box center [1413, 391] width 127 height 24
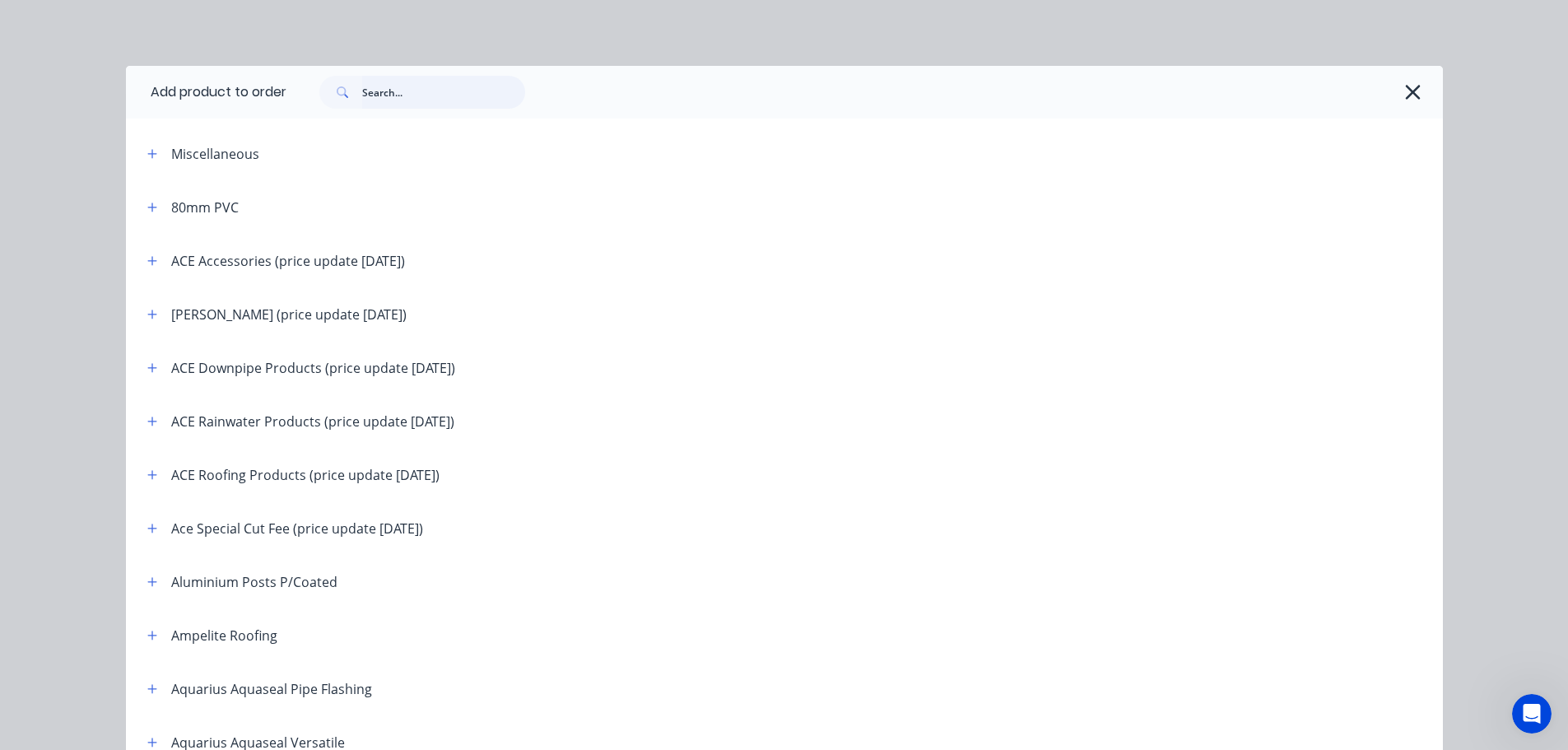
click at [455, 101] on input "text" at bounding box center [443, 92] width 163 height 33
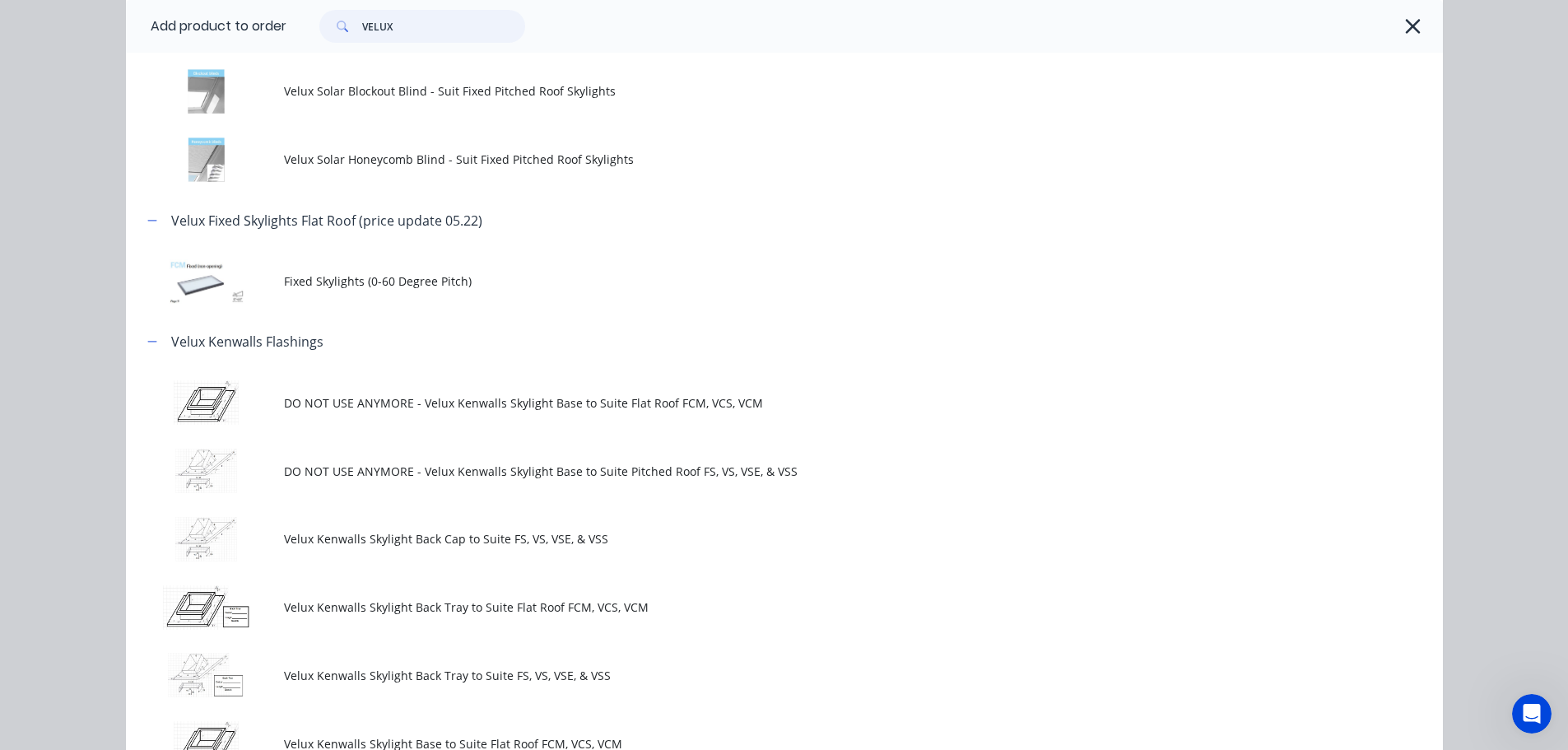
scroll to position [1070, 0]
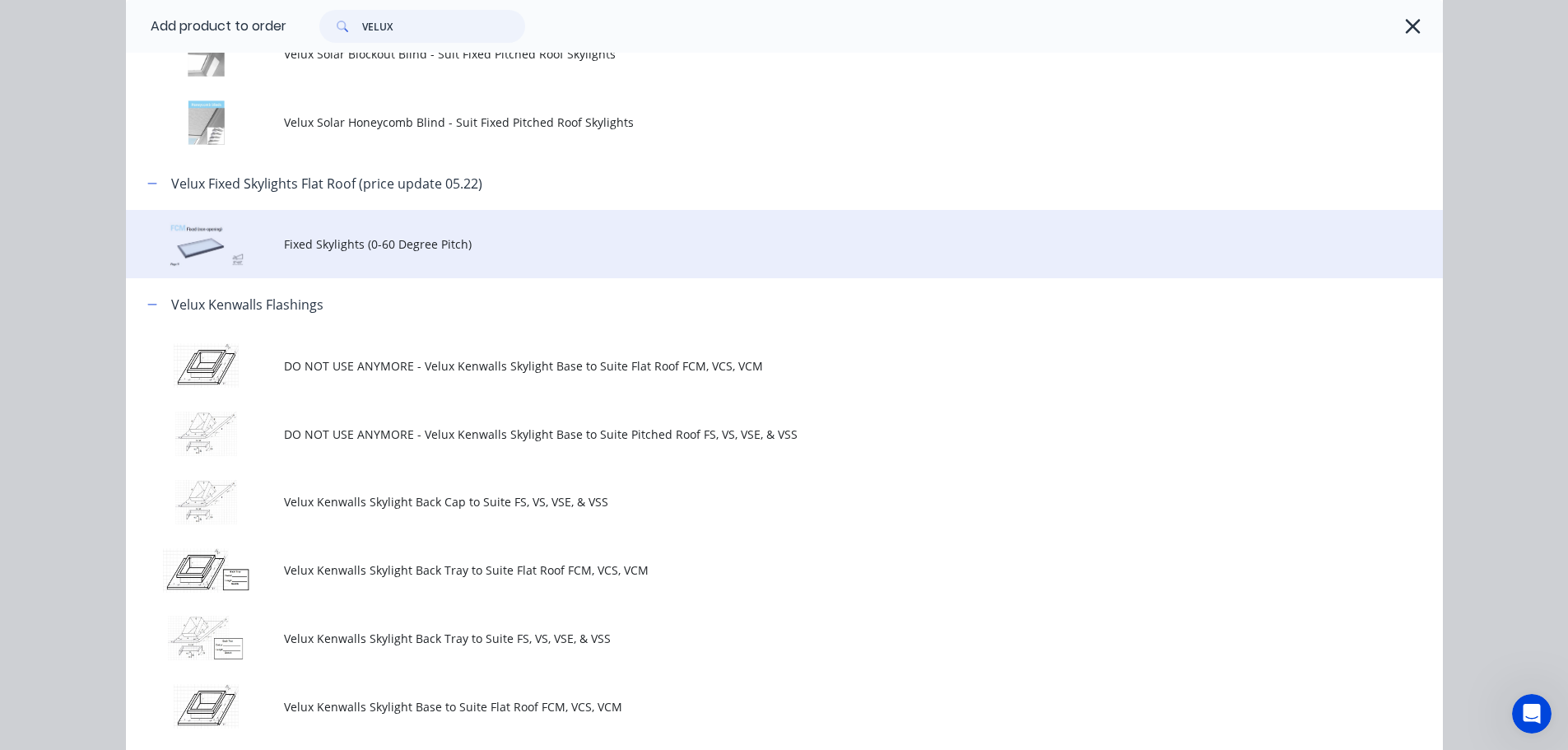
type input "VELUX"
click at [411, 253] on span "Fixed Skylights (0-60 Degree Pitch)" at bounding box center [746, 244] width 926 height 18
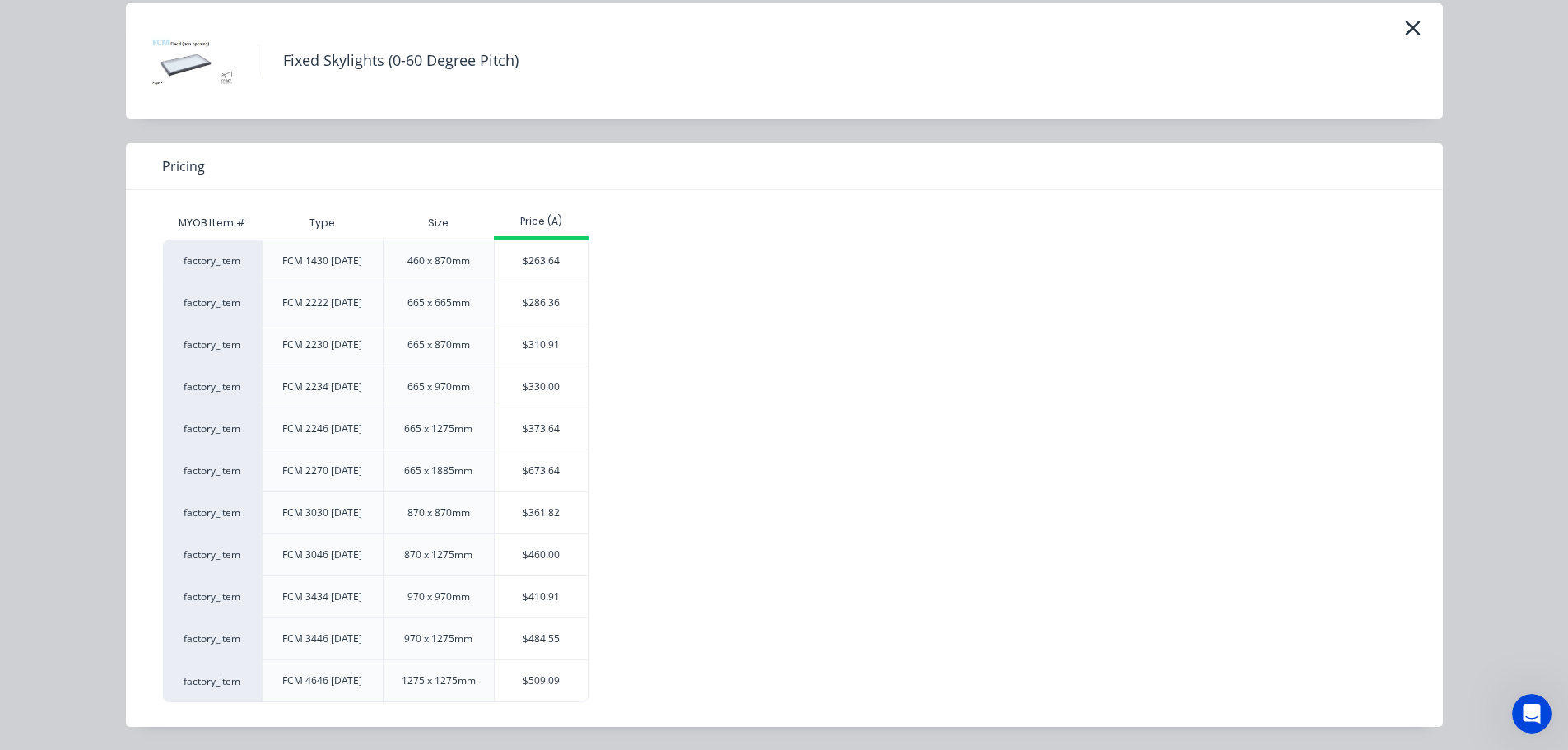
scroll to position [394, 0]
click at [544, 534] on div "$460.00" at bounding box center [541, 554] width 93 height 42
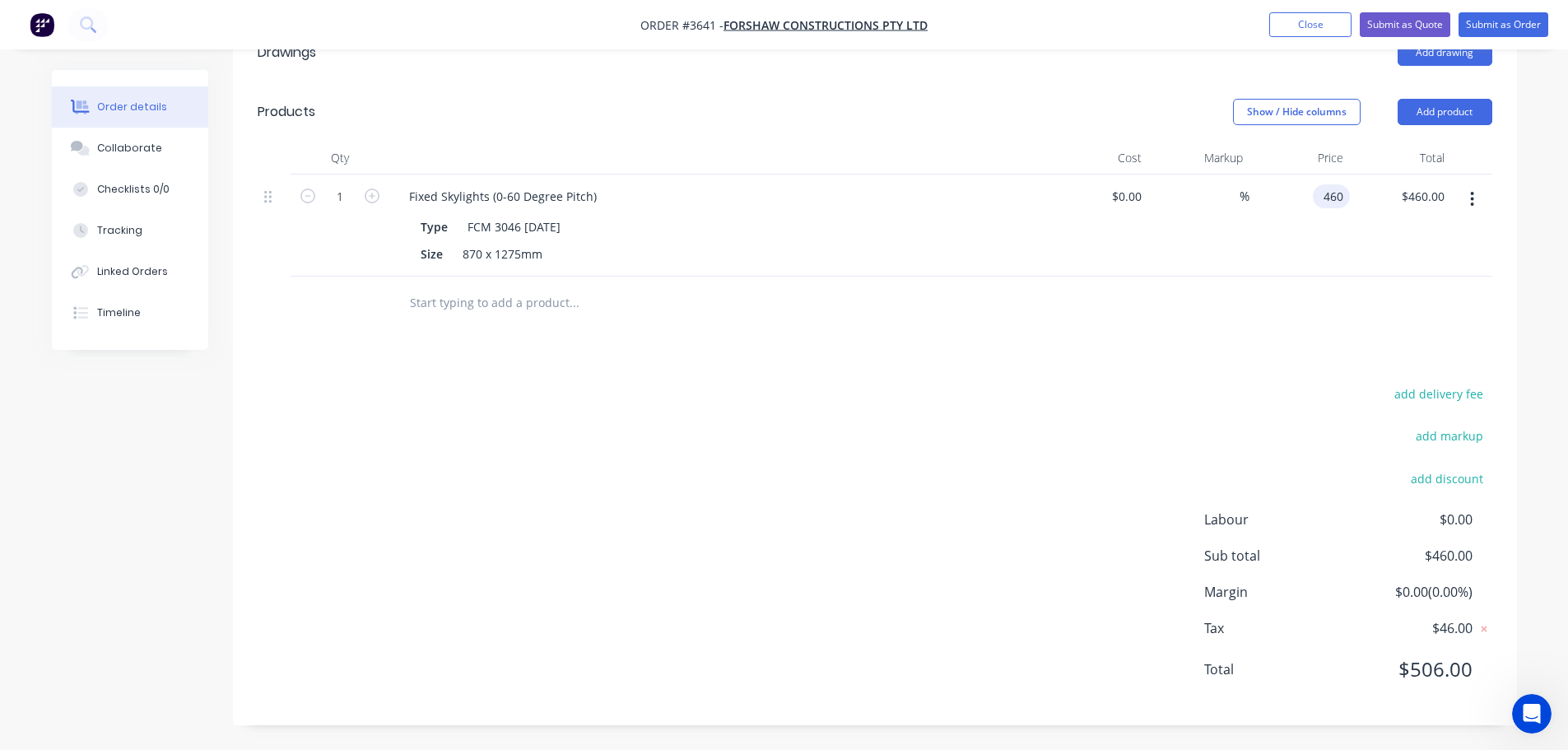
click at [1321, 208] on input "460" at bounding box center [1333, 197] width 30 height 24
type input "$555.45"
click at [1417, 117] on button "Add product" at bounding box center [1444, 112] width 94 height 27
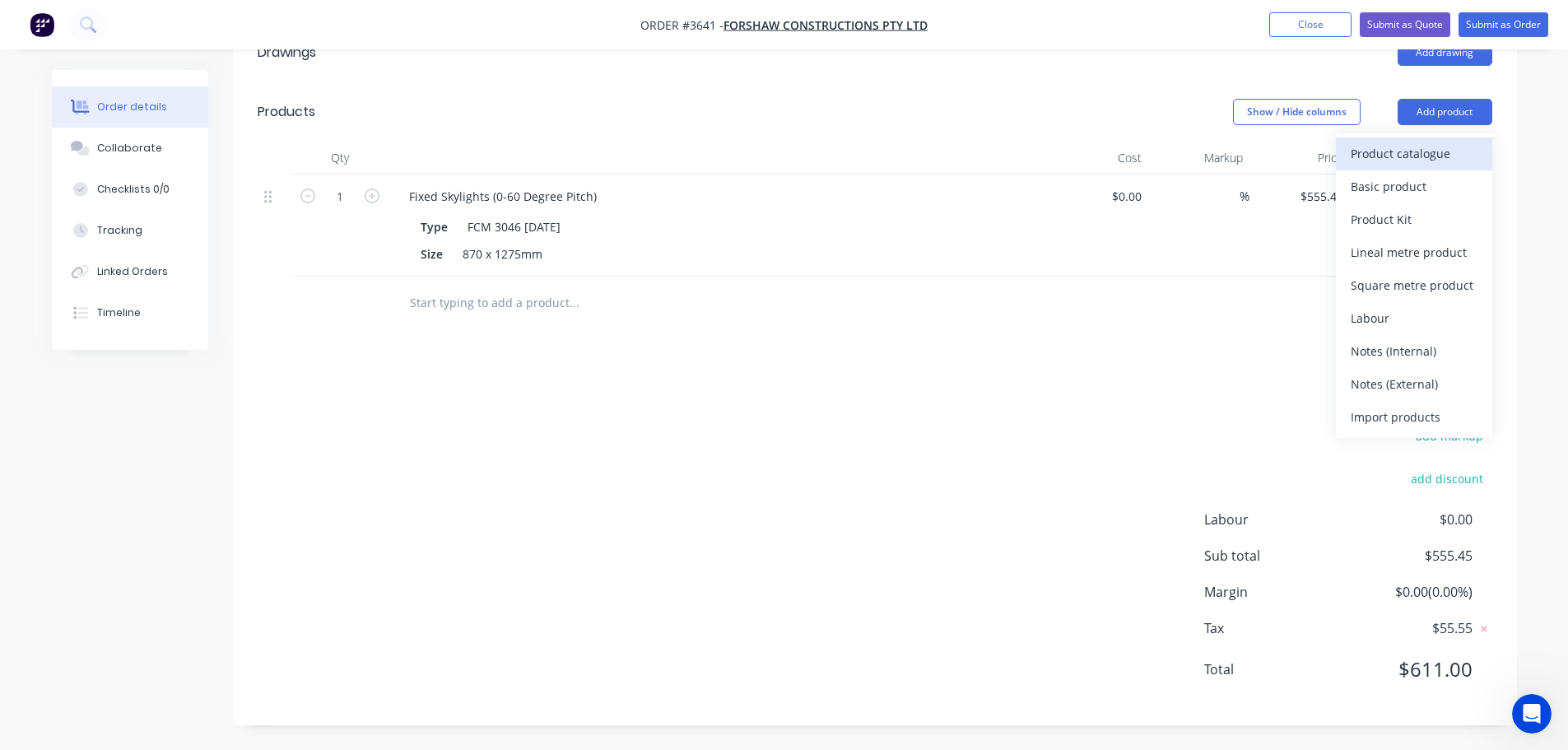
click at [1401, 165] on div "Product catalogue" at bounding box center [1413, 153] width 127 height 24
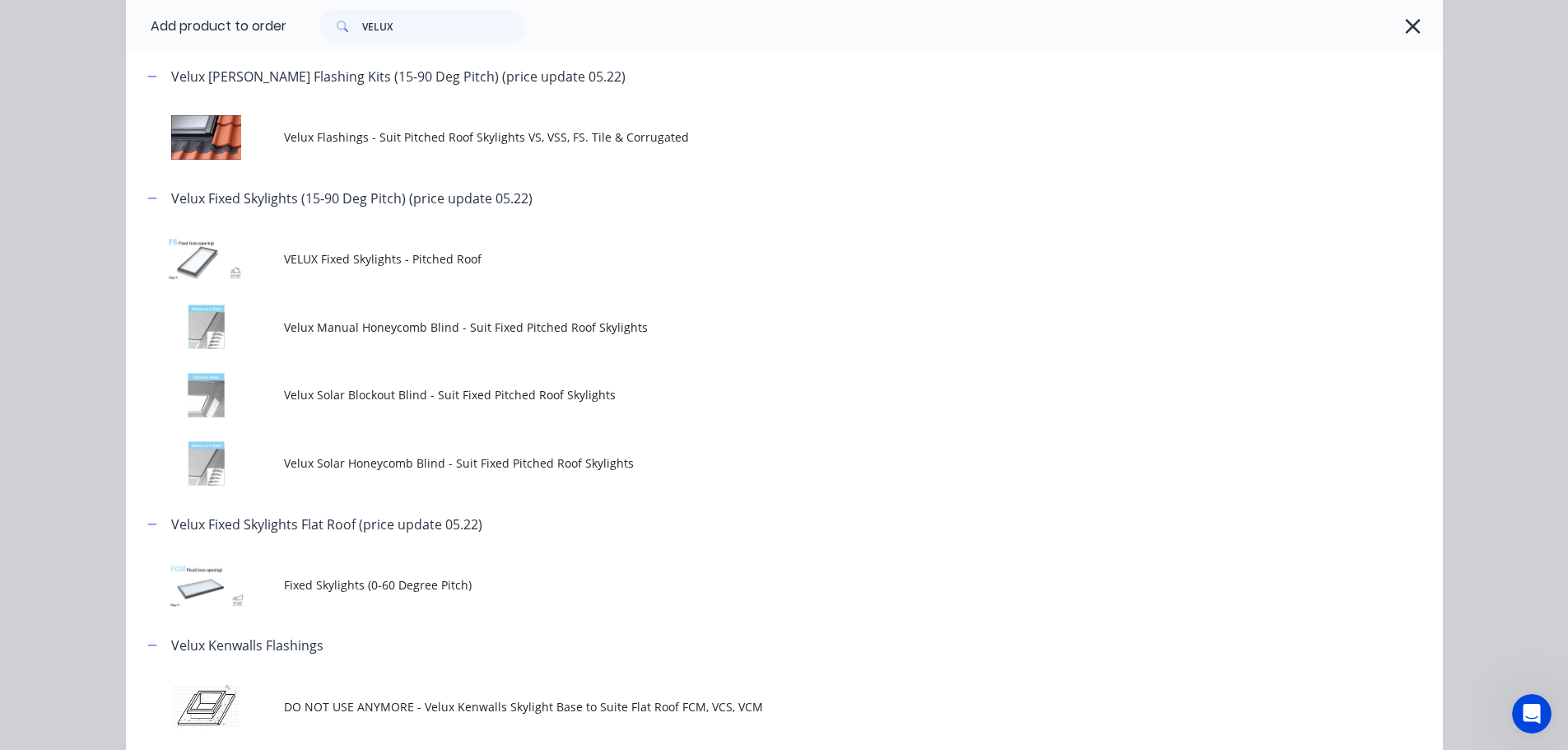
scroll to position [905, 0]
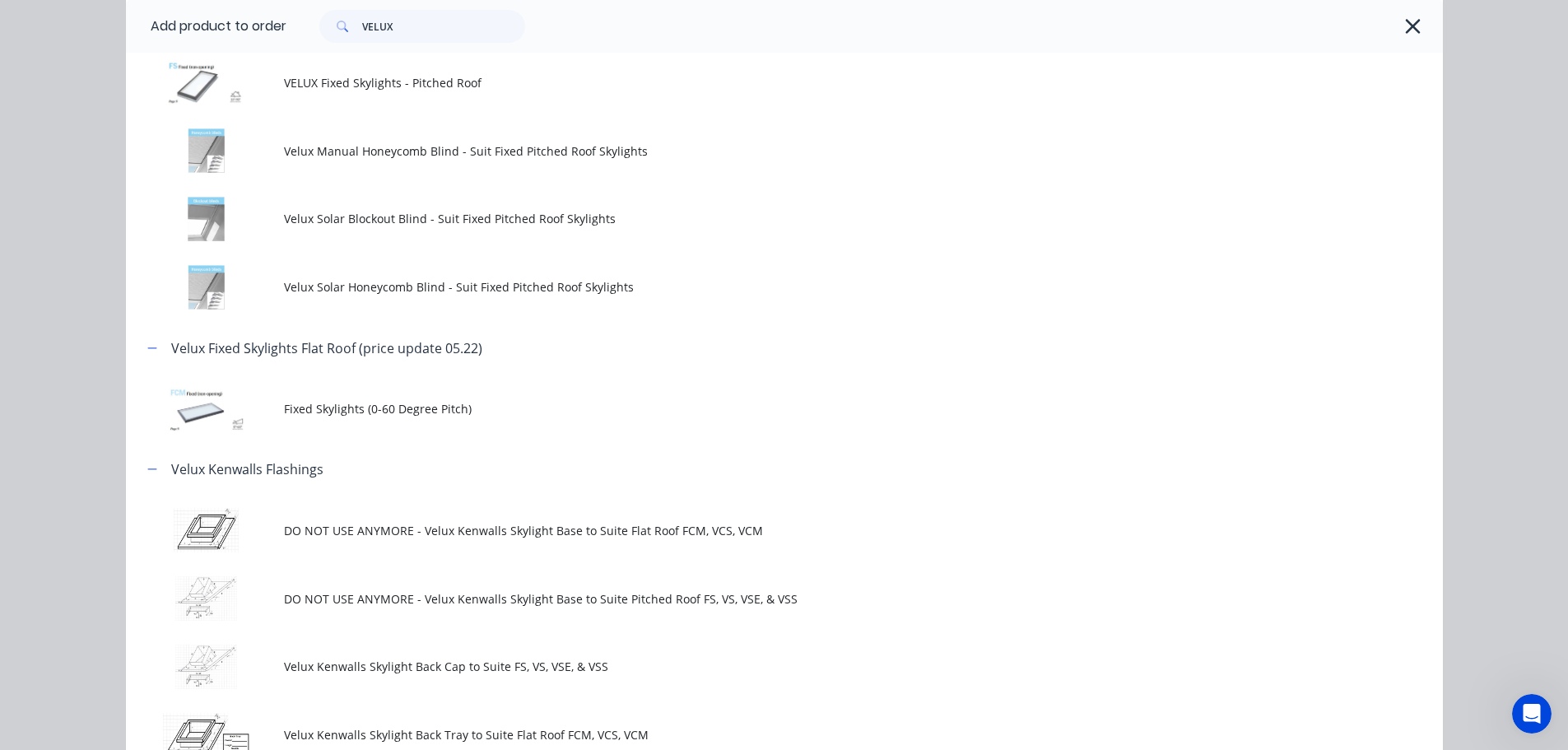
click at [456, 417] on span "Fixed Skylights (0-60 Degree Pitch)" at bounding box center [746, 408] width 926 height 18
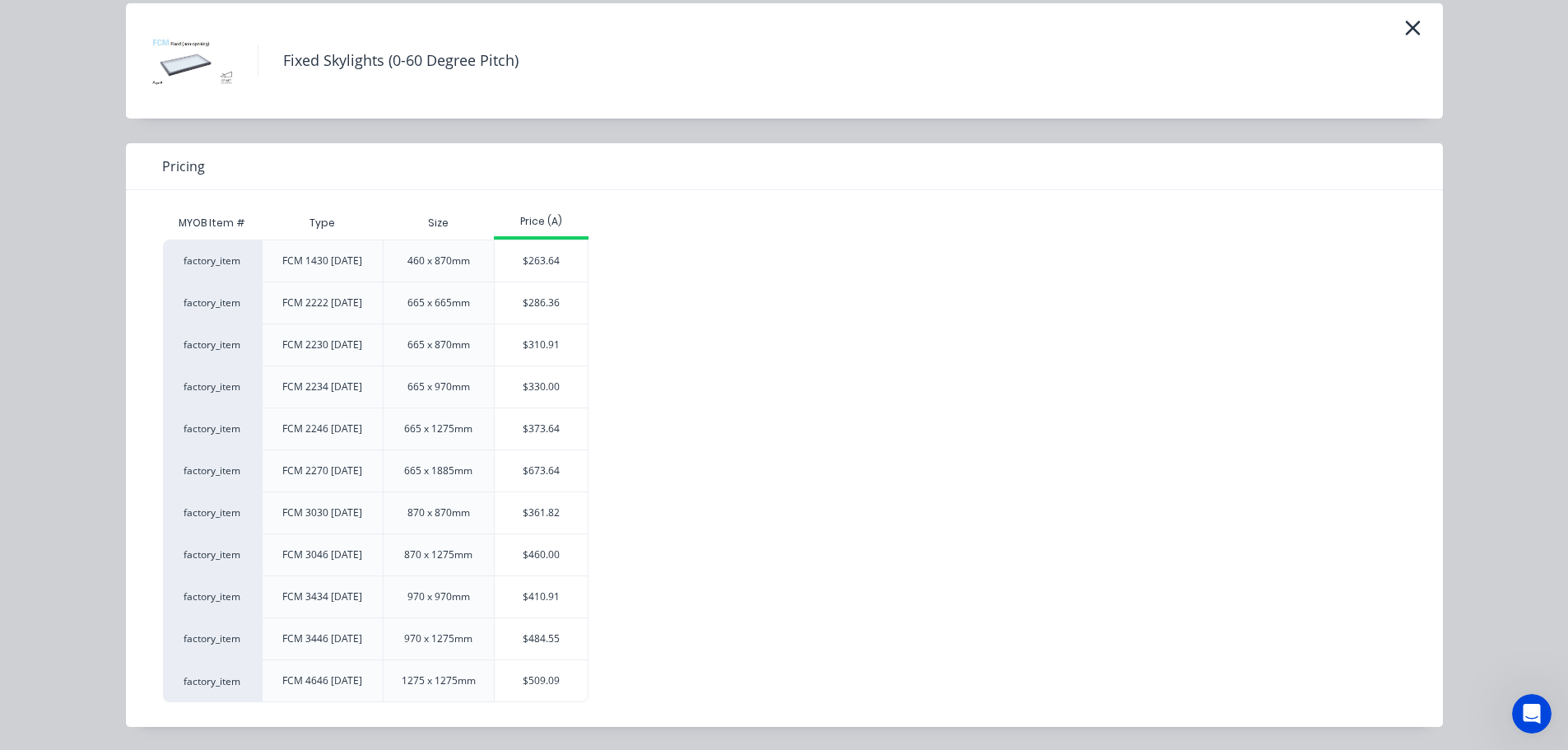
scroll to position [164, 0]
click at [580, 397] on div "$330.00" at bounding box center [541, 387] width 93 height 42
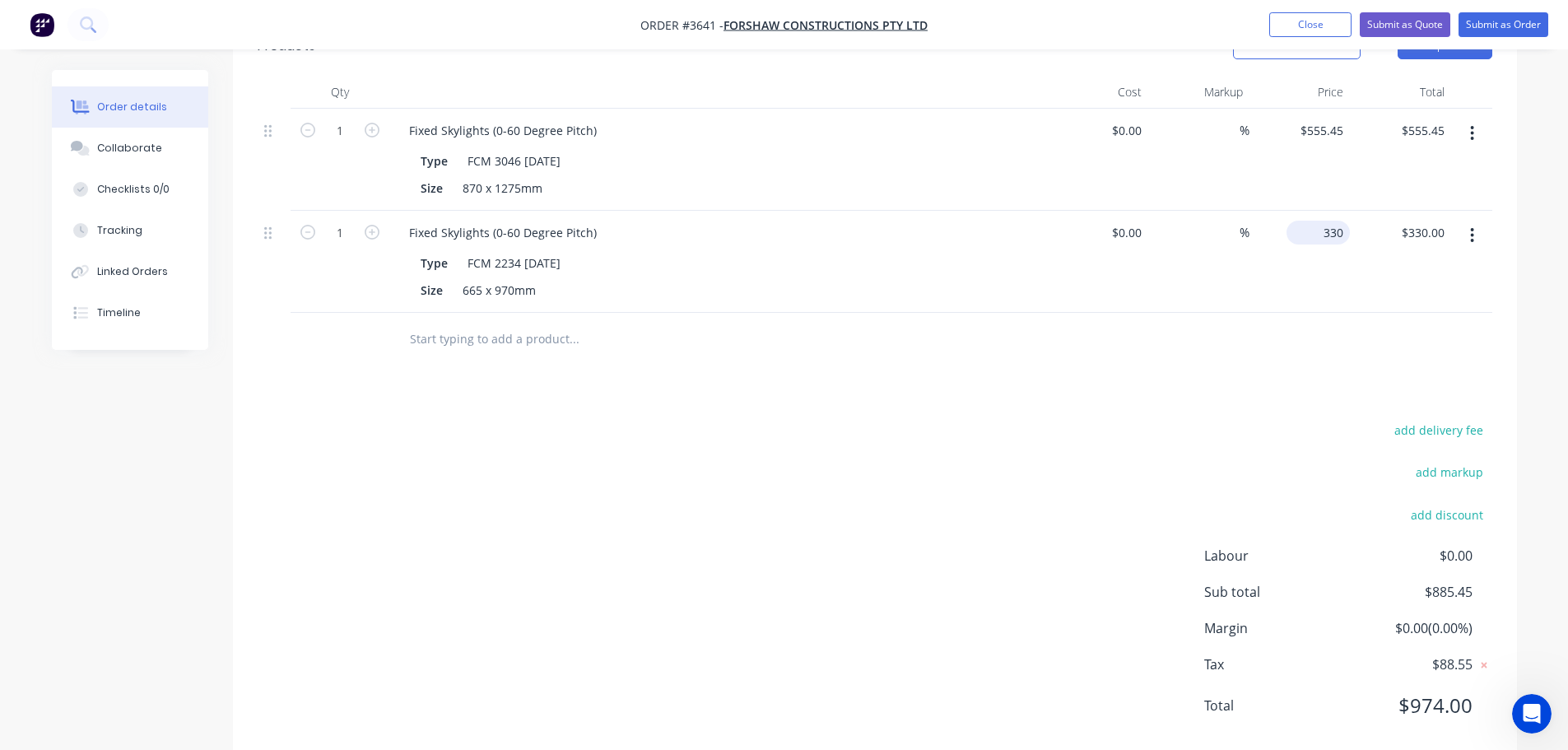
click at [1326, 245] on input "330" at bounding box center [1321, 233] width 56 height 24
type input "$398.18"
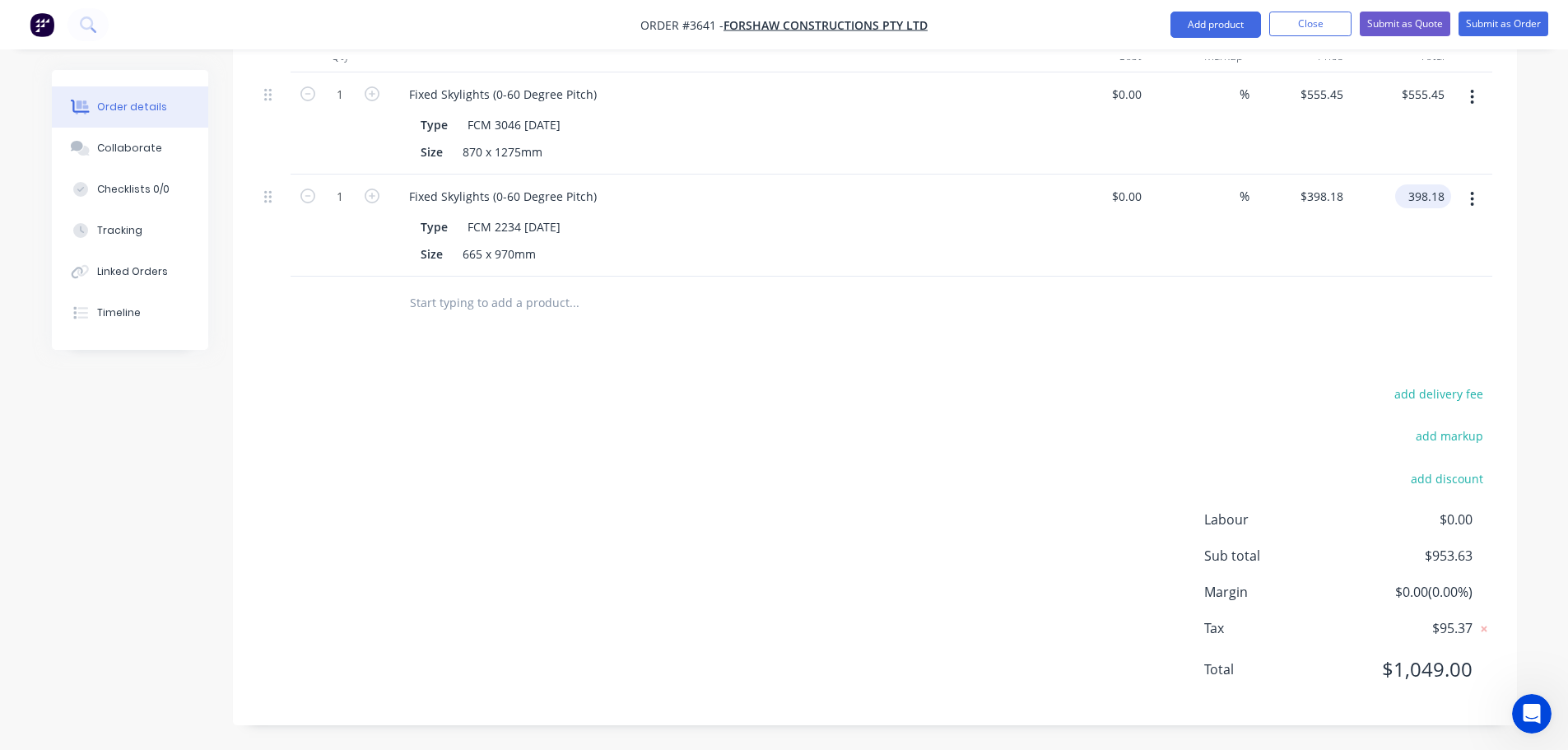
scroll to position [747, 0]
type input "$398.18"
click at [1288, 291] on div "Drawings Add drawing Products Show / Hide columns Add product Qty Cost Markup P…" at bounding box center [874, 322] width 1284 height 804
click at [501, 286] on input "text" at bounding box center [573, 303] width 329 height 33
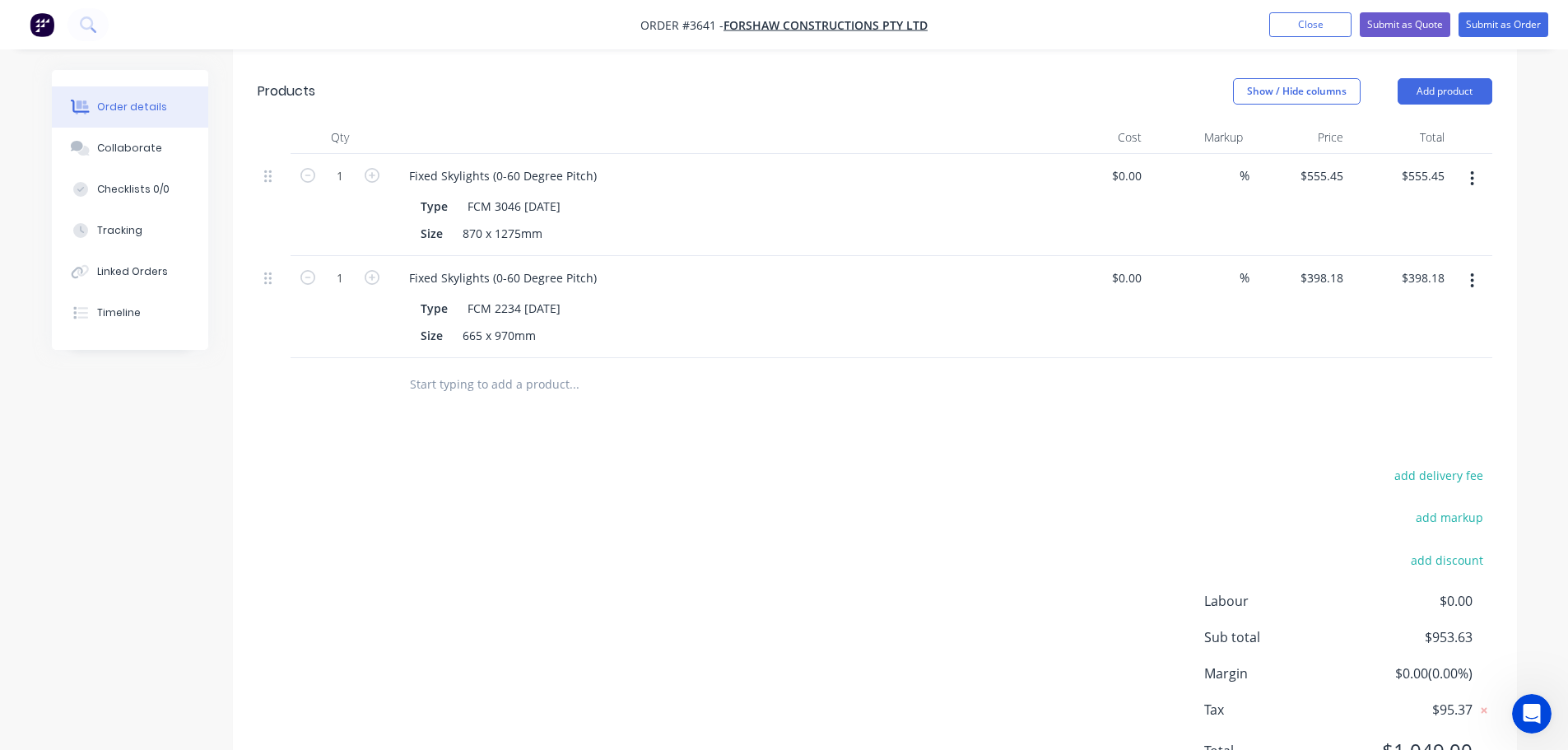
scroll to position [336, 0]
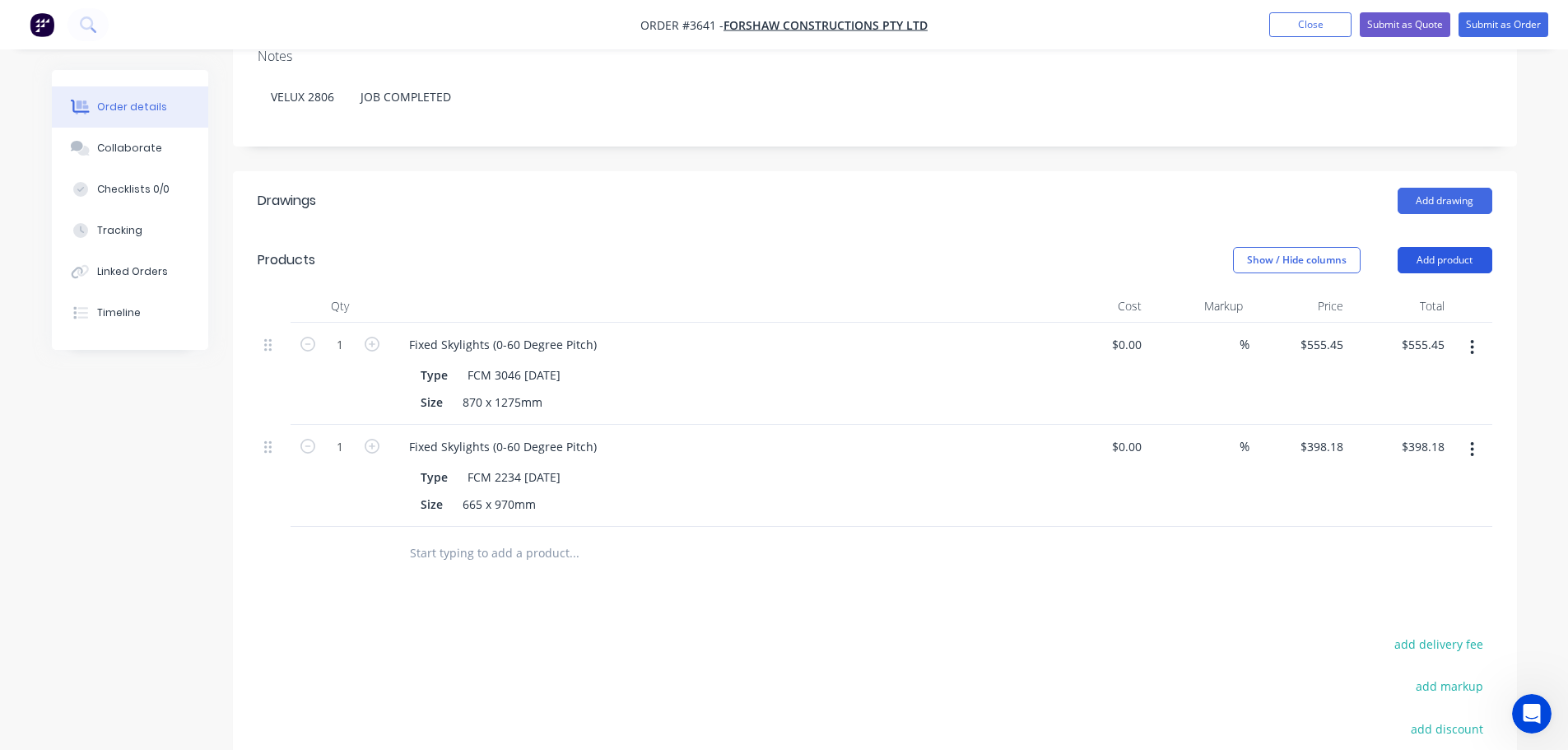
click at [1436, 273] on button "Add product" at bounding box center [1444, 260] width 94 height 27
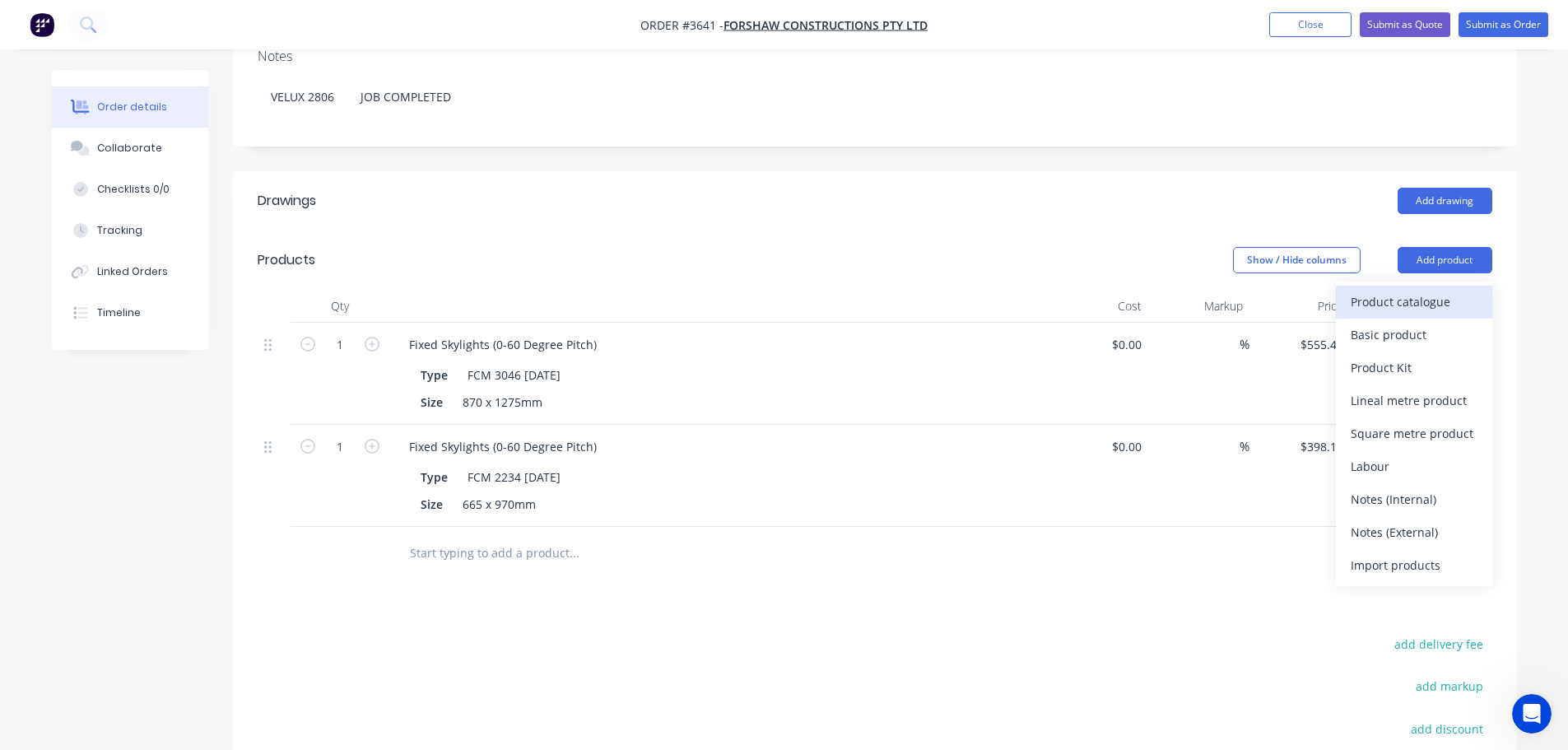
click at [1427, 314] on div "Product catalogue" at bounding box center [1413, 302] width 127 height 24
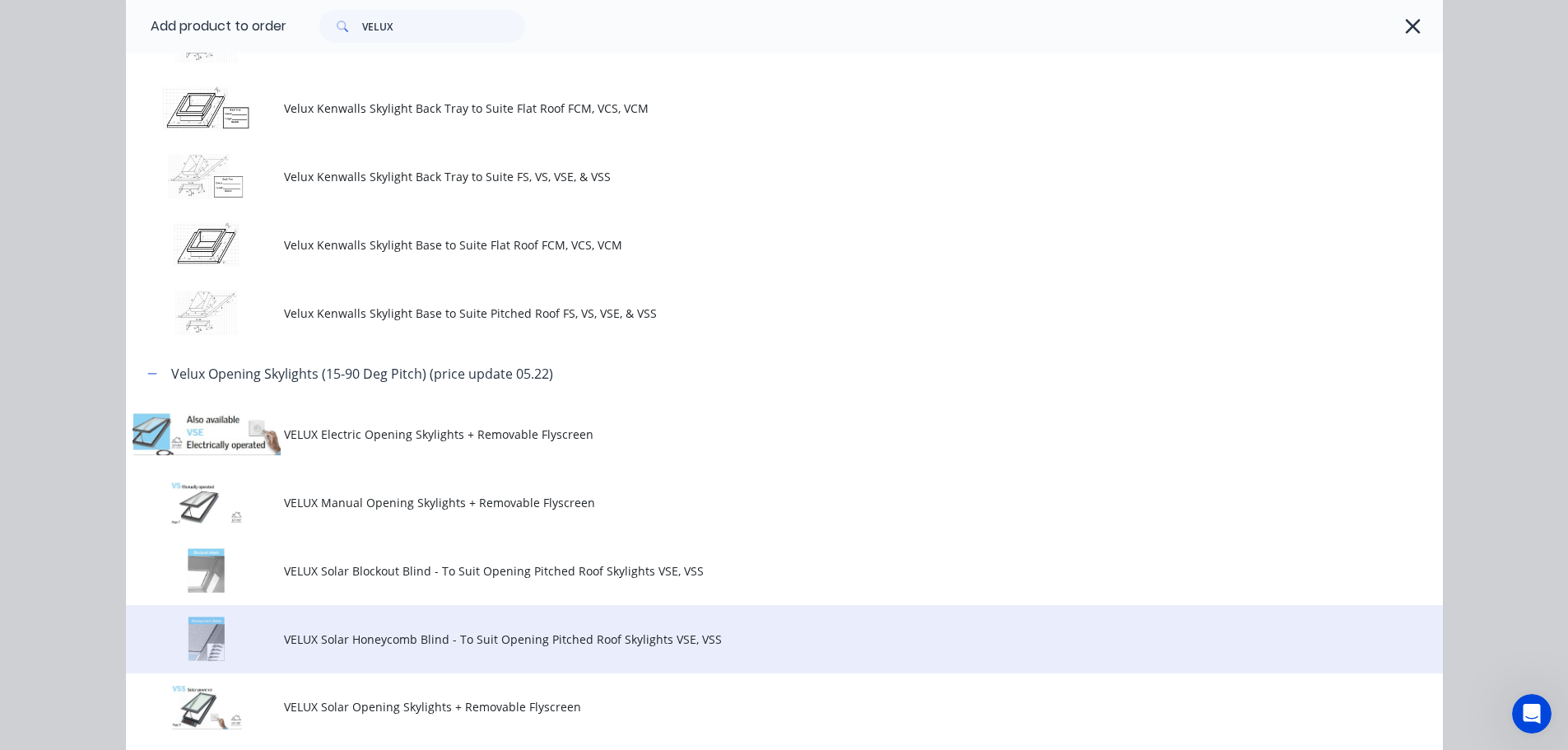
scroll to position [1494, 0]
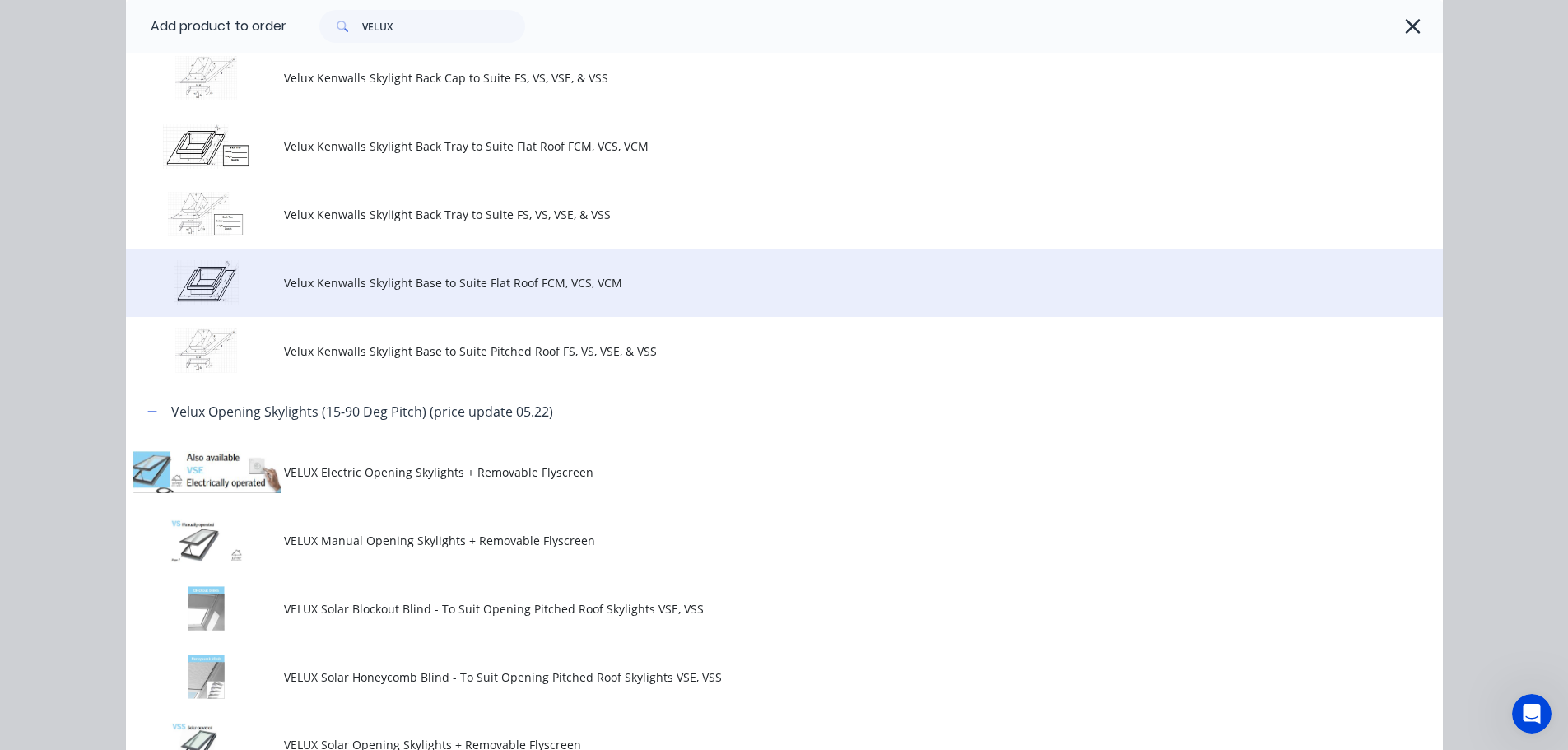
click at [704, 317] on td "Velux Kenwalls Skylight Base to Suite Flat Roof FCM, VCS, VCM" at bounding box center [862, 283] width 1159 height 68
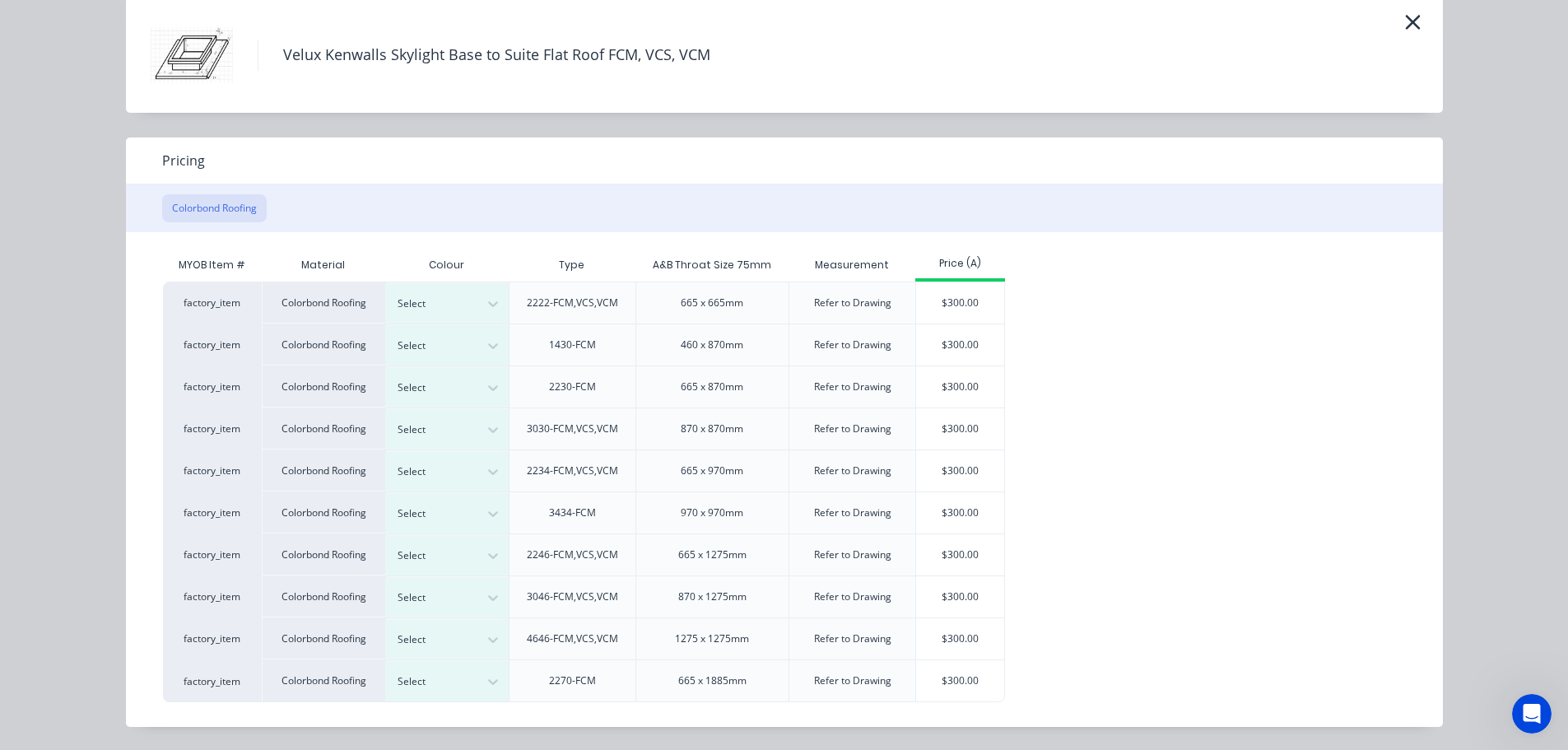
scroll to position [381, 0]
click at [459, 588] on div at bounding box center [434, 598] width 74 height 18
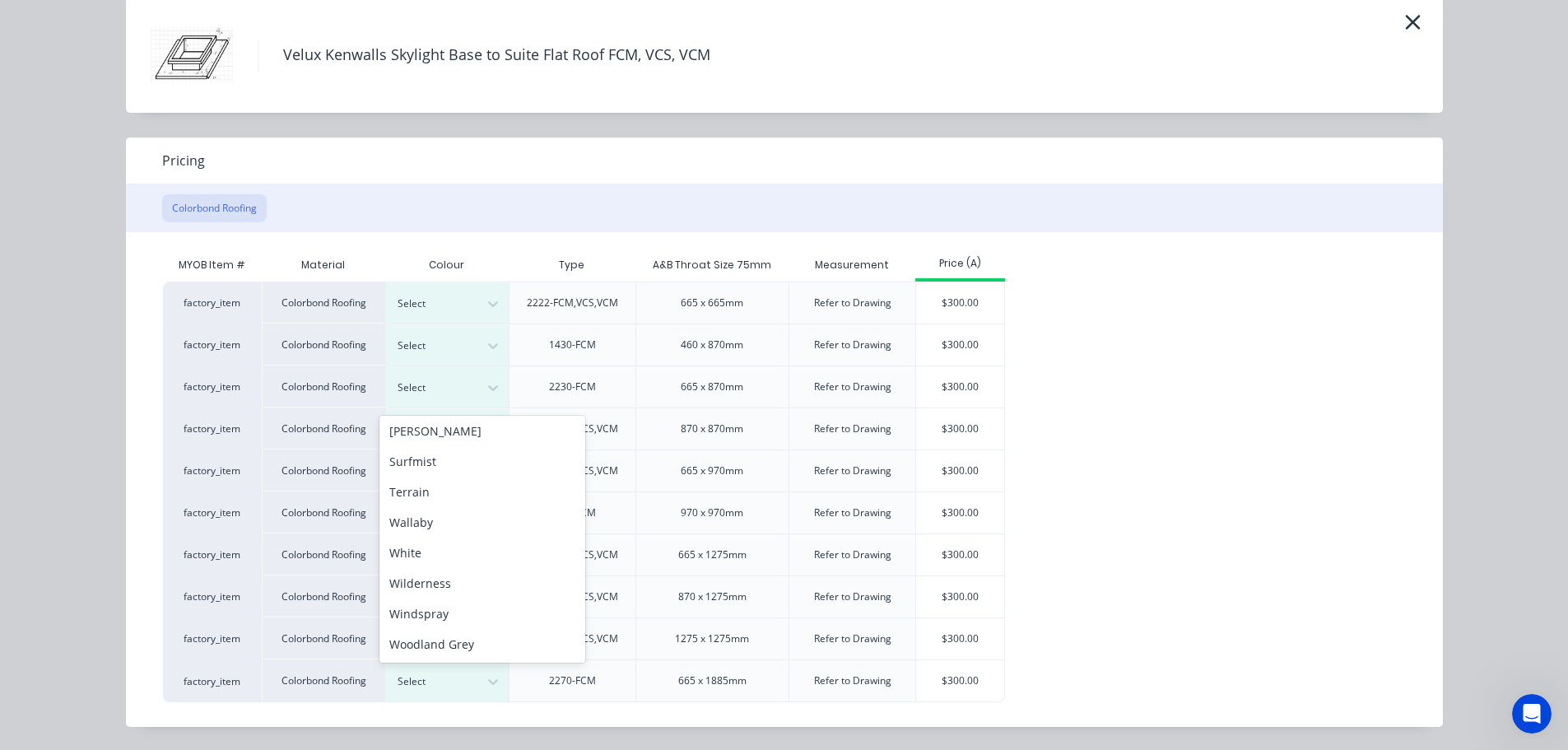
scroll to position [936, 0]
click at [505, 416] on div "Shale Grey" at bounding box center [482, 430] width 206 height 30
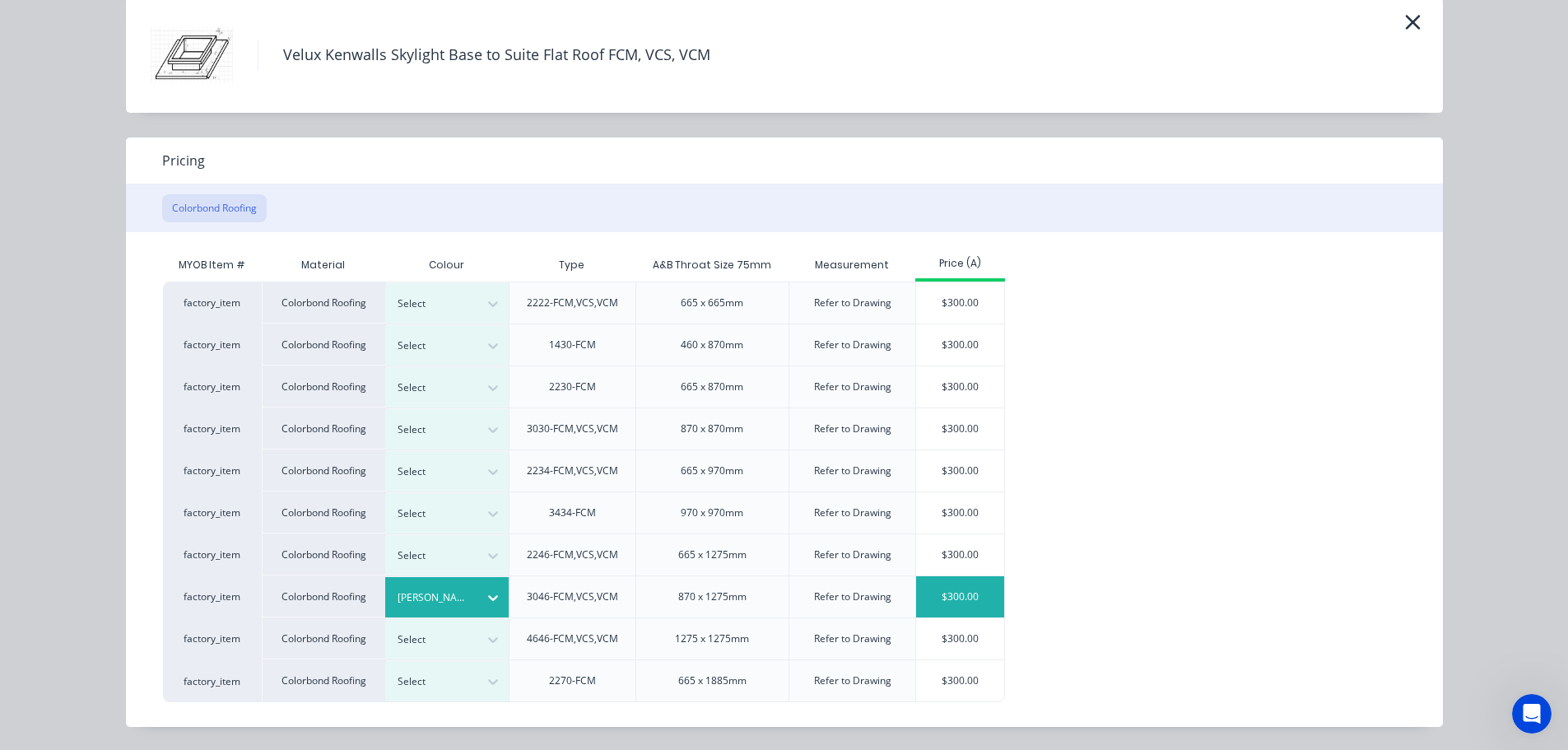
click at [956, 576] on div "$300.00" at bounding box center [959, 597] width 88 height 42
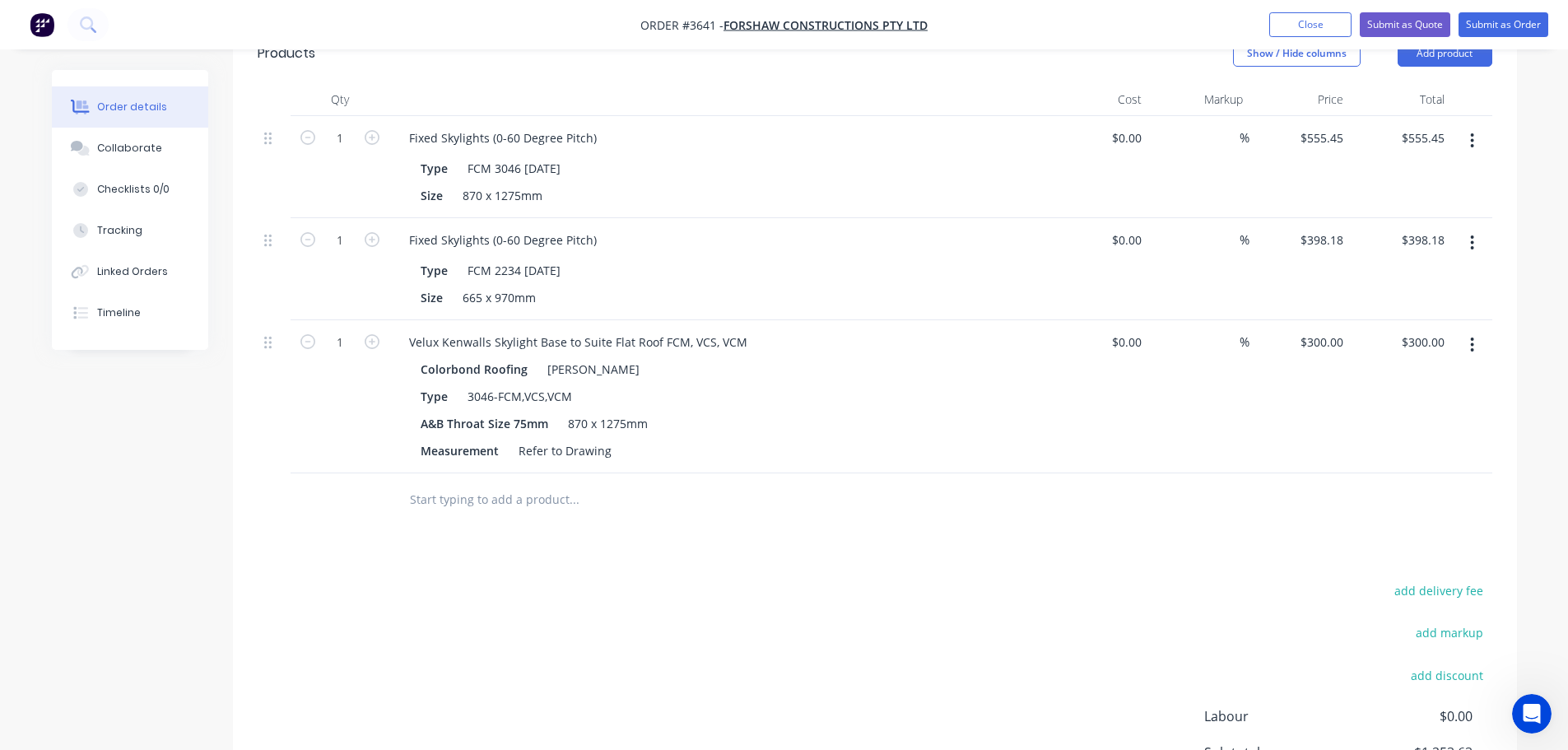
scroll to position [527, 0]
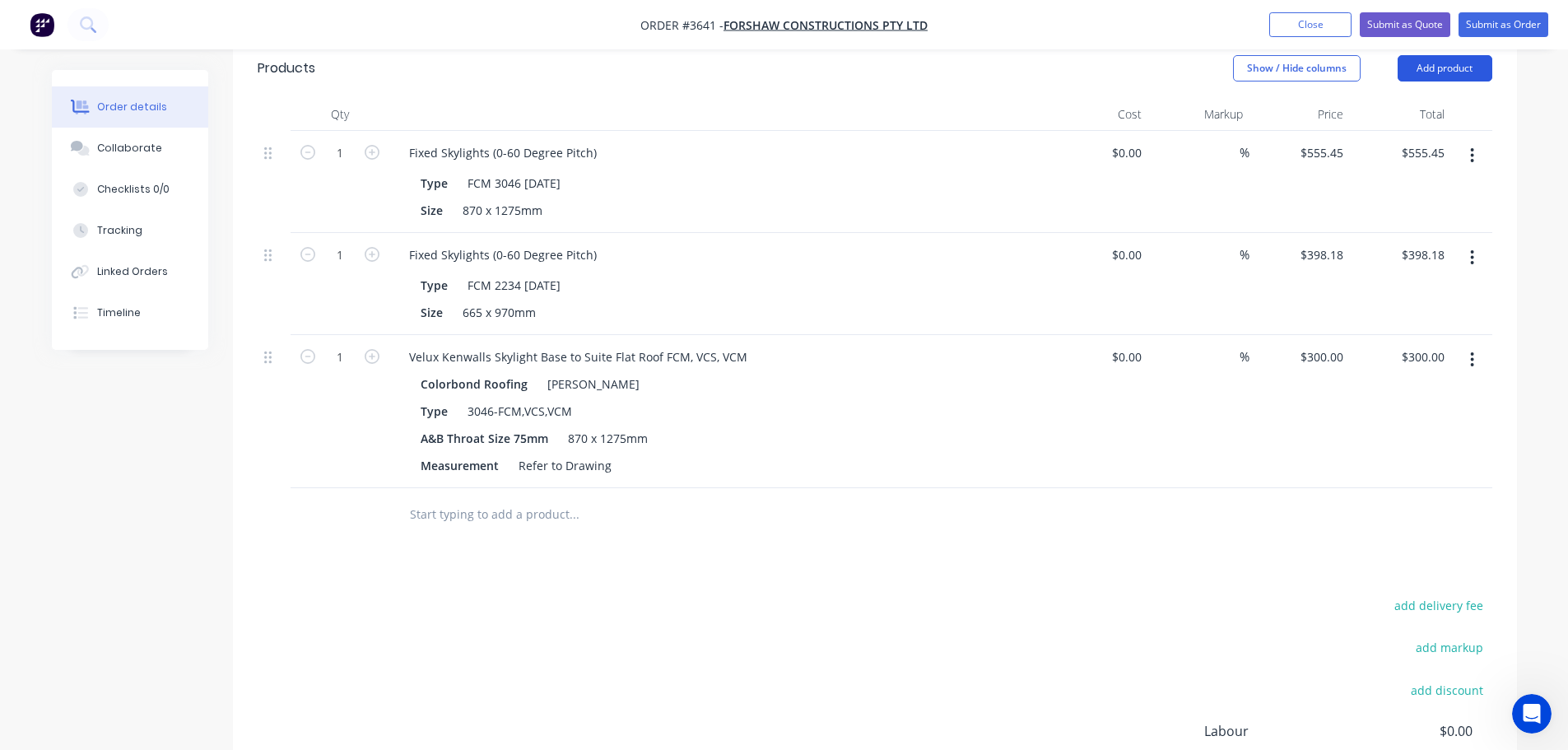
click at [1450, 81] on button "Add product" at bounding box center [1444, 68] width 94 height 27
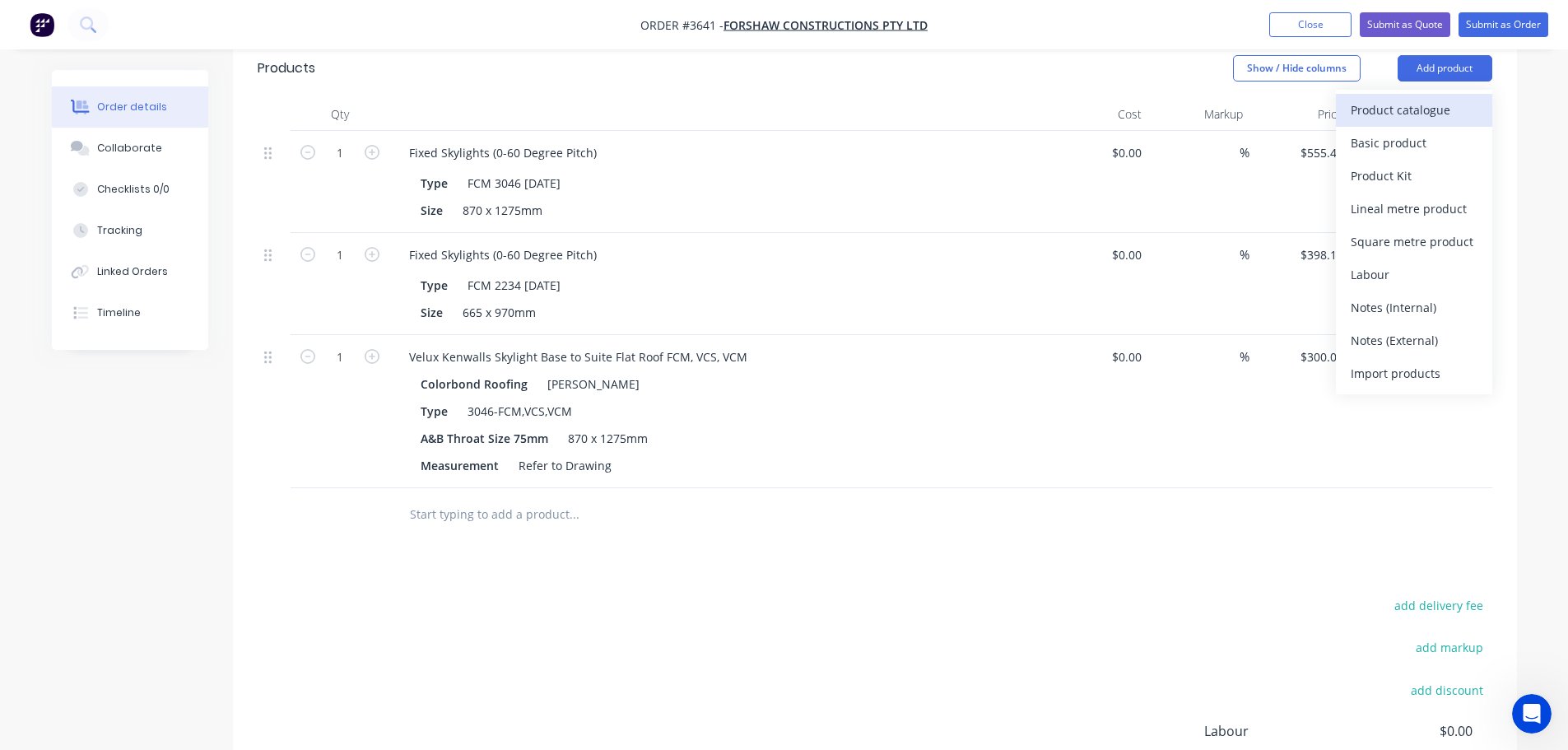
click at [1379, 122] on div "Product catalogue" at bounding box center [1413, 110] width 127 height 24
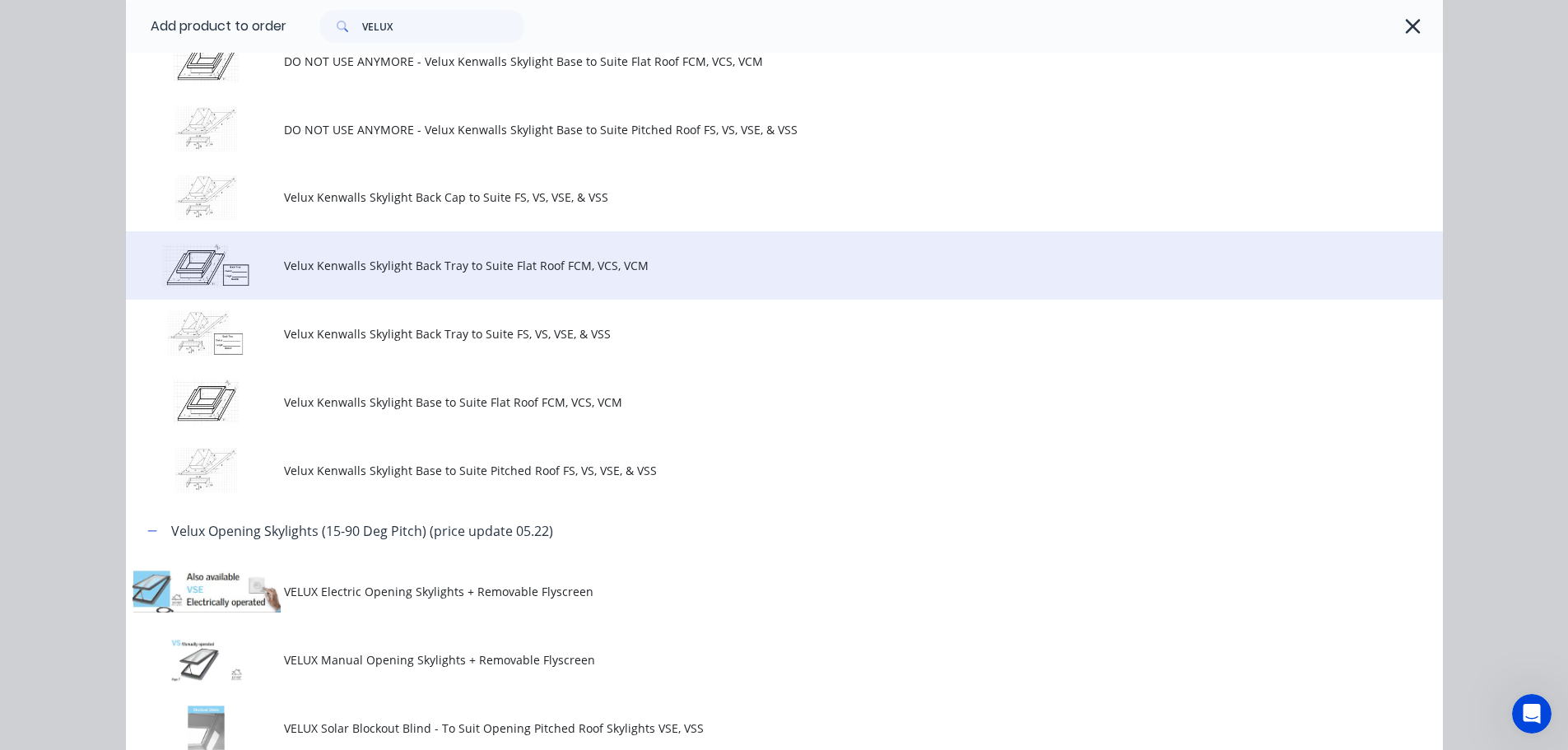
scroll to position [1399, 0]
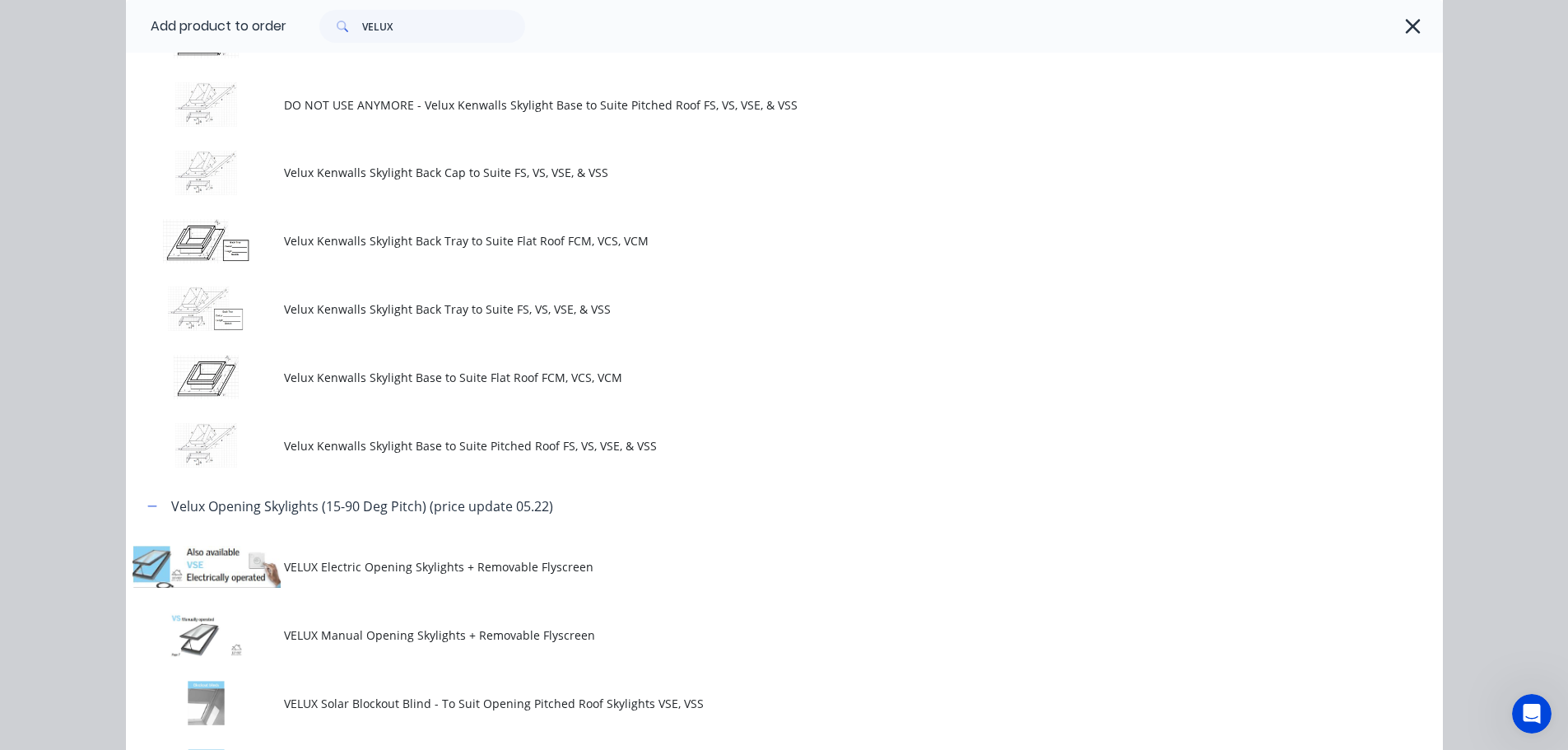
click at [635, 386] on span "Velux Kenwalls Skylight Base to Suite Flat Roof FCM, VCS, VCM" at bounding box center [746, 377] width 926 height 18
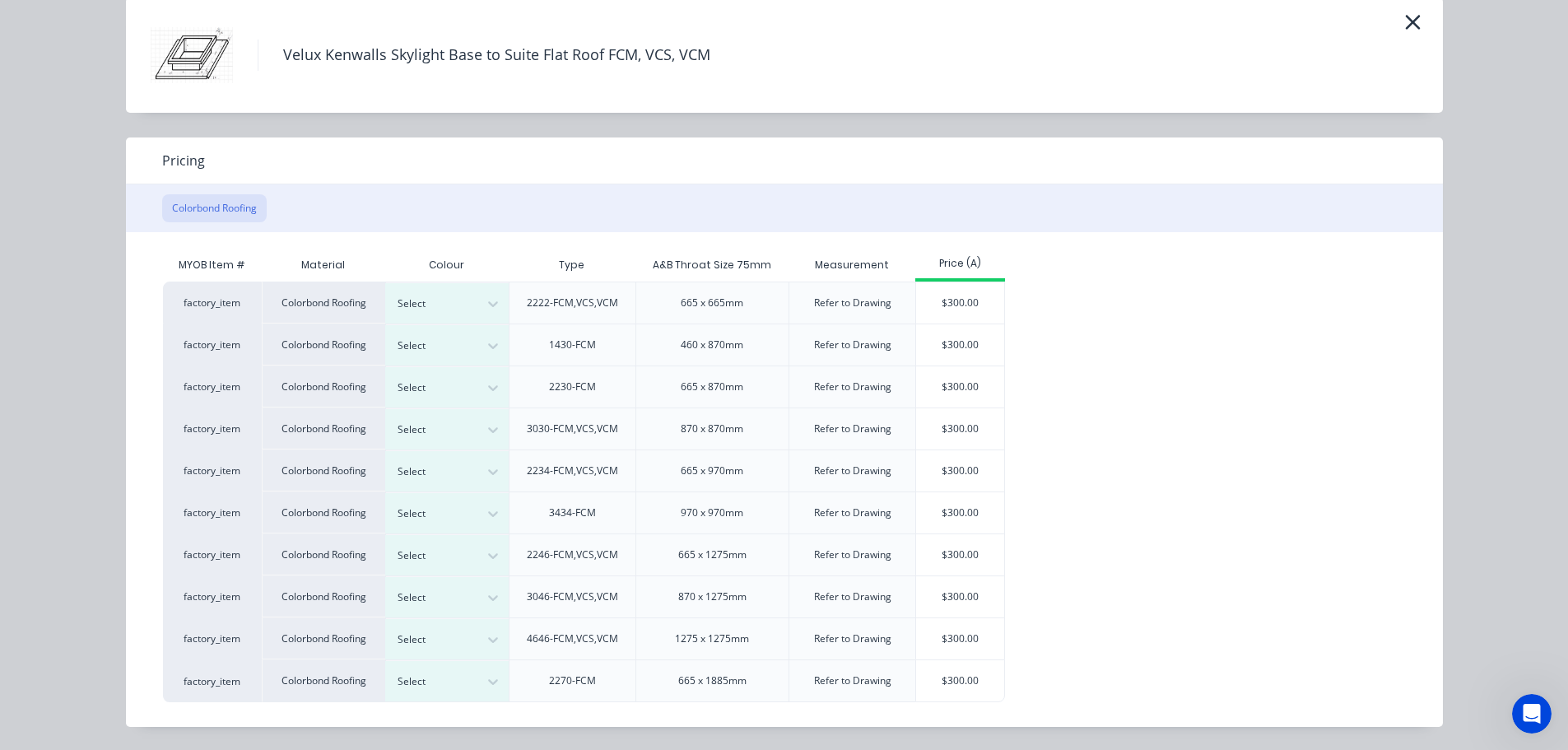
scroll to position [329, 0]
click at [489, 470] on icon at bounding box center [492, 473] width 10 height 6
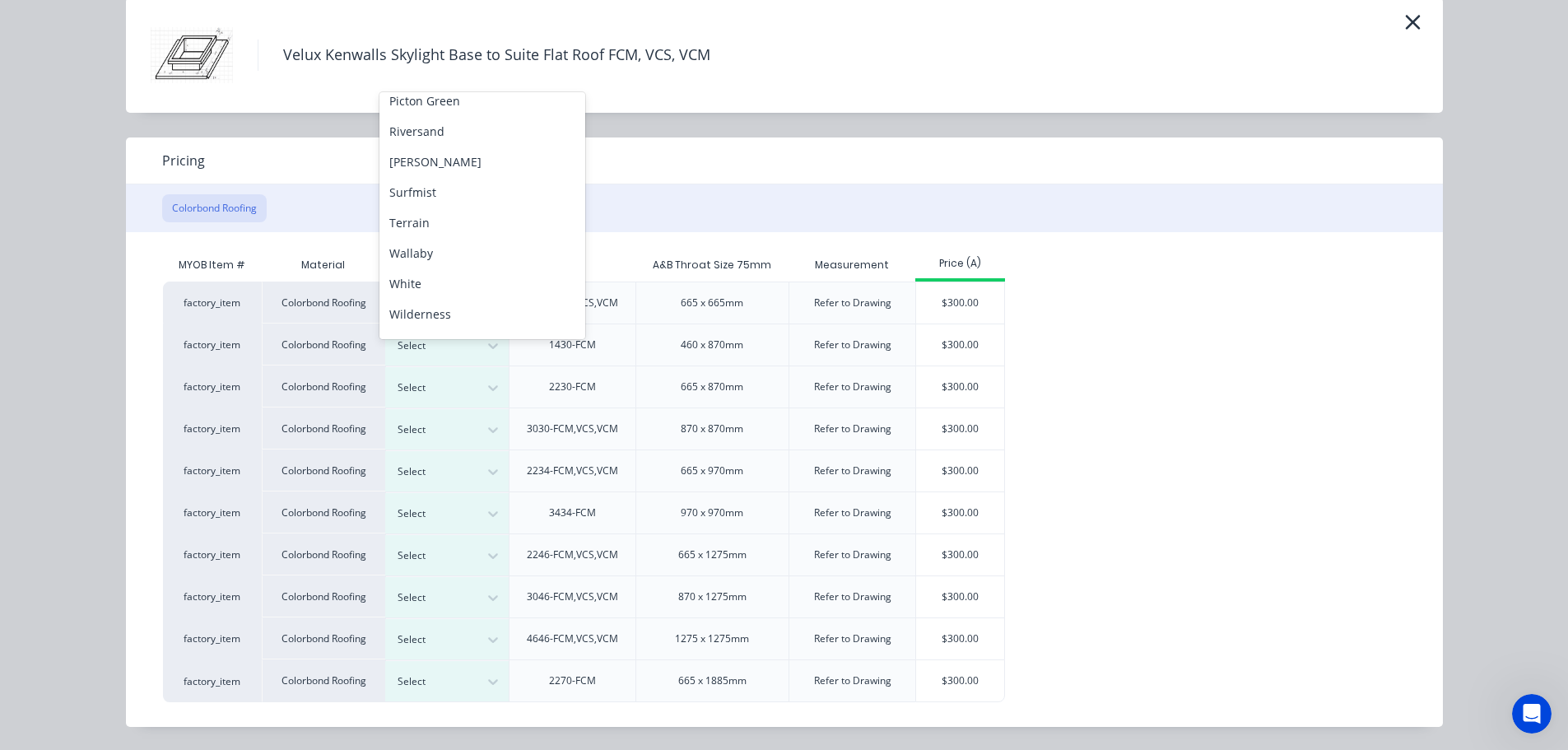
scroll to position [905, 0]
click at [513, 123] on div "Shale Grey" at bounding box center [482, 107] width 206 height 30
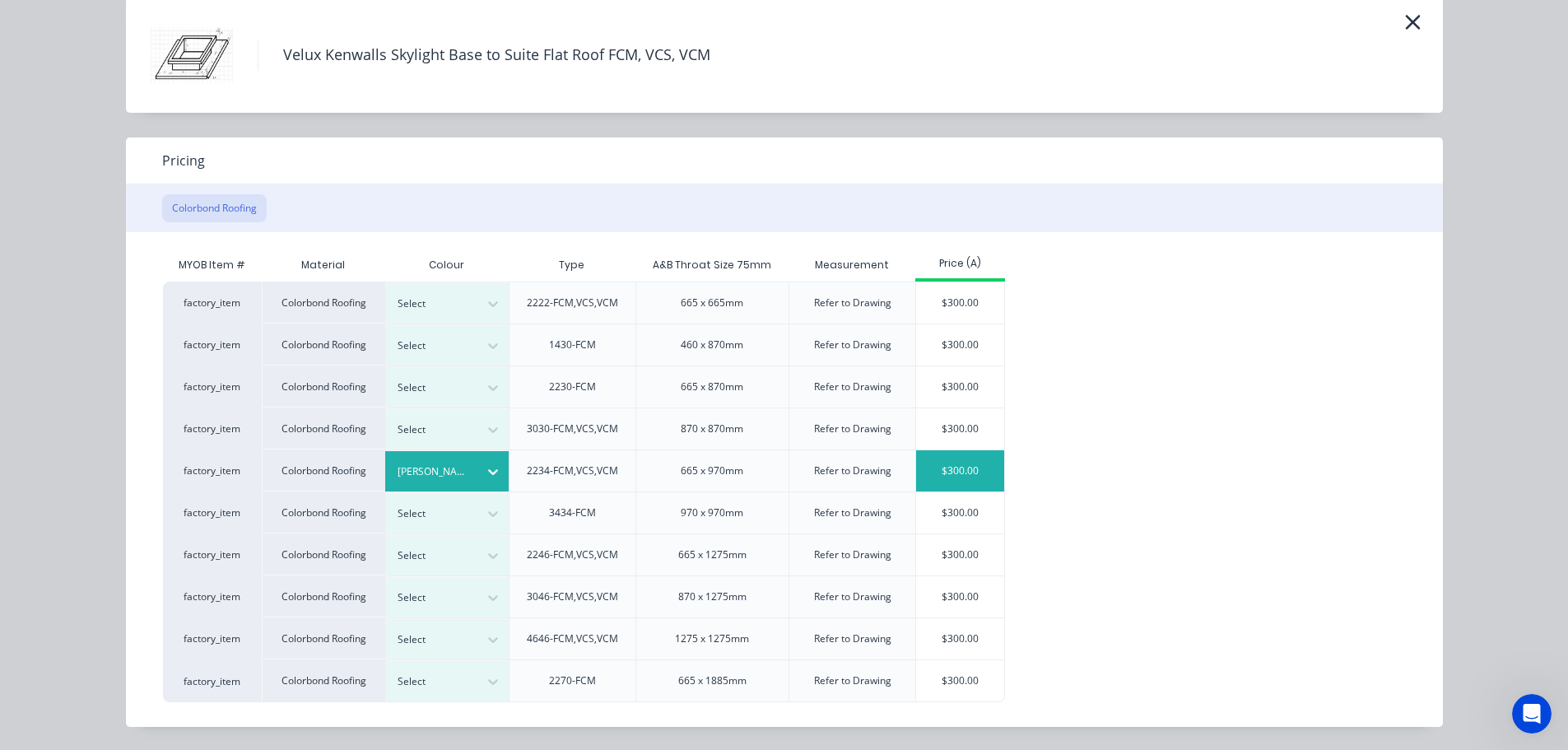
click at [944, 450] on div "$300.00" at bounding box center [959, 470] width 88 height 42
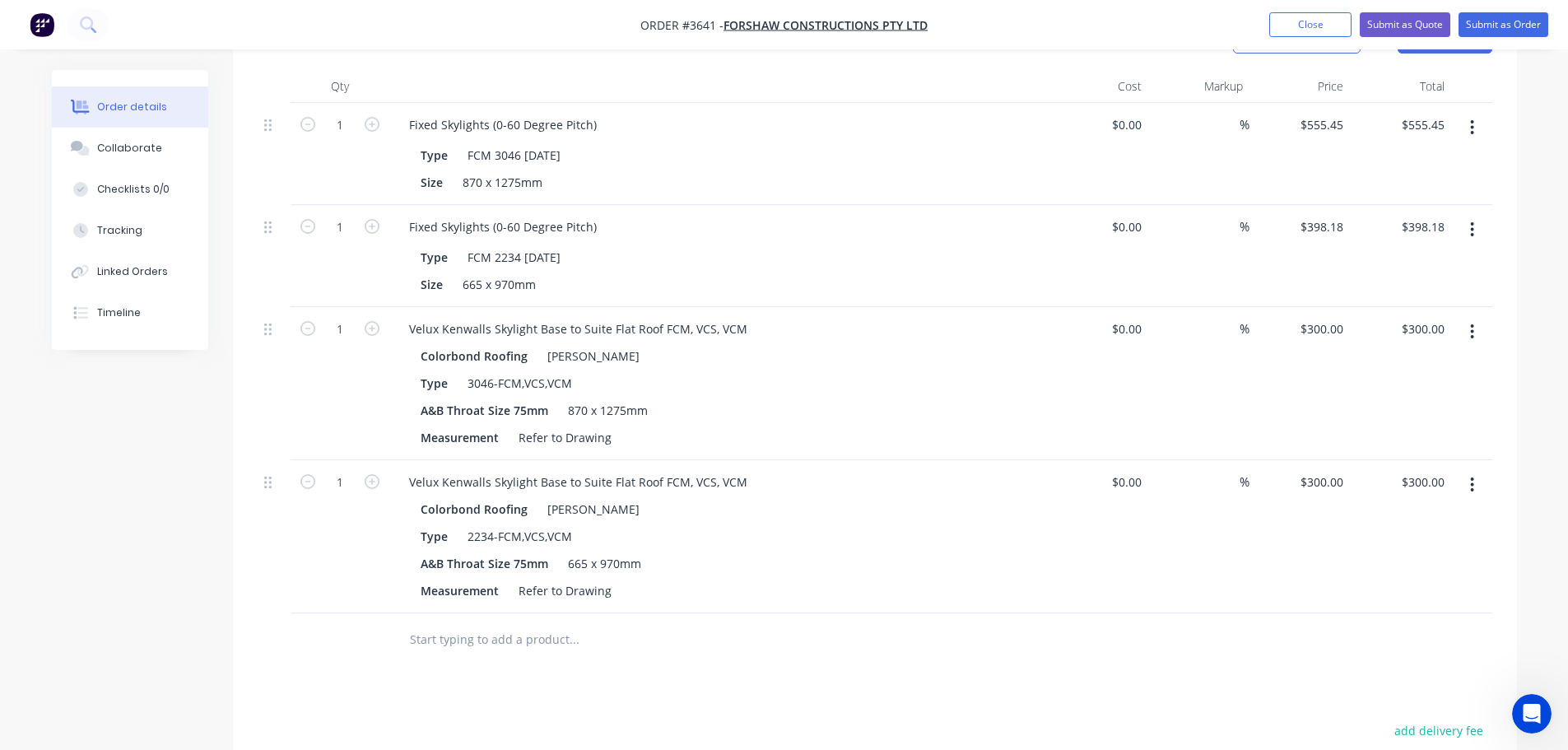
scroll to position [445, 0]
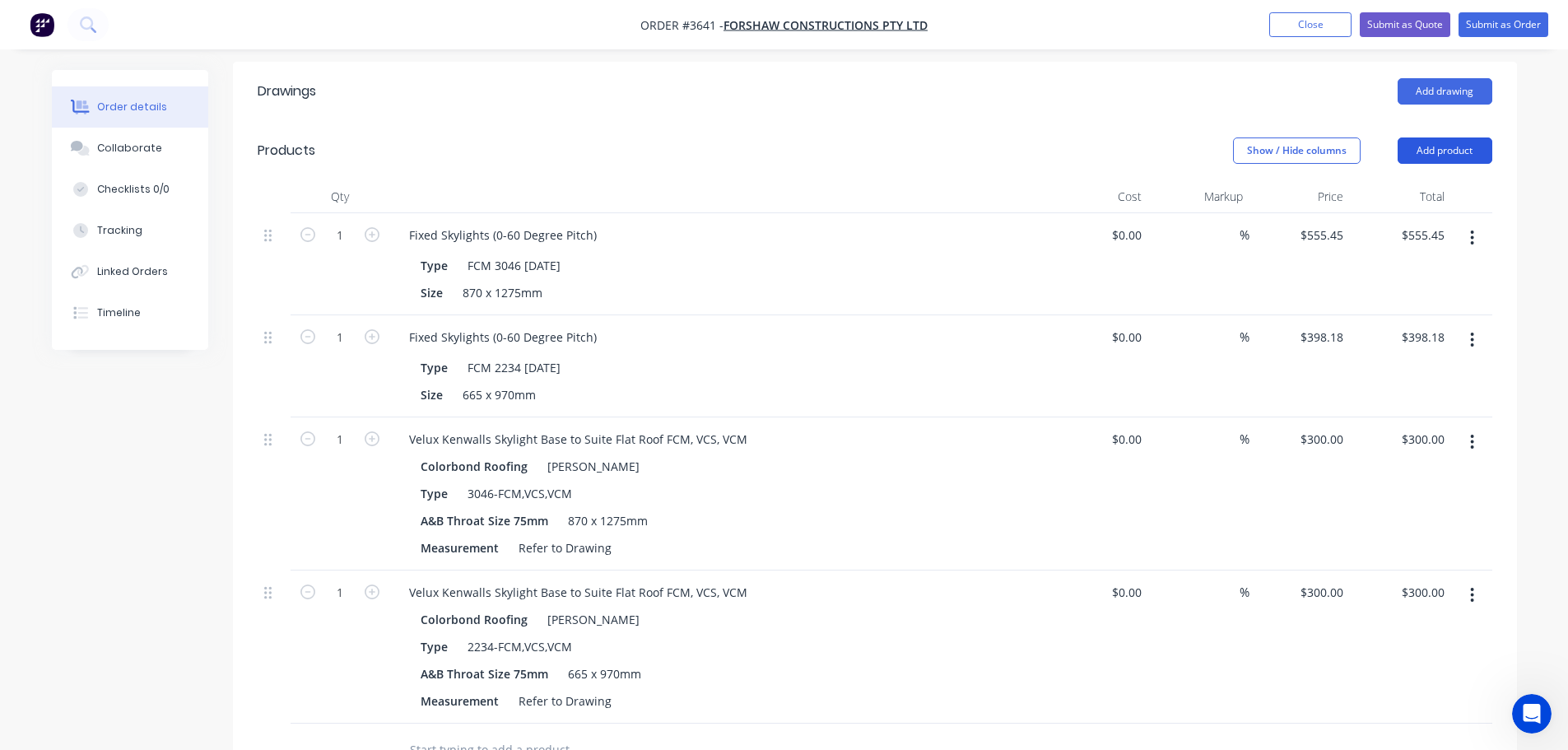
click at [1433, 163] on button "Add product" at bounding box center [1444, 151] width 94 height 27
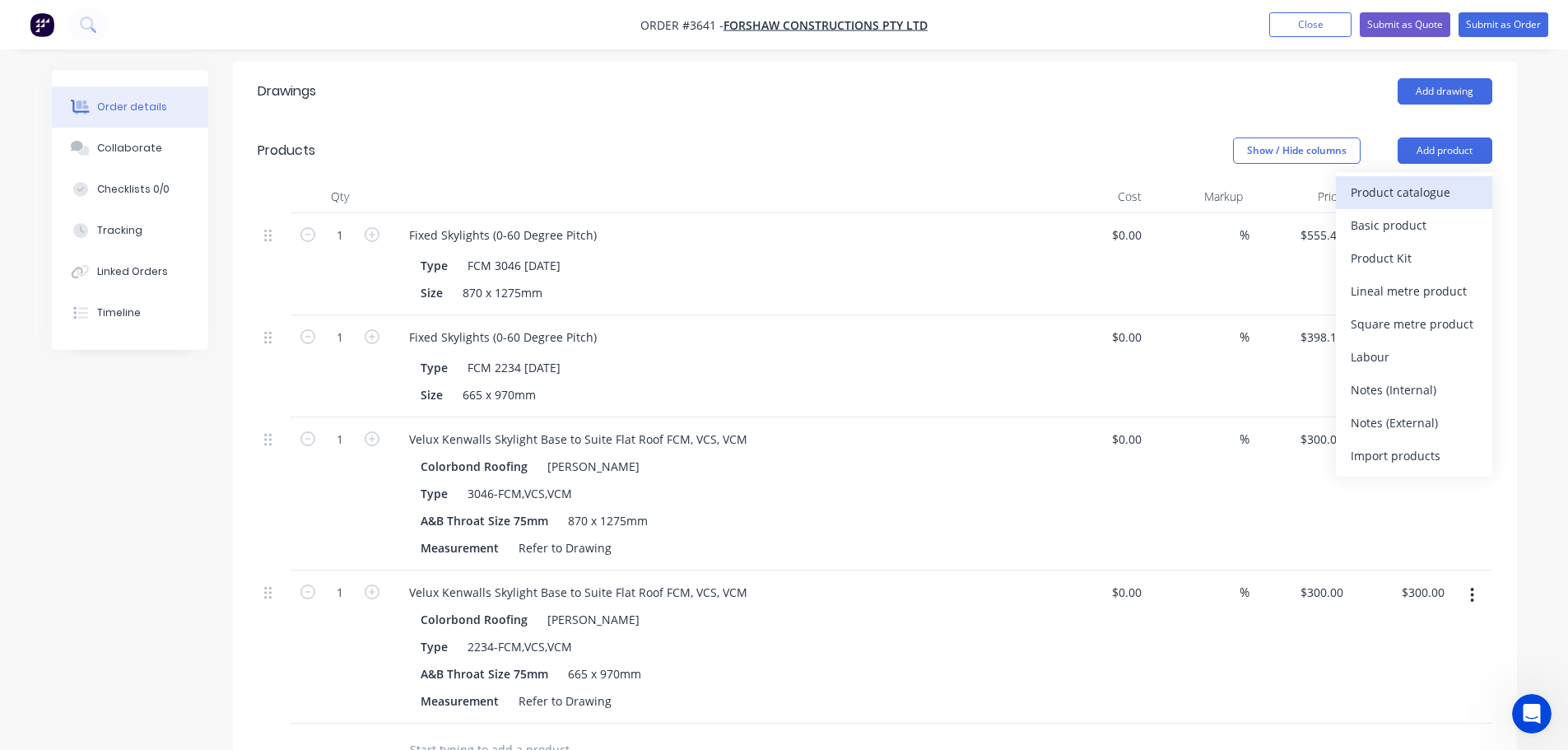
click at [1407, 204] on div "Product catalogue" at bounding box center [1413, 192] width 127 height 24
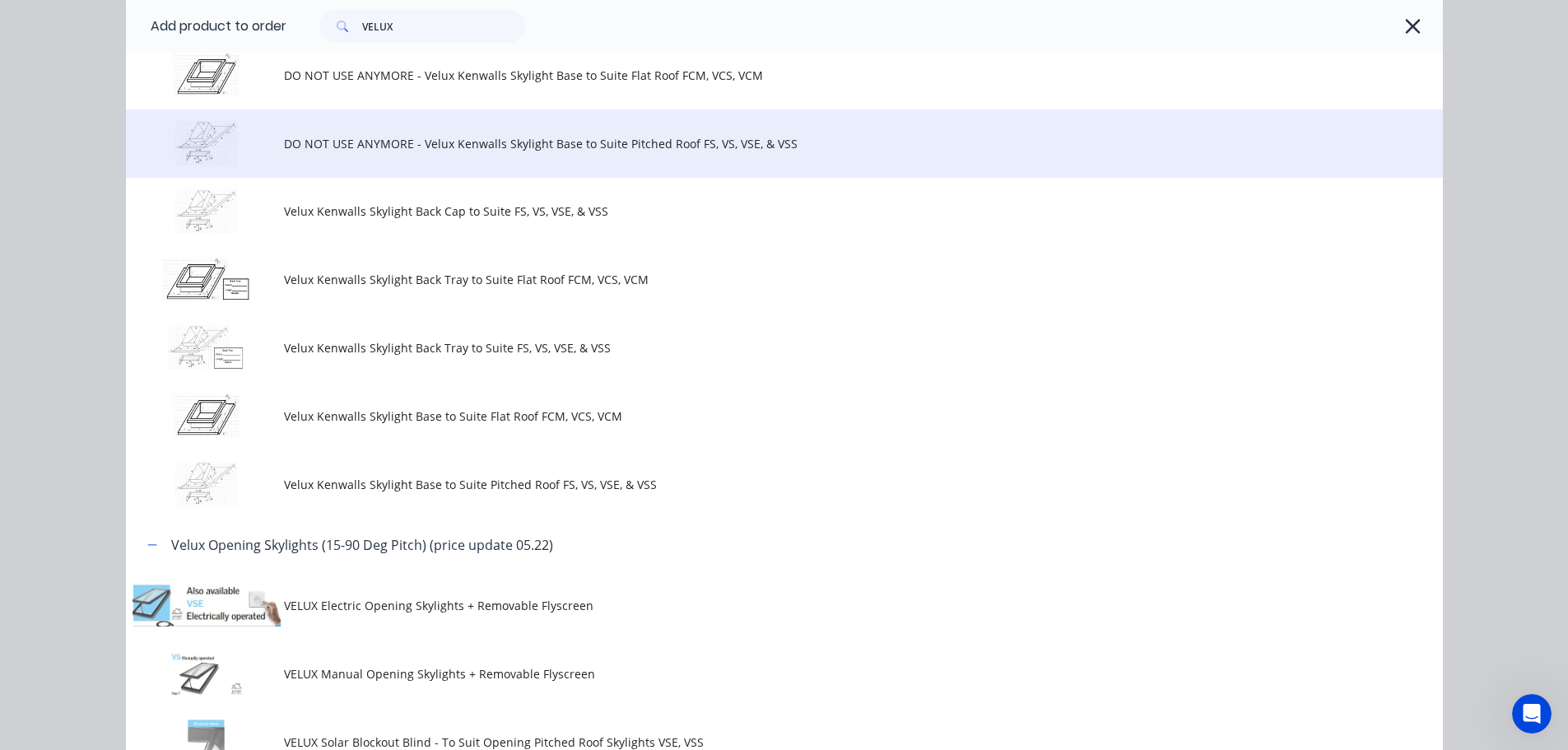
scroll to position [1399, 0]
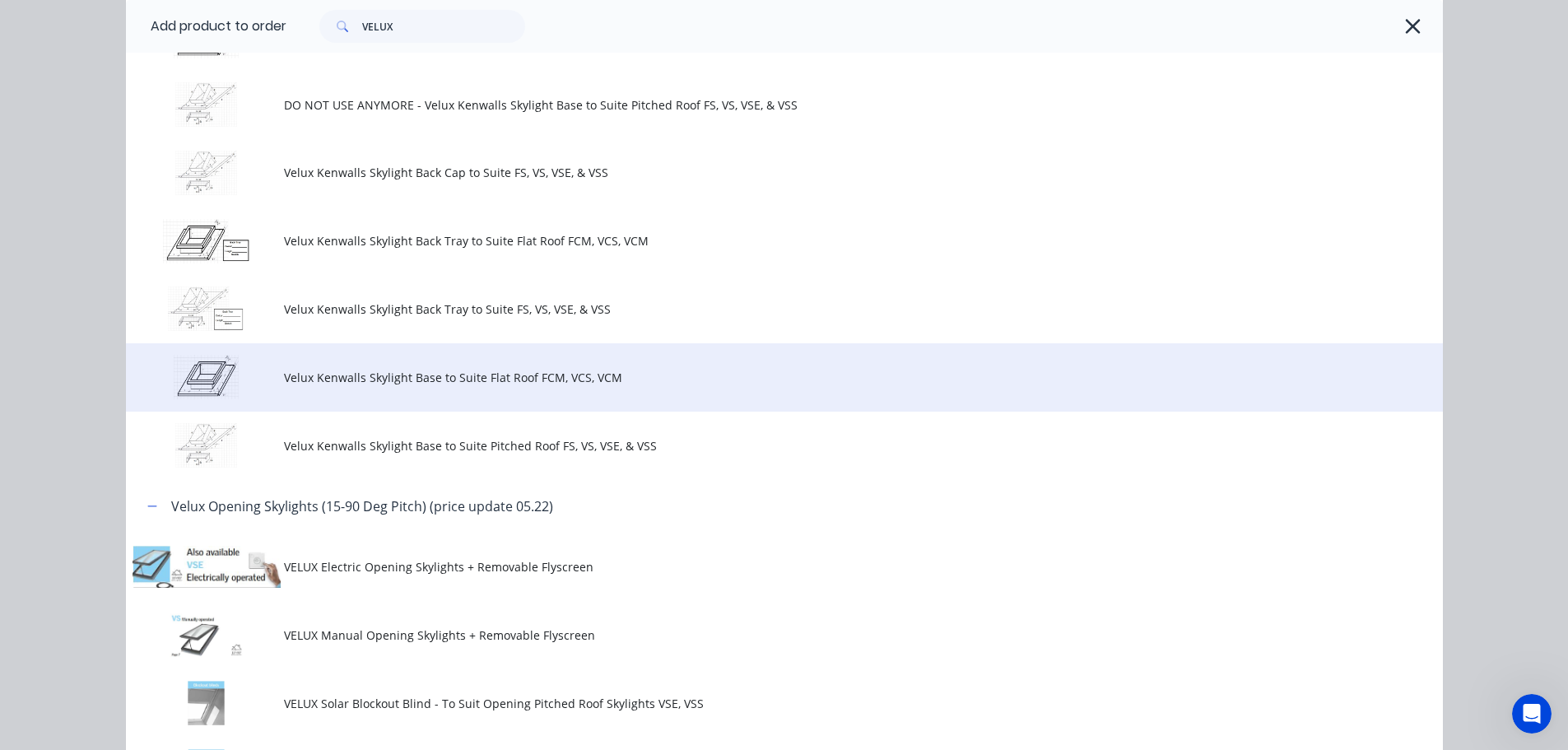
click at [742, 386] on span "Velux Kenwalls Skylight Base to Suite Flat Roof FCM, VCS, VCM" at bounding box center [746, 377] width 926 height 18
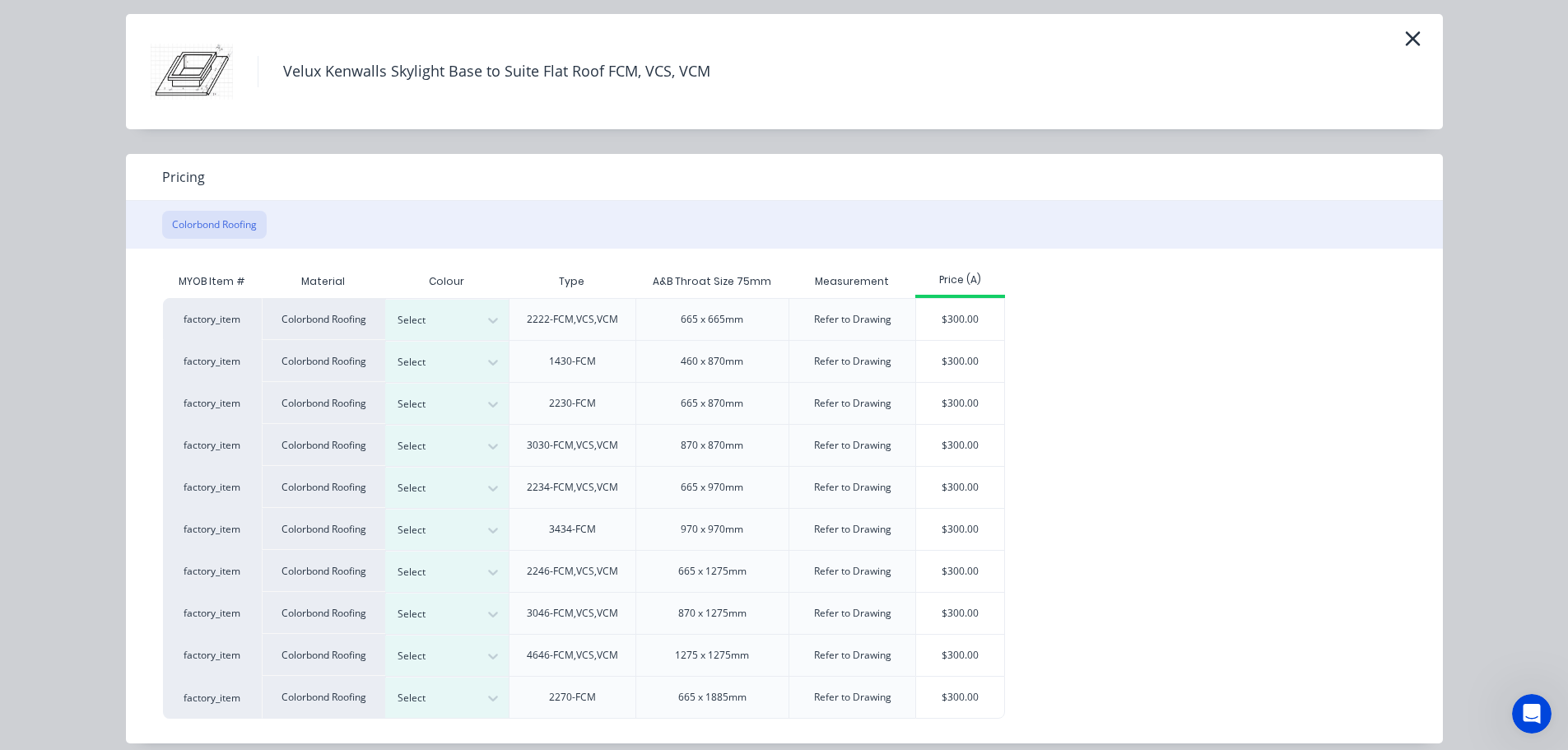
scroll to position [0, 0]
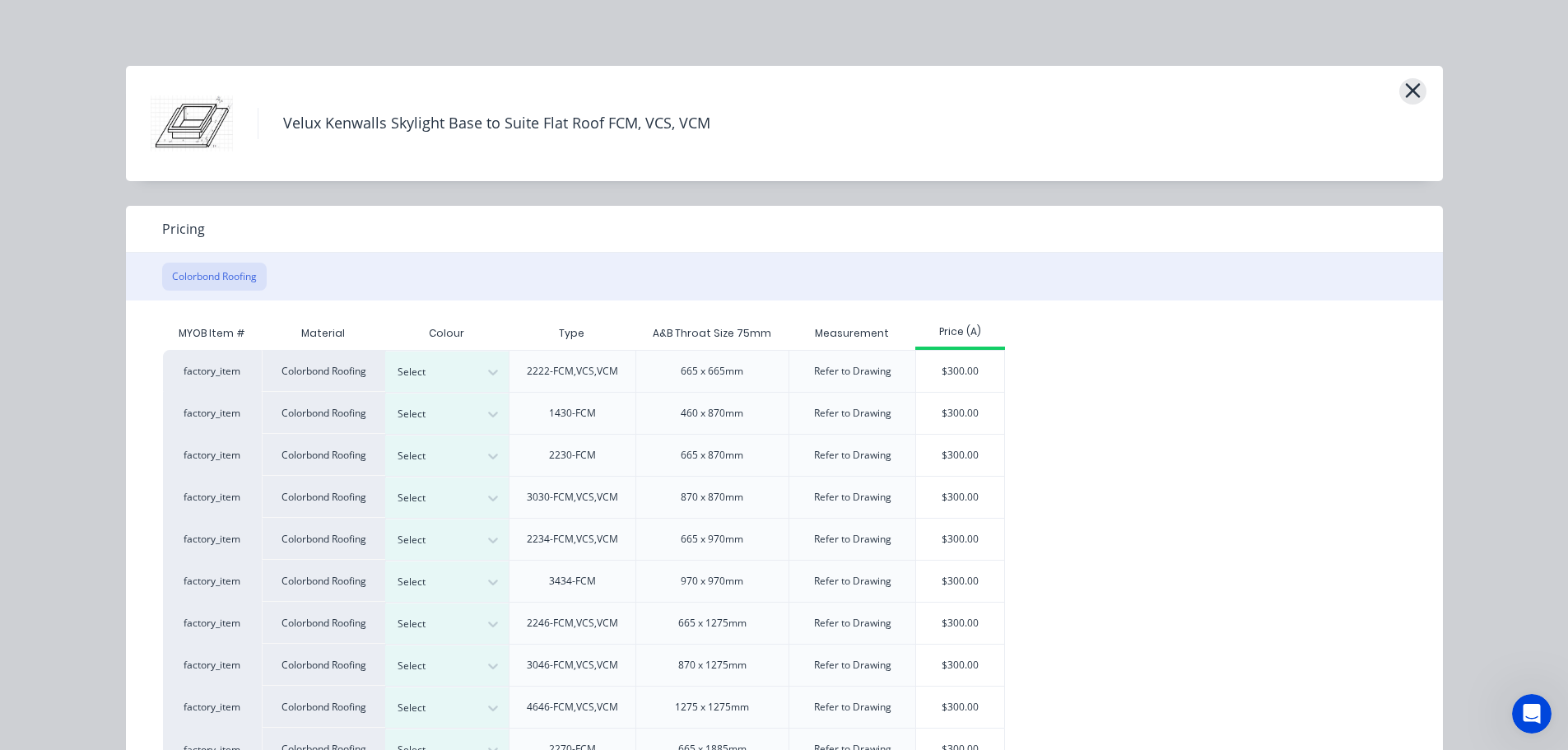
click at [1409, 98] on icon "button" at bounding box center [1412, 91] width 15 height 15
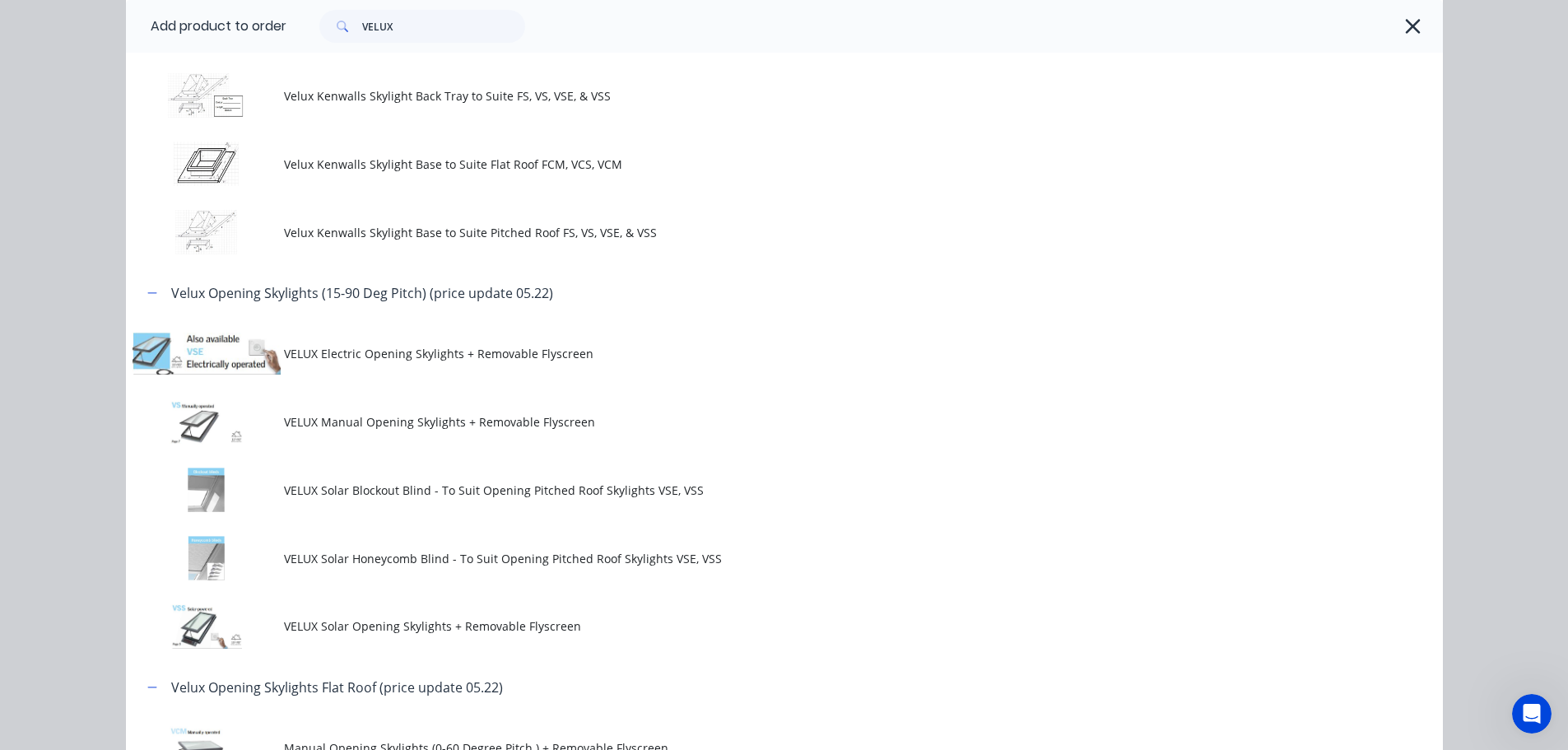
scroll to position [1576, 0]
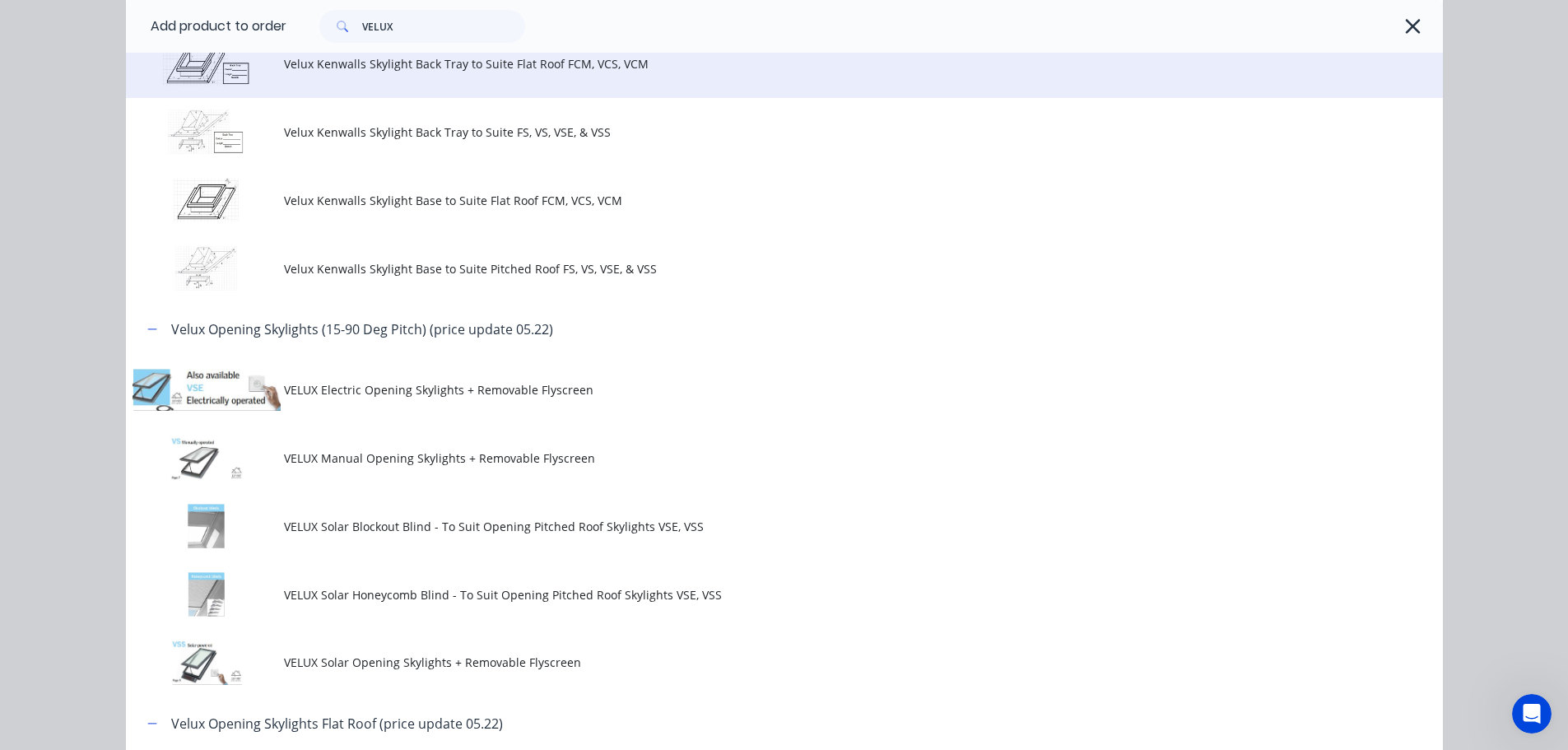
click at [772, 72] on span "Velux Kenwalls Skylight Back Tray to Suite Flat Roof FCM, VCS, VCM" at bounding box center [746, 64] width 926 height 18
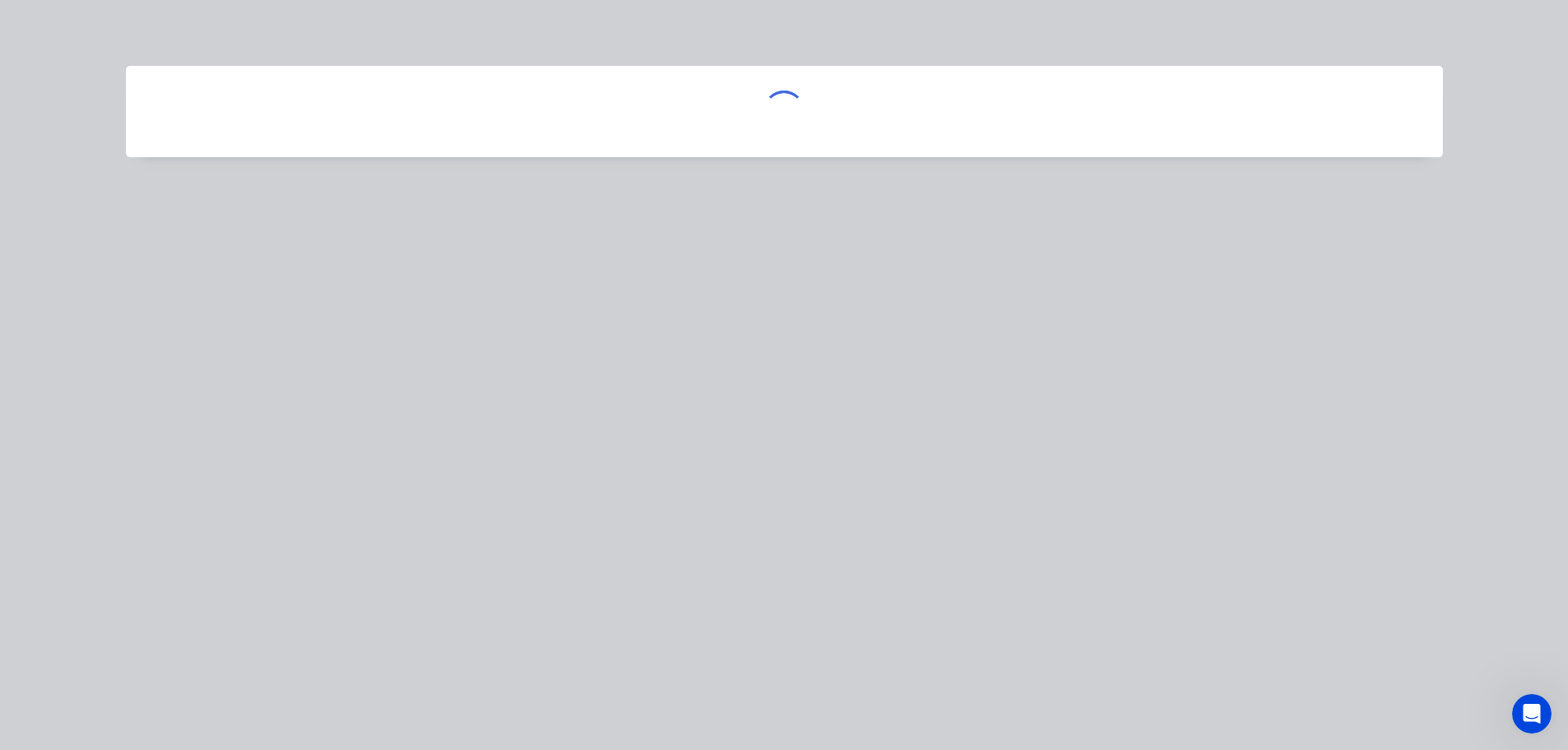
scroll to position [0, 0]
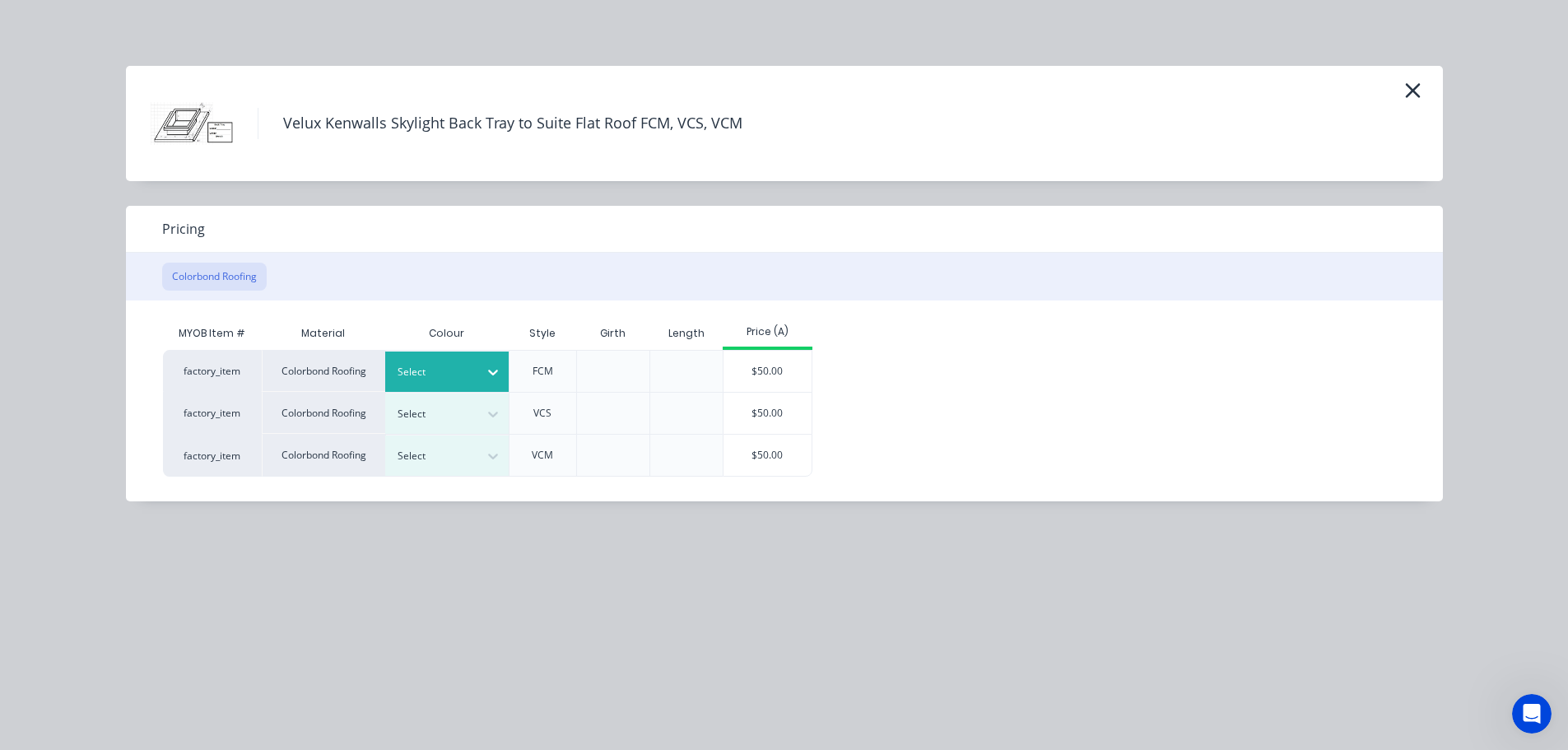
click at [457, 381] on div at bounding box center [434, 372] width 74 height 18
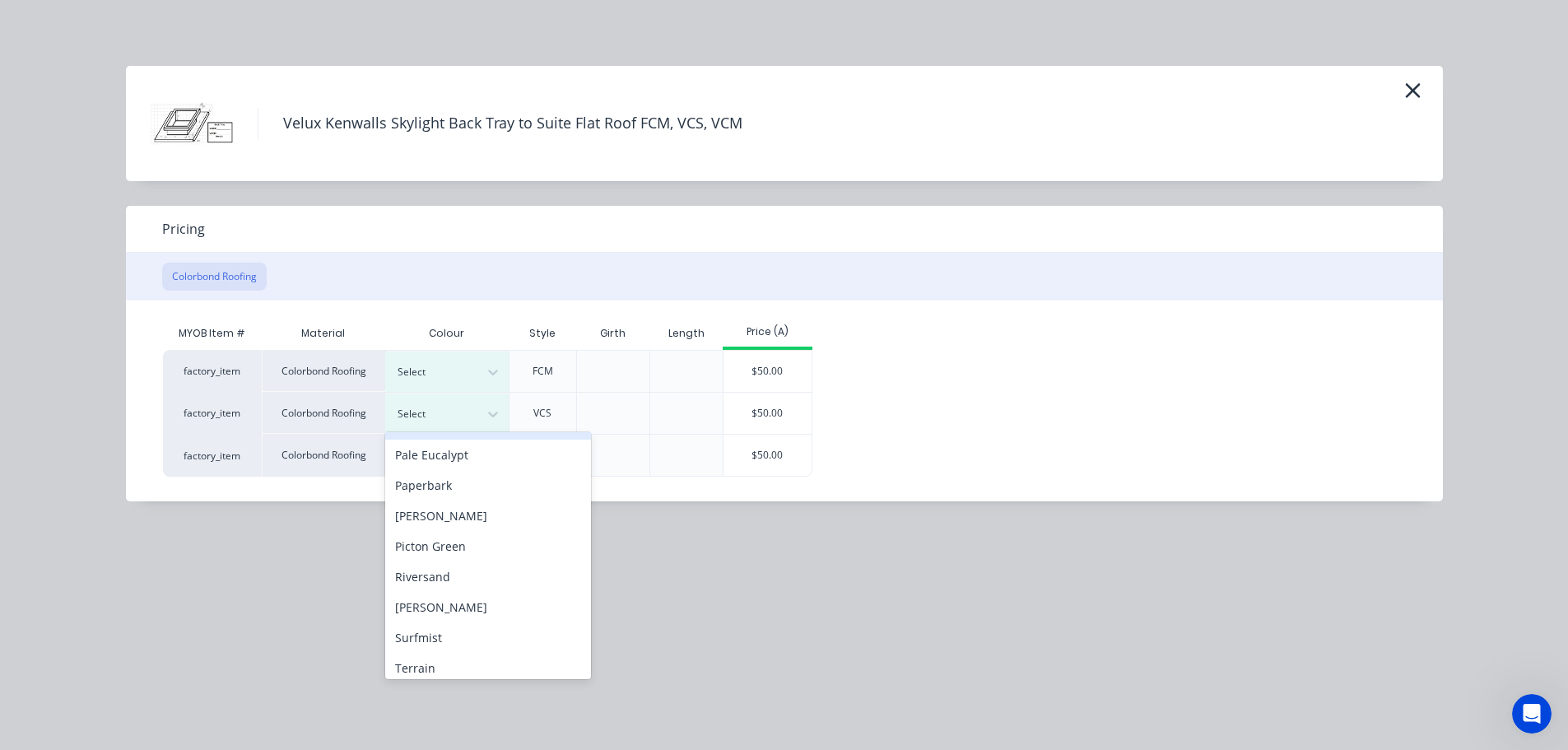
scroll to position [741, 0]
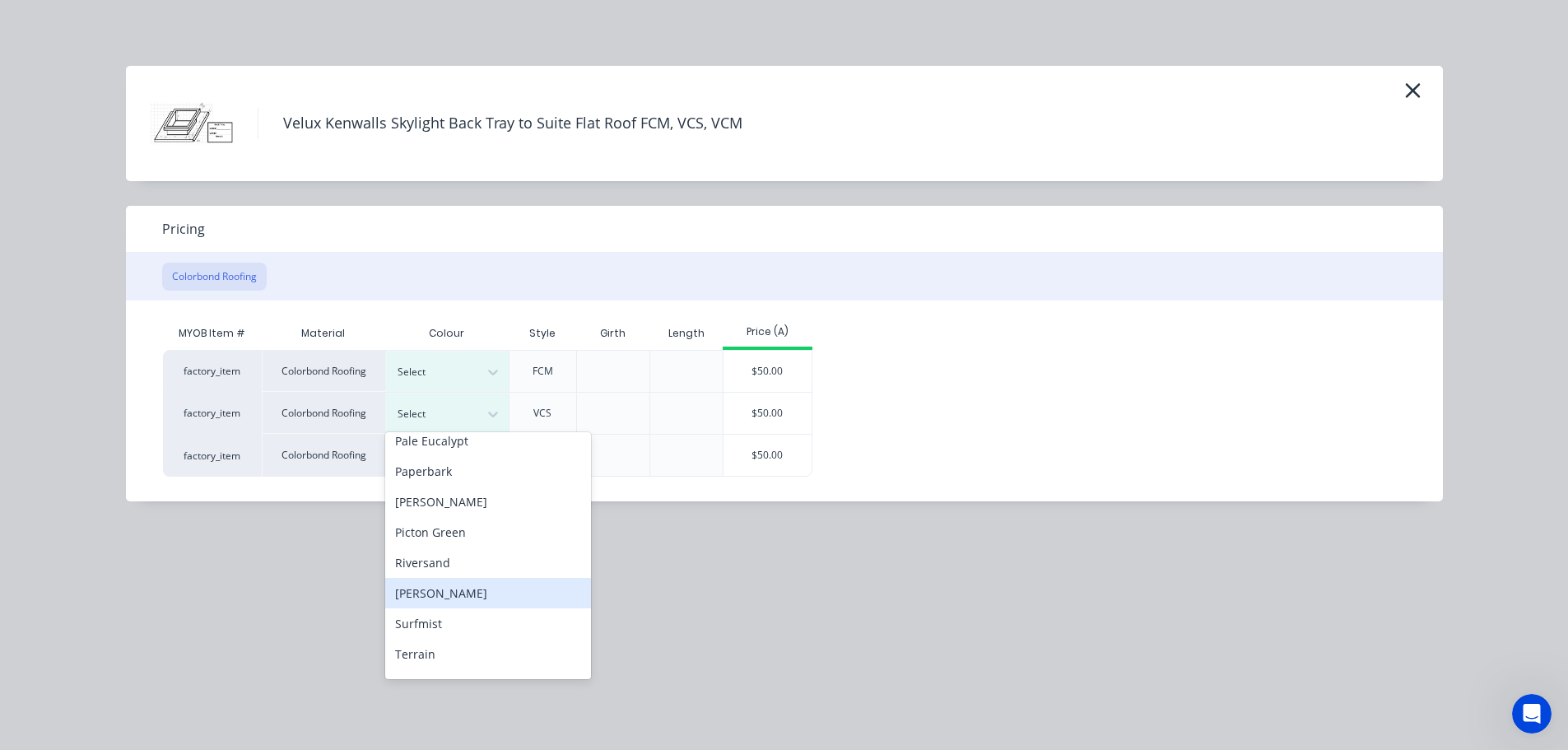
click at [472, 609] on div "Shale Grey" at bounding box center [488, 593] width 206 height 30
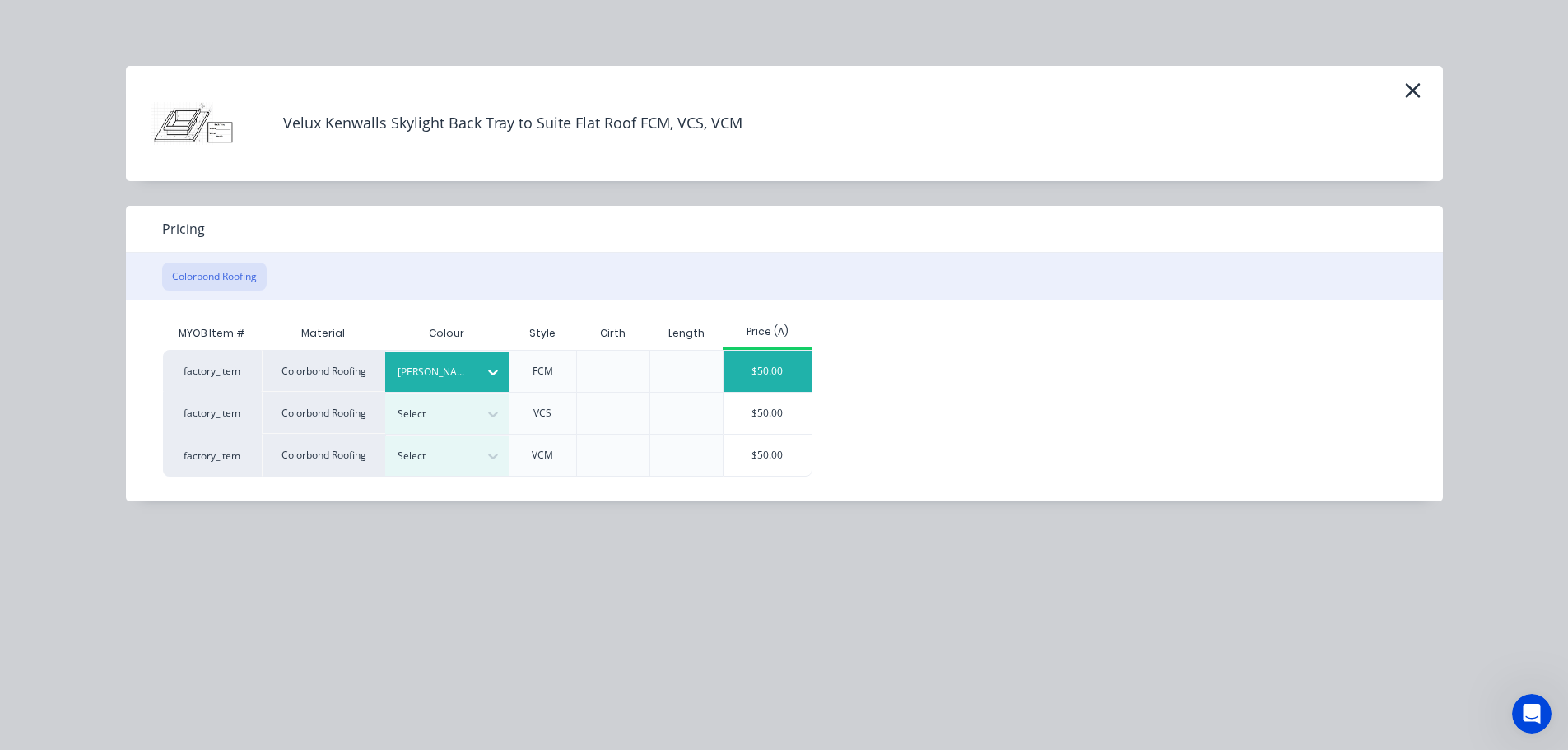
click at [782, 392] on div "$50.00" at bounding box center [766, 371] width 88 height 42
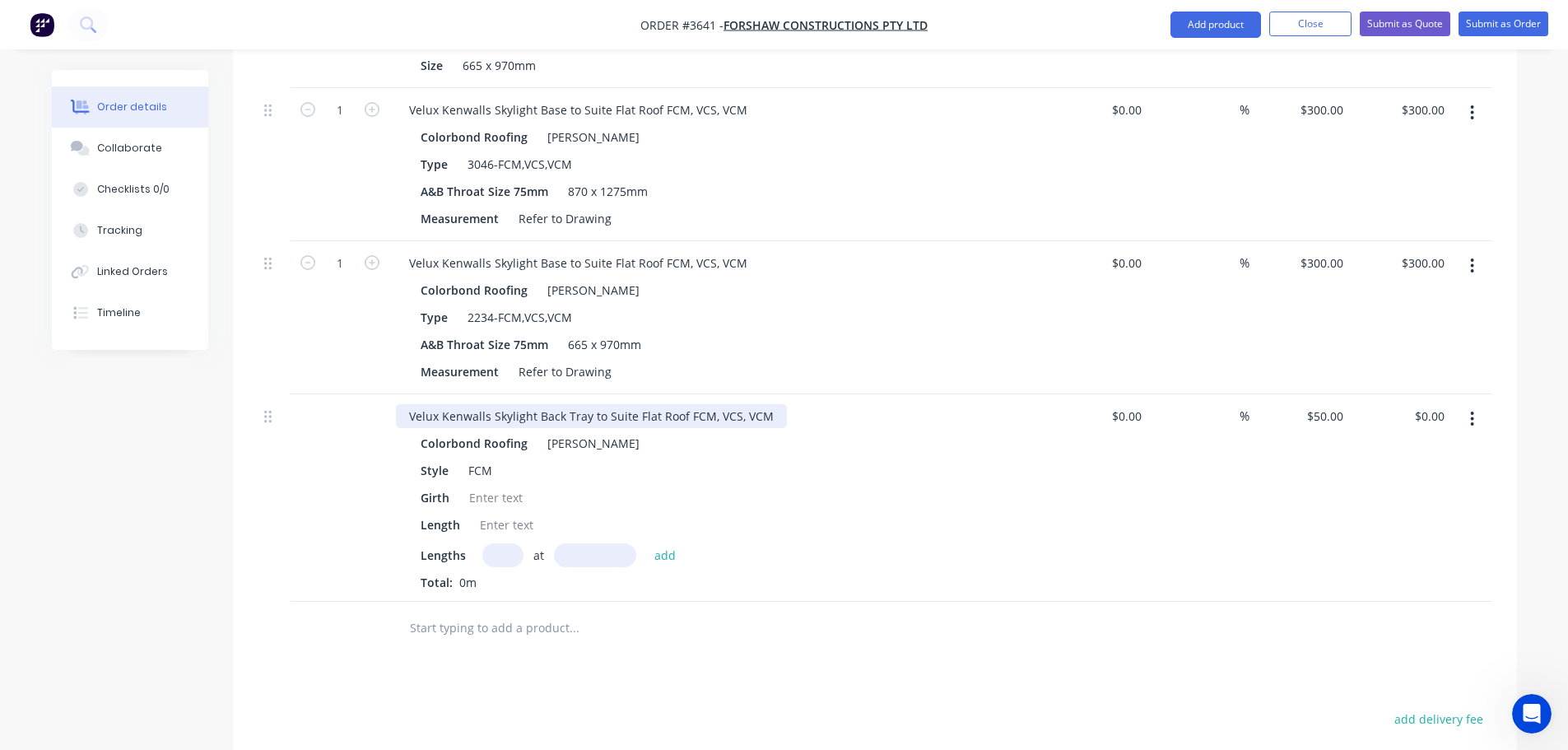
scroll to position [1022, 0]
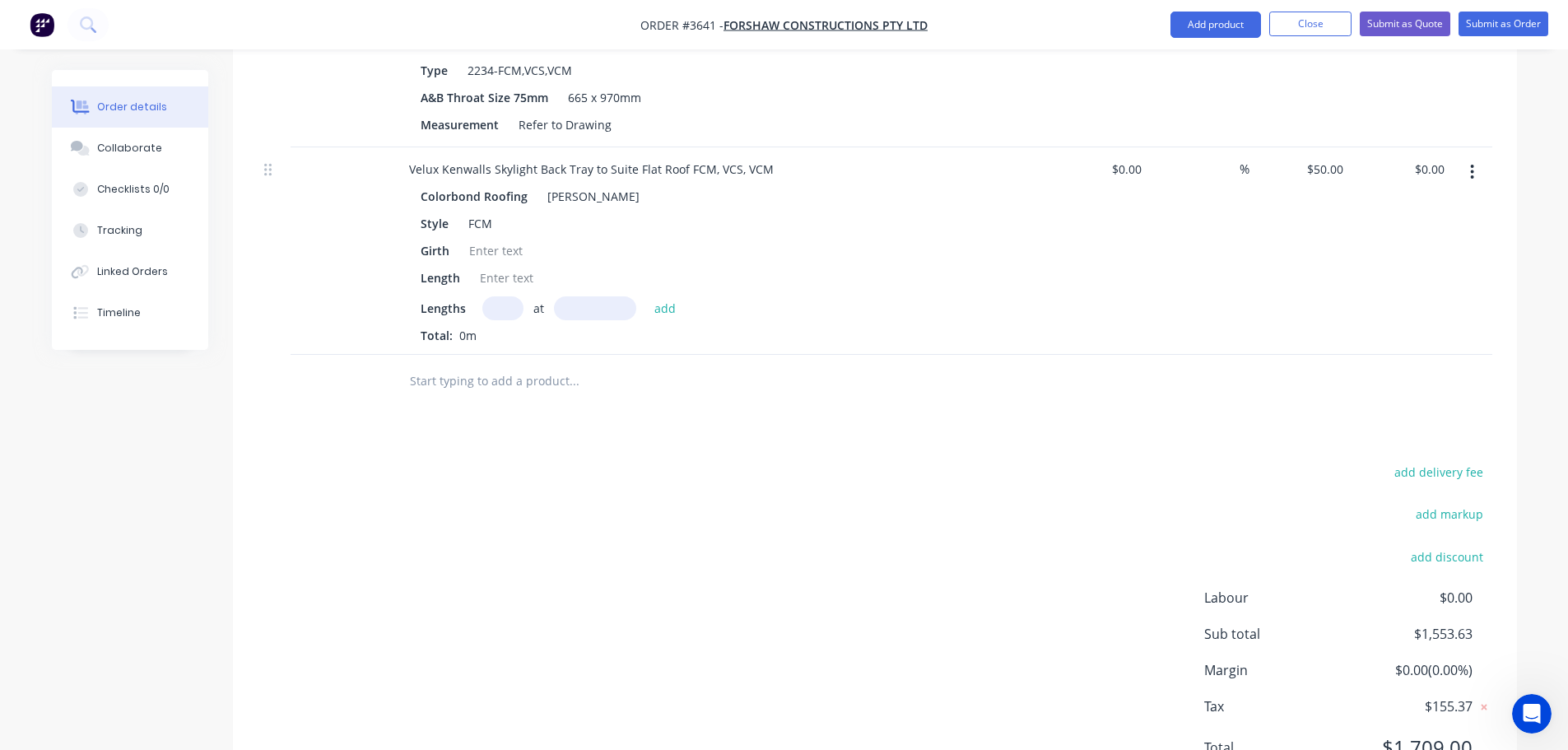
click at [524, 321] on input "text" at bounding box center [502, 308] width 42 height 24
type input "2"
type input "2500"
click at [646, 296] on button "add" at bounding box center [666, 308] width 39 height 22
type input "$250.00"
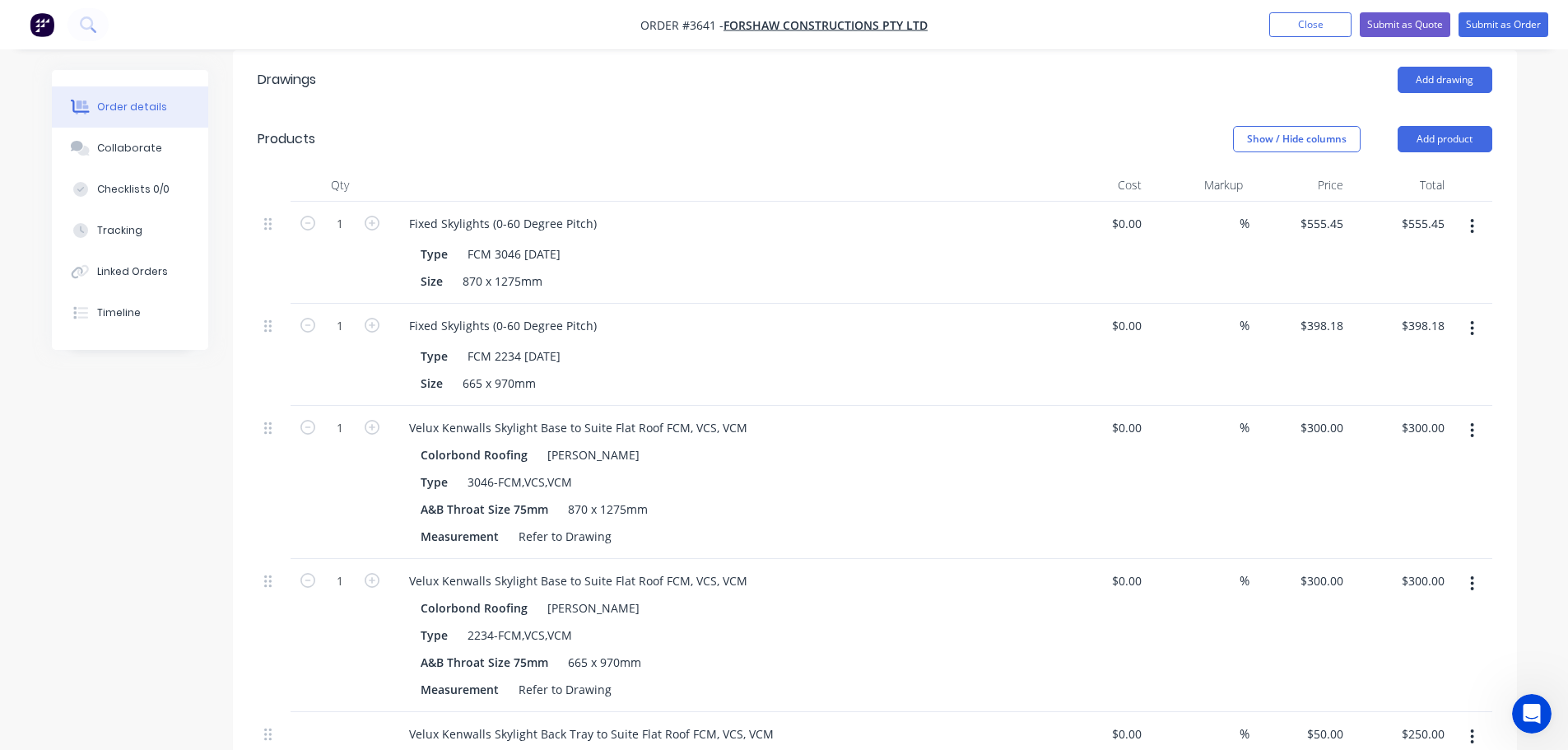
scroll to position [456, 0]
click at [1281, 153] on button "Show / Hide columns" at bounding box center [1297, 139] width 127 height 27
click at [1257, 291] on span at bounding box center [1253, 289] width 14 height 14
click at [1234, 283] on input "Cost" at bounding box center [1234, 283] width 0 height 0
click at [1257, 319] on span at bounding box center [1253, 311] width 14 height 14
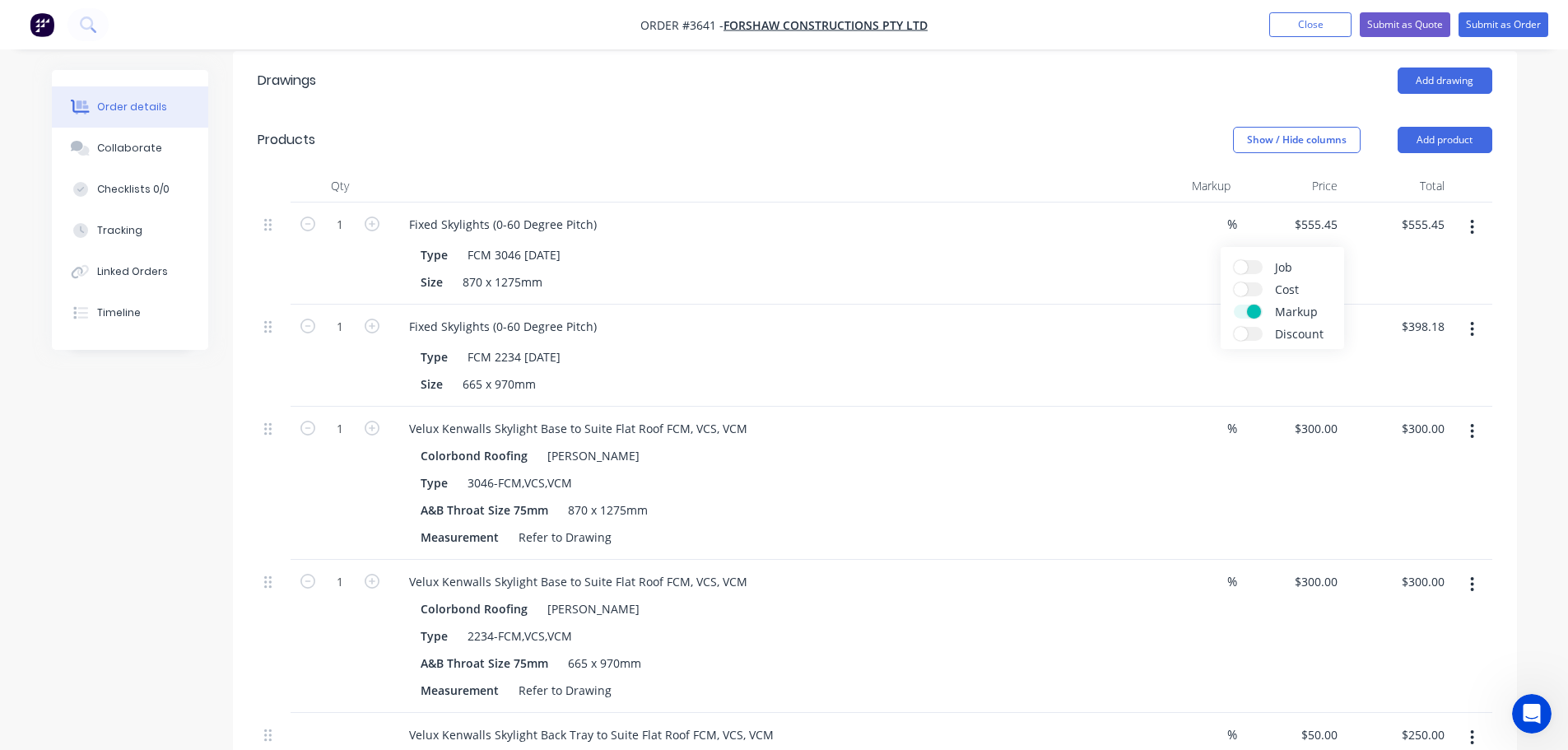
click at [1234, 305] on input "Markup" at bounding box center [1234, 305] width 0 height 0
click at [1250, 338] on label "Discount" at bounding box center [1248, 333] width 29 height 14
click at [1234, 327] on input "Discount" at bounding box center [1234, 327] width 0 height 0
click at [1077, 170] on header "Products Show / Hide columns Add product" at bounding box center [874, 139] width 1284 height 59
click at [1212, 236] on input at bounding box center [1210, 224] width 23 height 24
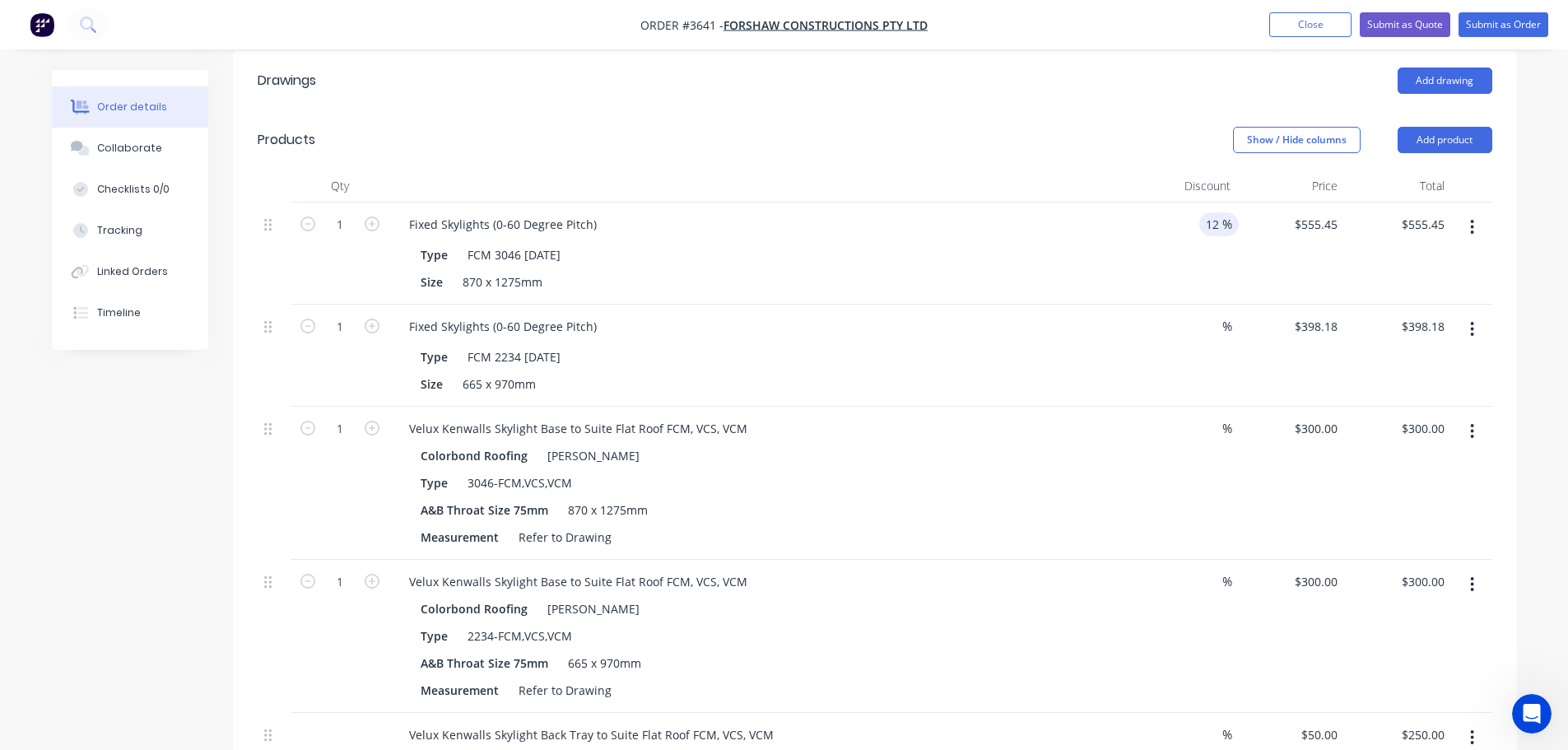
type input "12"
type input "555.45"
type input "$488.80"
type input "$555.45"
click at [1200, 338] on div at bounding box center [1210, 326] width 23 height 24
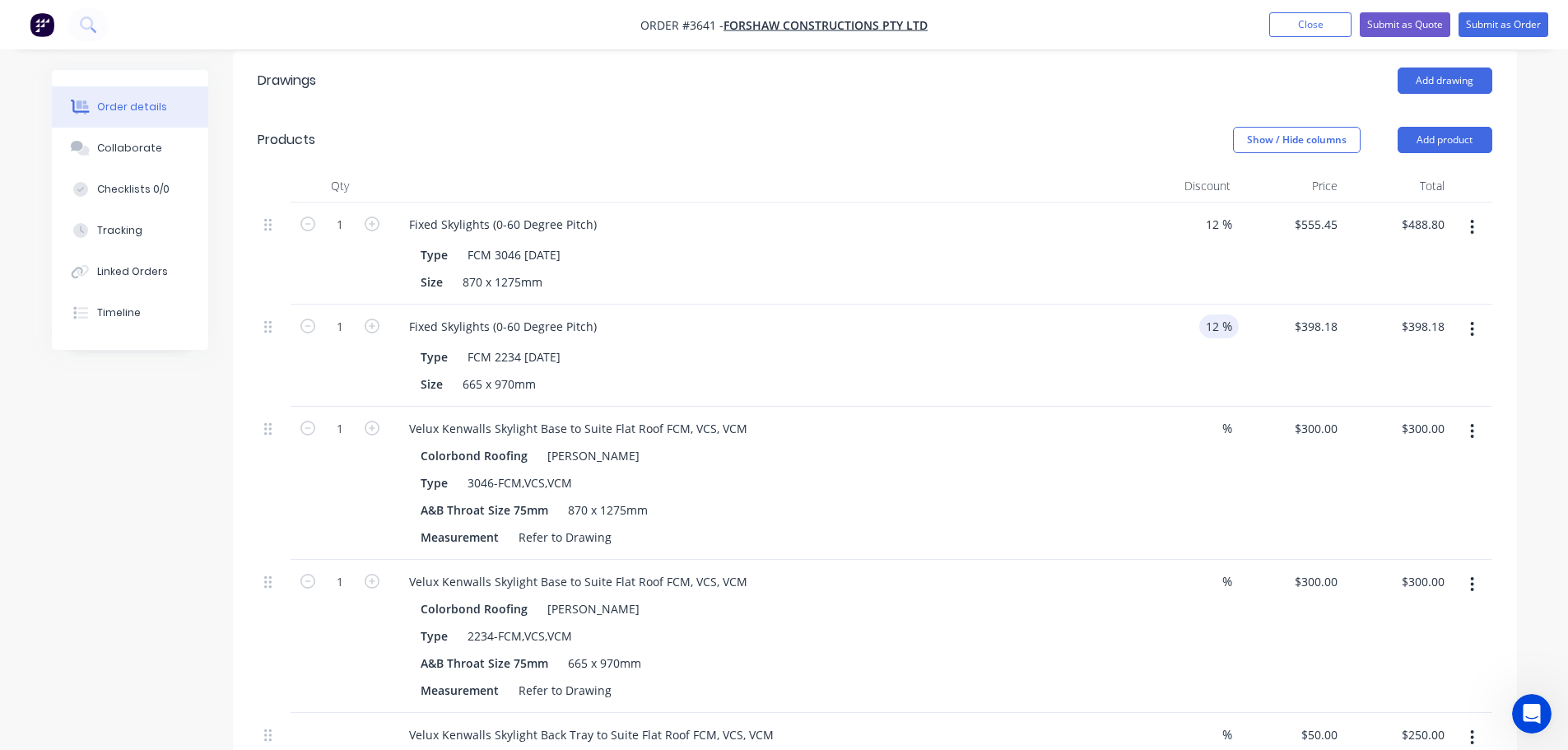
type input "12"
type input "398.18"
type input "$350.40"
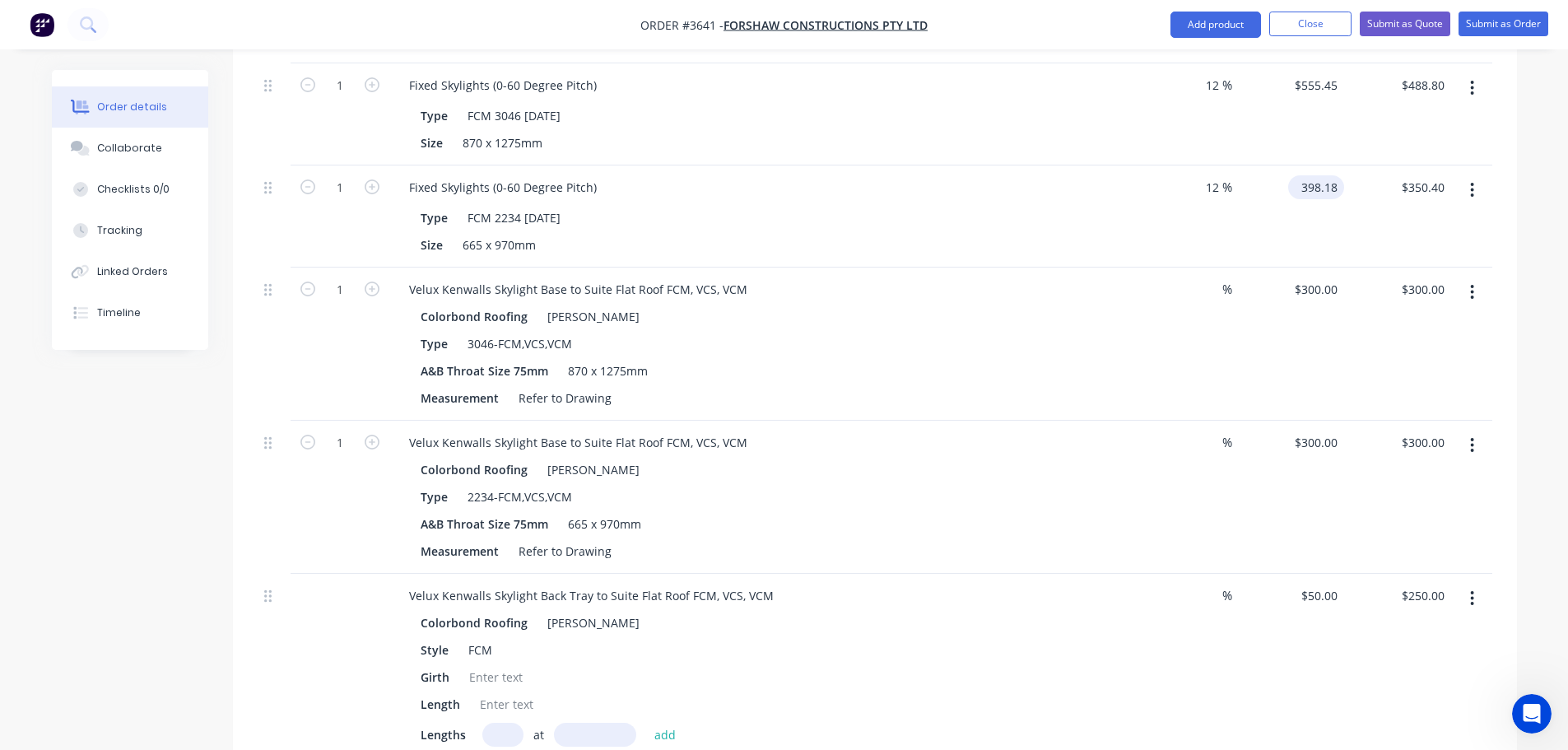
scroll to position [703, 0]
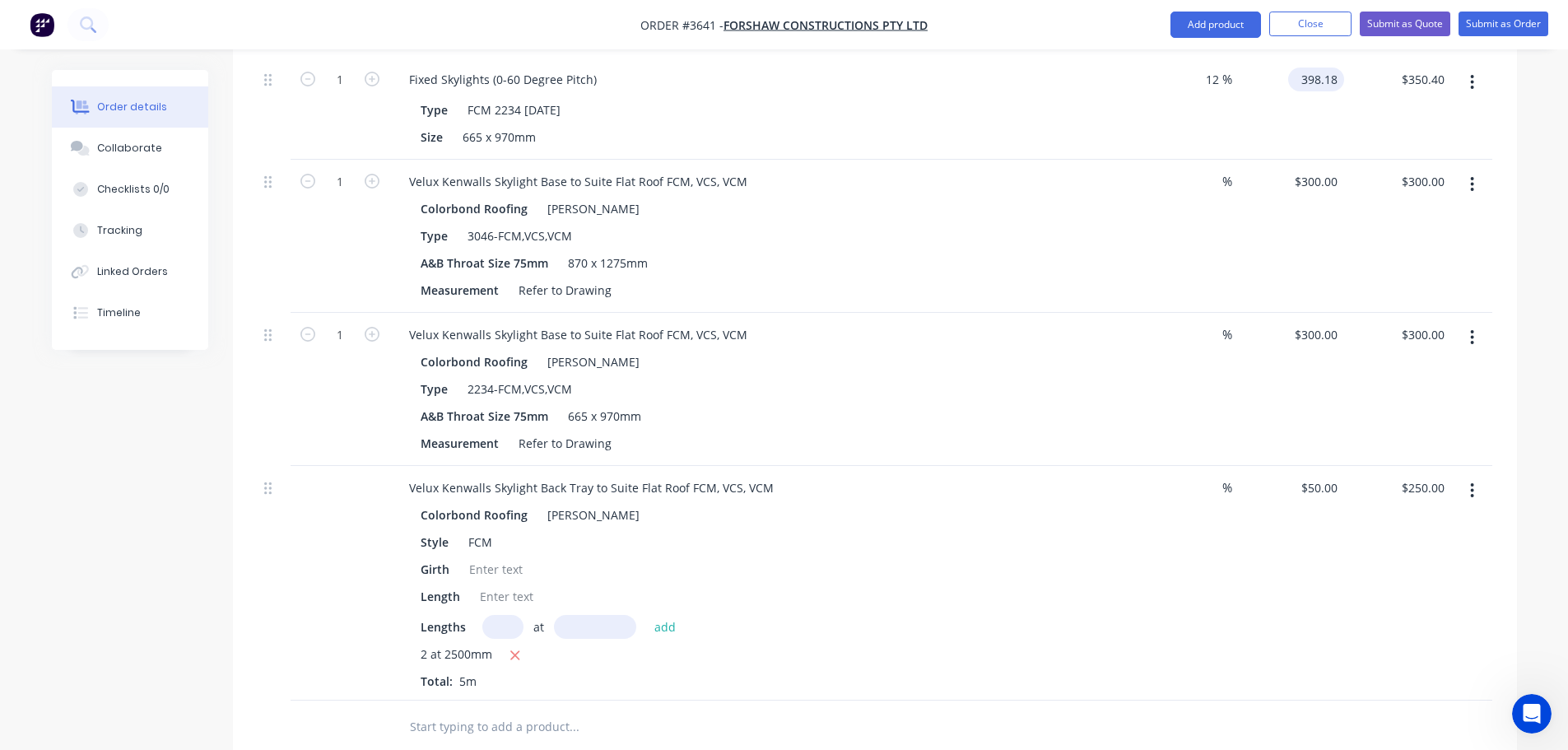
type input "$398.18"
click at [1055, 221] on div "Colorbond Roofing Shale Grey" at bounding box center [759, 209] width 678 height 24
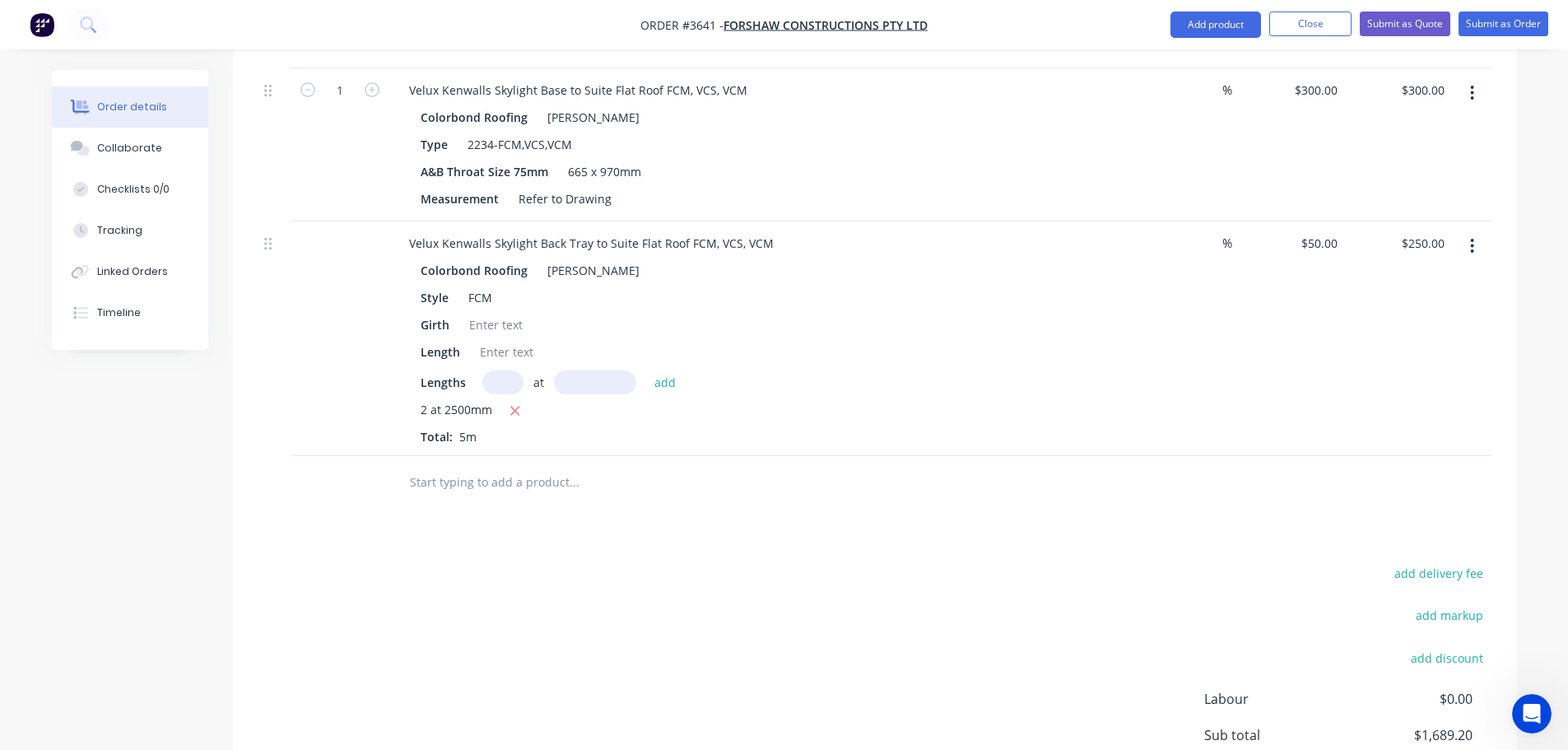
scroll to position [950, 0]
click at [1220, 253] on input at bounding box center [1210, 241] width 23 height 24
click at [1318, 253] on input "$50.00" at bounding box center [1319, 241] width 49 height 24
type input "$60.00"
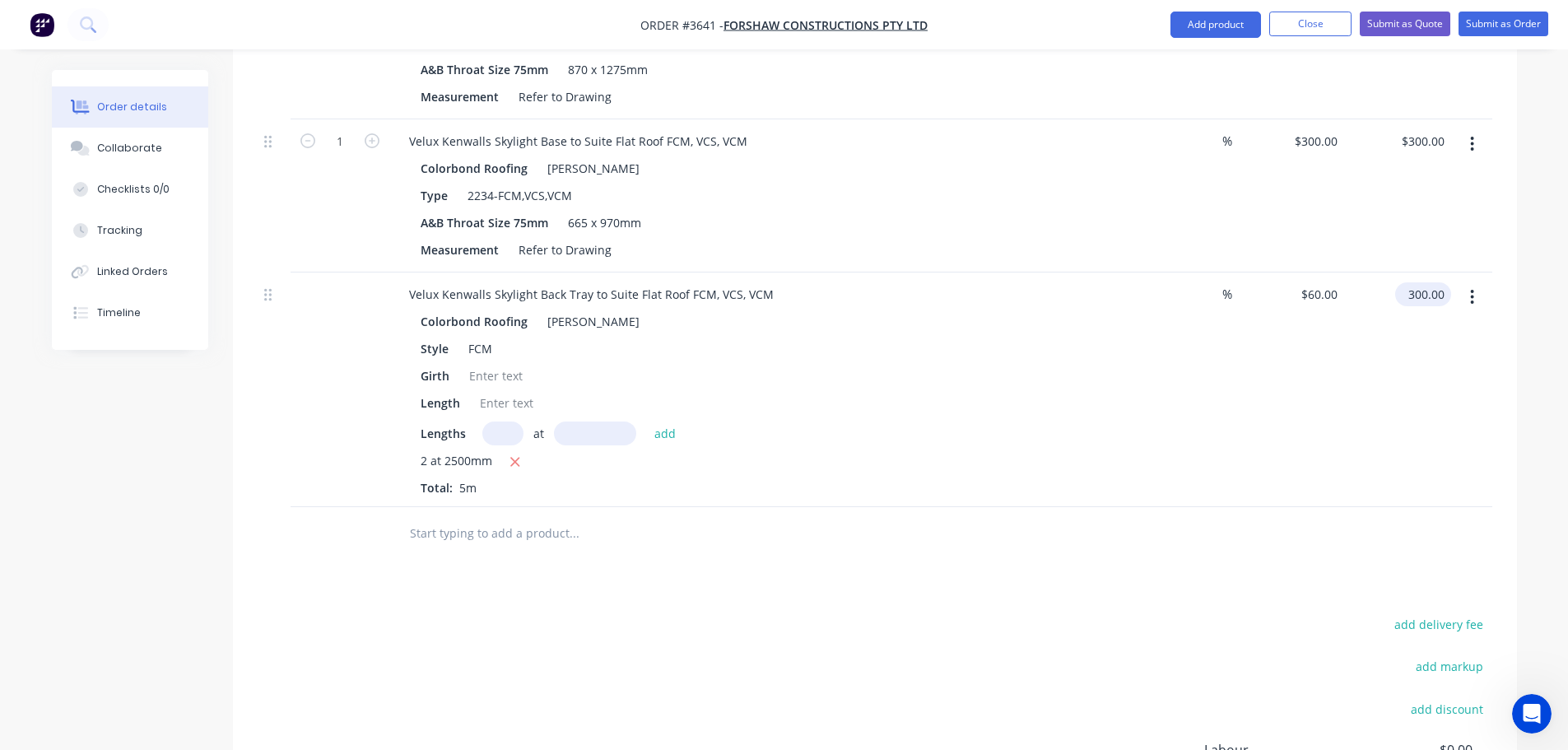
scroll to position [911, 0]
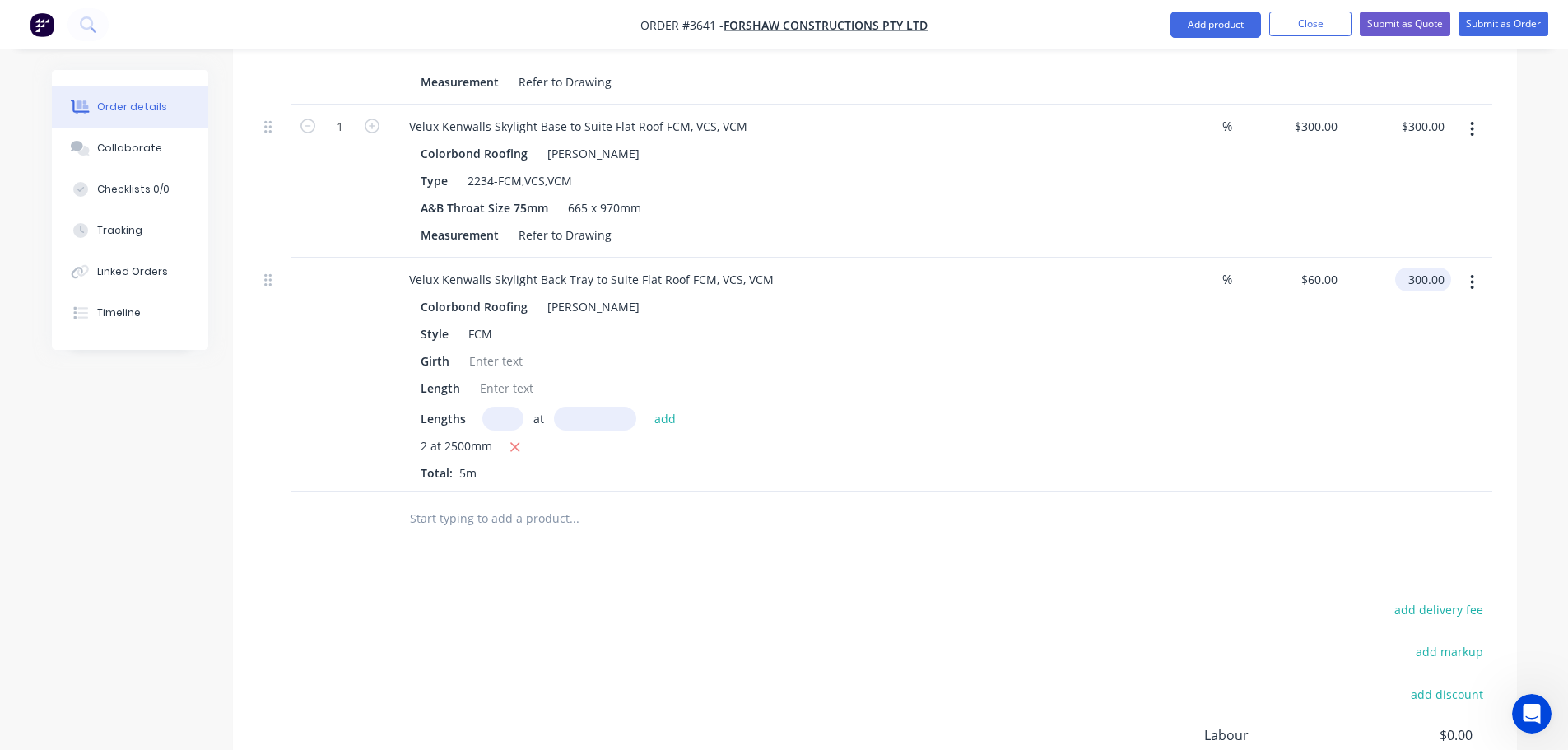
type input "$300.00"
click at [1523, 434] on div "Order details Collaborate Checklists 0/0 Tracking Linked Orders Timeline Order …" at bounding box center [784, 43] width 1498 height 1771
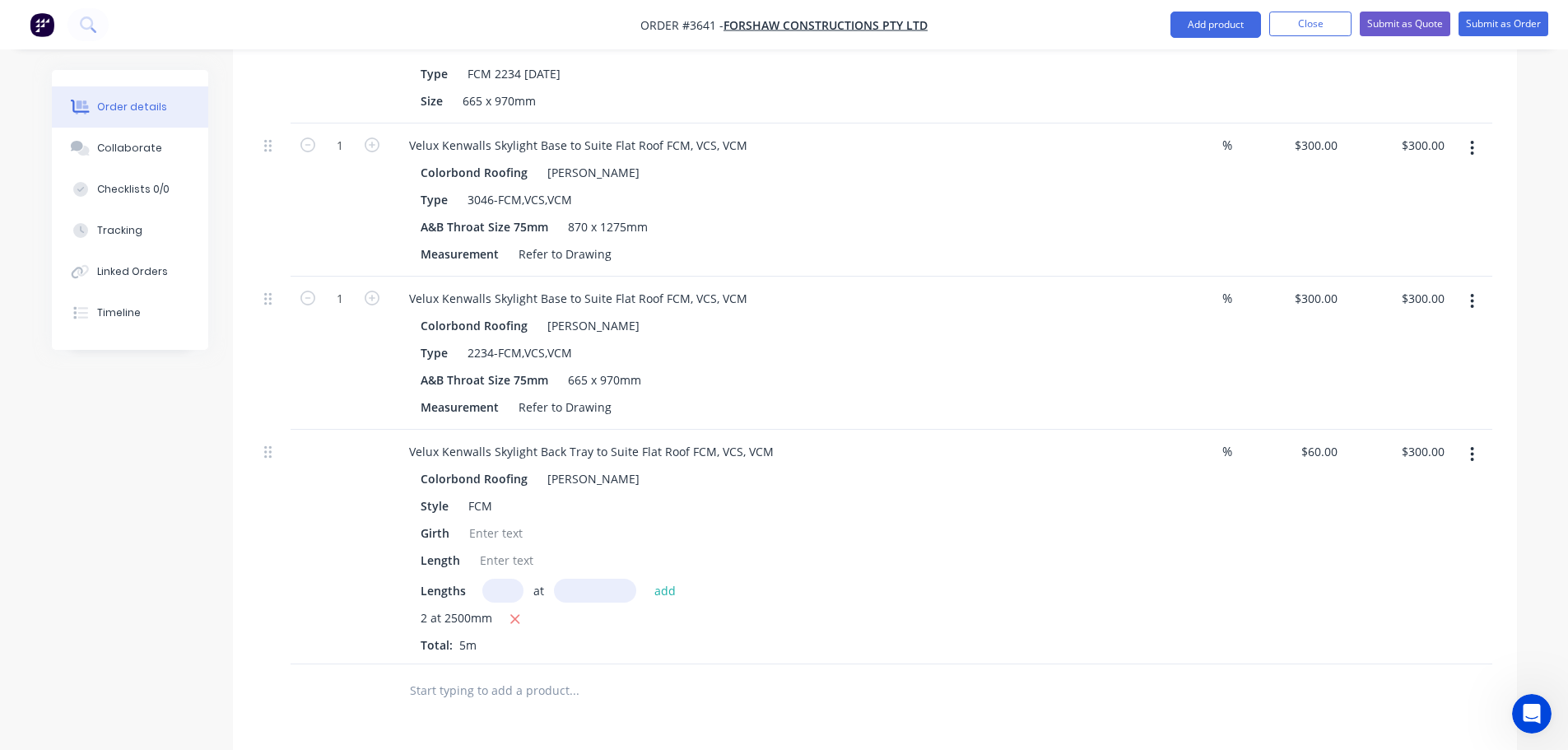
scroll to position [746, 0]
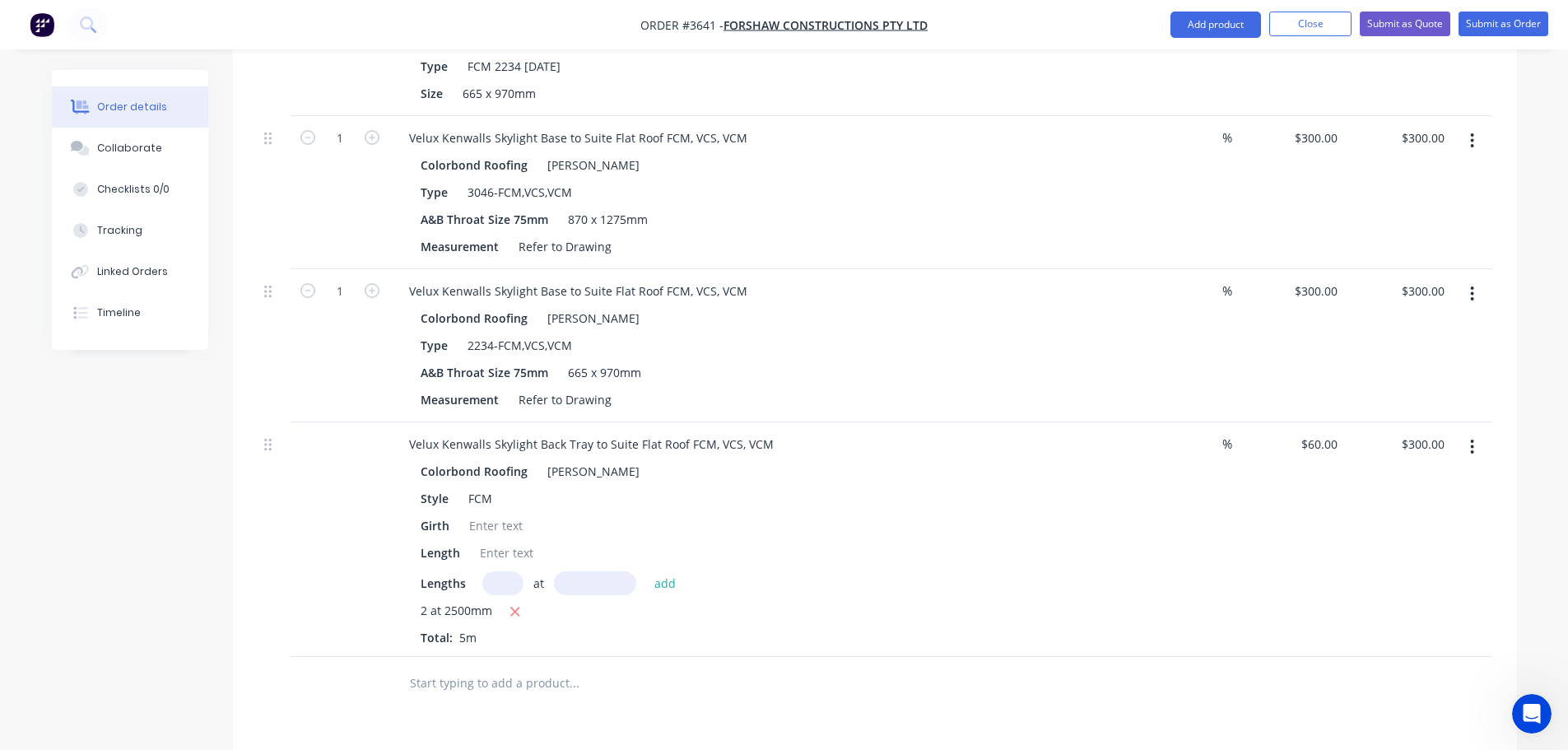
click at [1494, 6] on nav "Order #3641 - FORSHAW CONSTRUCTIONS PTY LTD Add product Close Submit as Quote S…" at bounding box center [784, 24] width 1568 height 49
click at [1494, 16] on button "Submit as Order" at bounding box center [1502, 23] width 90 height 25
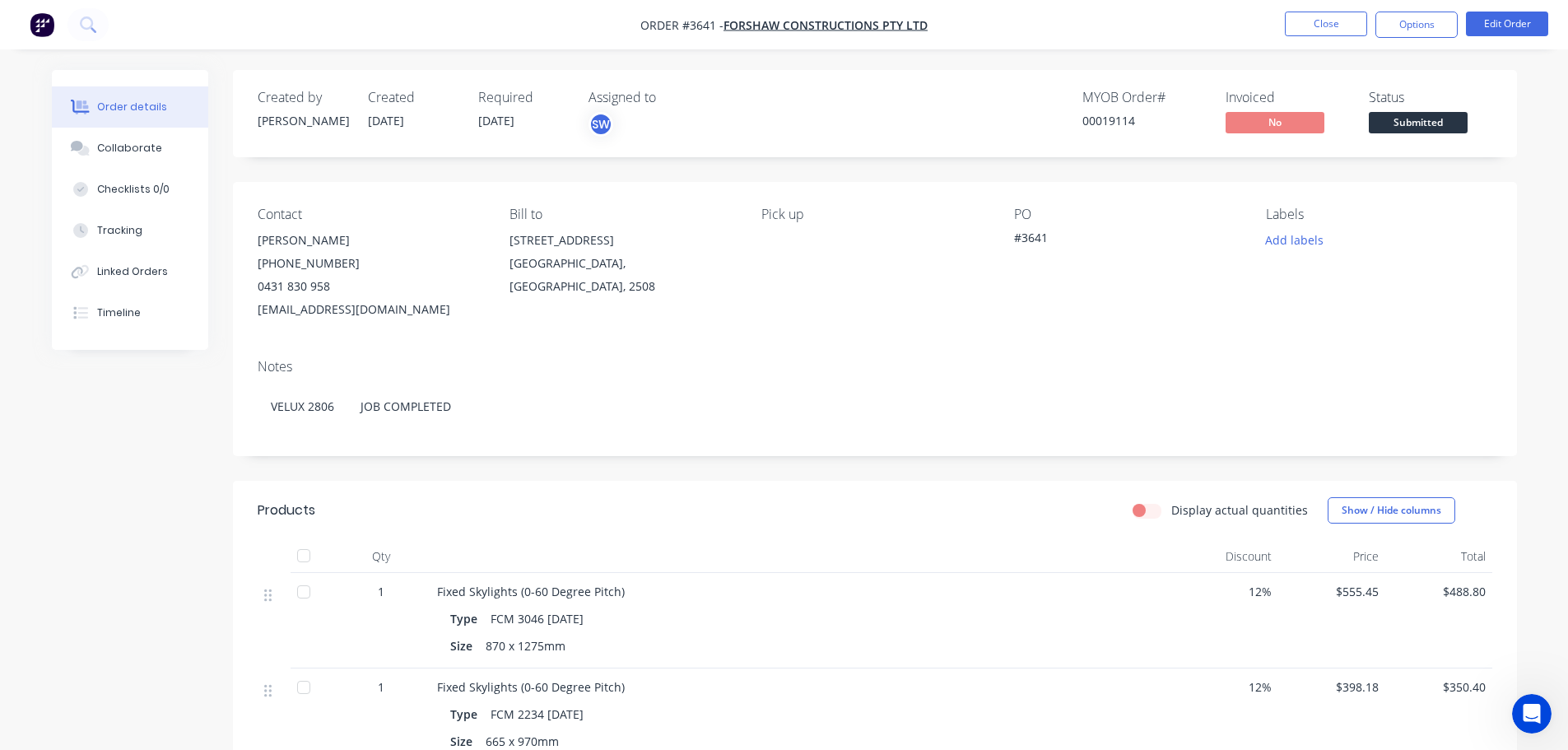
click at [1436, 132] on span "Submitted" at bounding box center [1417, 122] width 99 height 20
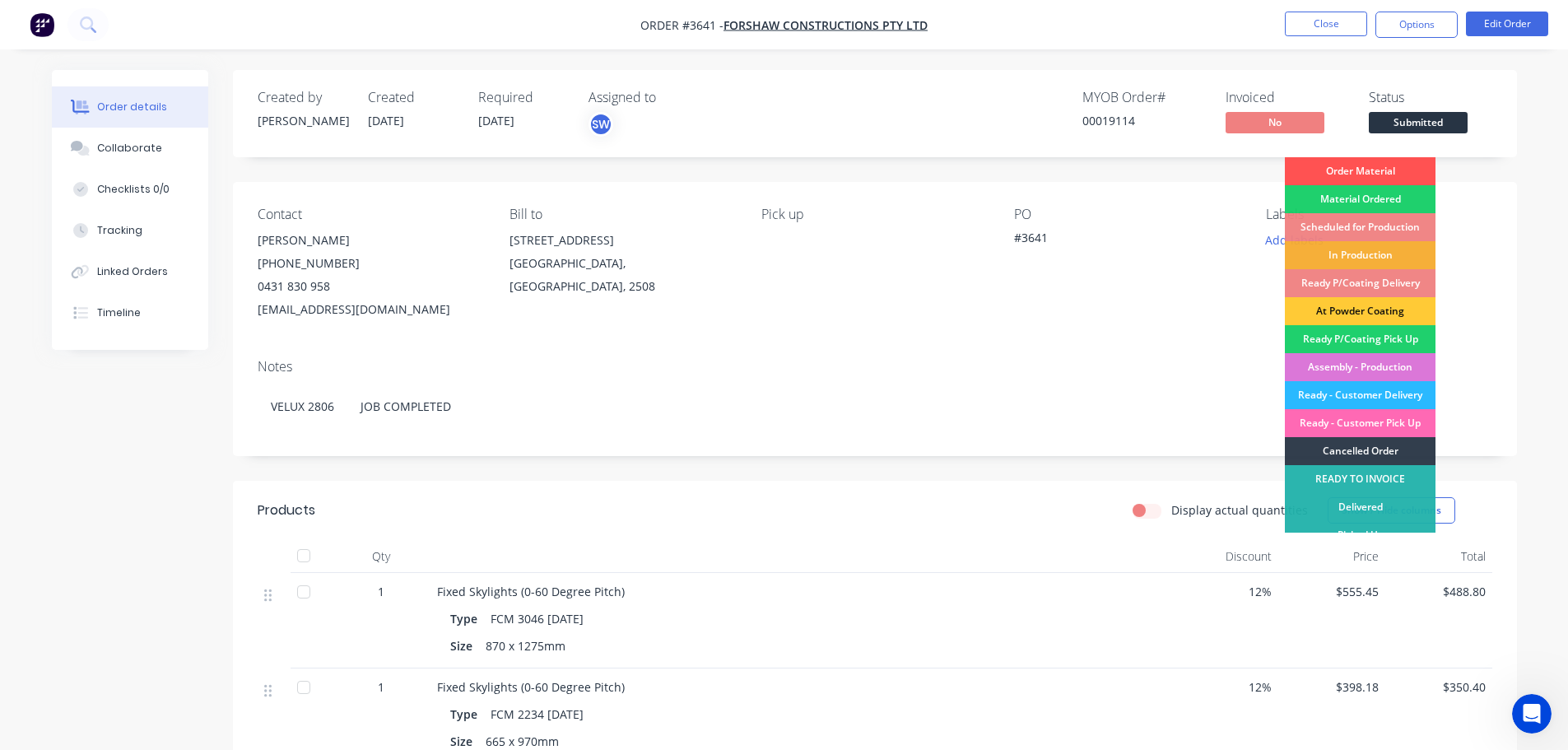
scroll to position [130, 0]
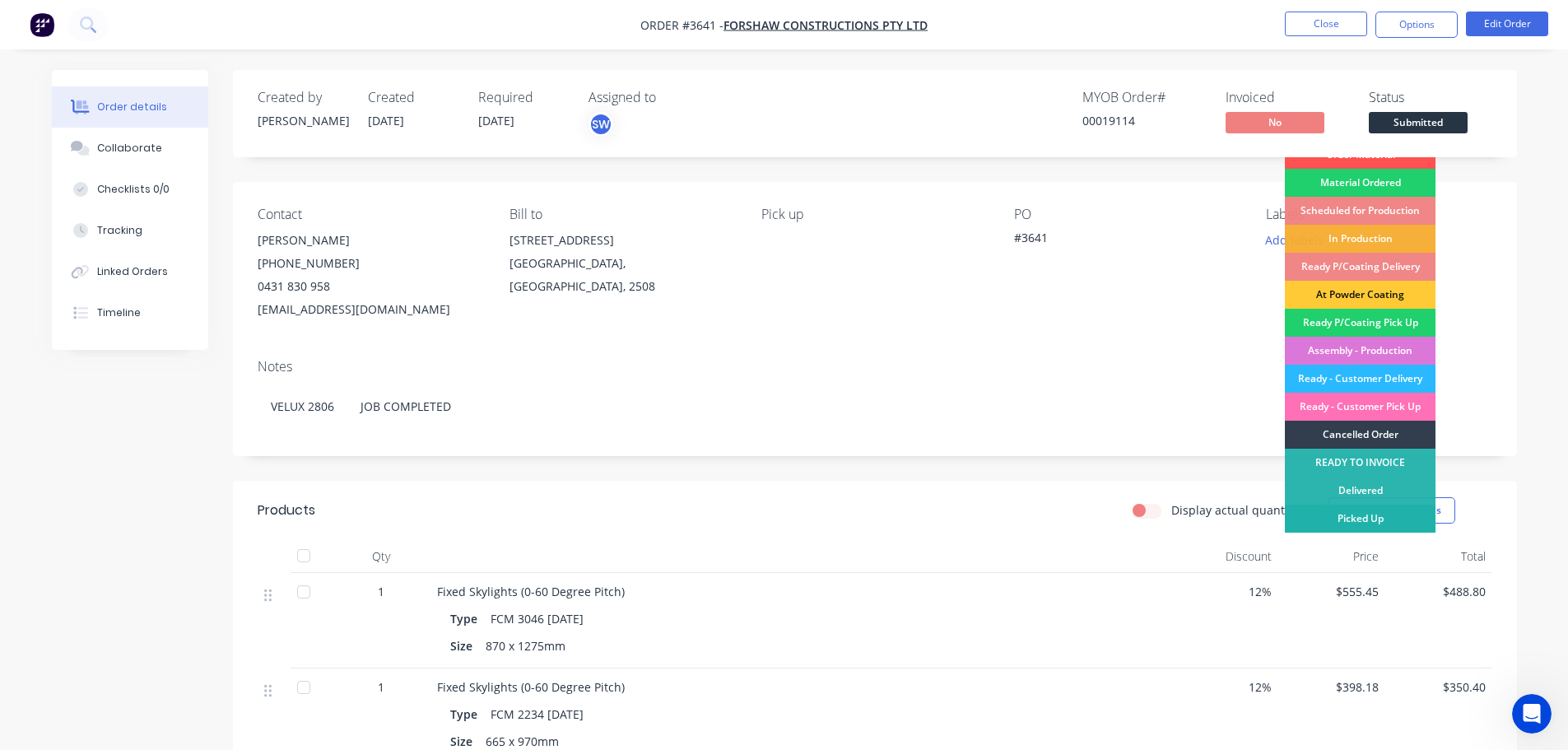
click at [1360, 519] on div "Picked Up" at bounding box center [1359, 518] width 151 height 28
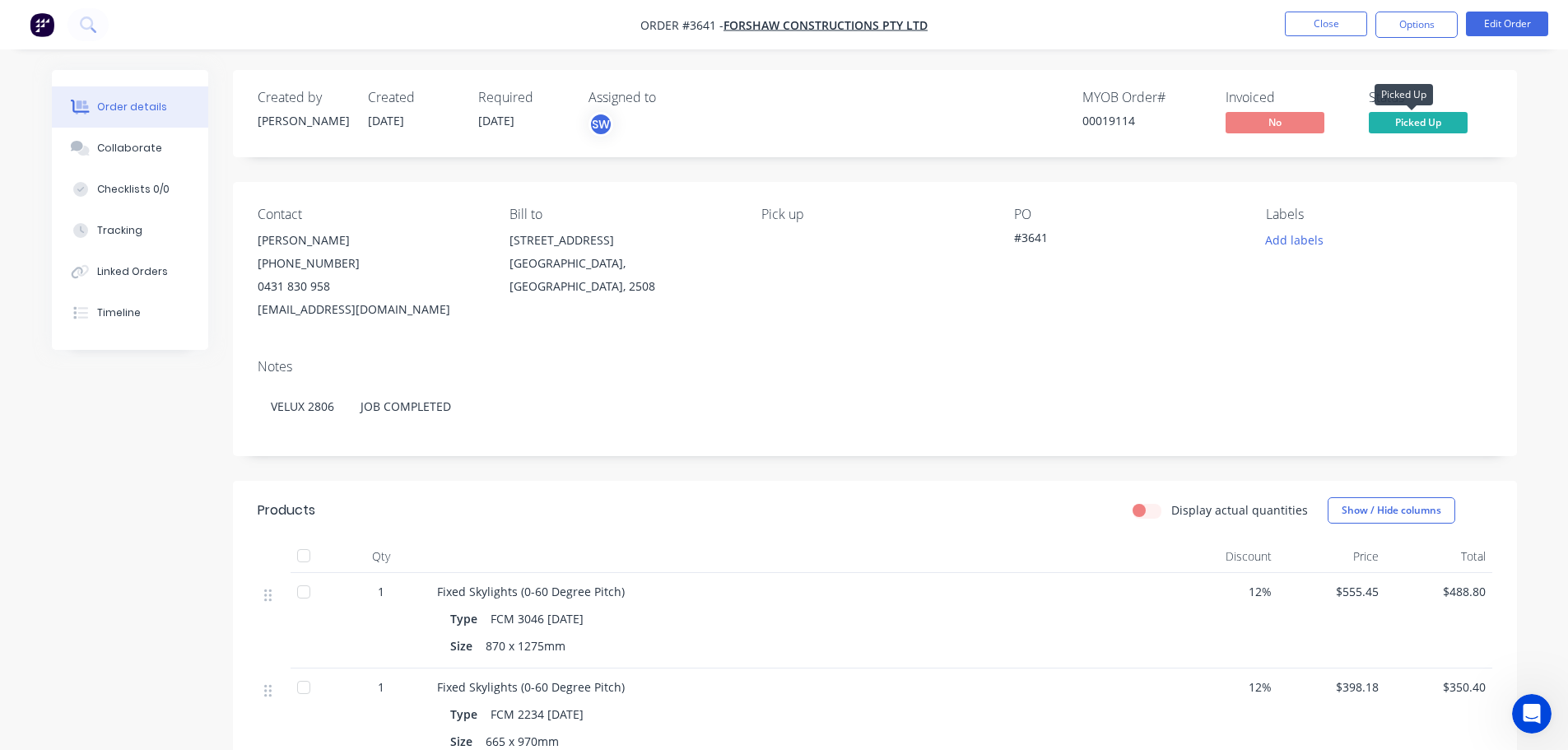
click at [1397, 132] on span "Picked Up" at bounding box center [1417, 122] width 99 height 20
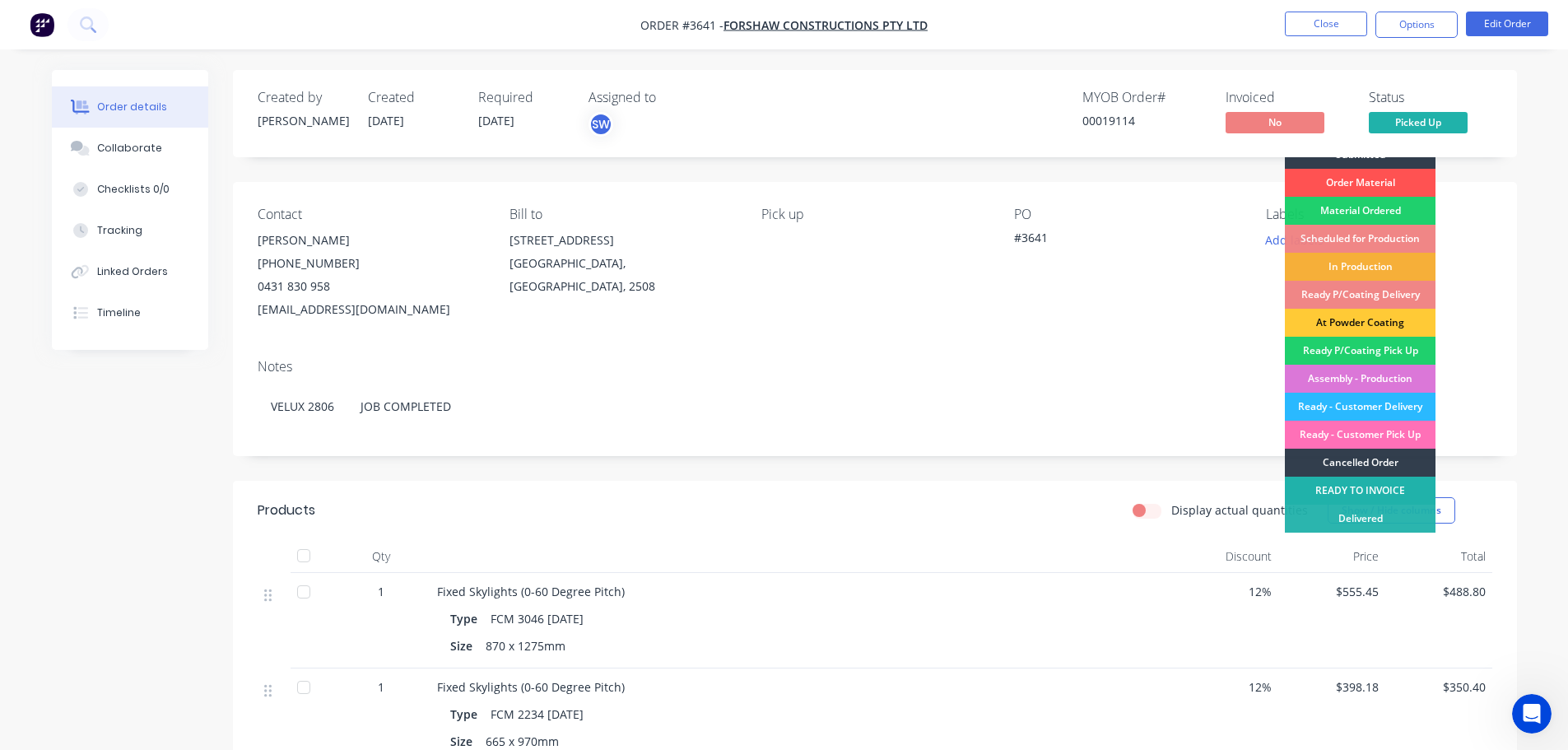
click at [1381, 490] on div "READY TO INVOICE" at bounding box center [1359, 490] width 151 height 28
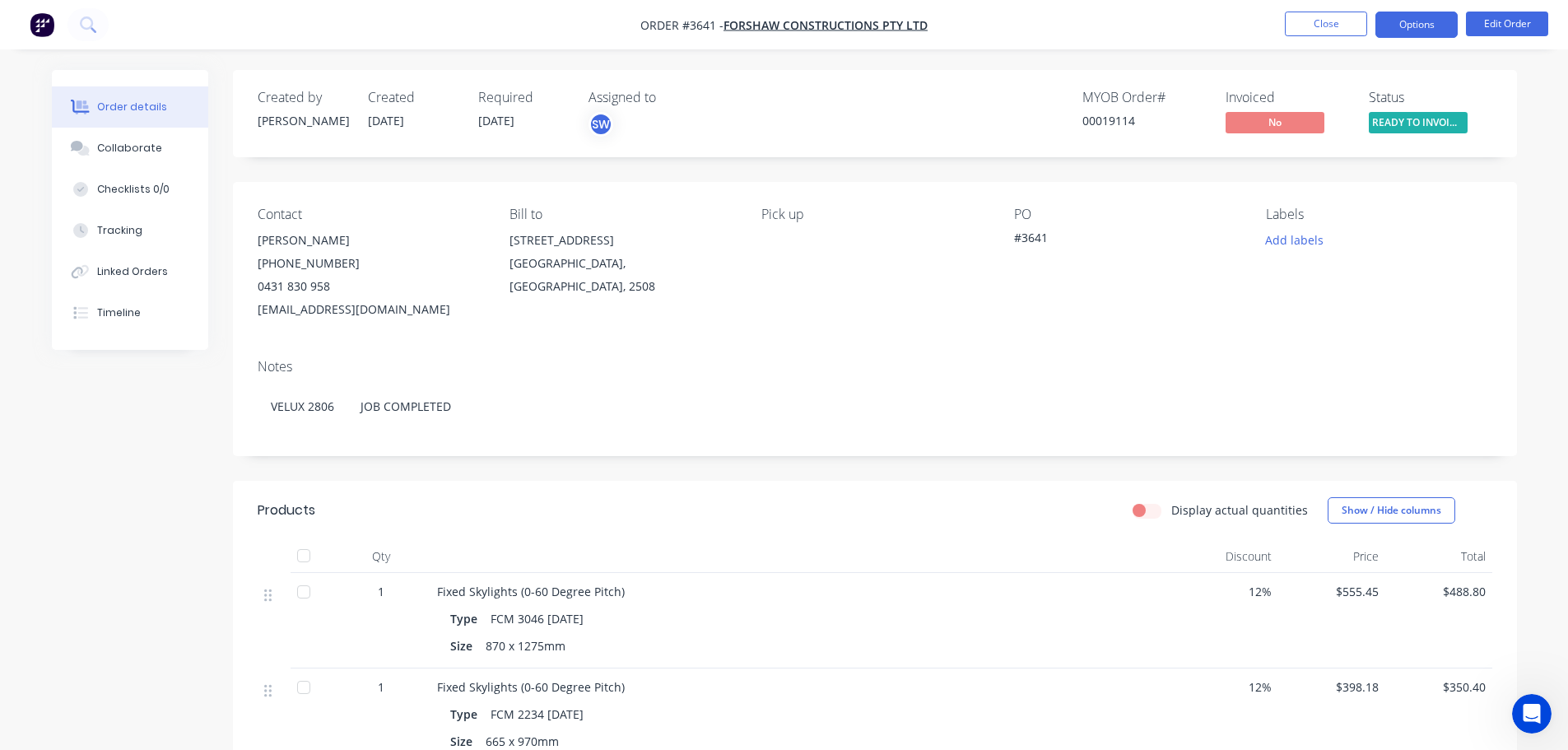
click at [1420, 17] on button "Options" at bounding box center [1416, 24] width 82 height 27
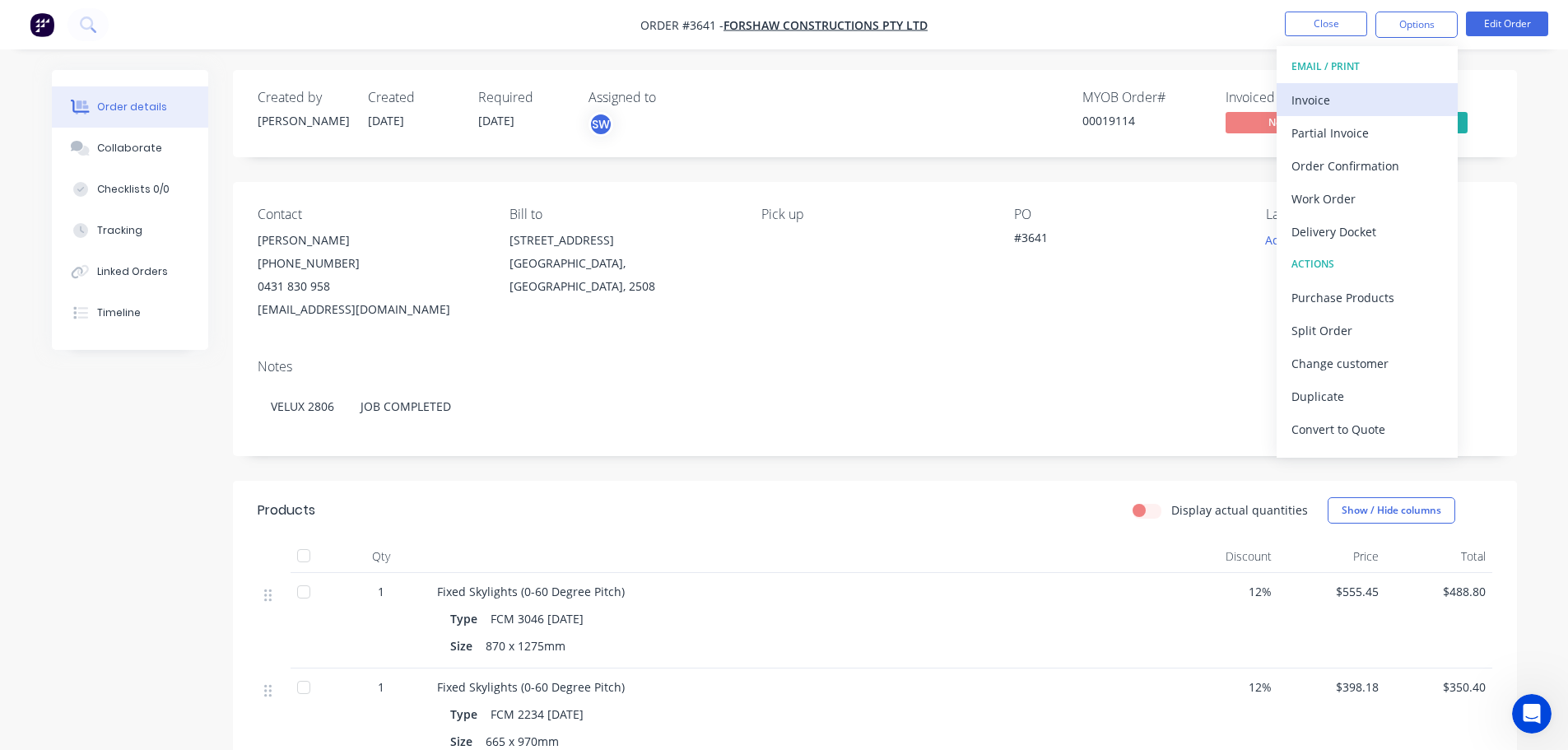
click at [1311, 100] on div "Invoice" at bounding box center [1367, 100] width 151 height 24
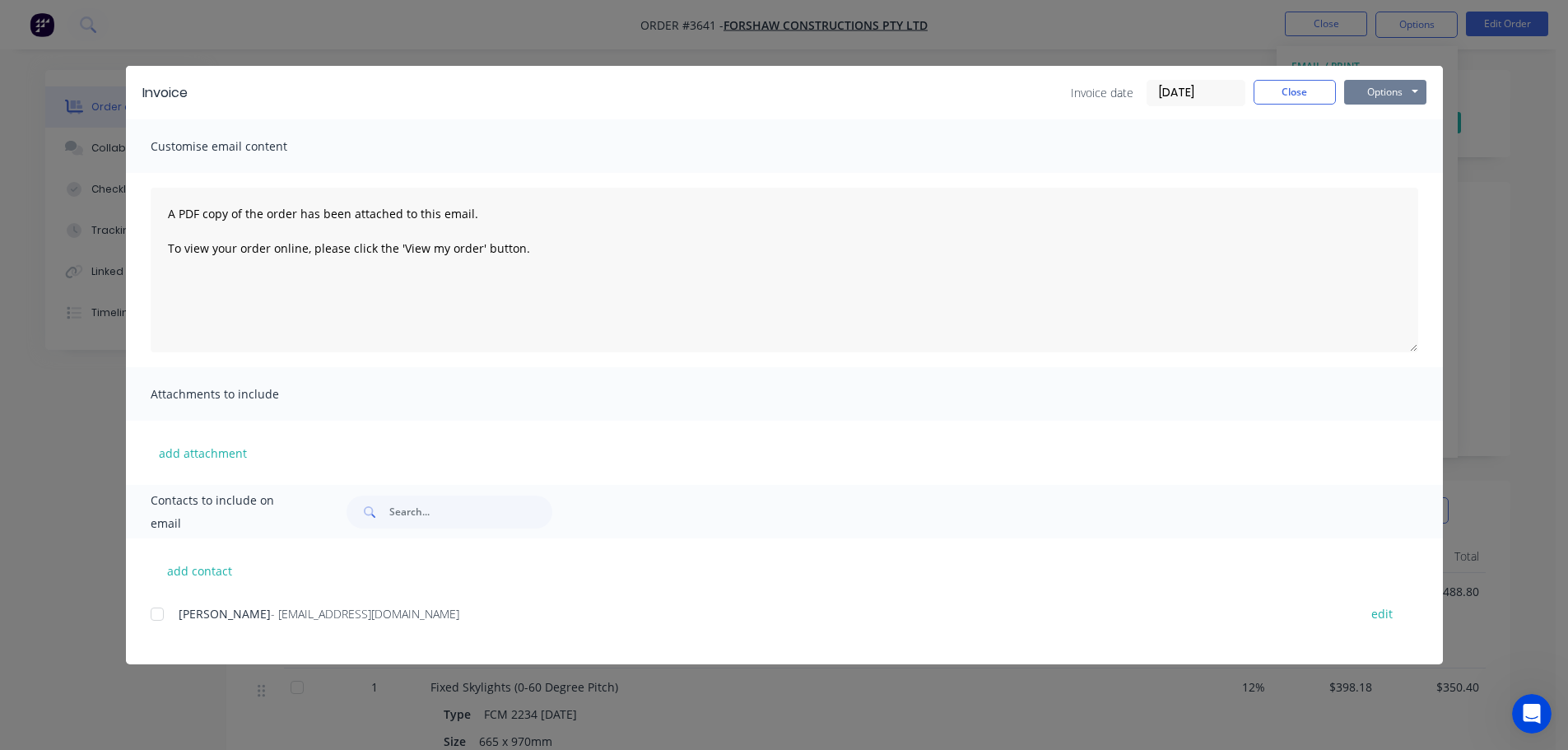
click at [1357, 96] on button "Options" at bounding box center [1384, 91] width 82 height 25
click at [1409, 163] on button "Print" at bounding box center [1396, 148] width 105 height 27
click at [1275, 100] on button "Close" at bounding box center [1294, 91] width 82 height 25
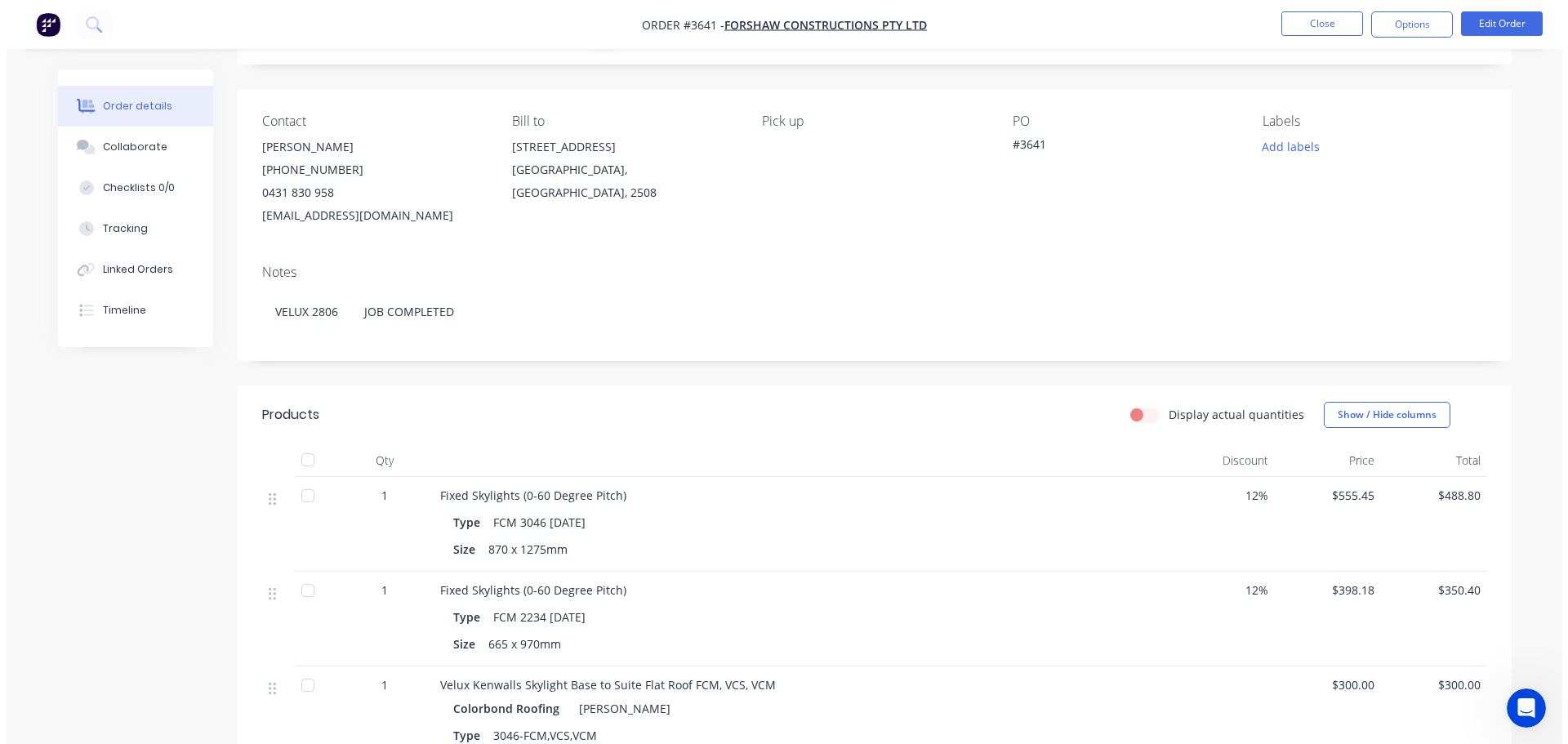
scroll to position [0, 0]
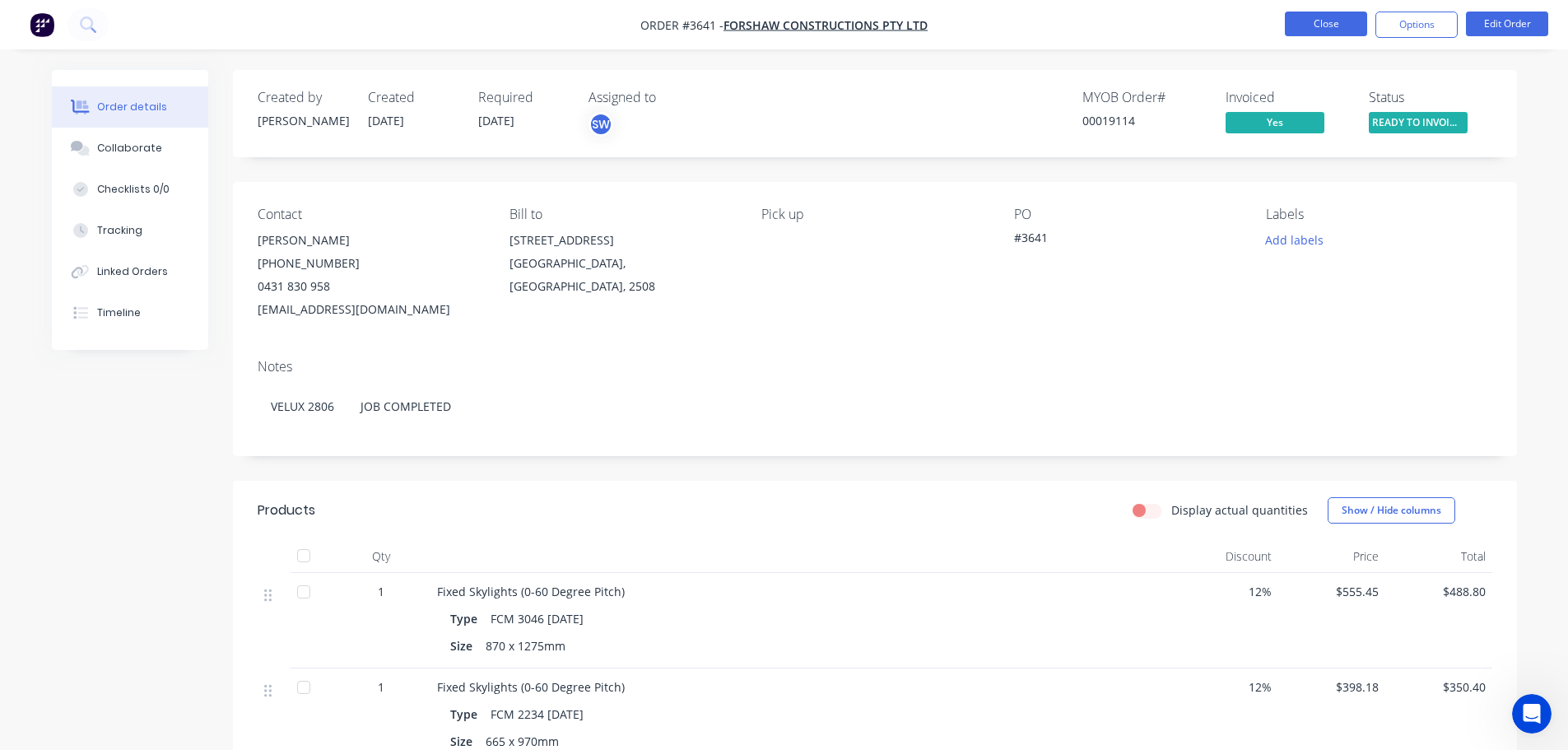
click at [1317, 22] on button "Close" at bounding box center [1325, 23] width 82 height 25
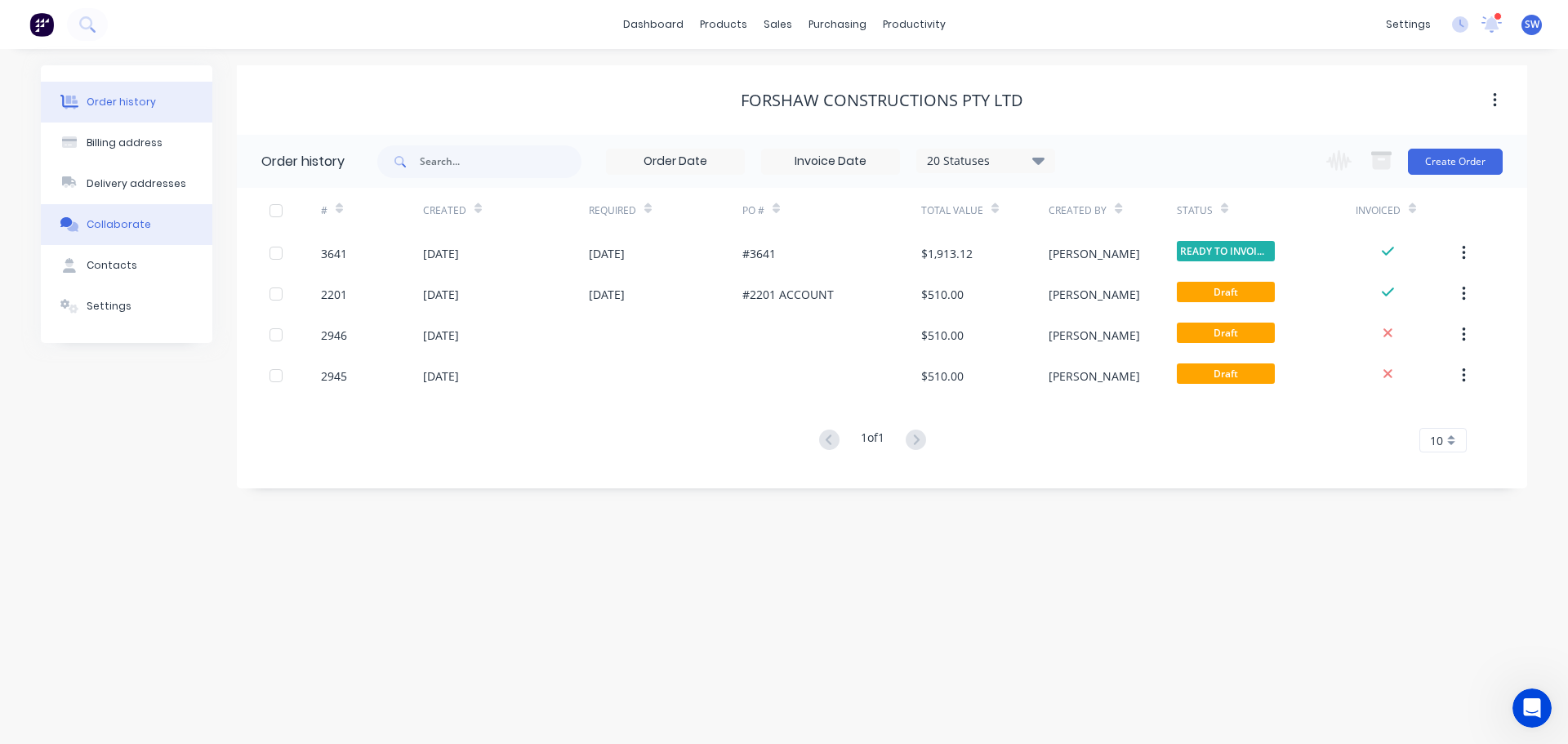
click at [149, 232] on div "Collaborate" at bounding box center [118, 224] width 64 height 15
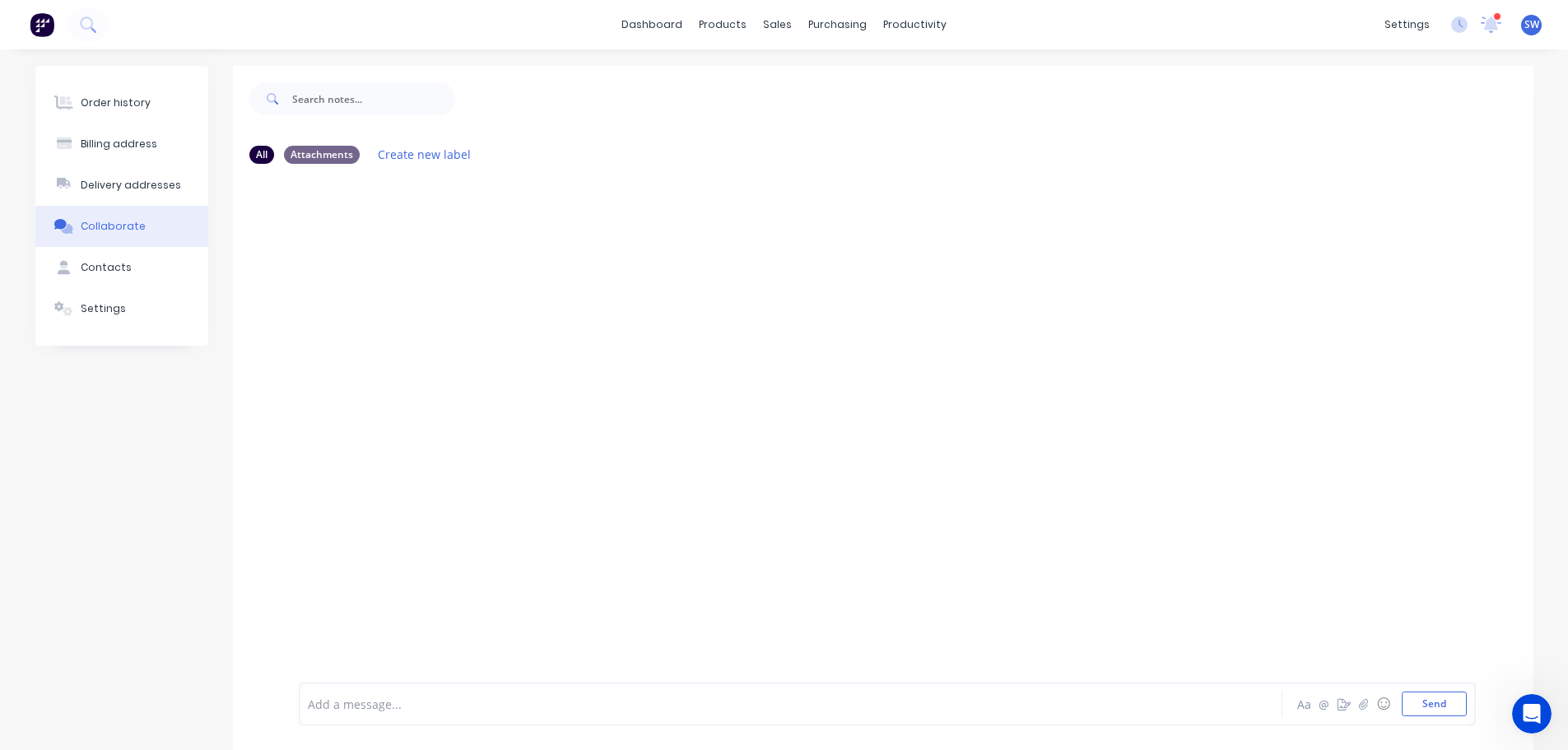
click at [468, 228] on div at bounding box center [883, 428] width 1300 height 502
drag, startPoint x: 467, startPoint y: 228, endPoint x: 387, endPoint y: 253, distance: 83.8
click at [387, 253] on div at bounding box center [883, 428] width 1300 height 502
click at [928, 707] on div at bounding box center [742, 704] width 868 height 18
drag, startPoint x: 928, startPoint y: 706, endPoint x: 1205, endPoint y: 544, distance: 320.9
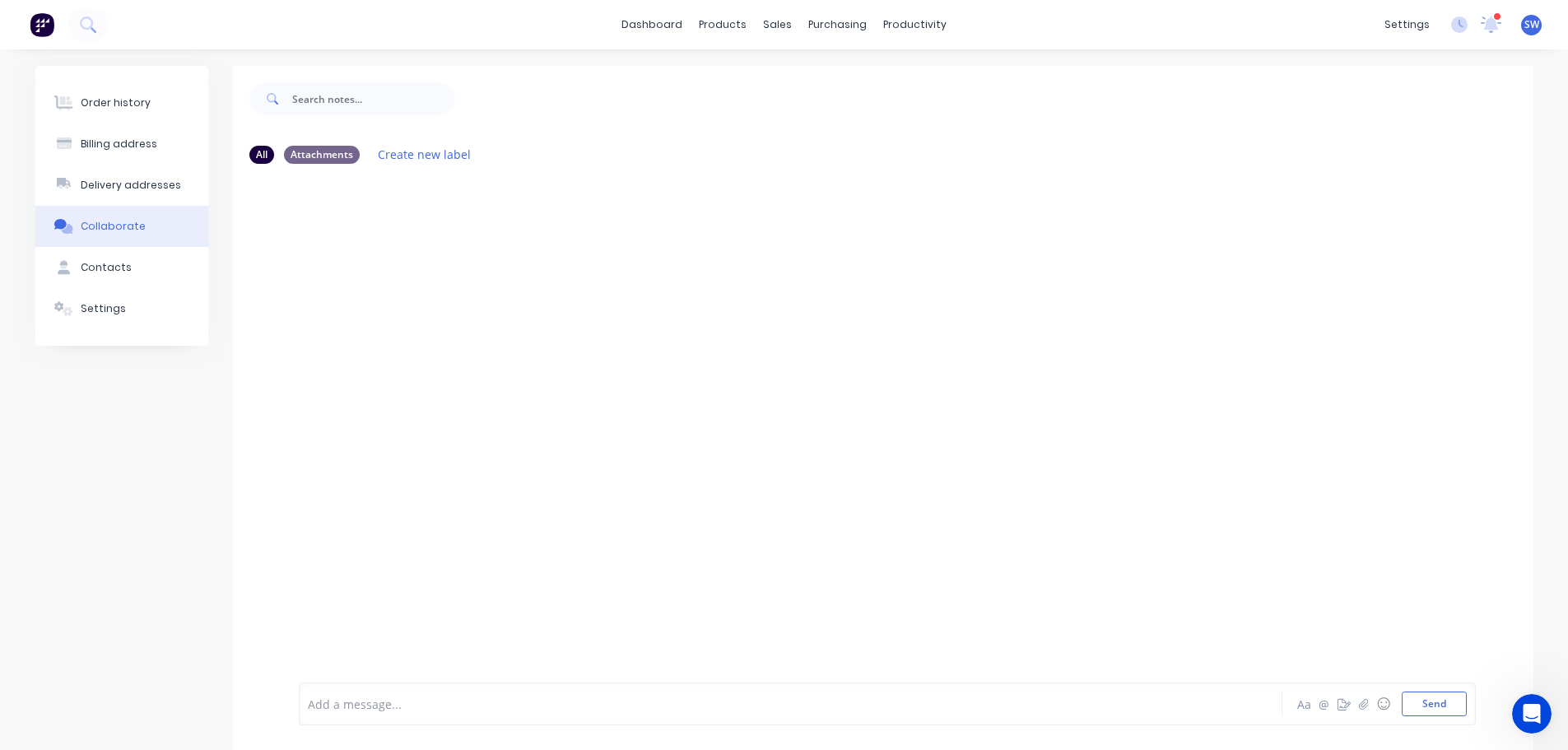
click at [1205, 544] on div at bounding box center [883, 428] width 1300 height 502
click at [1358, 699] on icon "button" at bounding box center [1363, 704] width 9 height 11
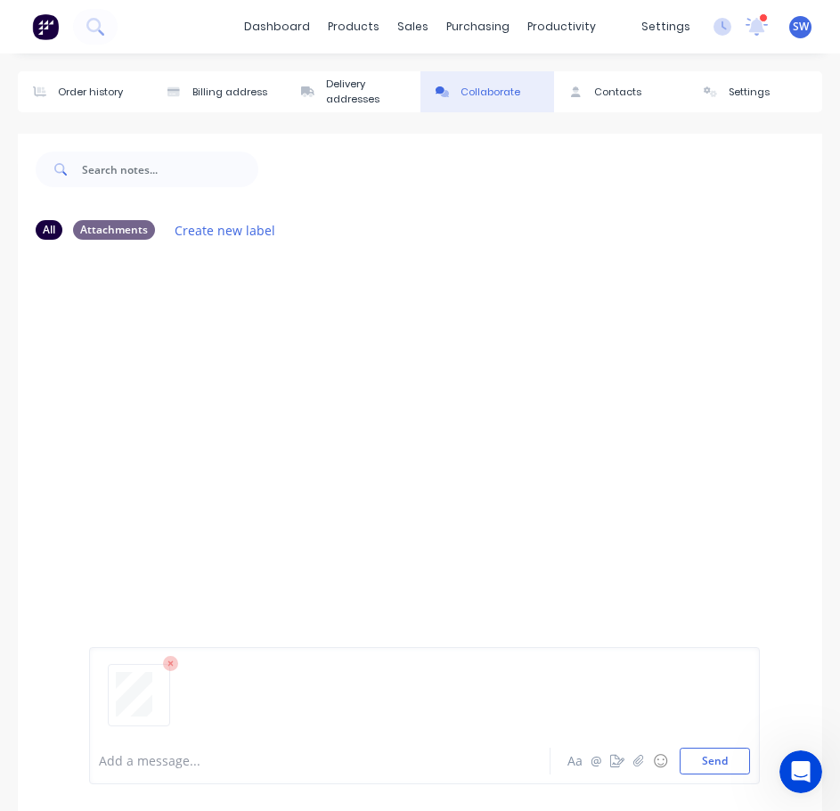
click at [177, 656] on icon at bounding box center [171, 664] width 16 height 16
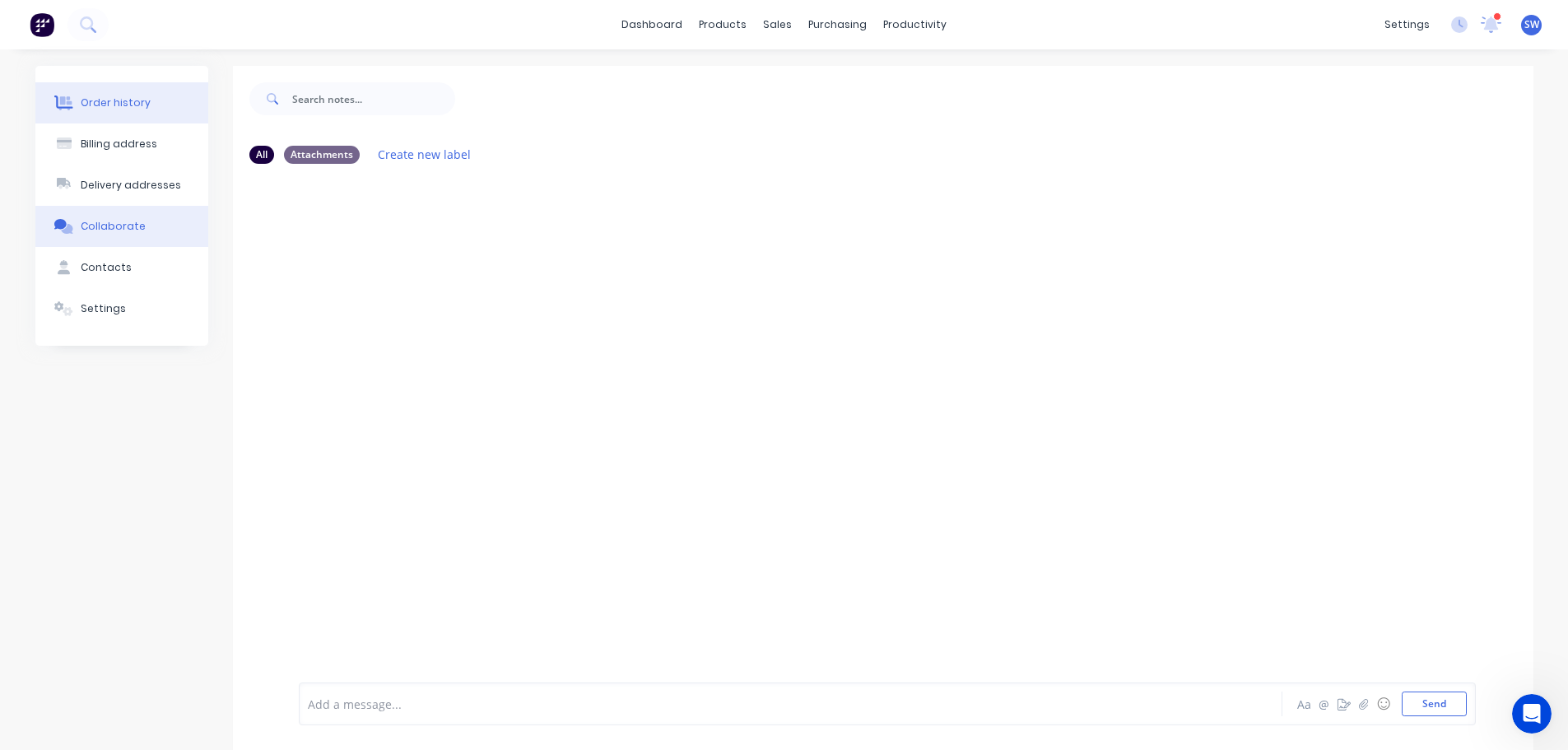
click at [151, 102] on div "Order history" at bounding box center [115, 103] width 70 height 15
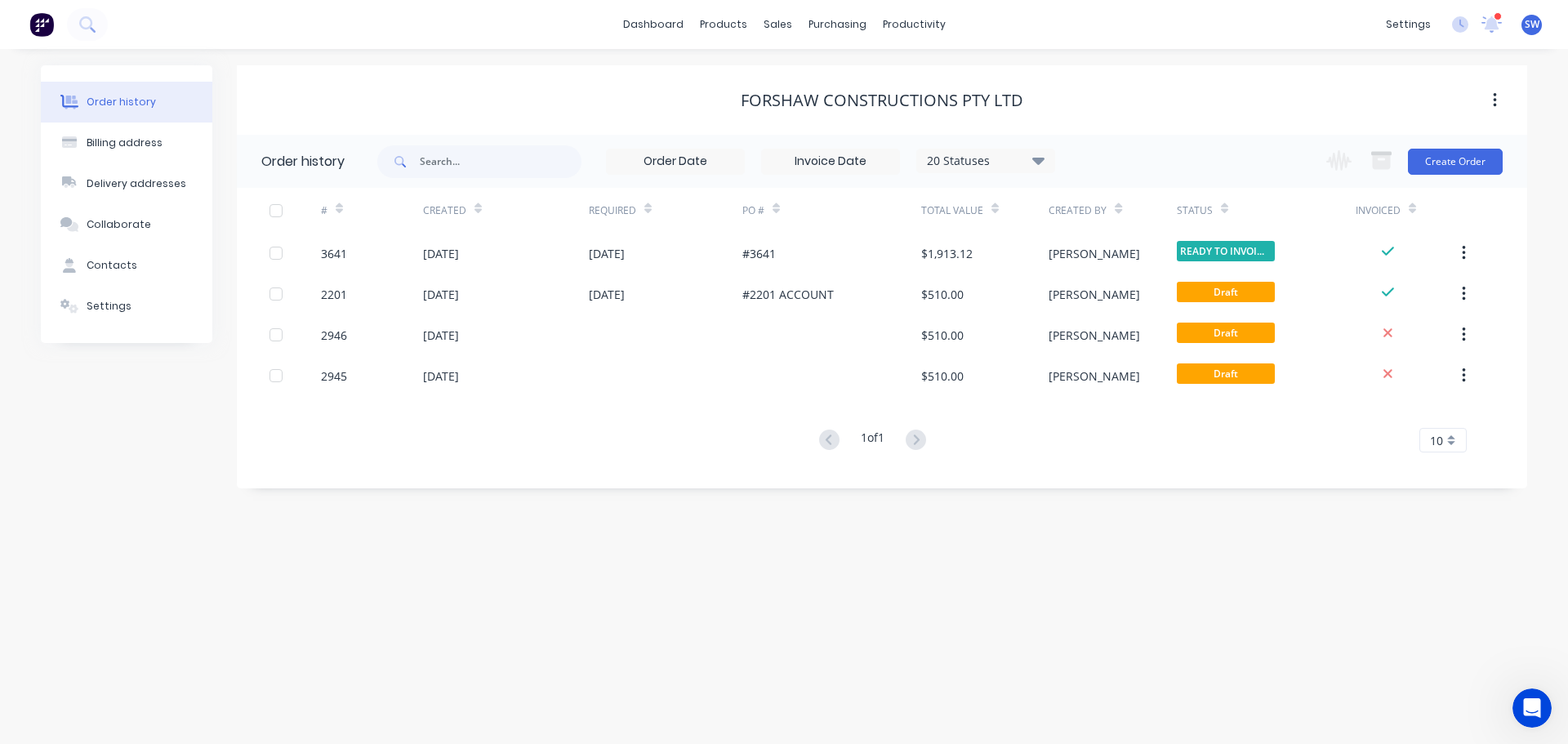
click at [1035, 161] on icon at bounding box center [1037, 160] width 12 height 7
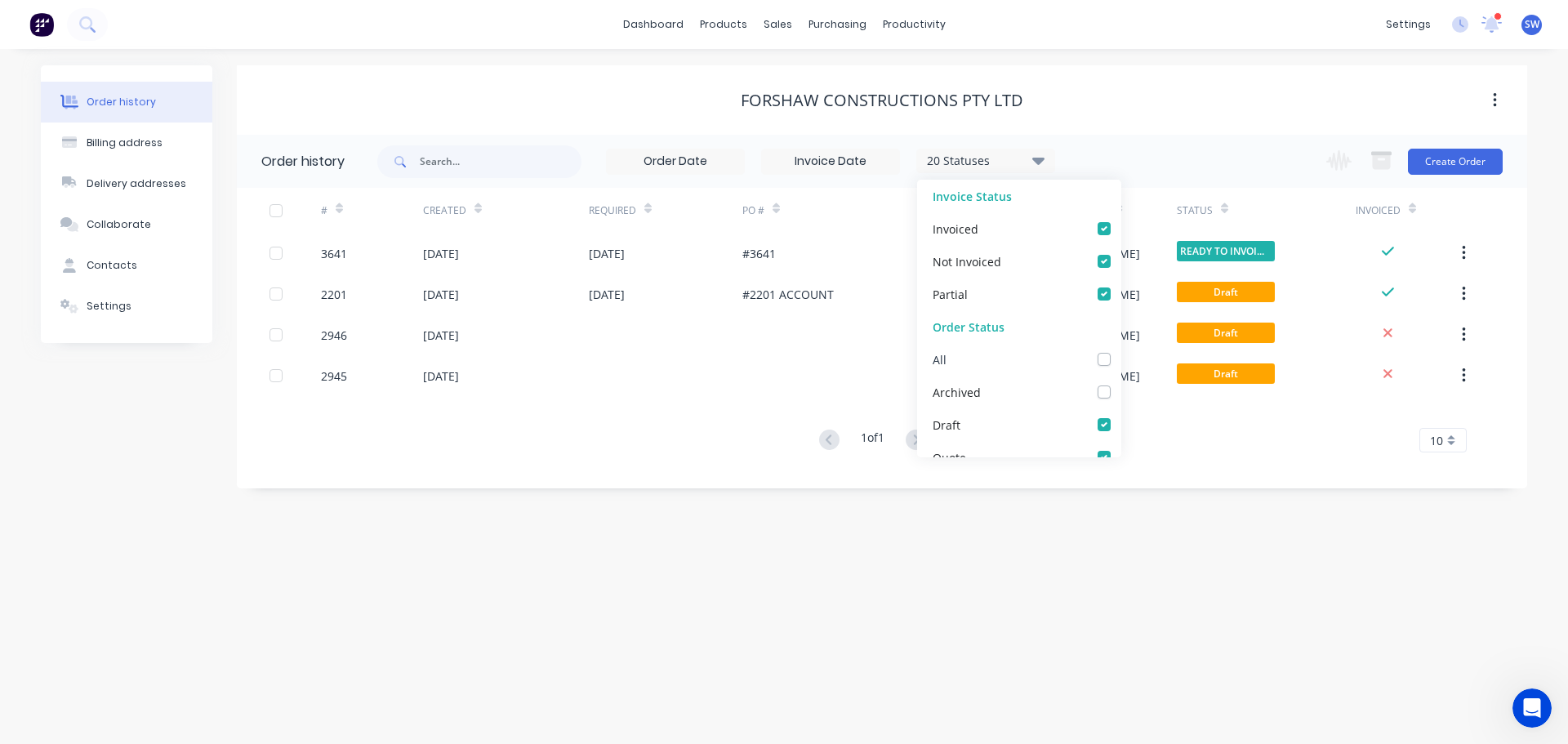
click at [1121, 350] on label at bounding box center [1121, 350] width 0 height 0
click at [1121, 359] on input "checkbox" at bounding box center [1127, 357] width 13 height 16
checkbox input "true"
click at [1517, 593] on div "Order history Billing address Delivery addresses Collaborate Contacts Settings …" at bounding box center [784, 396] width 1568 height 695
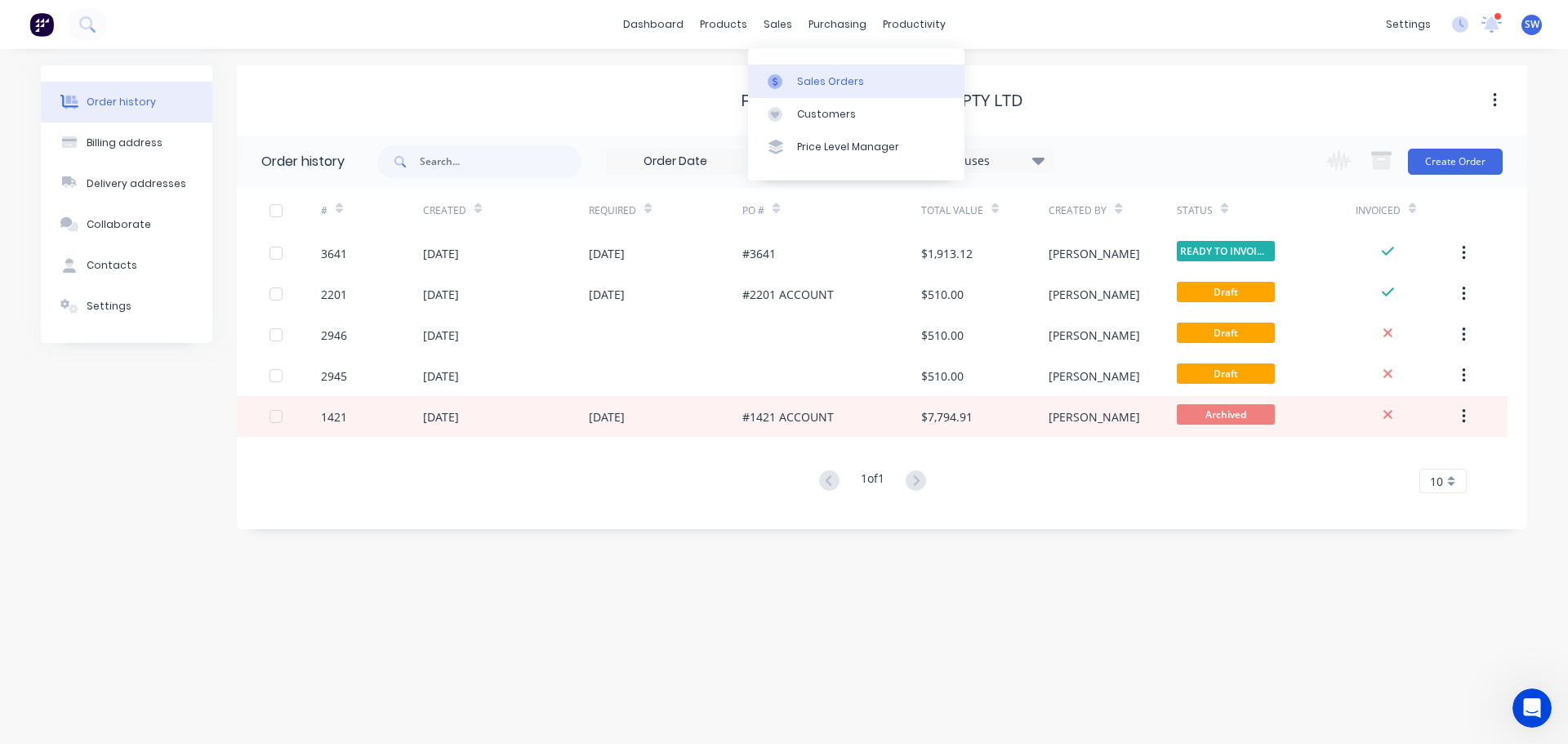
click at [821, 89] on div "Sales Orders" at bounding box center [830, 82] width 67 height 15
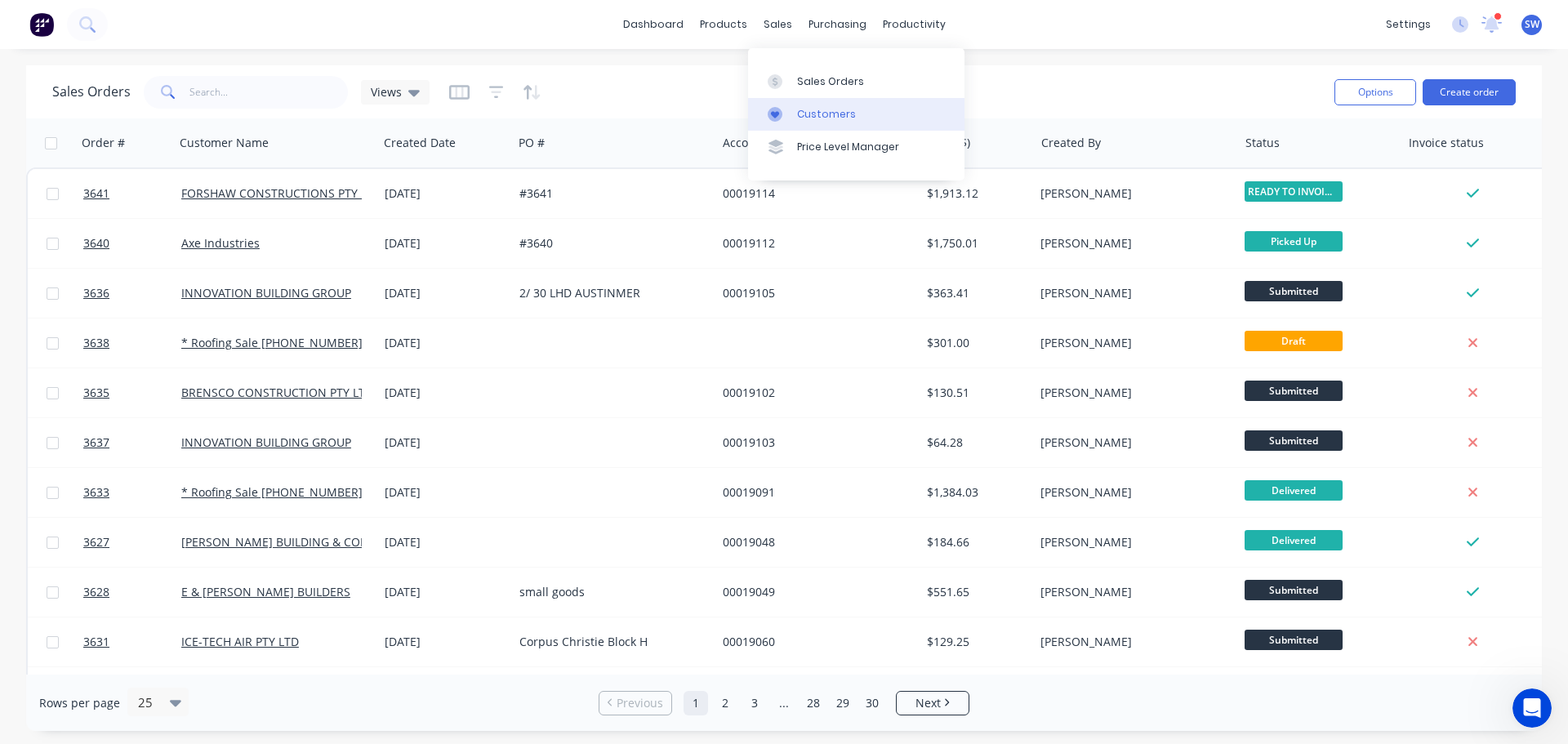
click at [828, 122] on div "Customers" at bounding box center [827, 115] width 59 height 15
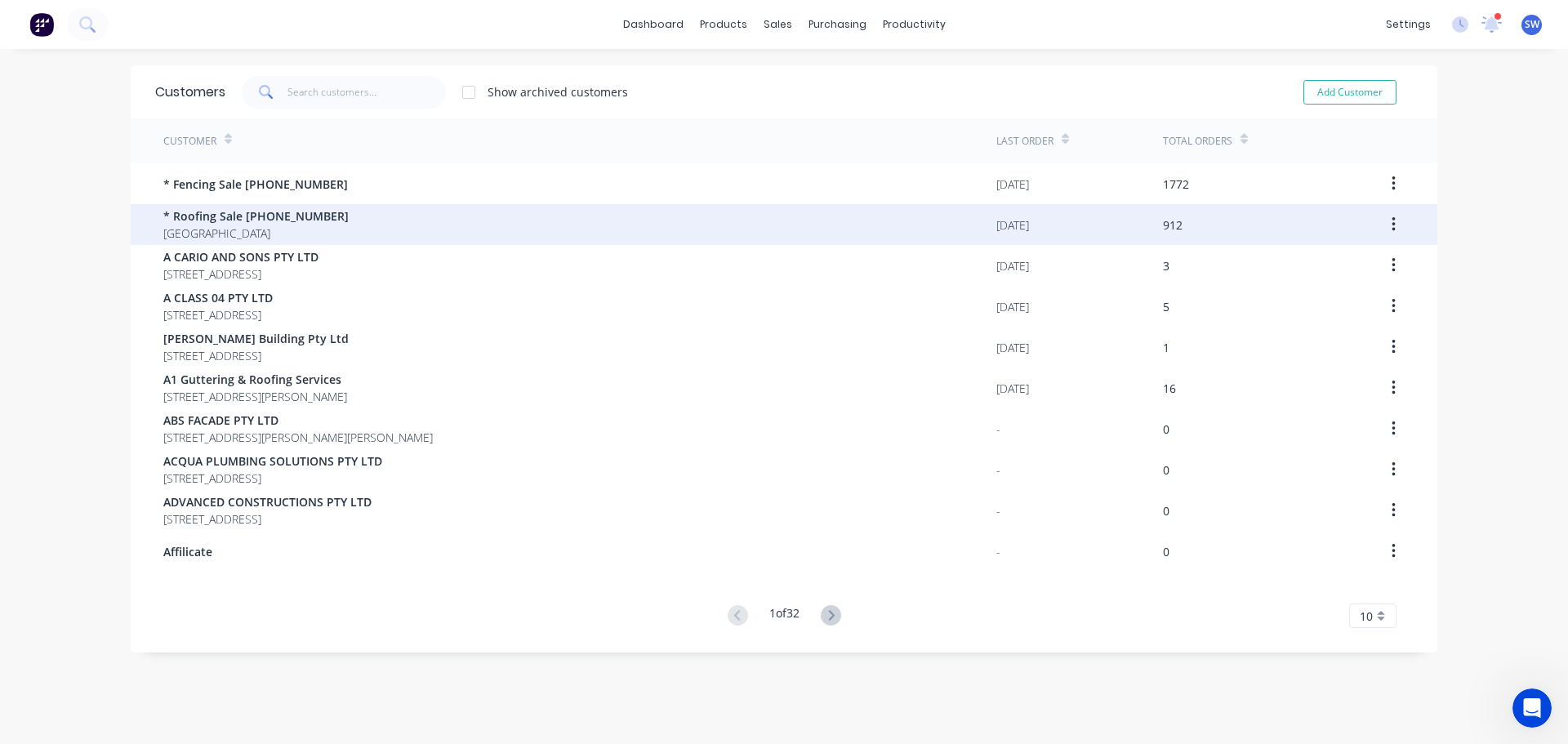
click at [284, 220] on span "* Roofing Sale [PHONE_NUMBER]" at bounding box center [256, 215] width 185 height 17
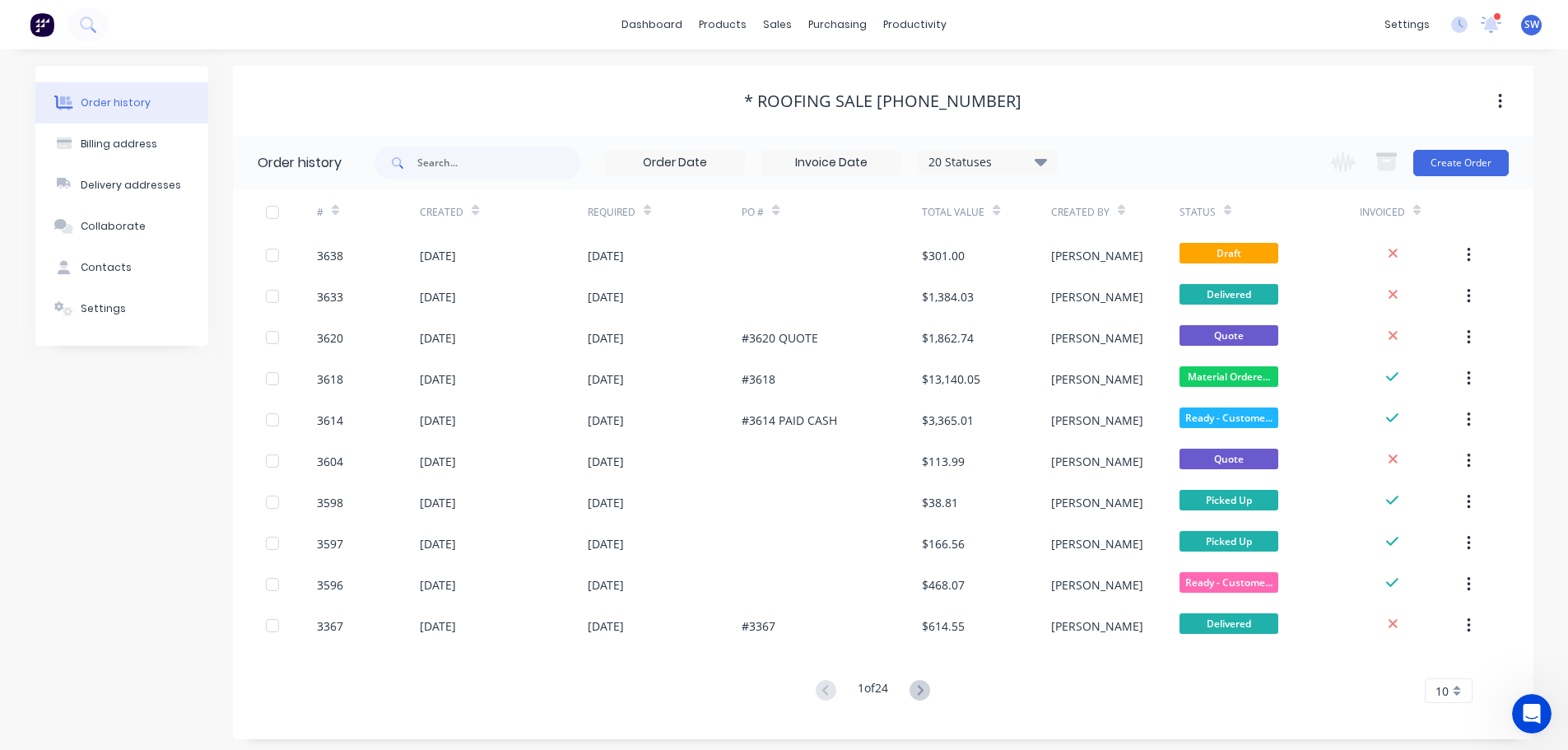
click at [1035, 164] on icon at bounding box center [1040, 161] width 12 height 19
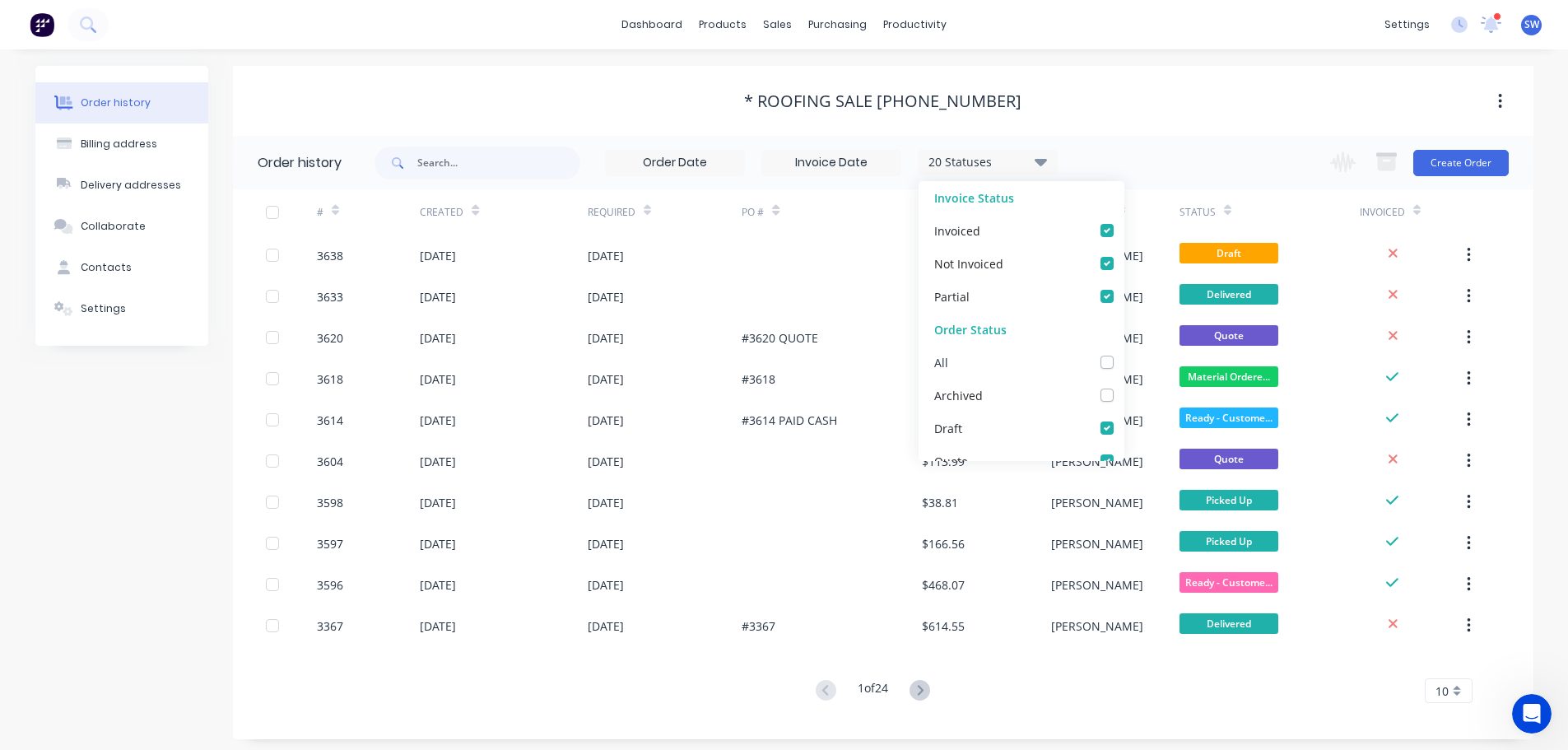
drag, startPoint x: 1096, startPoint y: 360, endPoint x: 1106, endPoint y: 361, distance: 10.0
click at [1106, 361] on div "All" at bounding box center [1020, 362] width 206 height 33
click at [1123, 353] on label at bounding box center [1123, 353] width 0 height 0
click at [1123, 365] on input "checkbox" at bounding box center [1129, 360] width 13 height 16
checkbox input "true"
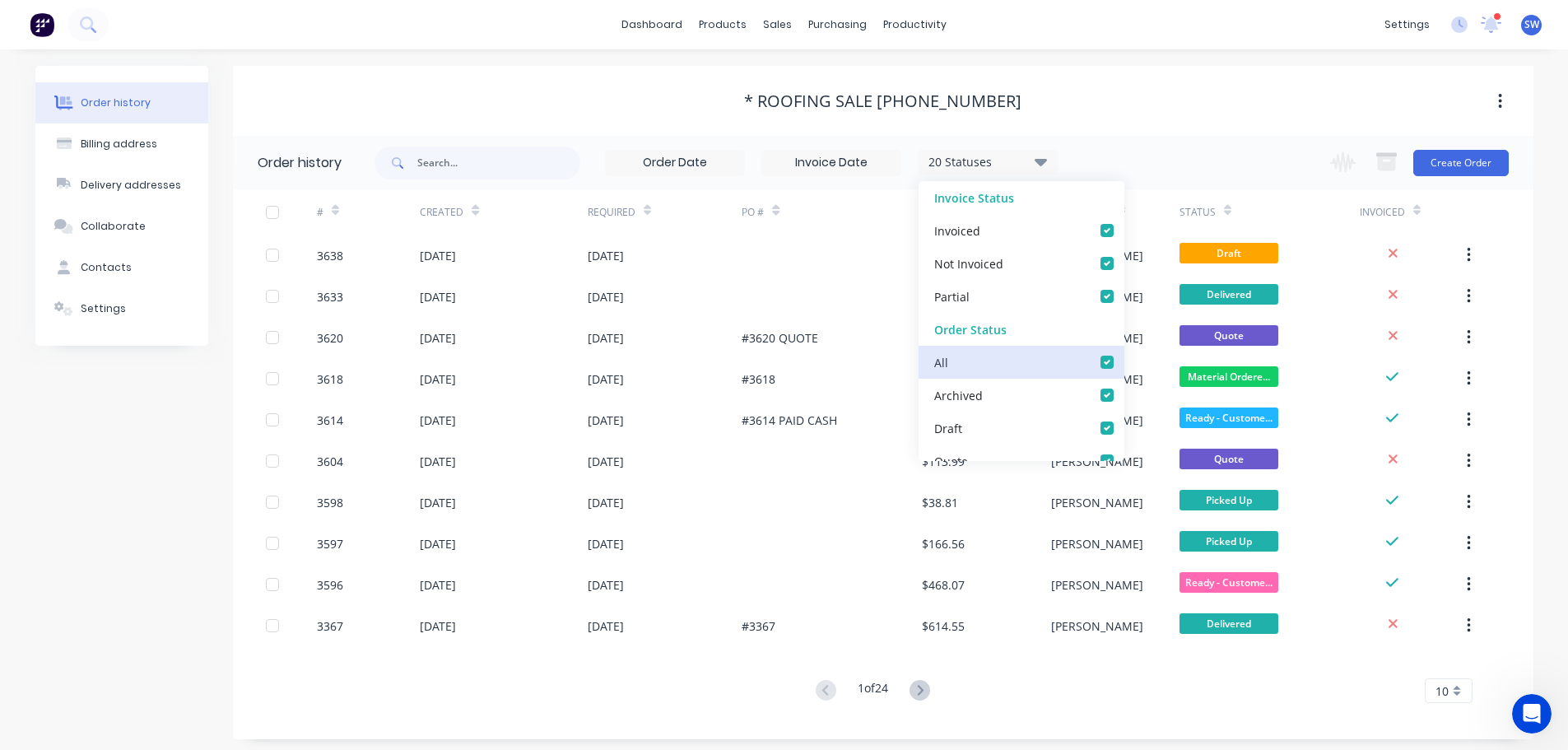
checkbox input "true"
click at [1541, 403] on div "Order history Billing address Delivery addresses Collaborate Contacts Settings …" at bounding box center [784, 402] width 1568 height 707
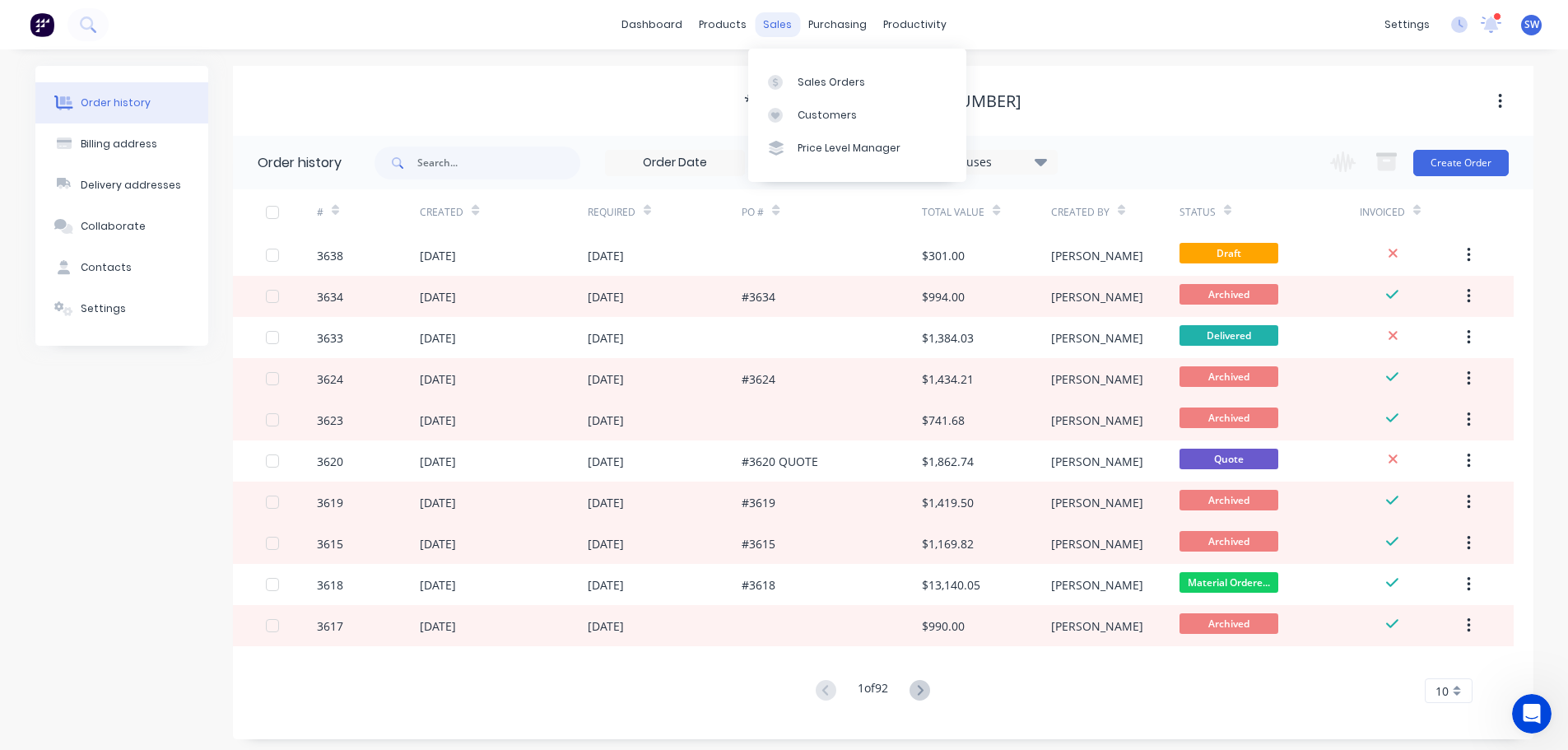
click at [776, 25] on div "sales" at bounding box center [777, 24] width 45 height 25
click at [828, 90] on div "Sales Orders" at bounding box center [830, 82] width 67 height 15
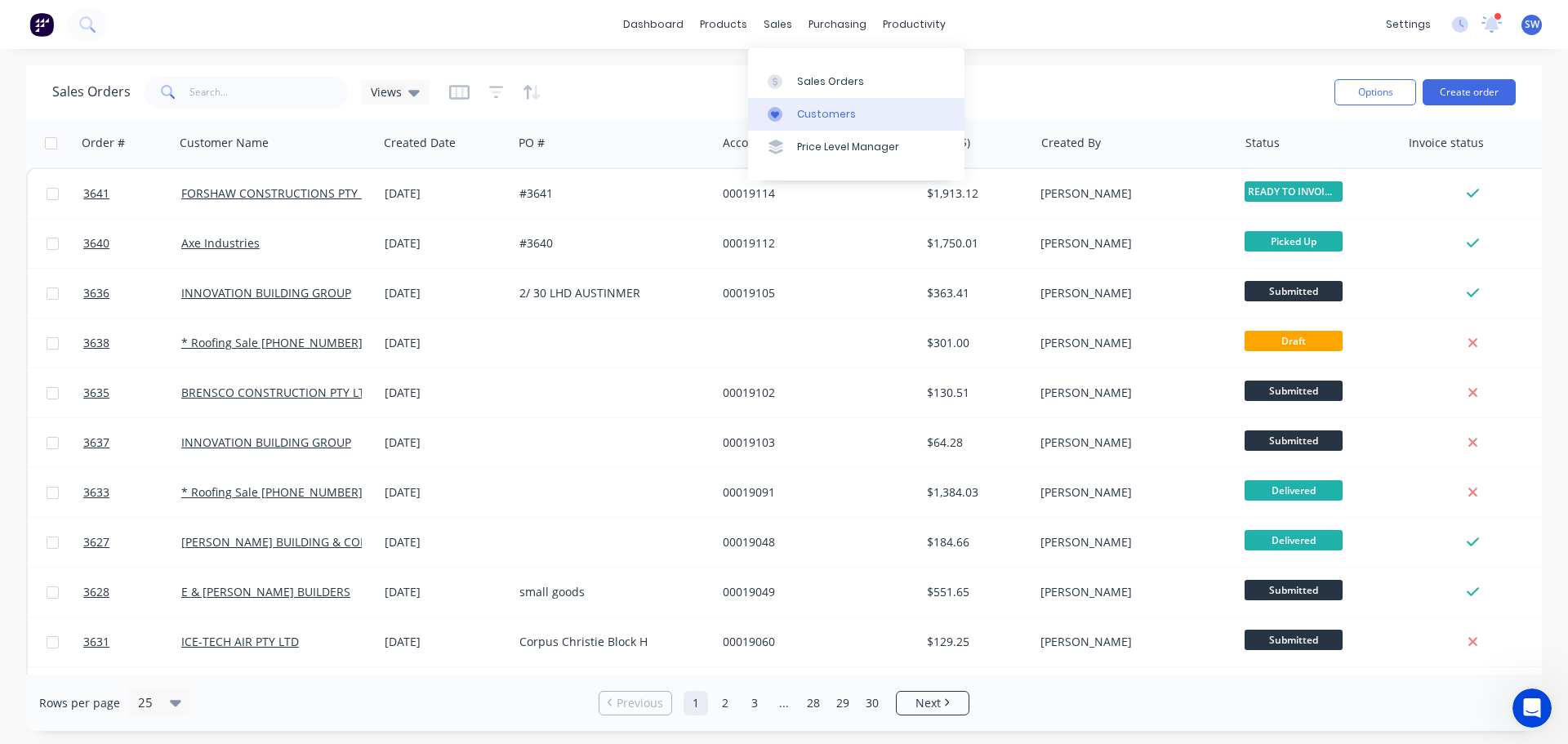
click at [856, 122] on div "Customers" at bounding box center [827, 115] width 59 height 15
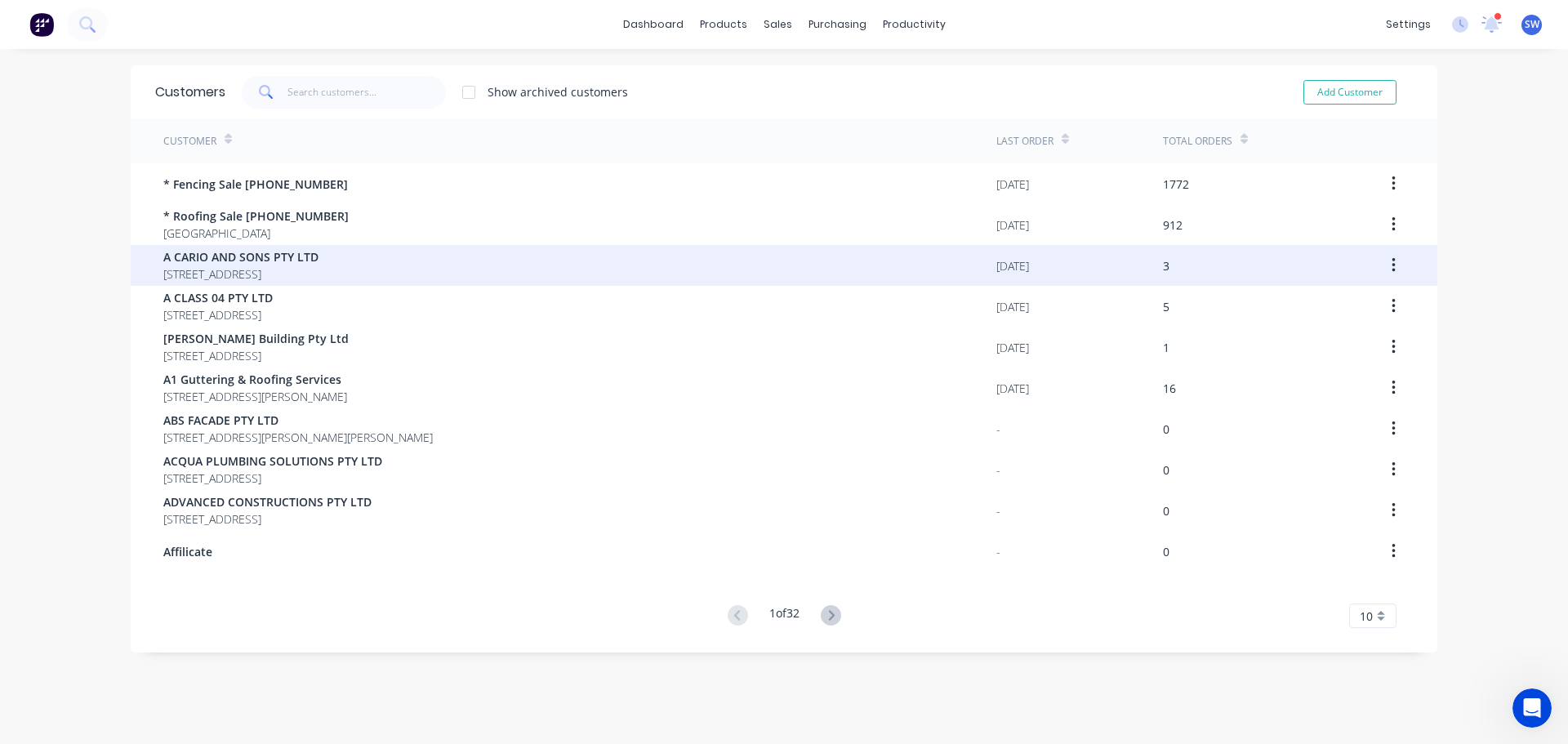
click at [263, 258] on span "A CARIO AND SONS PTY LTD" at bounding box center [240, 257] width 155 height 17
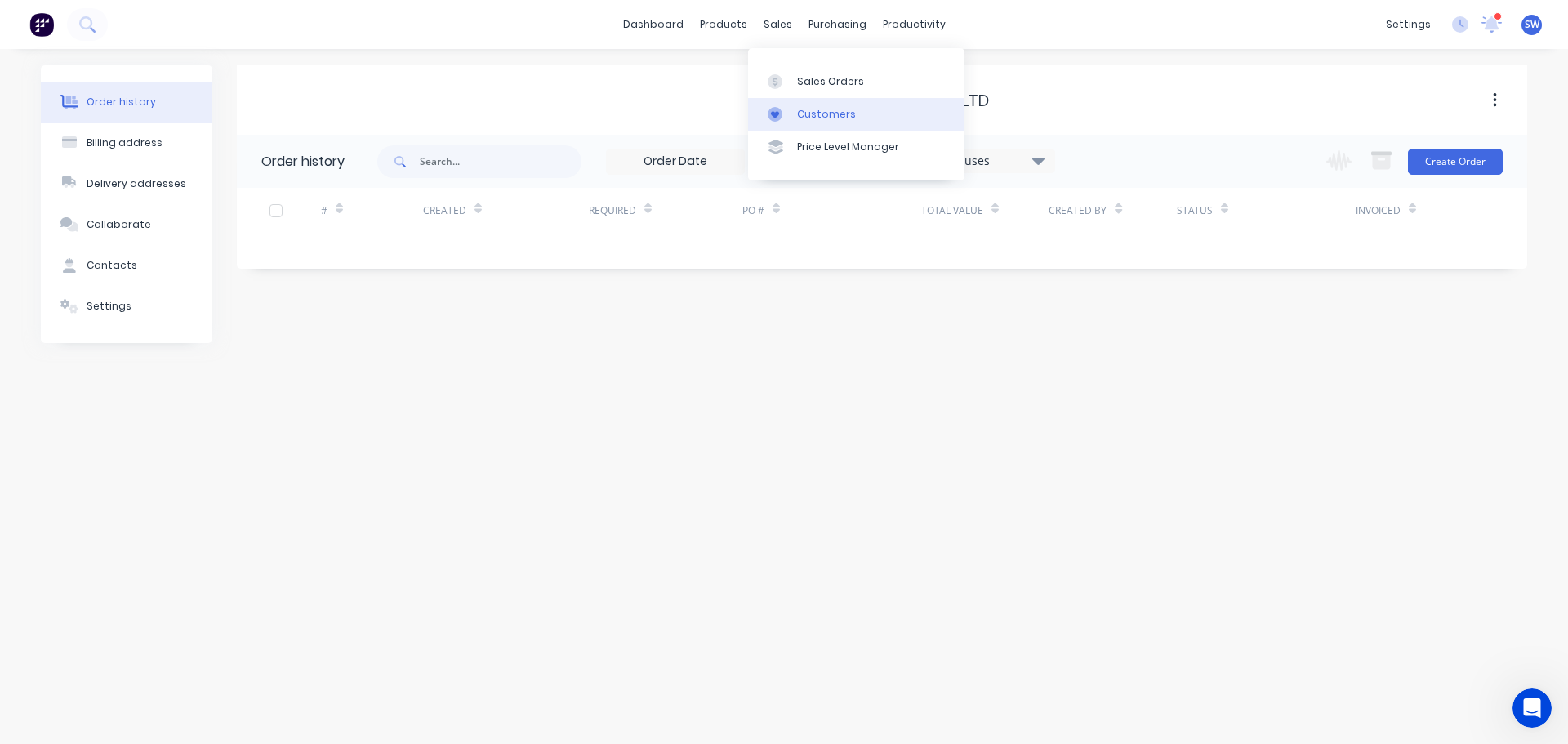
click at [818, 122] on div "Customers" at bounding box center [827, 115] width 59 height 15
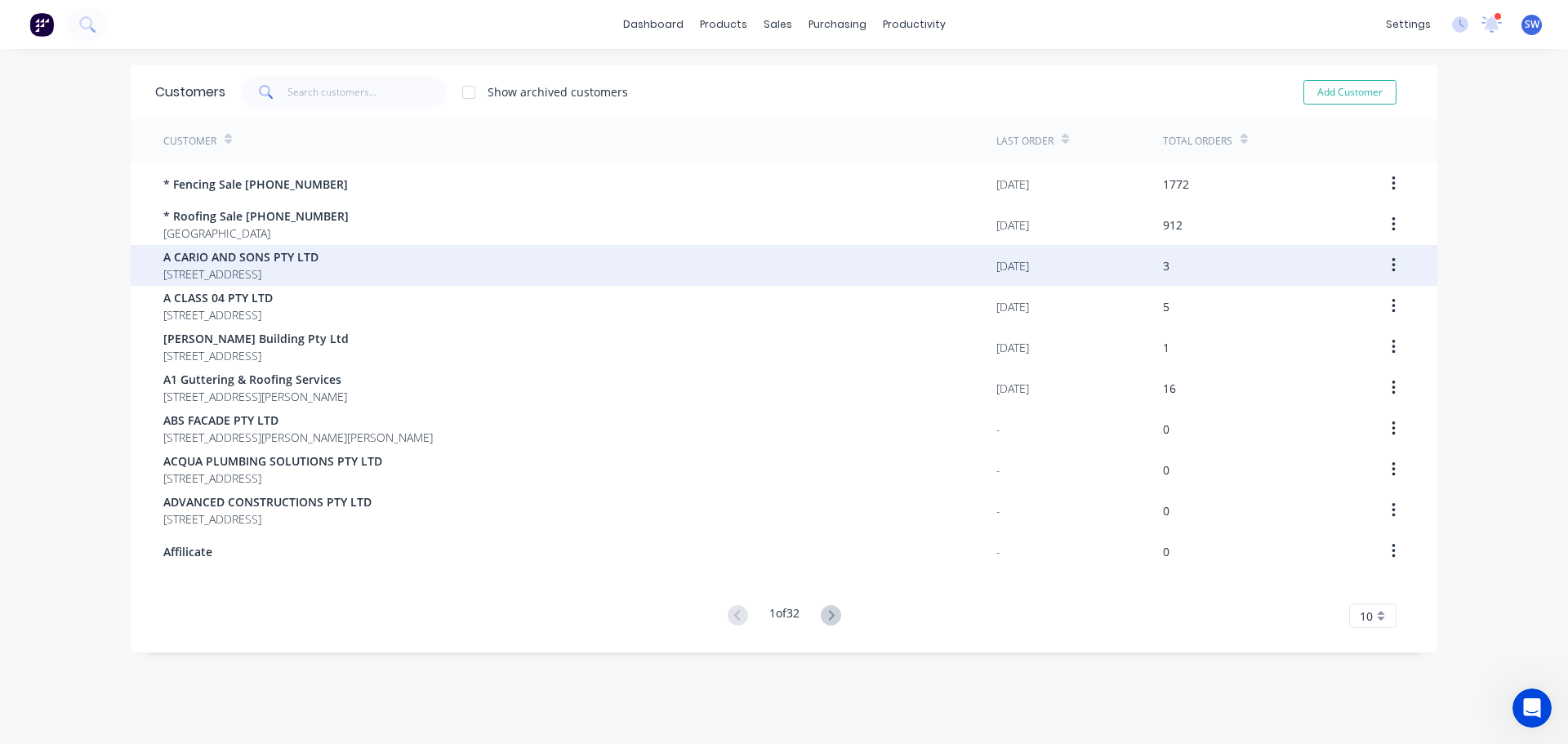
click at [1380, 274] on button "button" at bounding box center [1394, 266] width 38 height 29
click at [833, 266] on div "A CARIO AND SONS PTY LTD 52 STURDEE STREET TOWRADGI New South Wales 2518" at bounding box center [579, 265] width 833 height 41
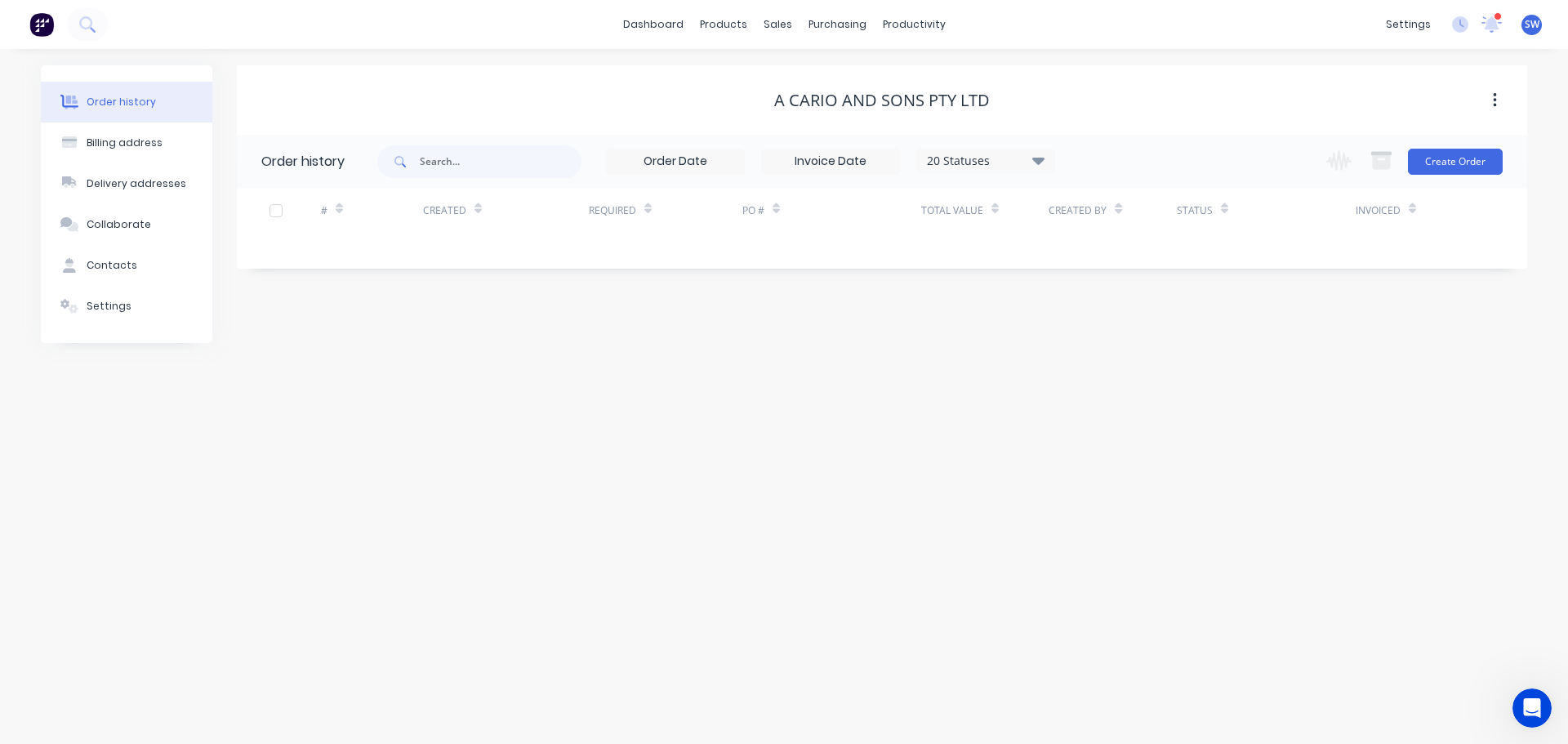
click at [1038, 160] on icon at bounding box center [1037, 160] width 12 height 7
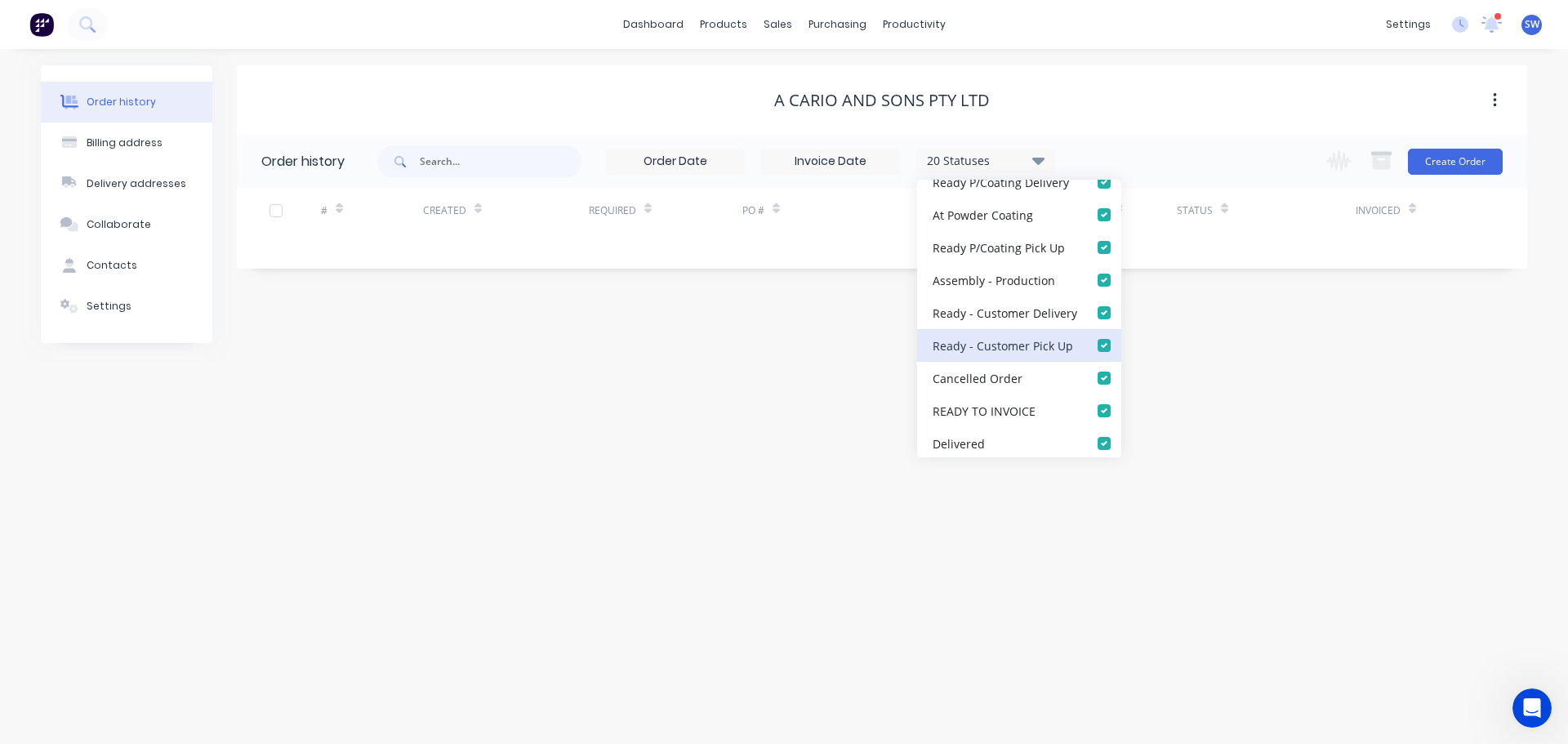
scroll to position [473, 0]
click at [1164, 64] on div "Order history Billing address Delivery addresses Collaborate Contacts Settings …" at bounding box center [784, 396] width 1568 height 695
